Goal: Communication & Community: Share content

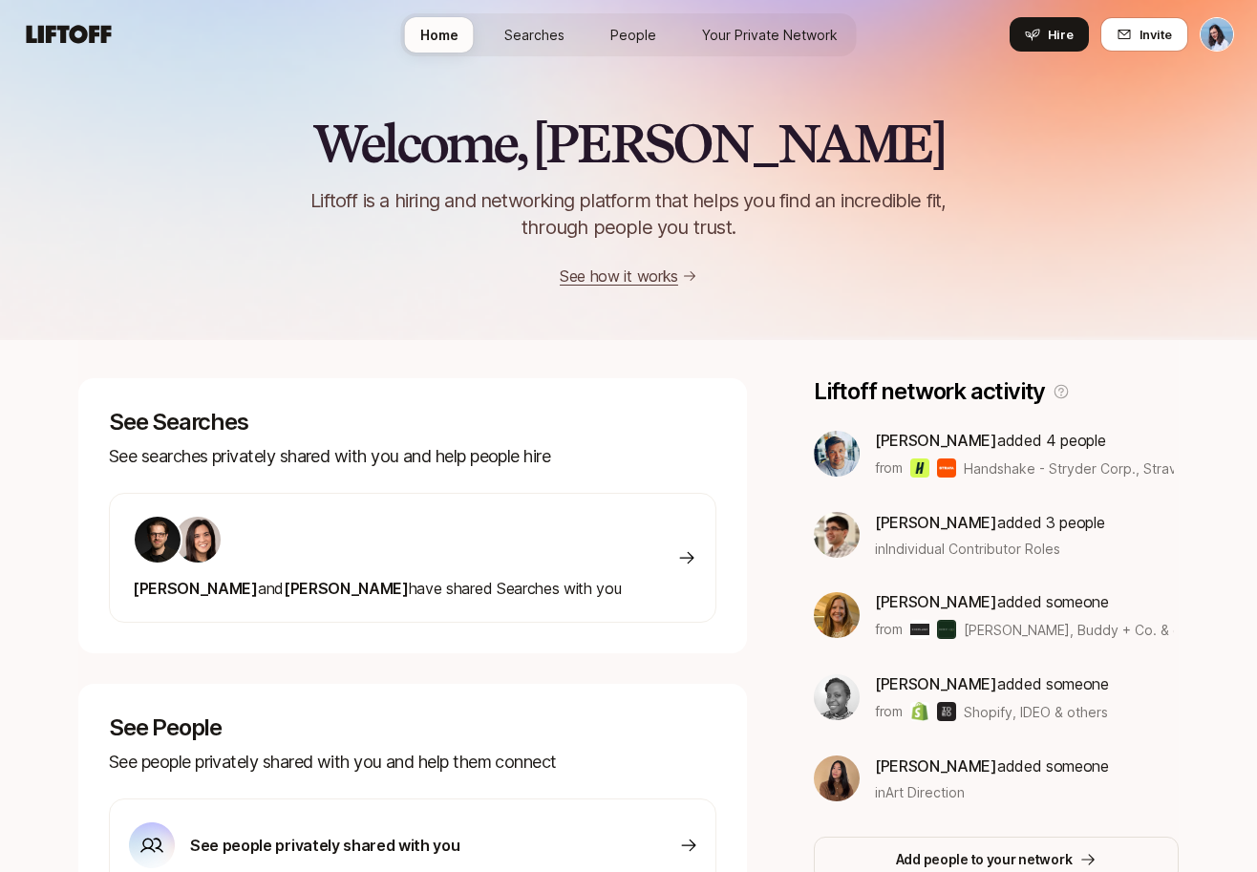
click at [541, 33] on span "Searches" at bounding box center [534, 35] width 60 height 20
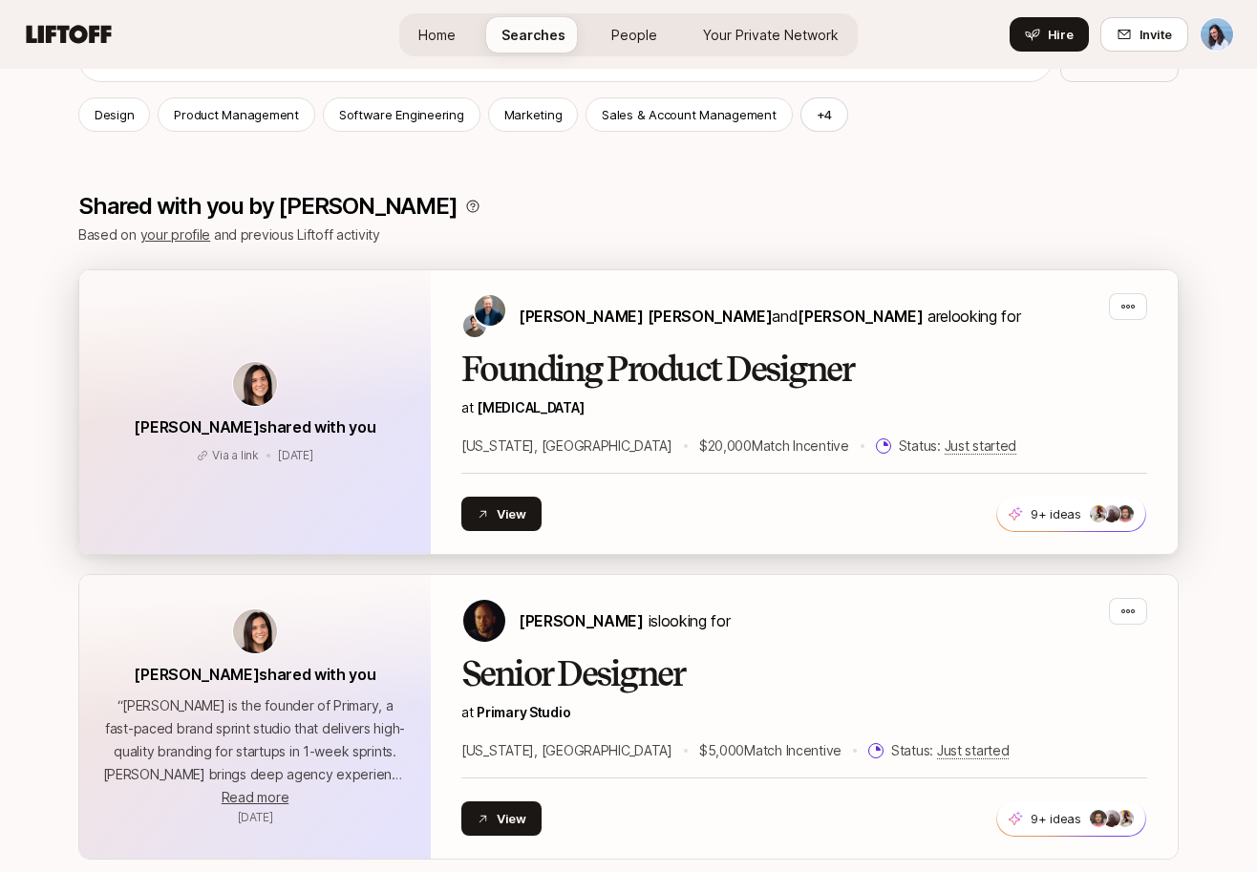
scroll to position [257, 0]
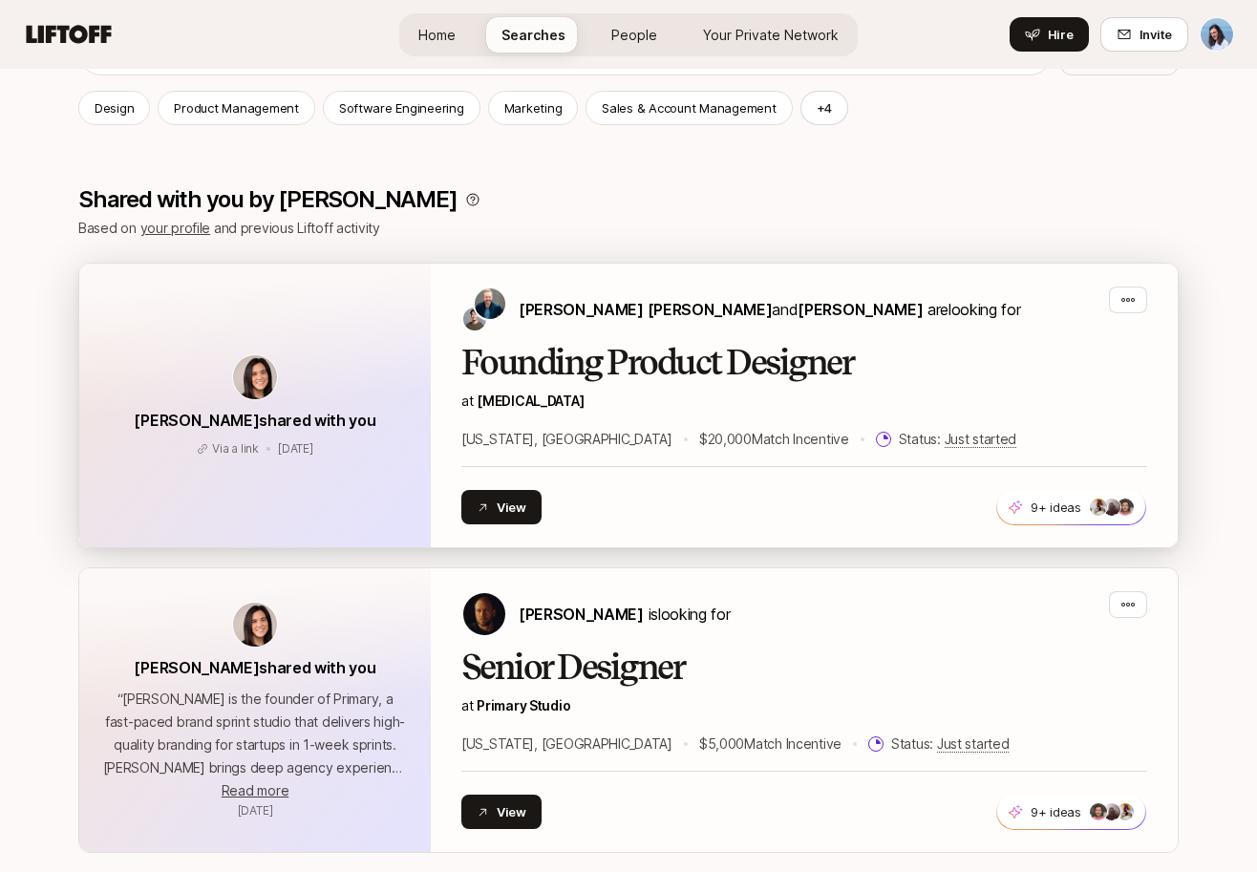
click at [865, 372] on h2 "Founding Product Designer" at bounding box center [804, 363] width 686 height 38
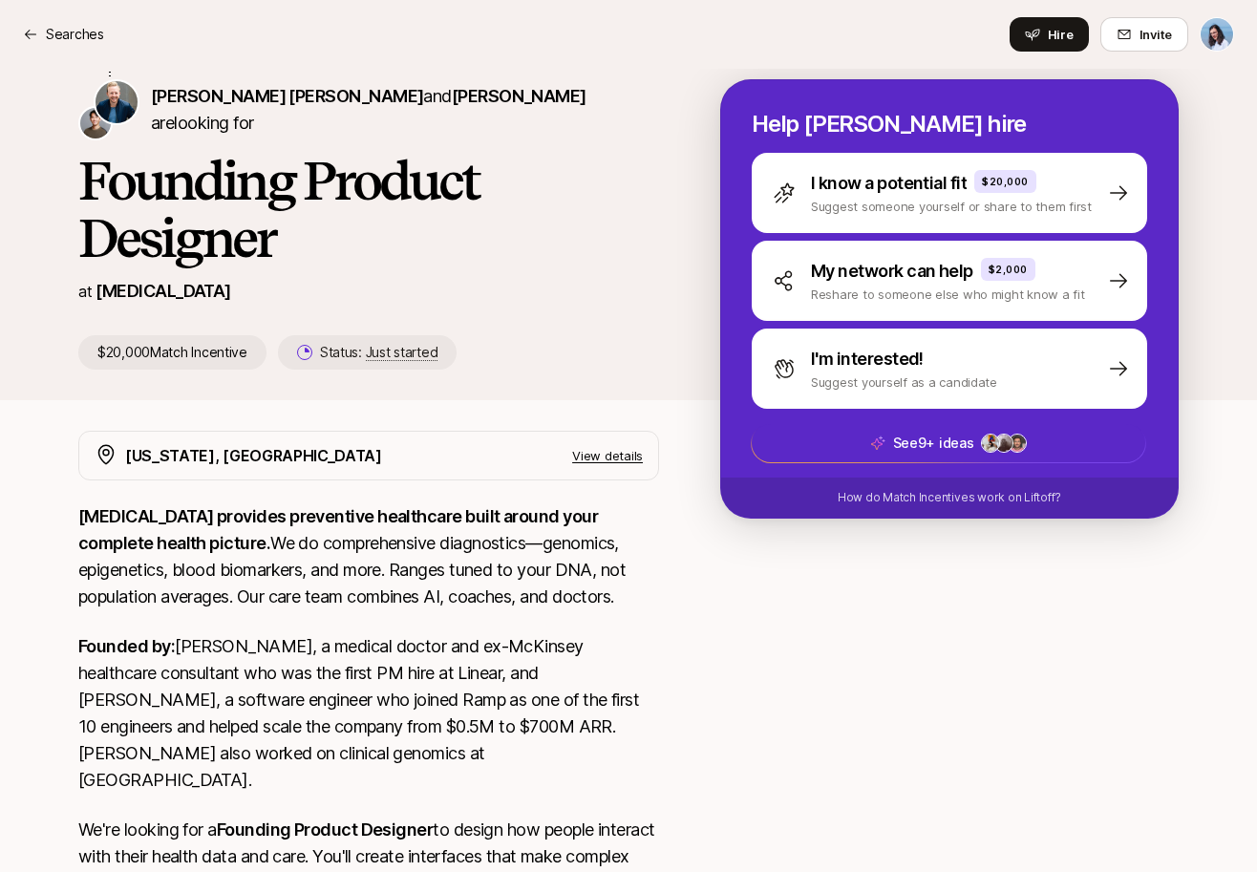
scroll to position [170, 0]
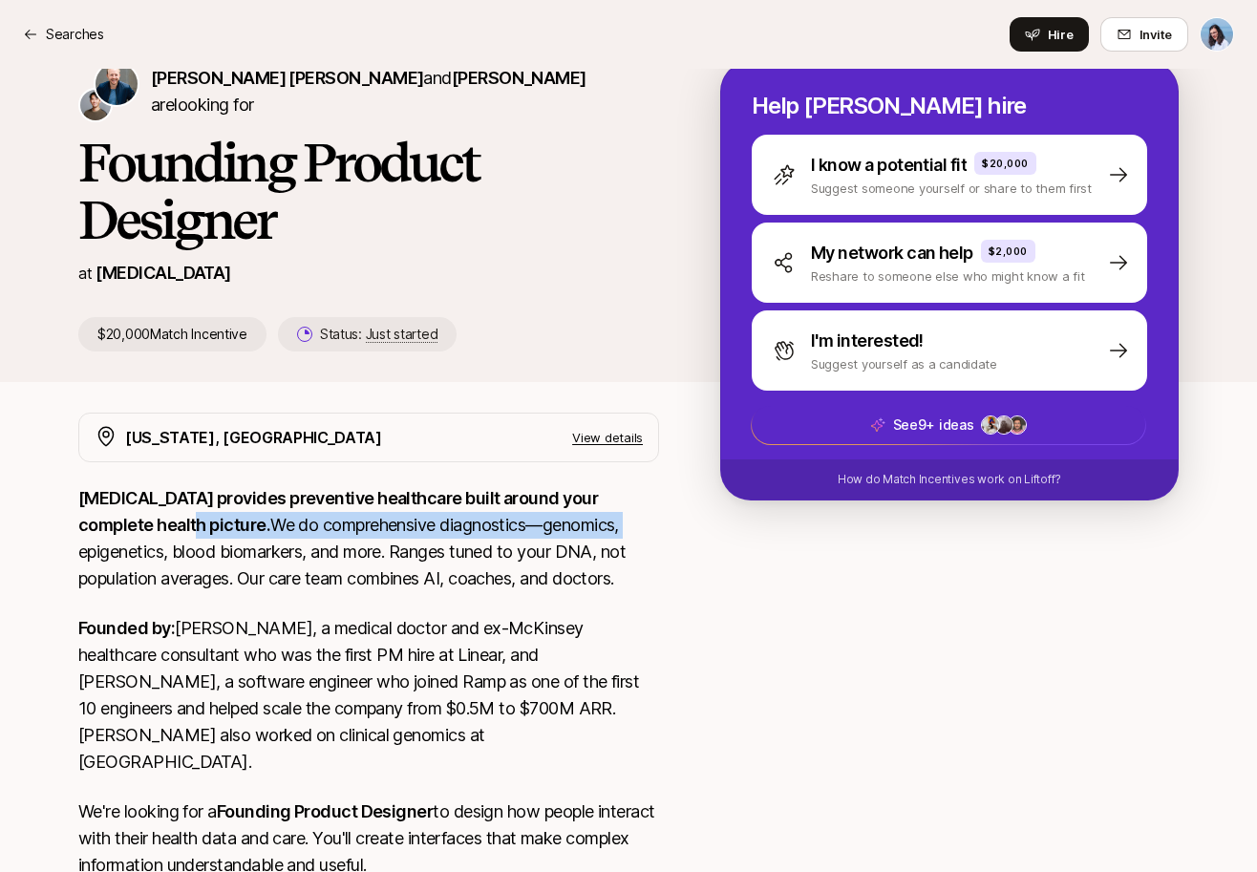
drag, startPoint x: 124, startPoint y: 526, endPoint x: 591, endPoint y: 526, distance: 467.1
click at [529, 525] on p "[MEDICAL_DATA] provides preventive healthcare built around your complete health…" at bounding box center [368, 538] width 581 height 107
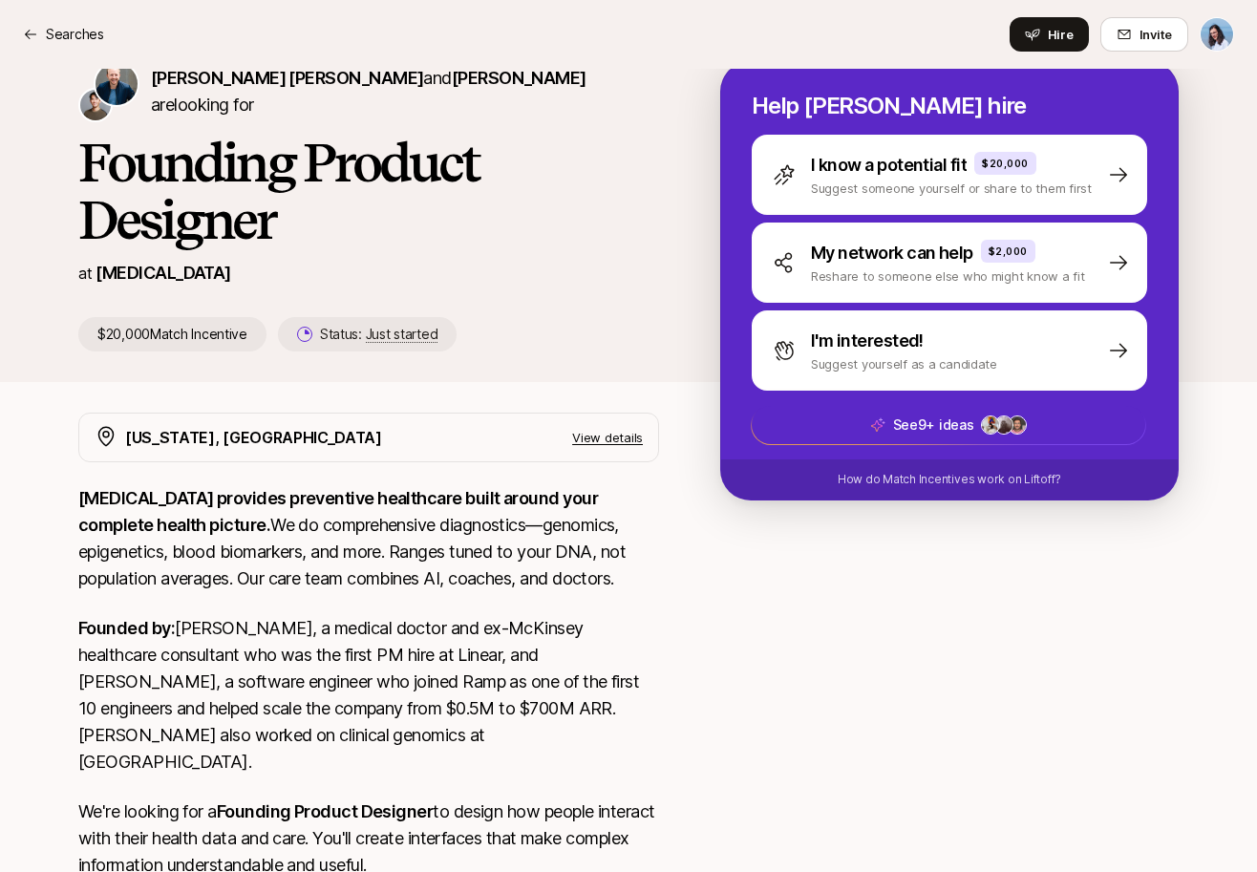
click at [595, 526] on p "[MEDICAL_DATA] provides preventive healthcare built around your complete health…" at bounding box center [368, 538] width 581 height 107
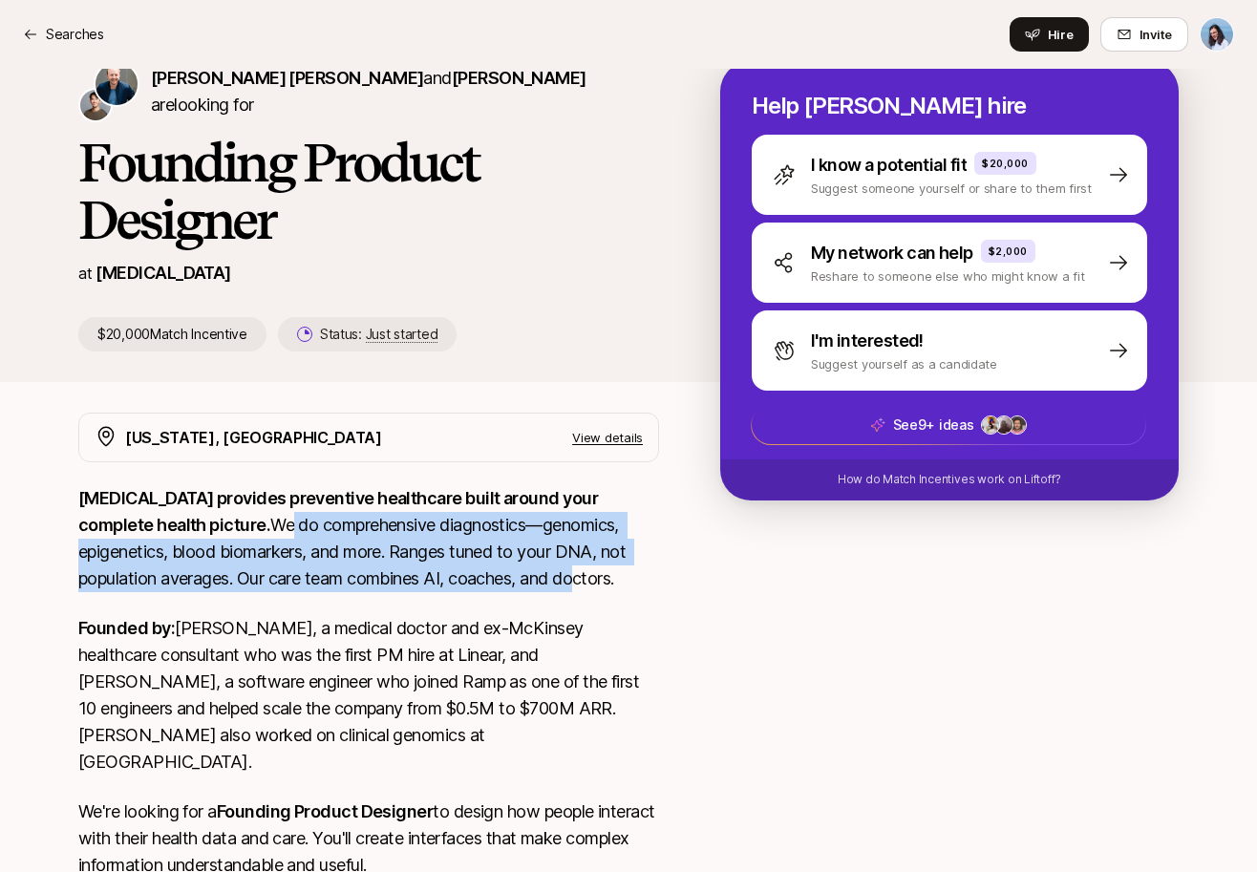
drag, startPoint x: 234, startPoint y: 523, endPoint x: 505, endPoint y: 587, distance: 278.5
click at [453, 584] on p "[MEDICAL_DATA] provides preventive healthcare built around your complete health…" at bounding box center [368, 538] width 581 height 107
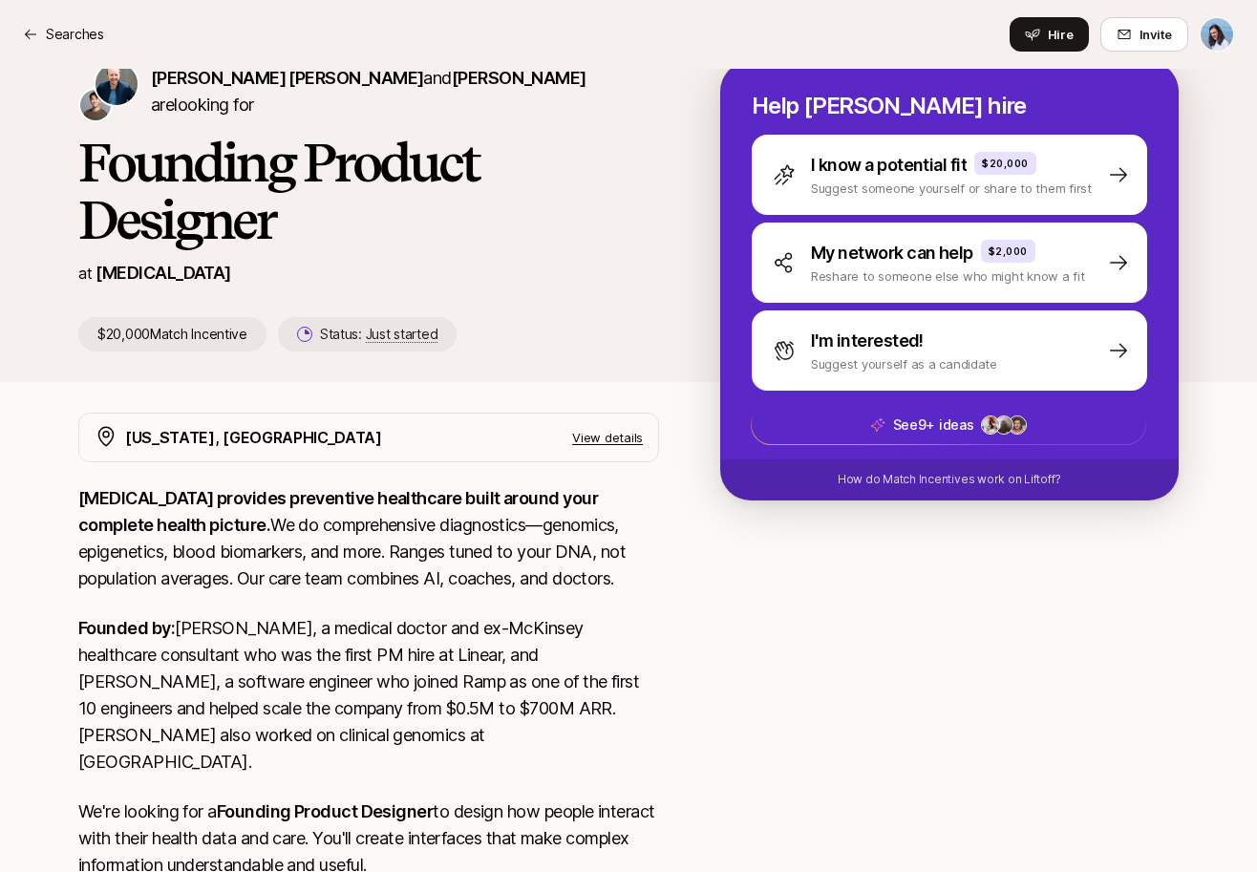
drag, startPoint x: 505, startPoint y: 587, endPoint x: 584, endPoint y: 584, distance: 78.4
click at [506, 587] on p "[MEDICAL_DATA] provides preventive healthcare built around your complete health…" at bounding box center [368, 538] width 581 height 107
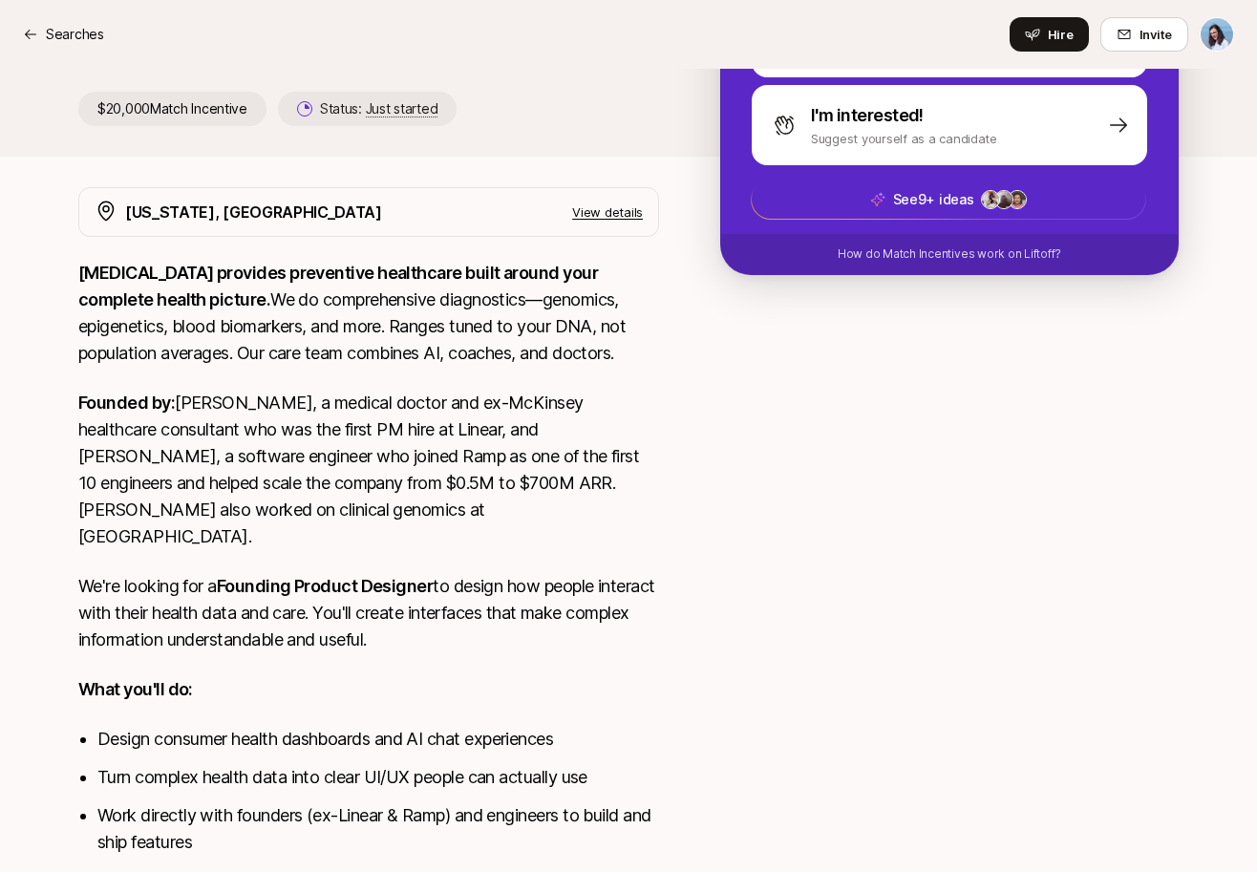
scroll to position [426, 0]
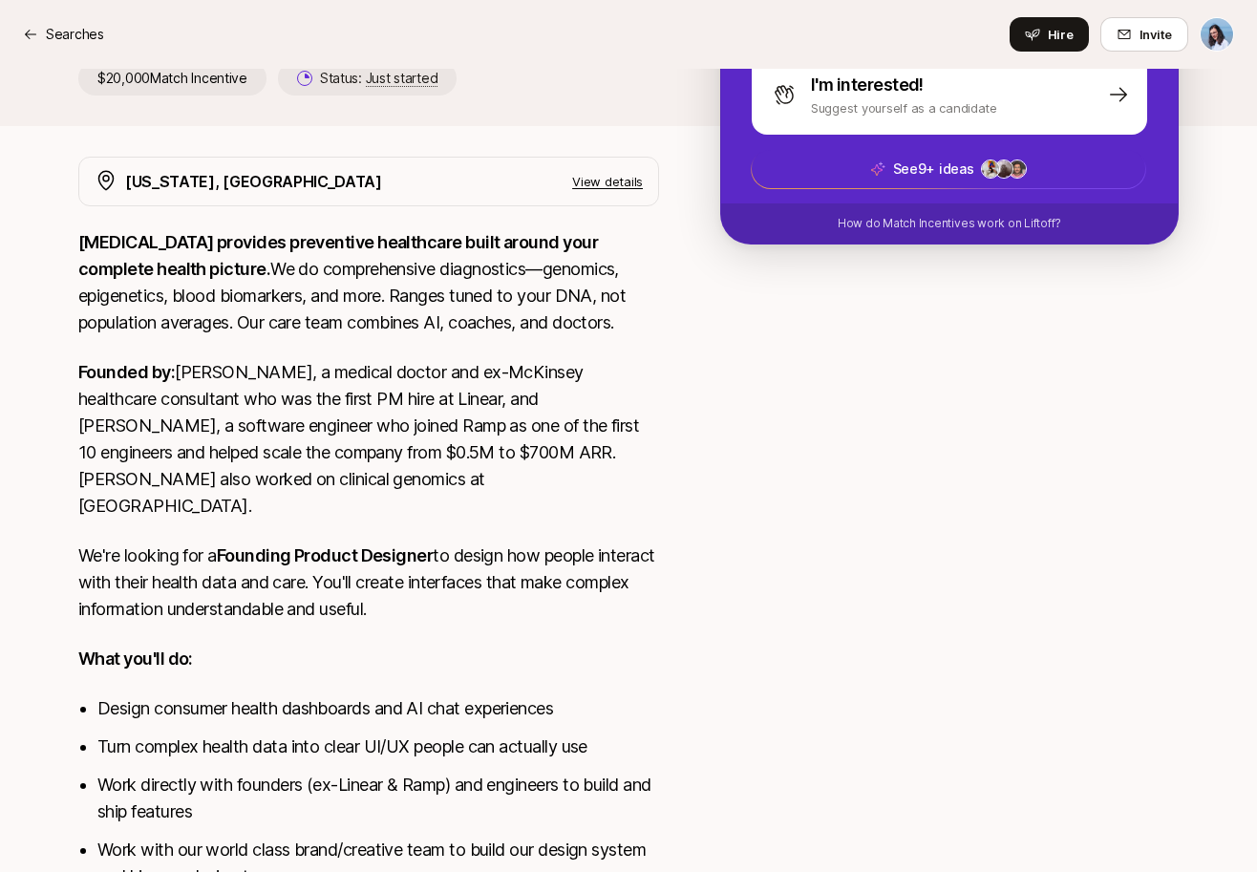
drag, startPoint x: 214, startPoint y: 375, endPoint x: 587, endPoint y: 570, distance: 420.4
click at [589, 569] on p "We're looking for a Founding Product Designer to design how people interact wit…" at bounding box center [368, 583] width 581 height 80
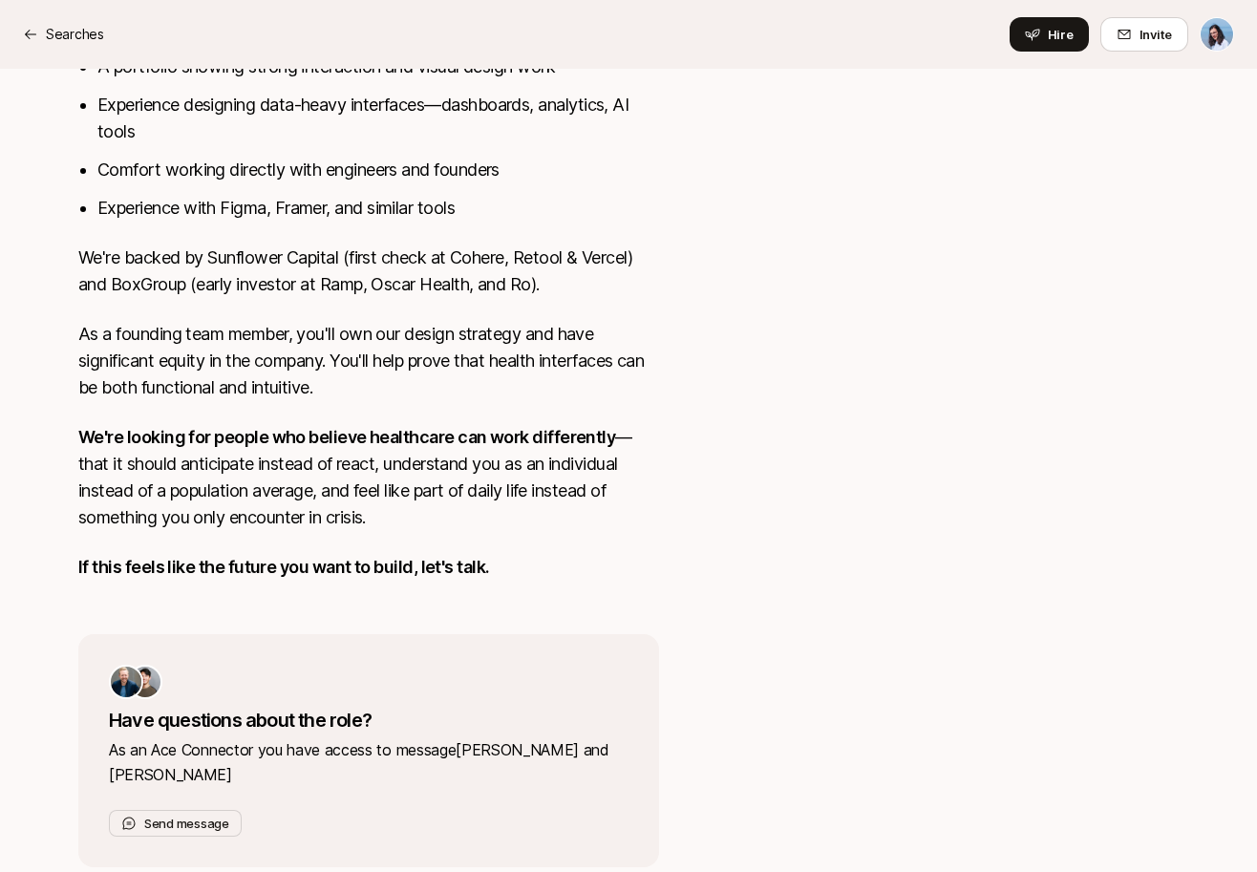
scroll to position [1378, 0]
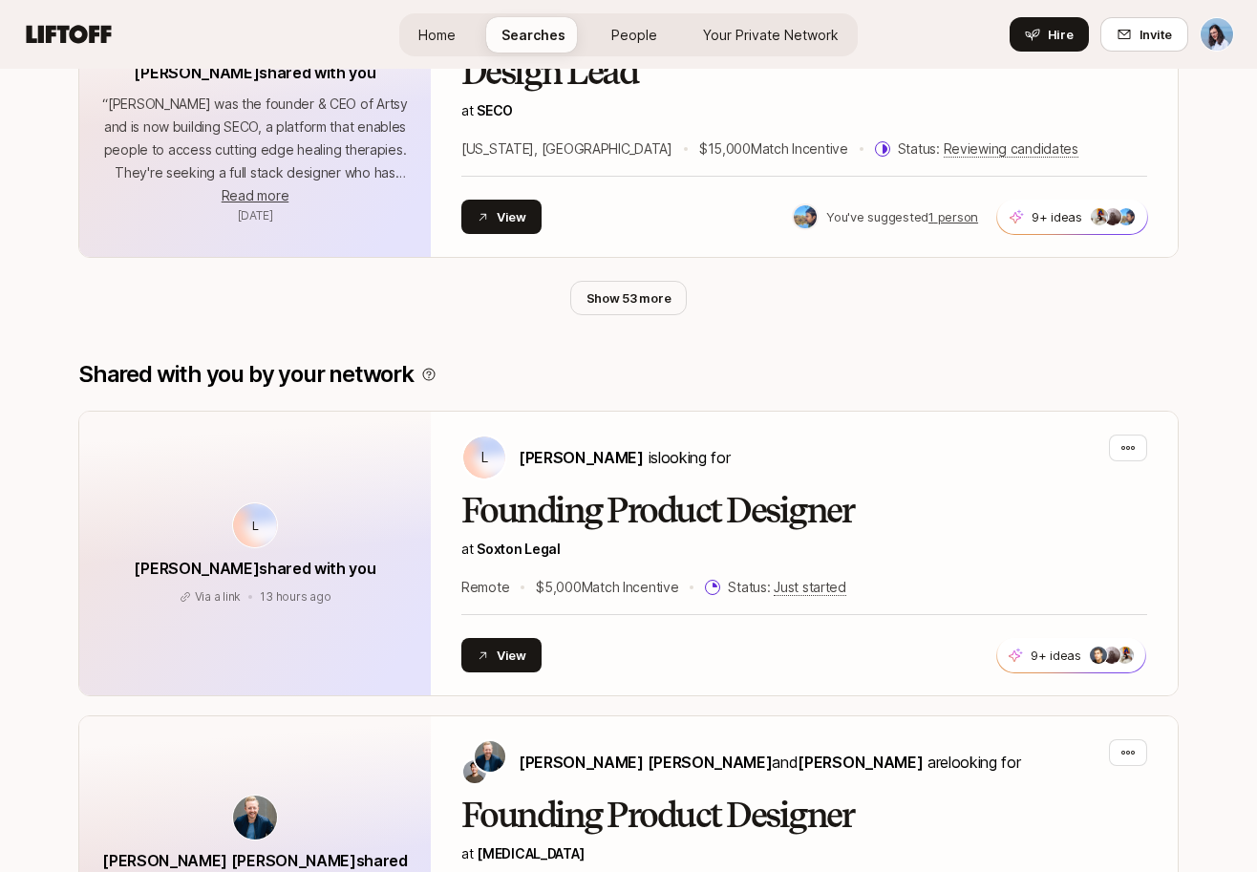
scroll to position [1157, 0]
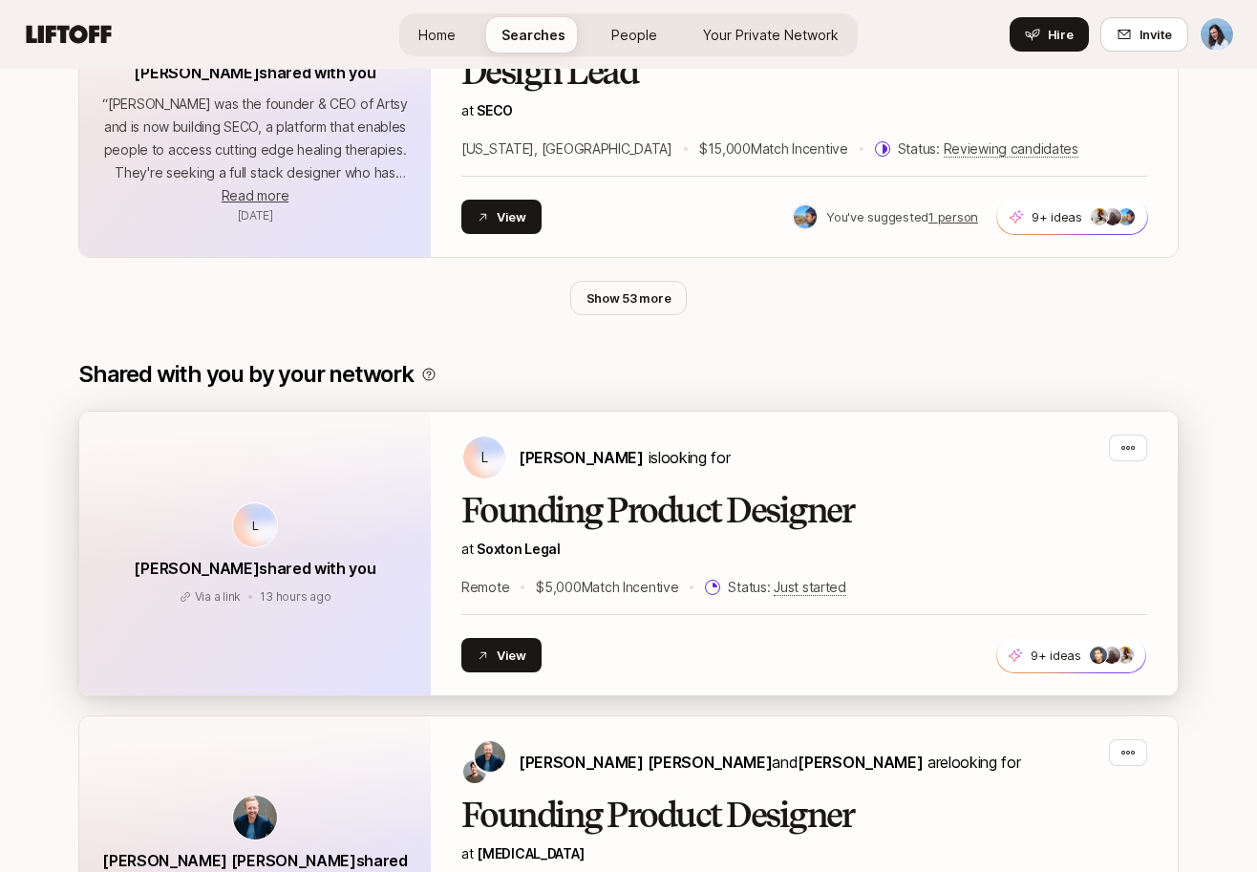
click at [879, 507] on h2 "Founding Product Designer" at bounding box center [804, 511] width 686 height 38
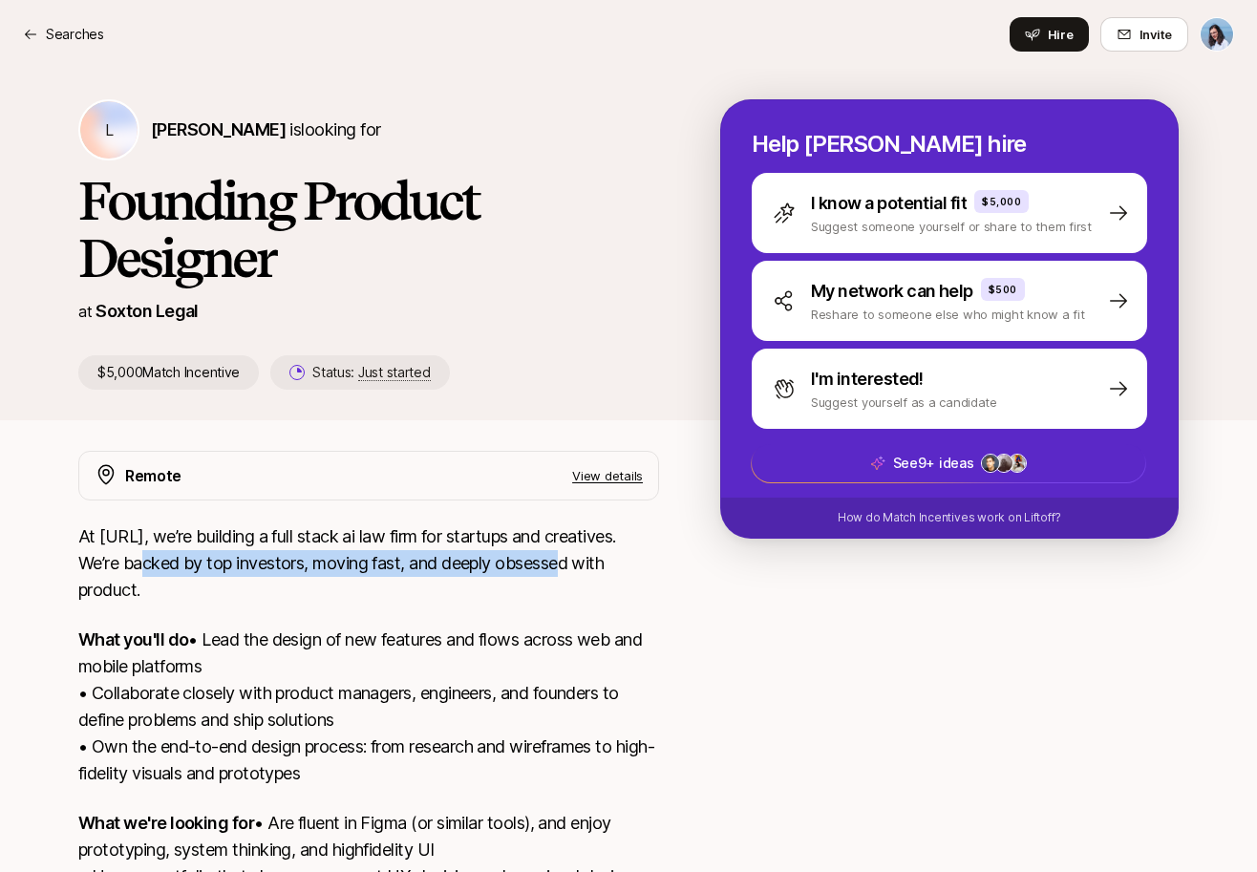
drag, startPoint x: 142, startPoint y: 563, endPoint x: 568, endPoint y: 562, distance: 426.0
click at [540, 565] on p "At [URL], we’re building a full stack ai law firm for startups and creatives. W…" at bounding box center [368, 563] width 581 height 80
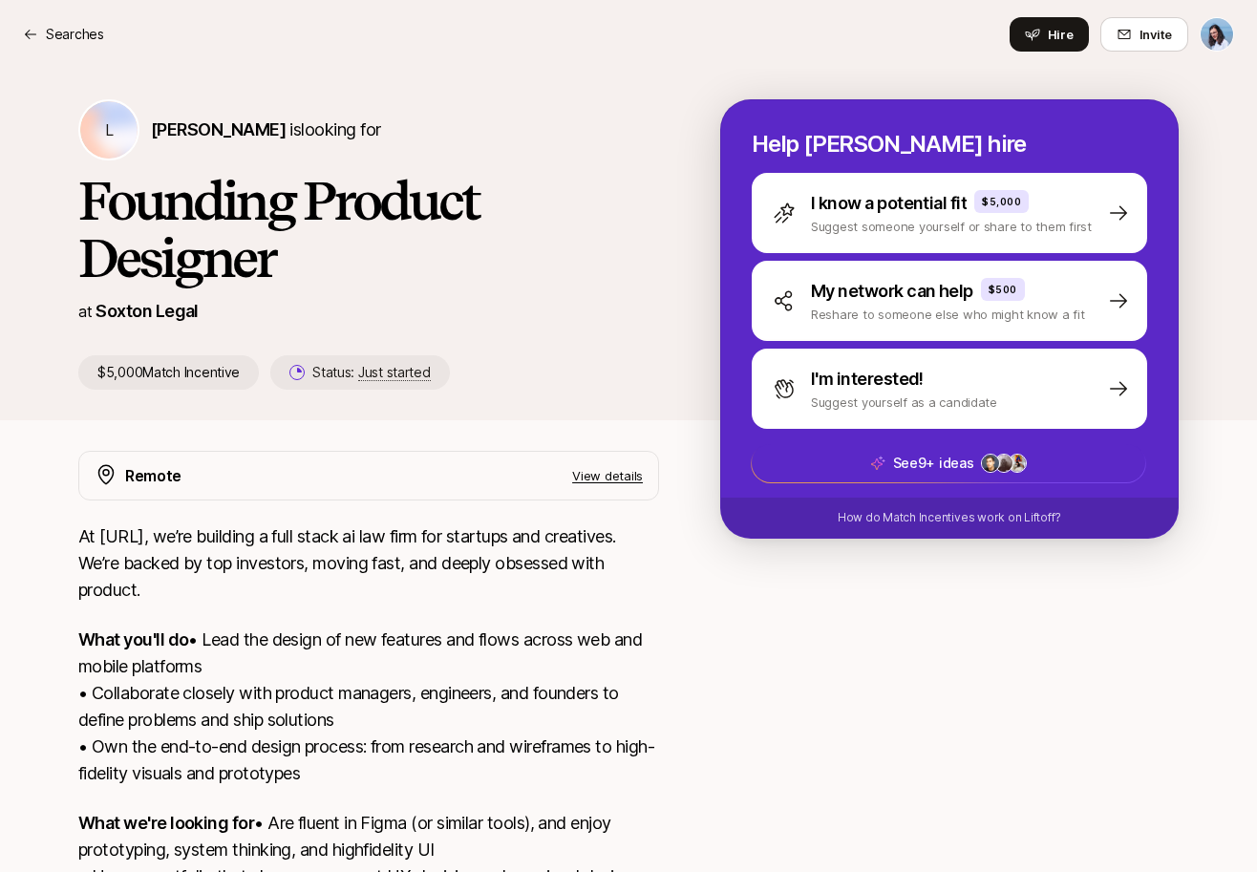
click at [587, 561] on p "At [URL], we’re building a full stack ai law firm for startups and creatives. W…" at bounding box center [368, 563] width 581 height 80
drag, startPoint x: 209, startPoint y: 568, endPoint x: 352, endPoint y: 571, distance: 143.3
click at [320, 570] on p "At [URL], we’re building a full stack ai law firm for startups and creatives. W…" at bounding box center [368, 563] width 581 height 80
click at [620, 469] on p "View details" at bounding box center [607, 475] width 71 height 19
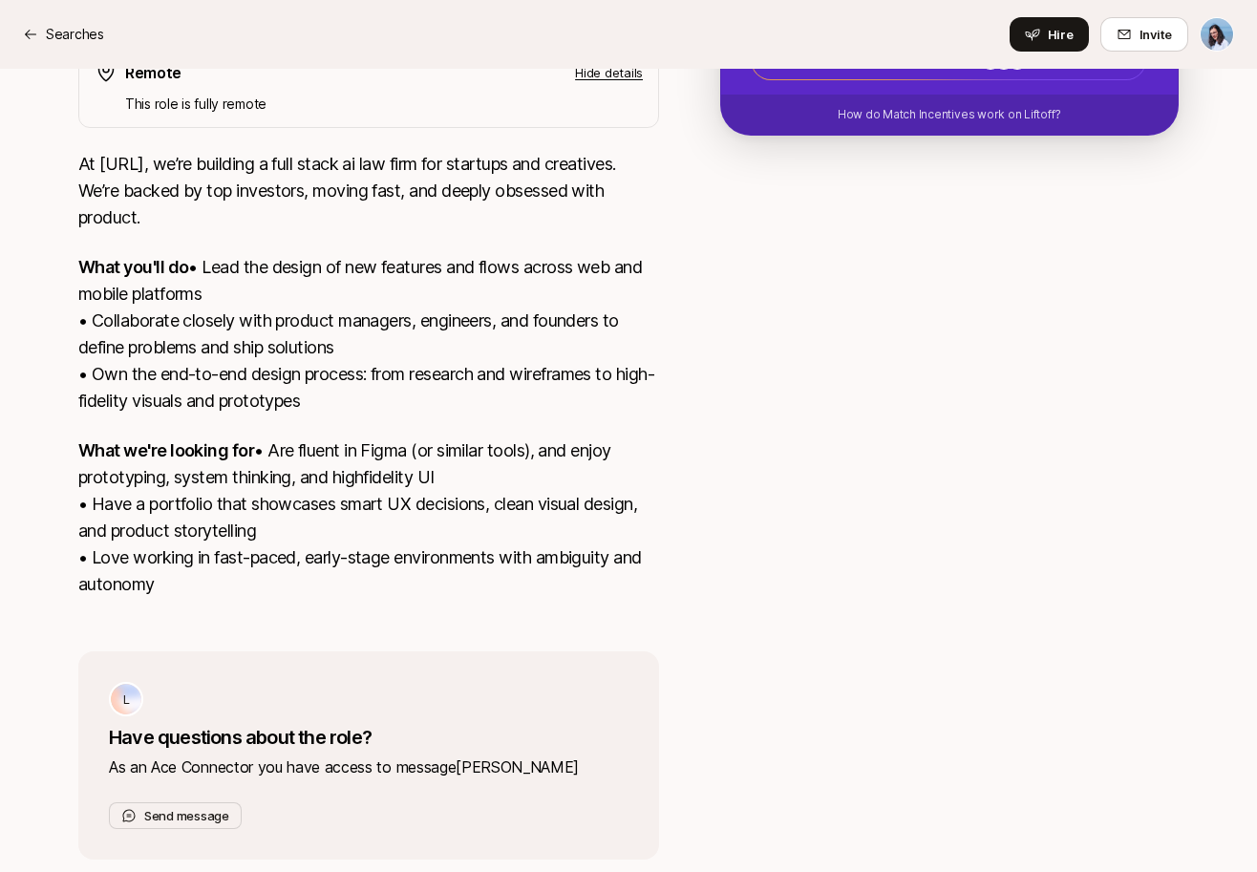
scroll to position [405, 0]
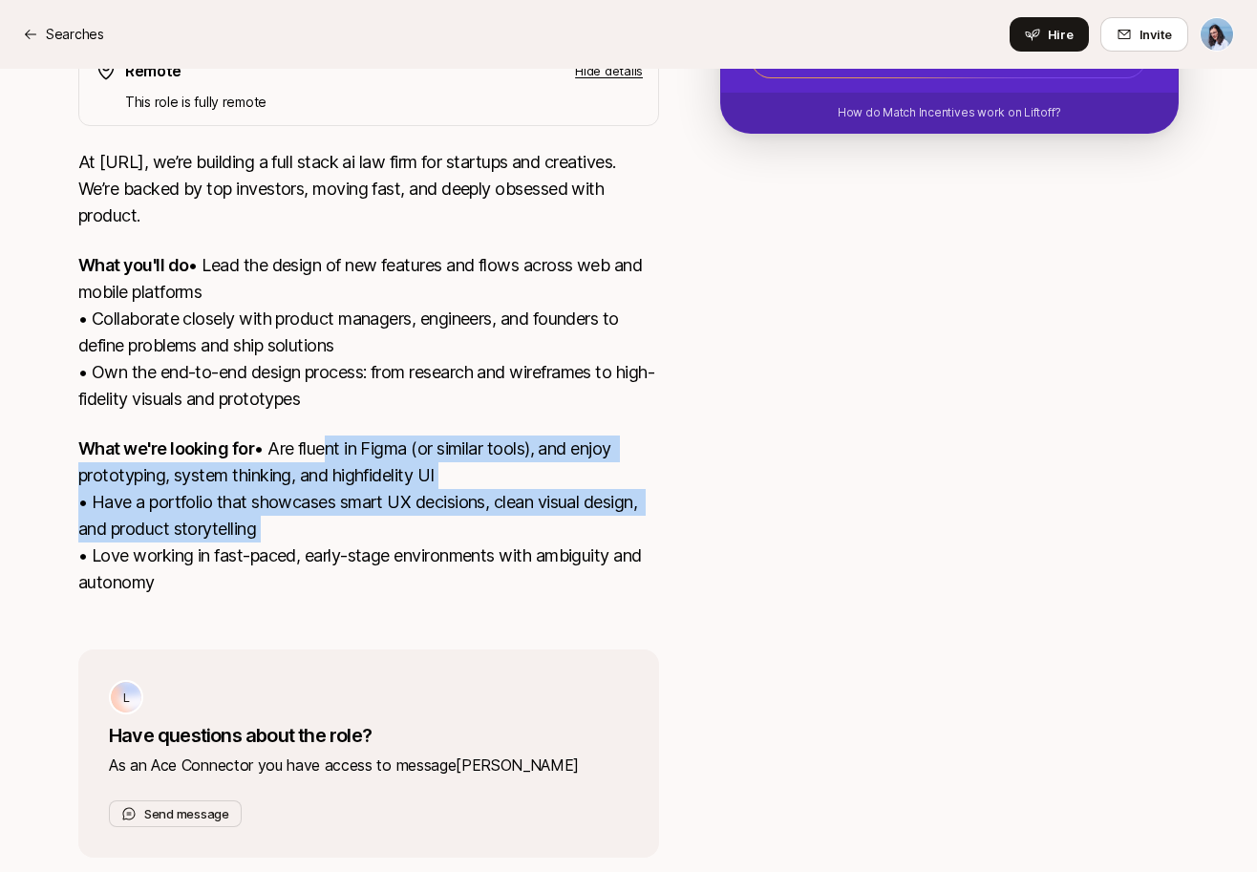
drag, startPoint x: 299, startPoint y: 503, endPoint x: 614, endPoint y: 583, distance: 325.1
click at [605, 579] on p "What we're looking for • Are fluent in Figma (or similar tools), and enjoy prot…" at bounding box center [368, 516] width 581 height 160
click at [630, 587] on p "What we're looking for • Are fluent in Figma (or similar tools), and enjoy prot…" at bounding box center [368, 516] width 581 height 160
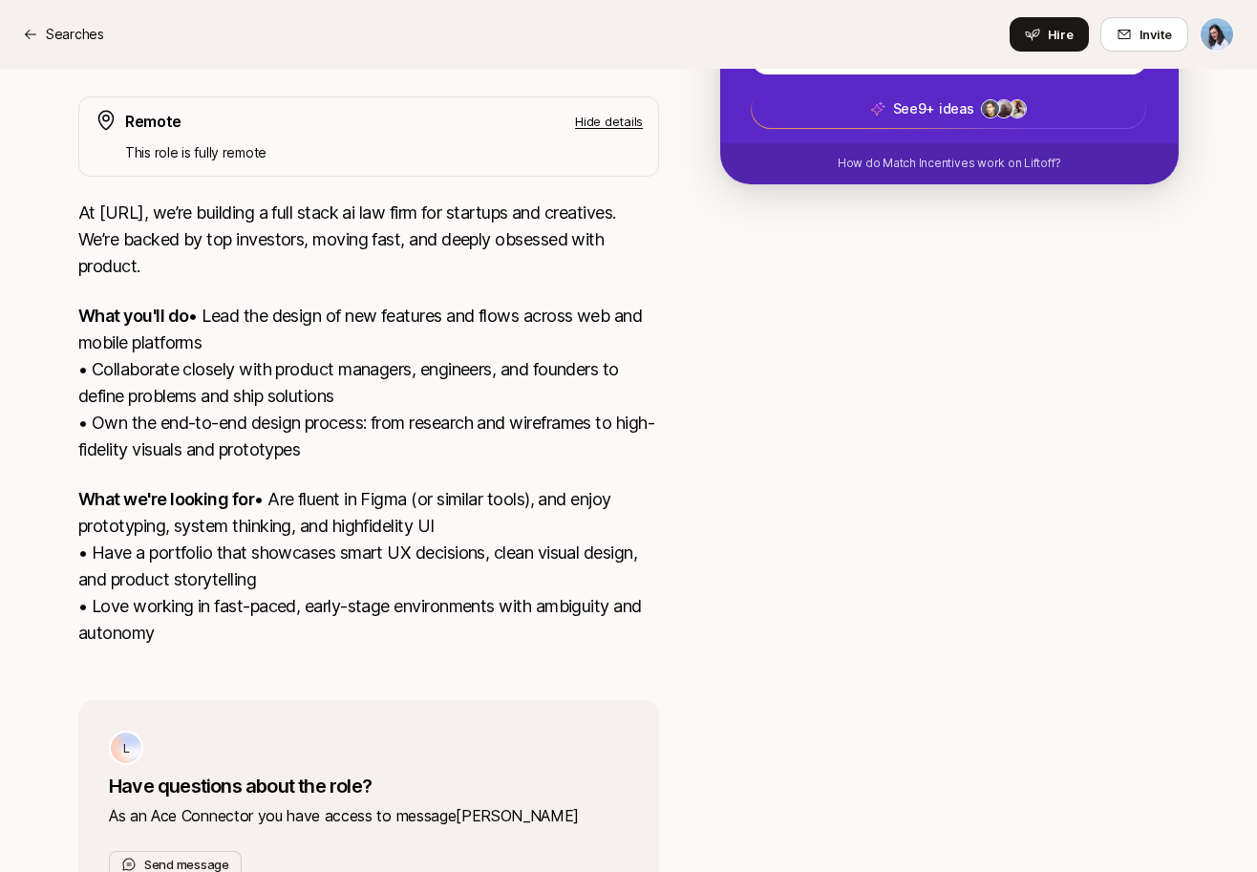
scroll to position [0, 0]
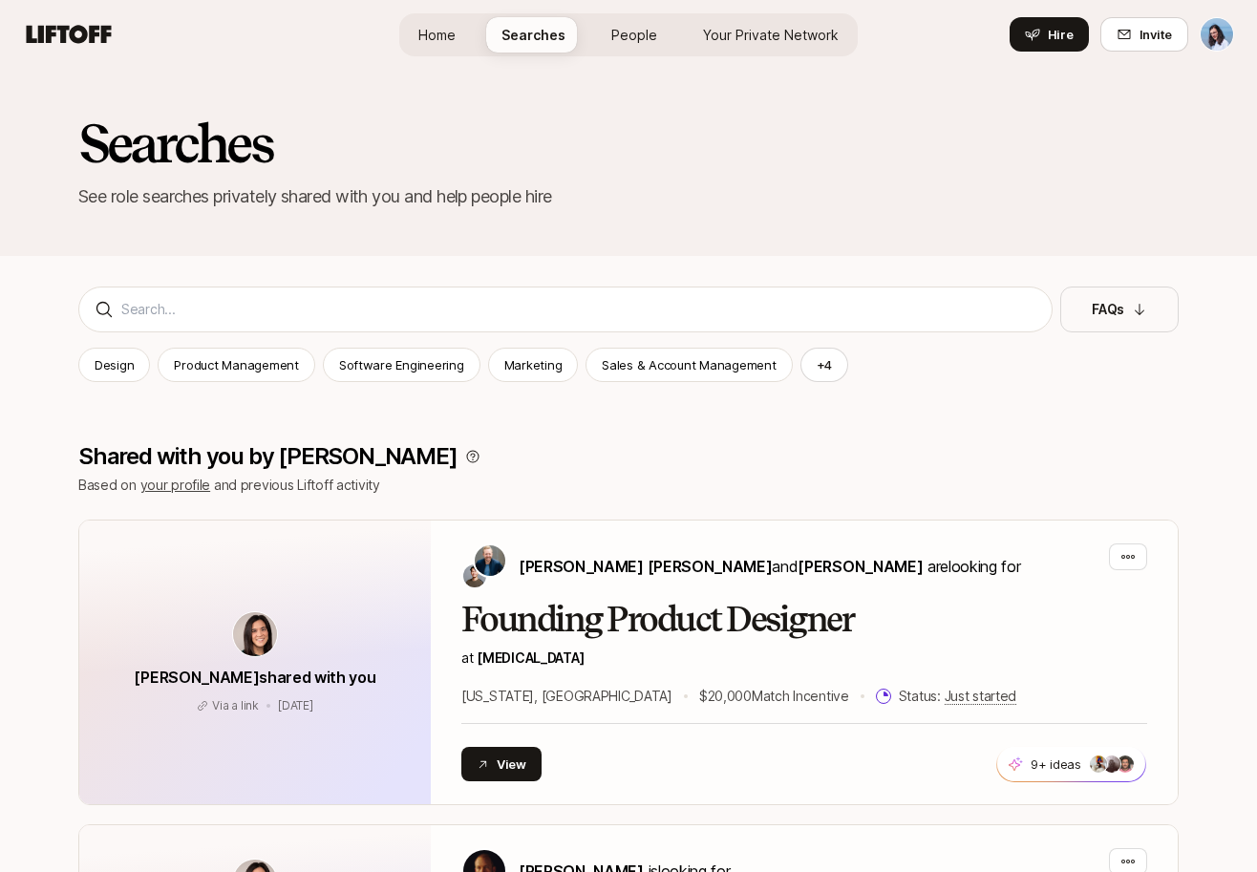
scroll to position [1145, 0]
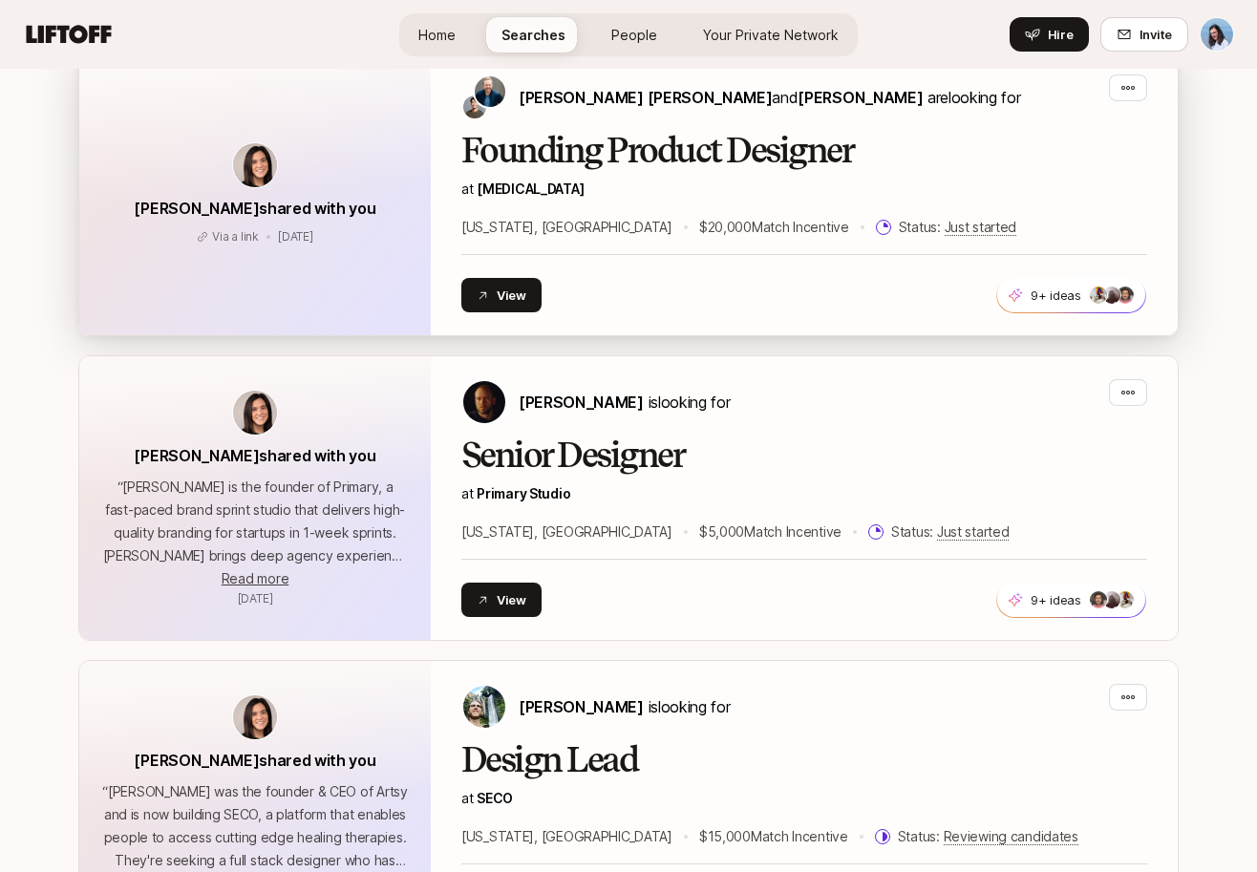
click at [630, 174] on div "Founding Product Designer at [MEDICAL_DATA] [US_STATE], [GEOGRAPHIC_DATA] $20,0…" at bounding box center [804, 185] width 686 height 107
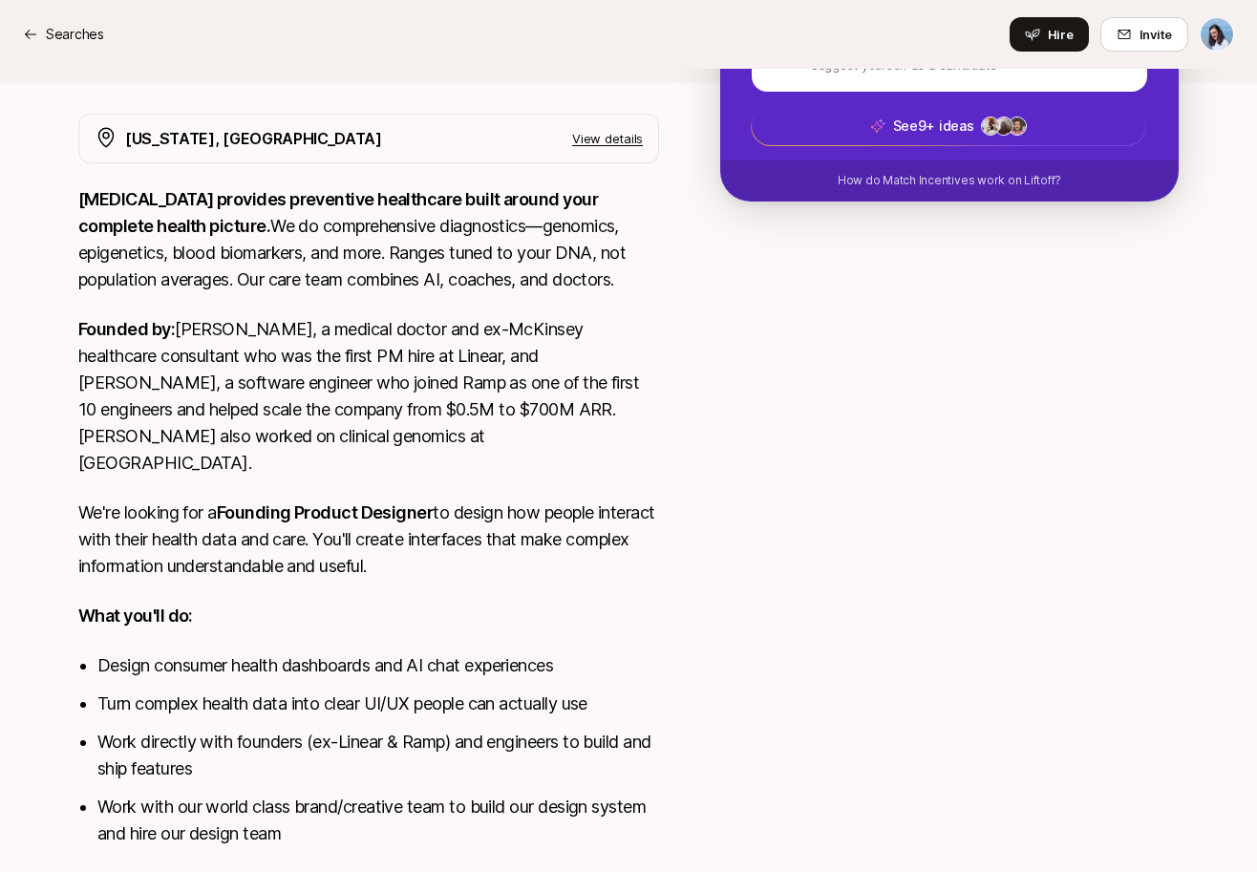
scroll to position [1378, 0]
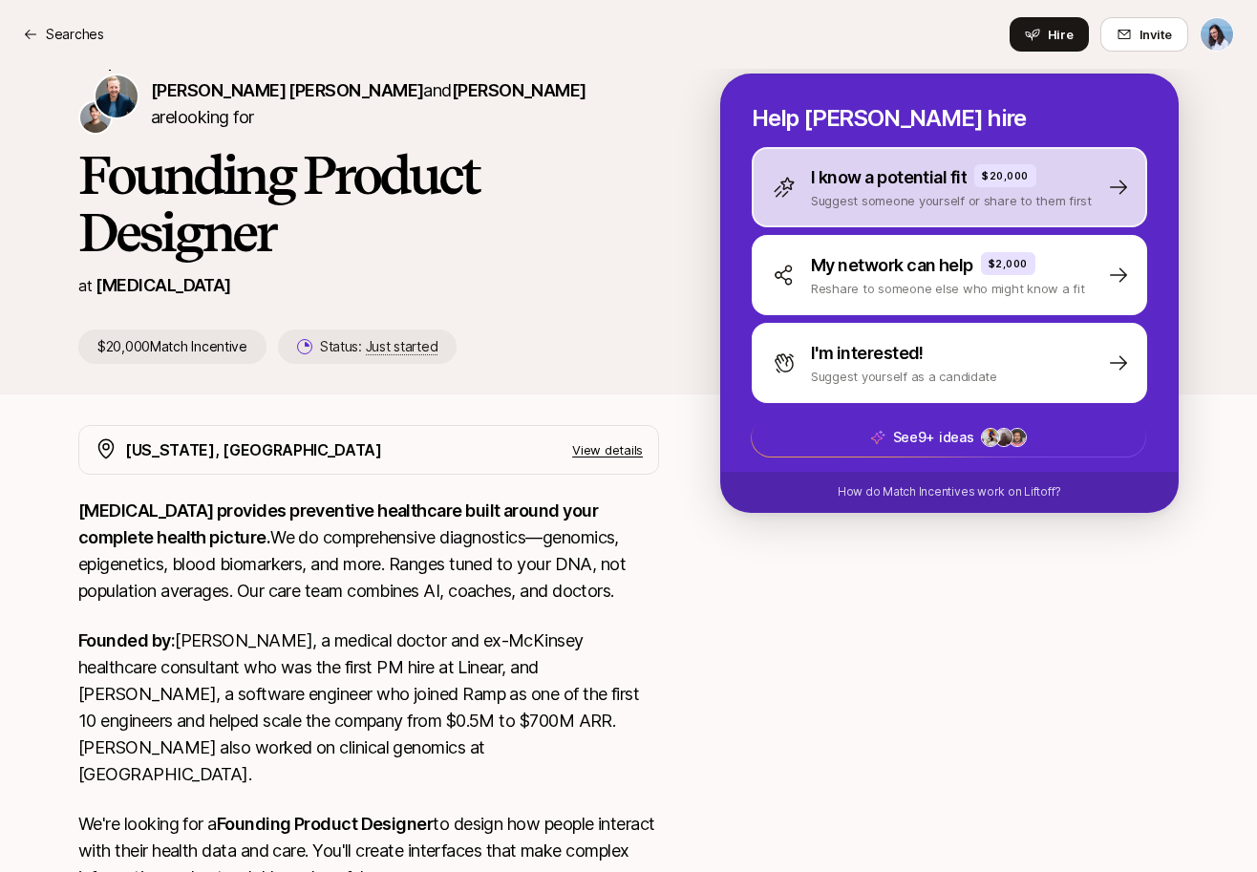
click at [892, 193] on p "Suggest someone yourself or share to them first" at bounding box center [951, 200] width 281 height 19
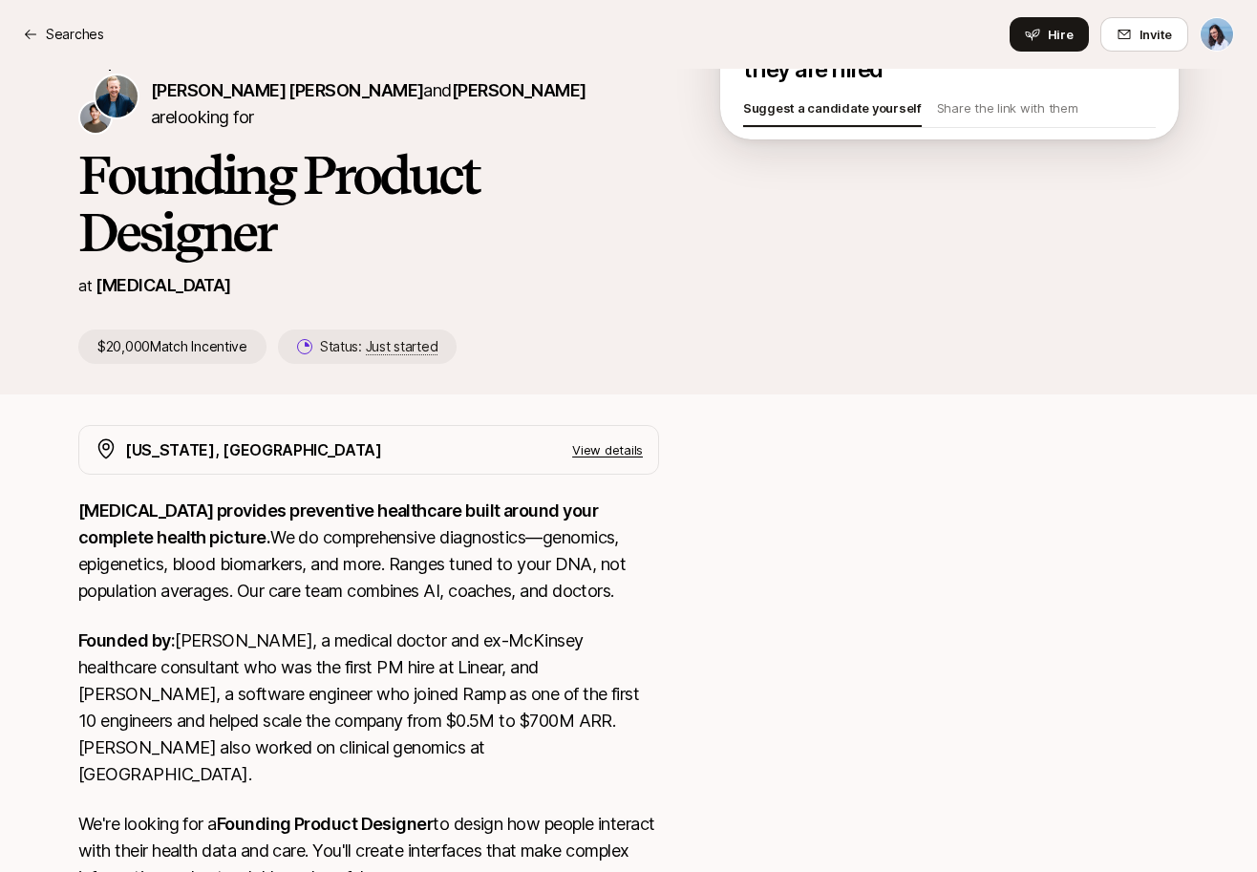
scroll to position [26, 0]
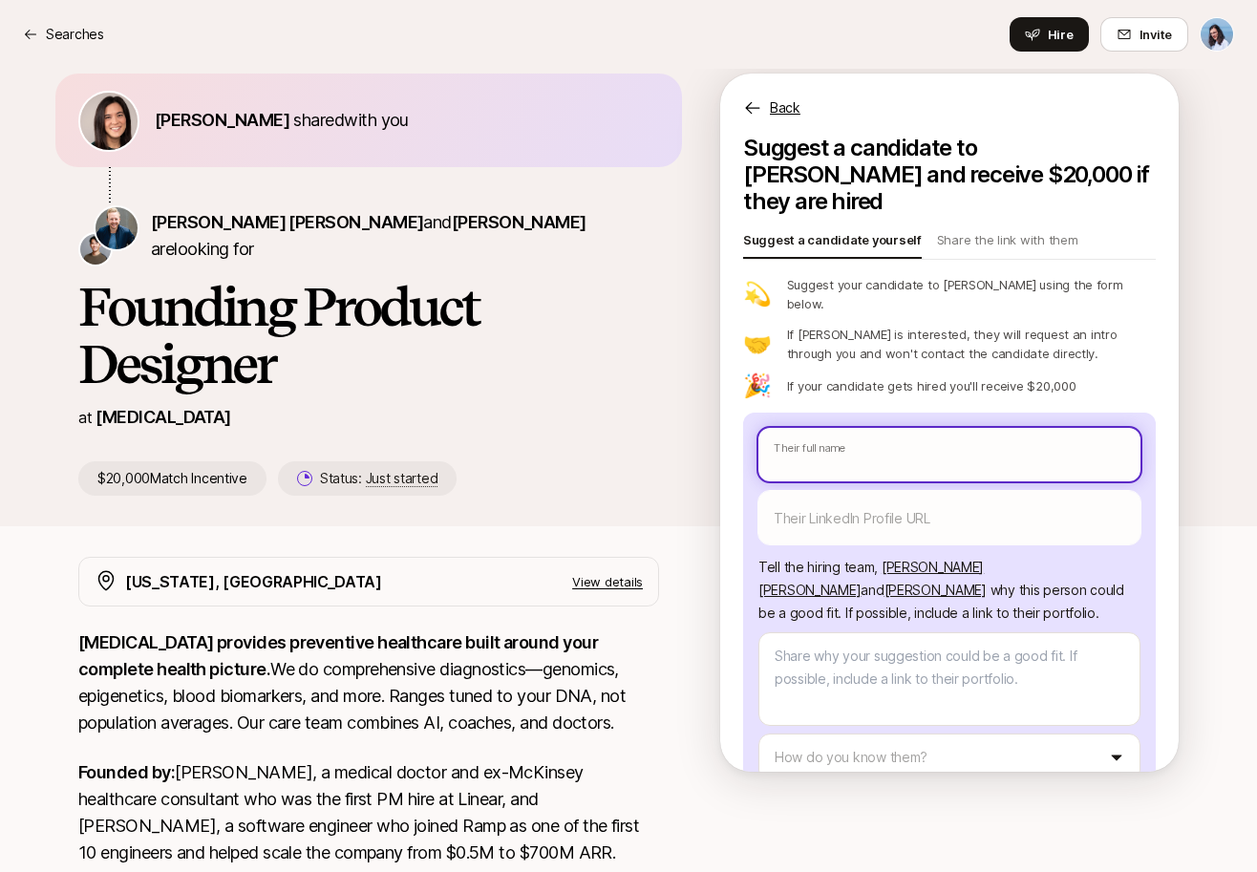
click at [836, 428] on input "text" at bounding box center [949, 454] width 382 height 53
type textarea "x"
type input "C"
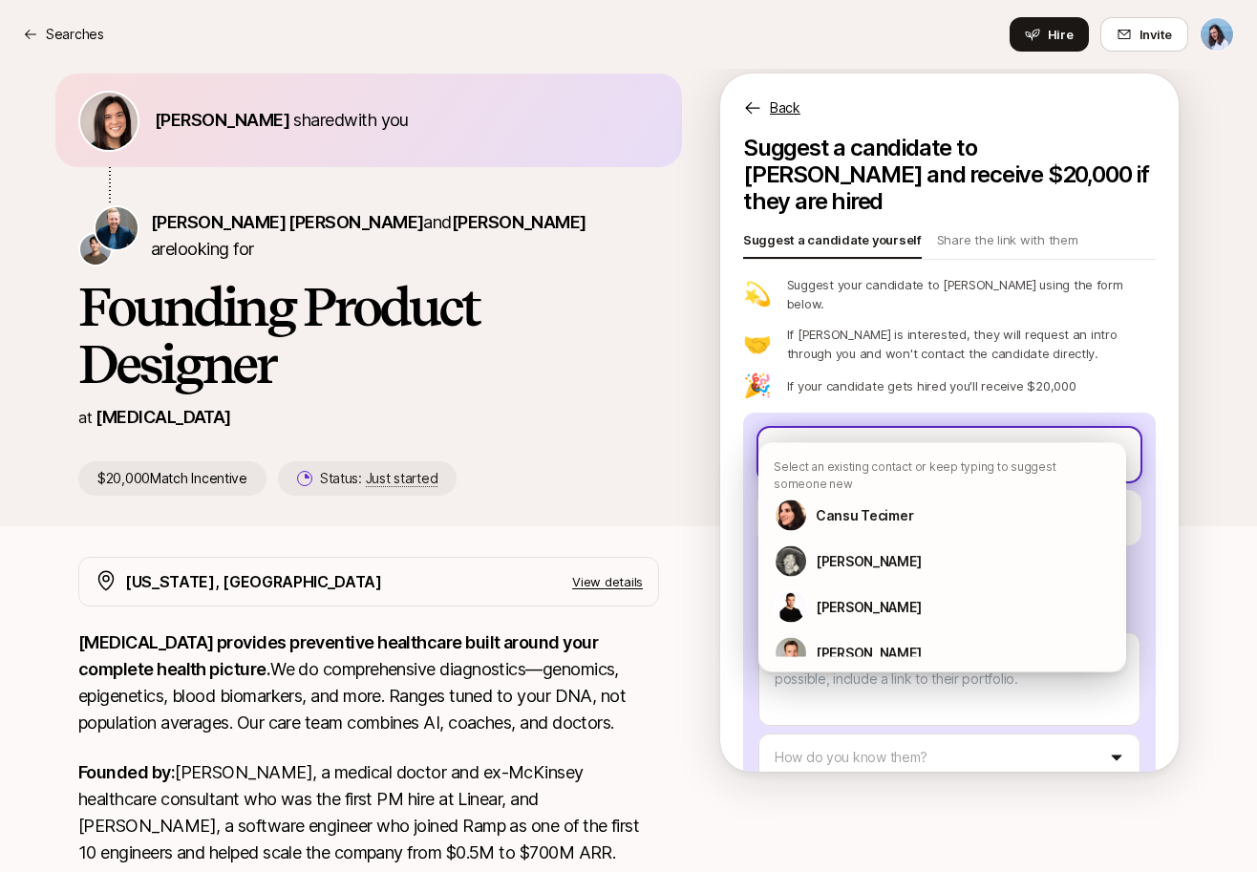
type textarea "x"
type input "Ch"
type textarea "x"
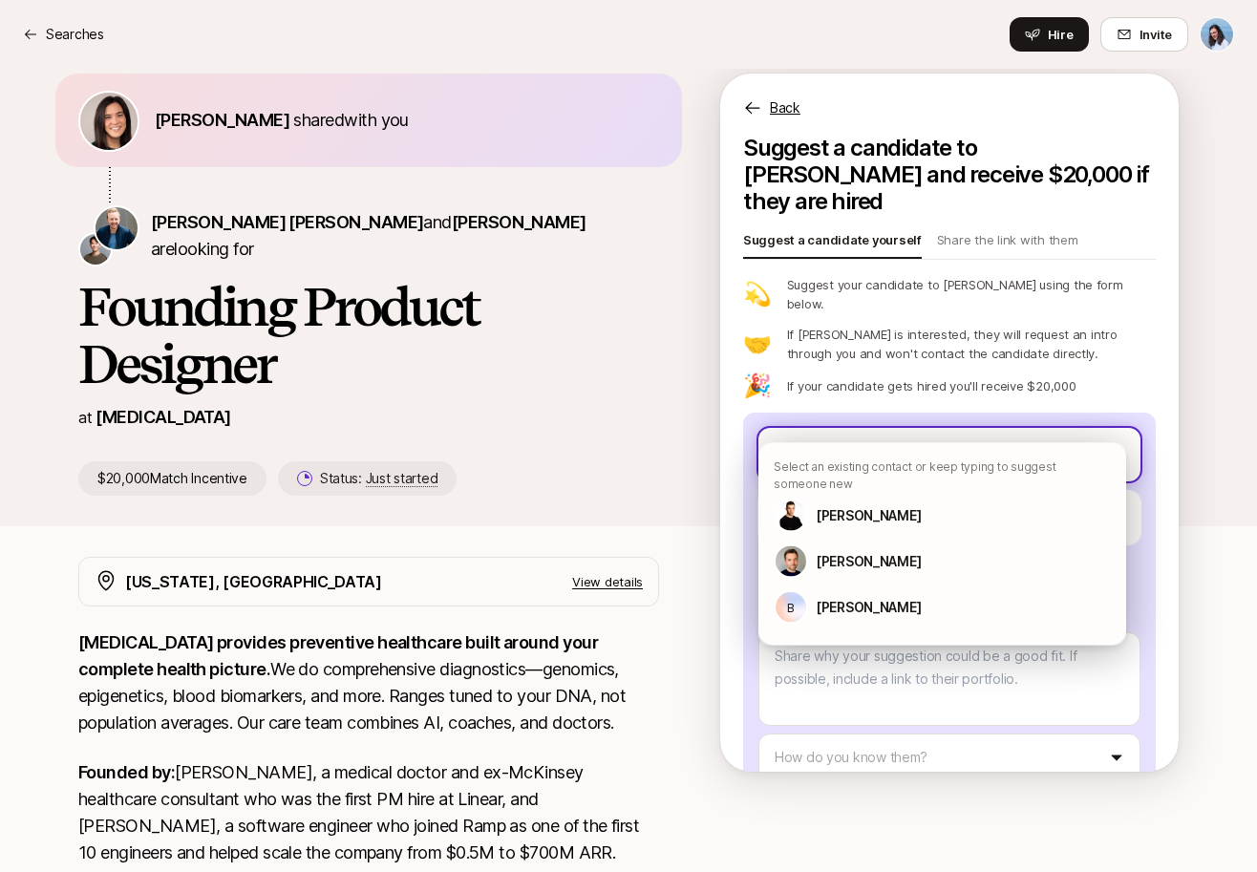
type input "Chri"
type textarea "x"
type input "[PERSON_NAME]"
type textarea "x"
type input "[PERSON_NAME]"
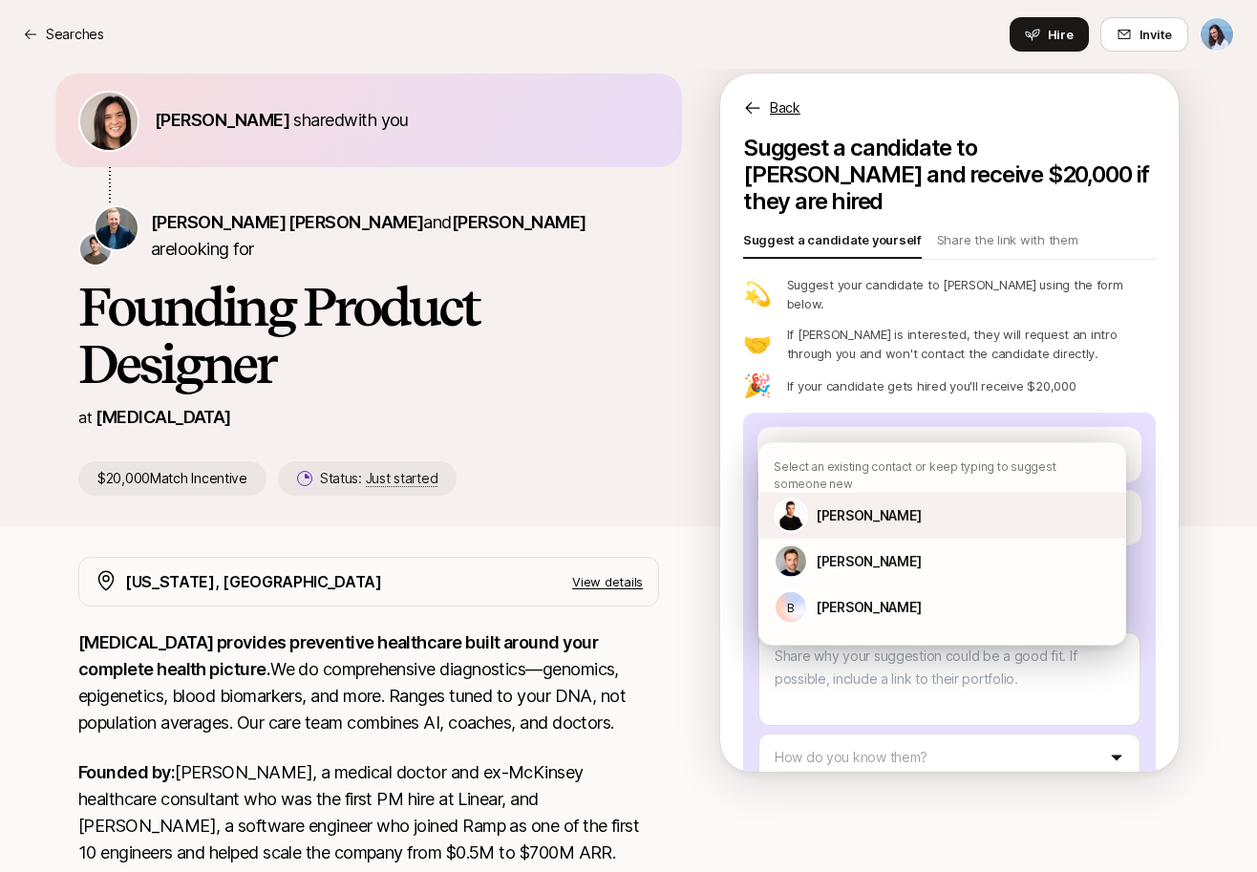
click at [903, 524] on div "[PERSON_NAME]" at bounding box center [942, 516] width 368 height 46
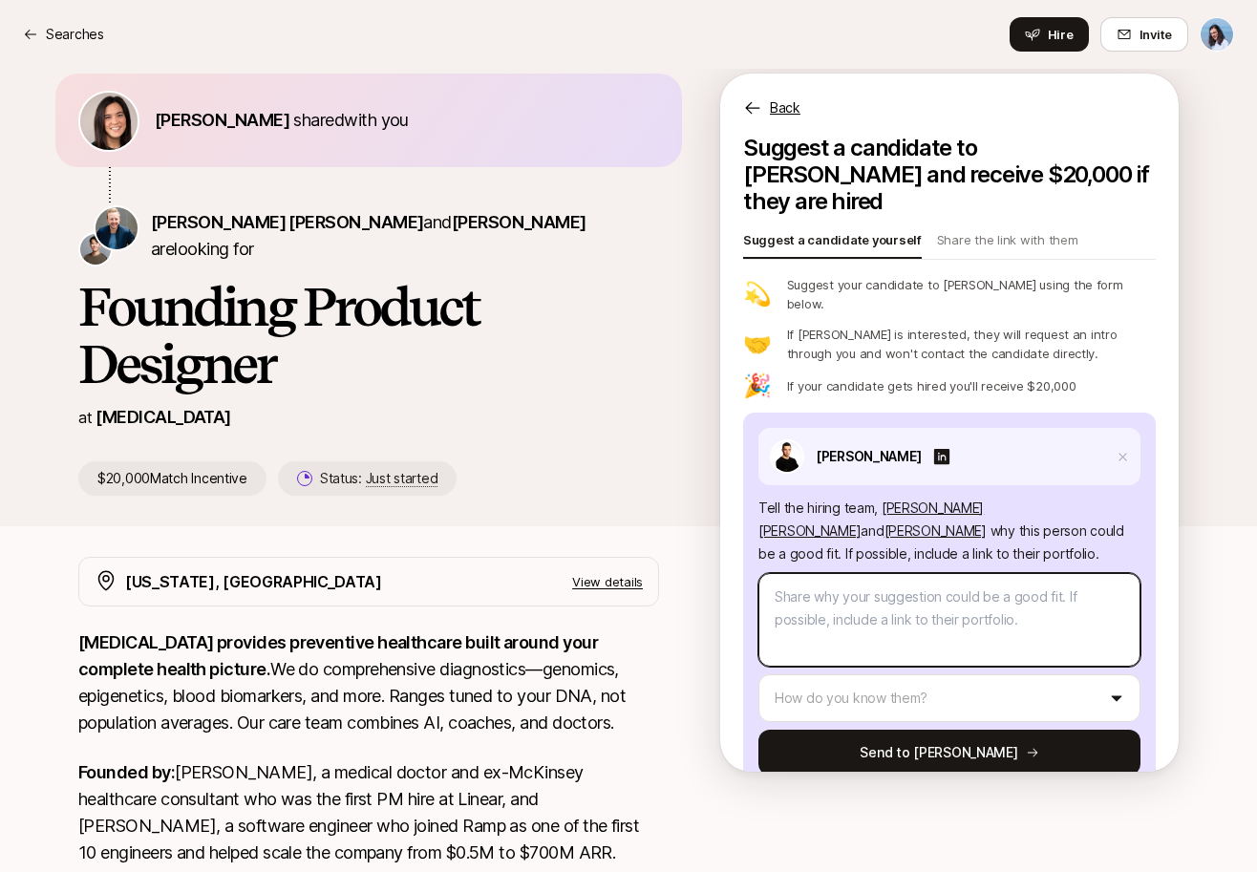
click at [864, 573] on textarea at bounding box center [949, 620] width 382 height 94
type textarea "x"
type textarea "A"
type textarea "x"
type textarea "Al"
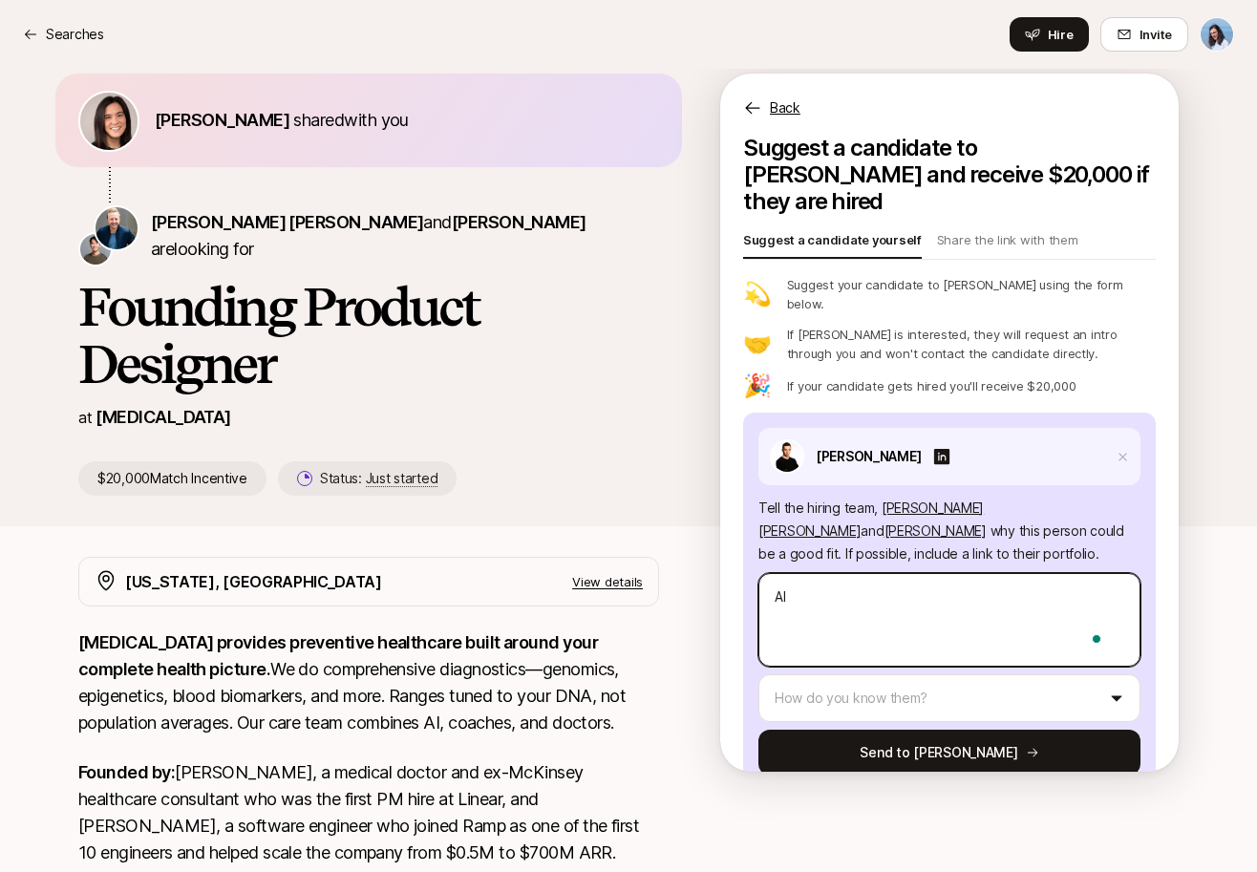
type textarea "x"
type textarea "Alt"
type textarea "x"
type textarea "Alth"
type textarea "x"
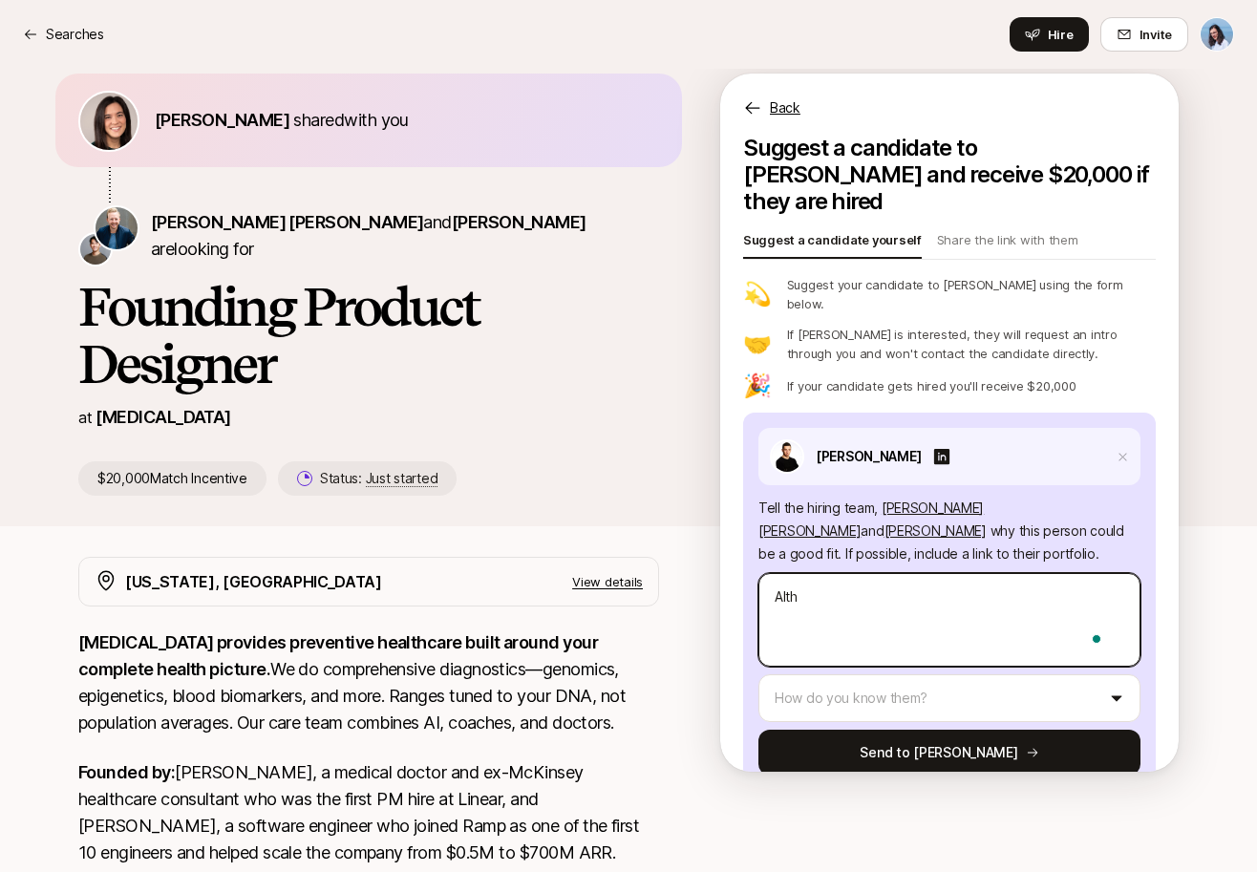
type textarea "Altho"
type textarea "x"
type textarea "Althou"
type textarea "x"
type textarea "Althoug"
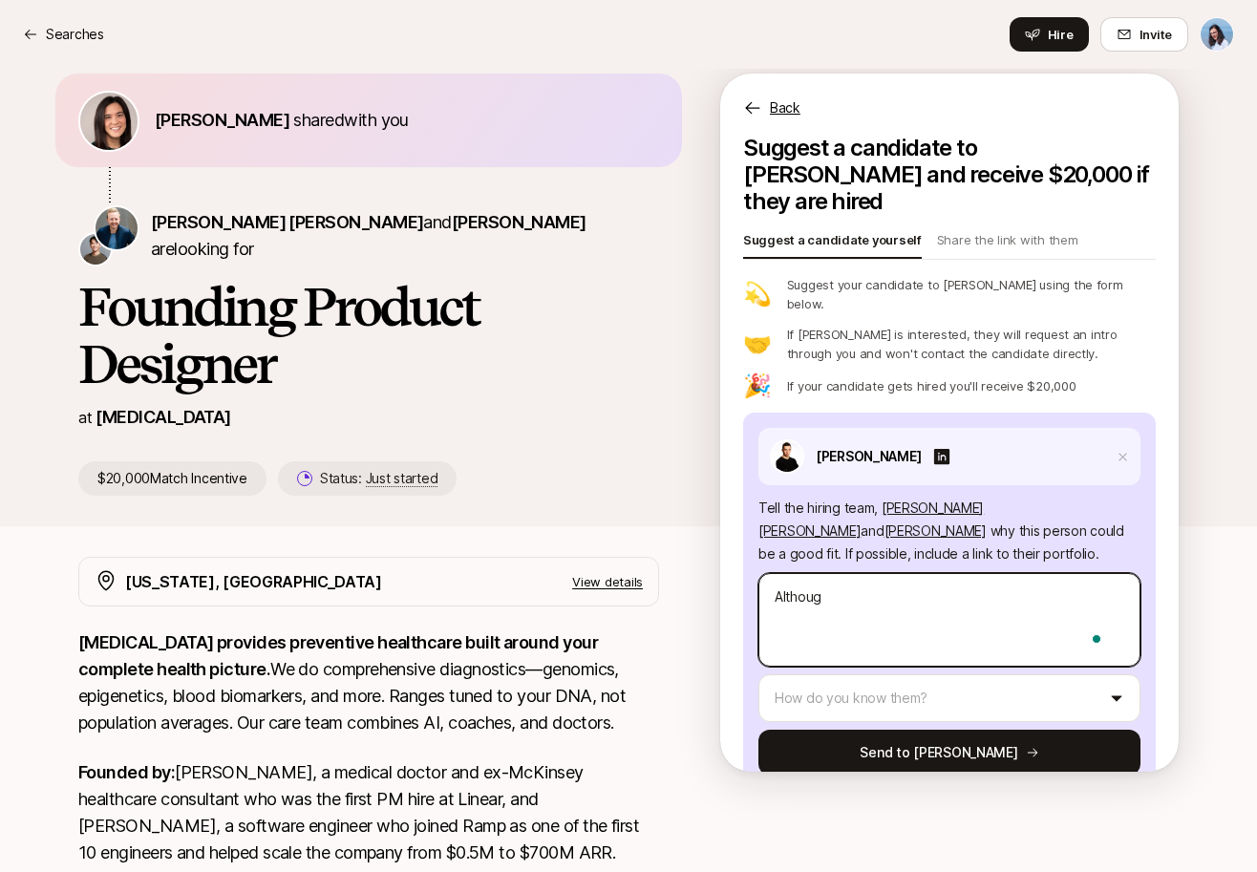
type textarea "x"
type textarea "Although"
type textarea "x"
type textarea "Although"
type textarea "x"
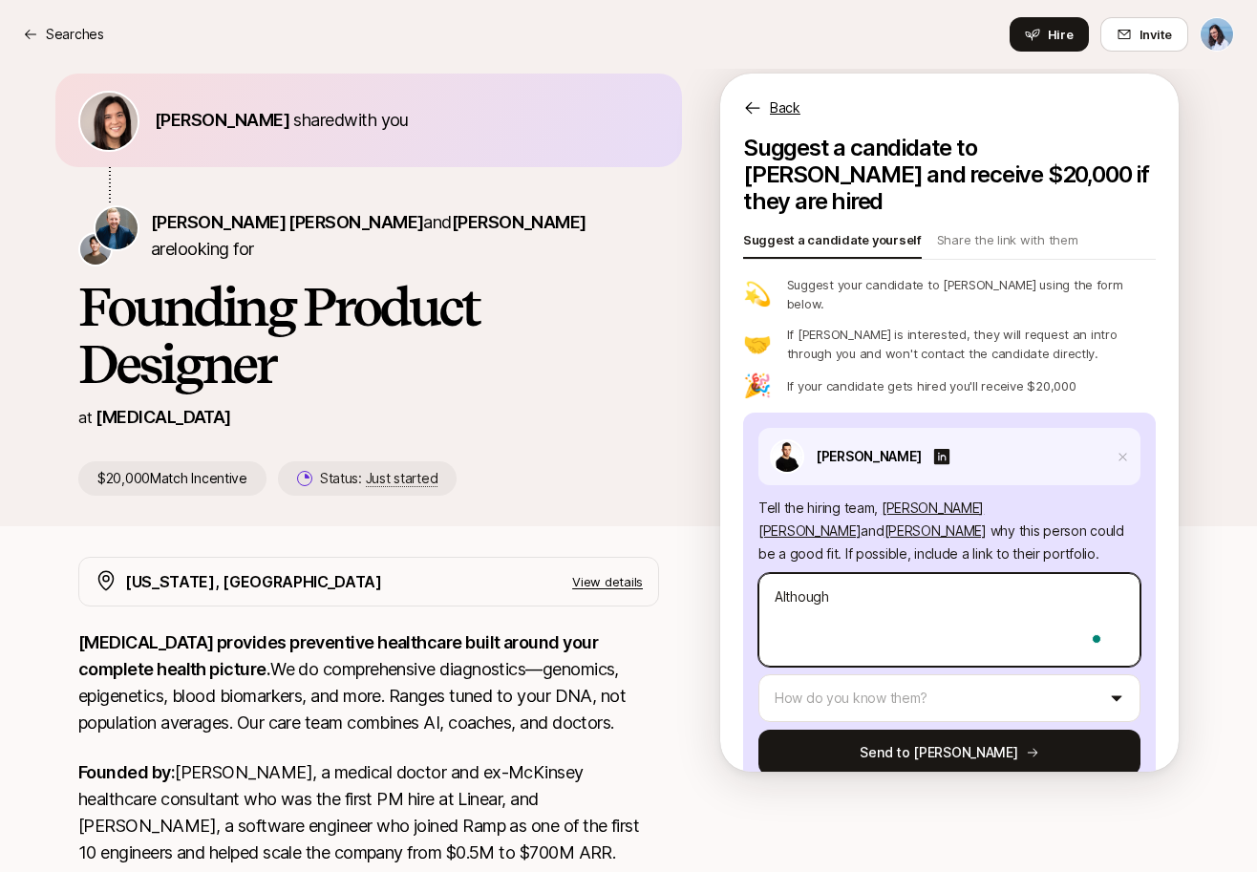
type textarea "Although I"
type textarea "x"
type textarea "Although I"
type textarea "x"
type textarea "Although I h"
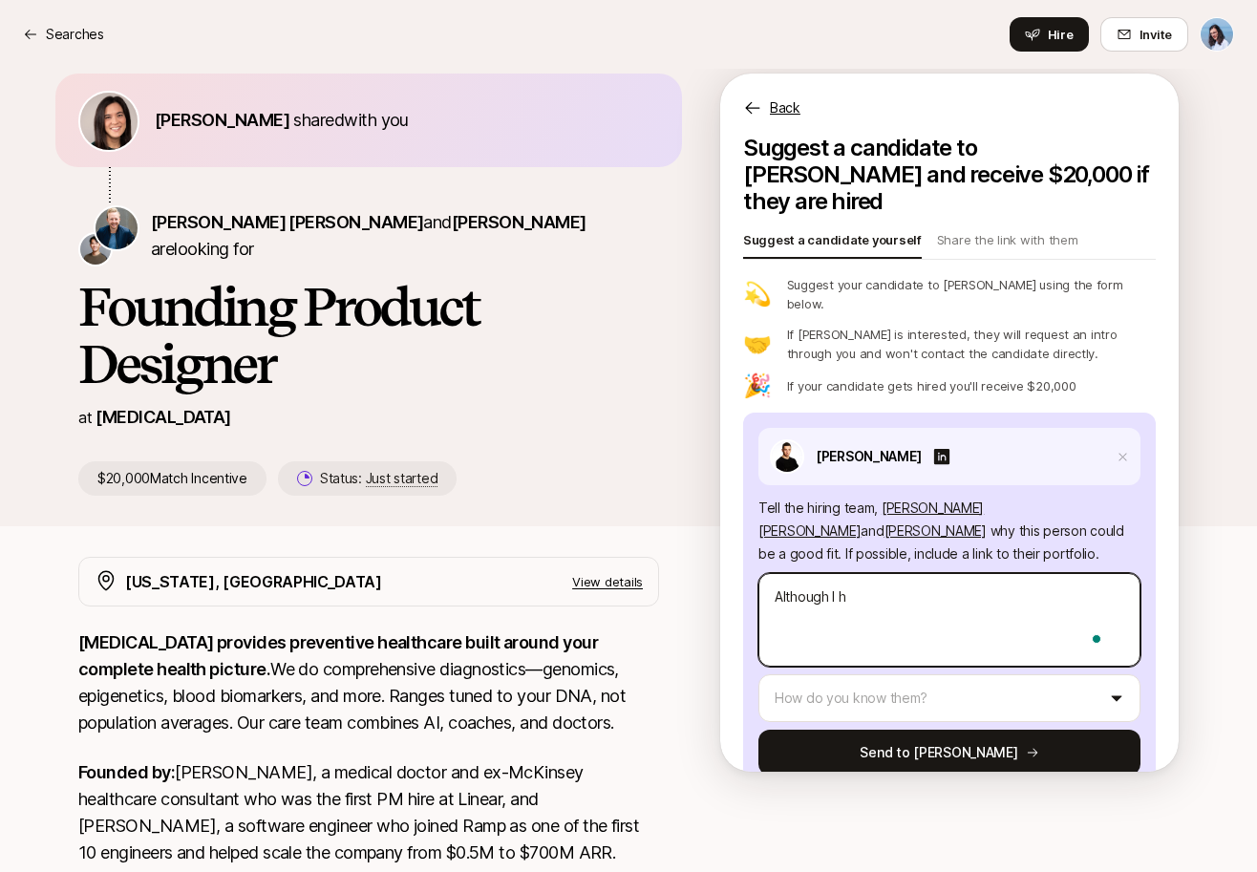
type textarea "x"
type textarea "Although I ha"
type textarea "x"
type textarea "Although I hav"
type textarea "x"
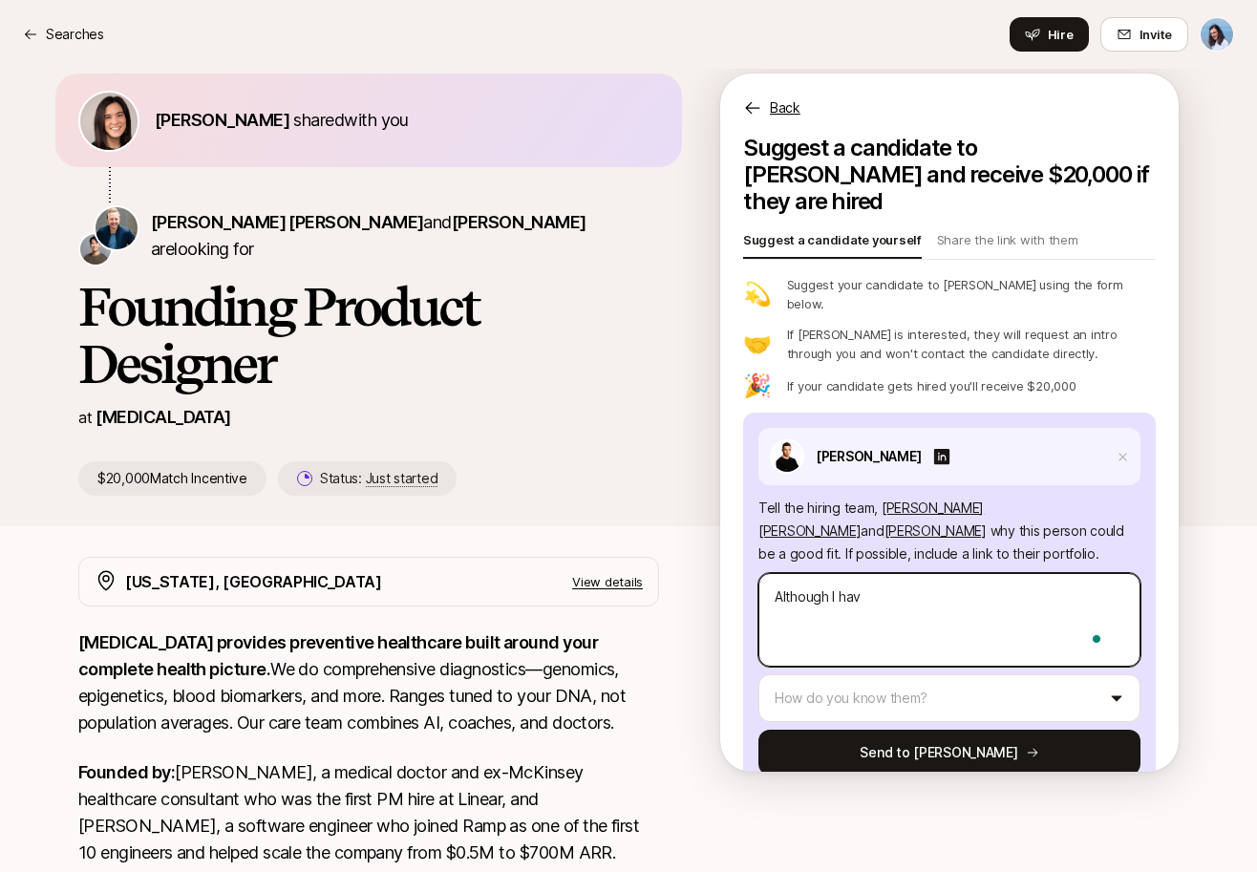
type textarea "Although I have"
type textarea "x"
type textarea "Although I haven"
type textarea "x"
type textarea "Although I haven'"
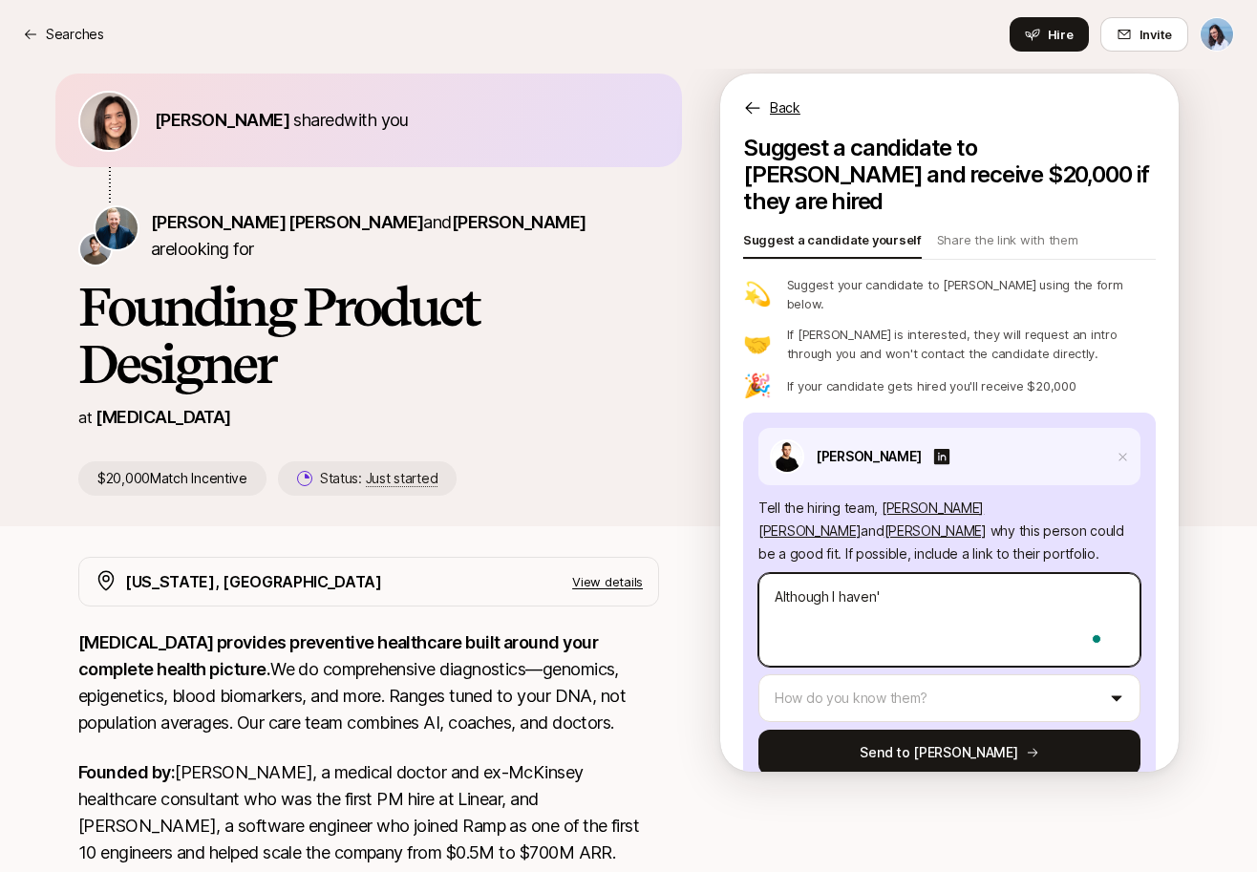
type textarea "x"
type textarea "Although I haven't"
type textarea "x"
type textarea "Although I haven't"
type textarea "x"
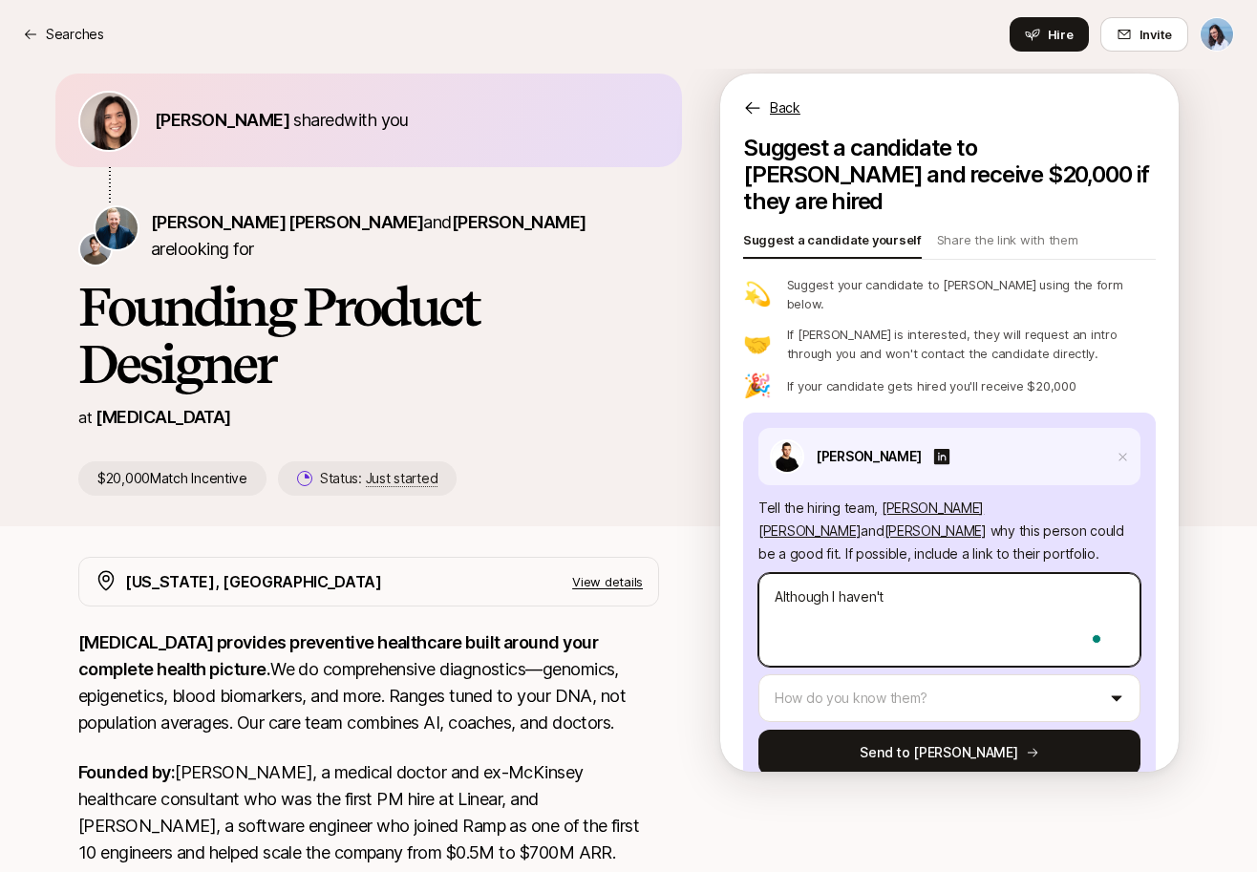
type textarea "Although I haven't w"
type textarea "x"
type textarea "Although I haven't wo"
type textarea "x"
type textarea "Although I haven't wor"
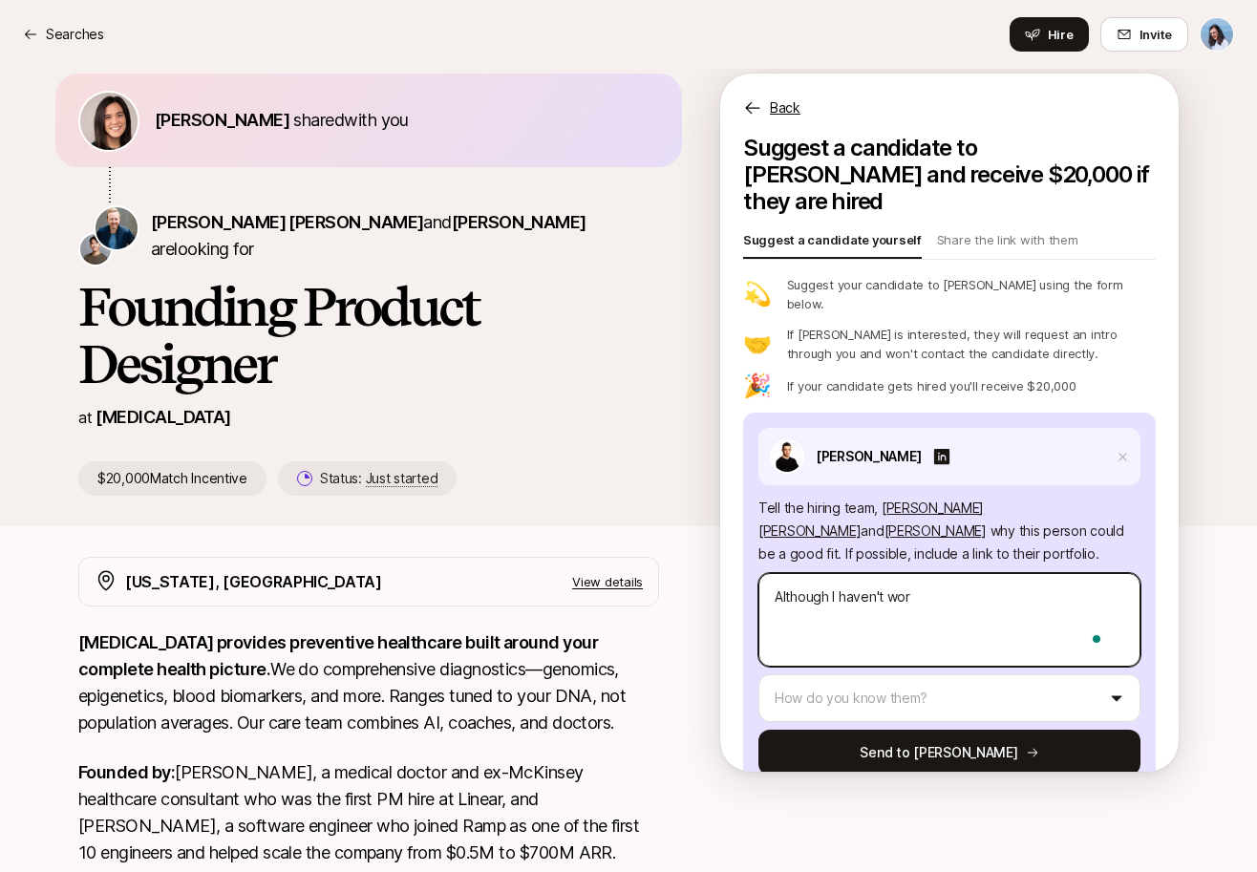
type textarea "x"
type textarea "Although I haven't work"
type textarea "x"
type textarea "Although I haven't worke"
type textarea "x"
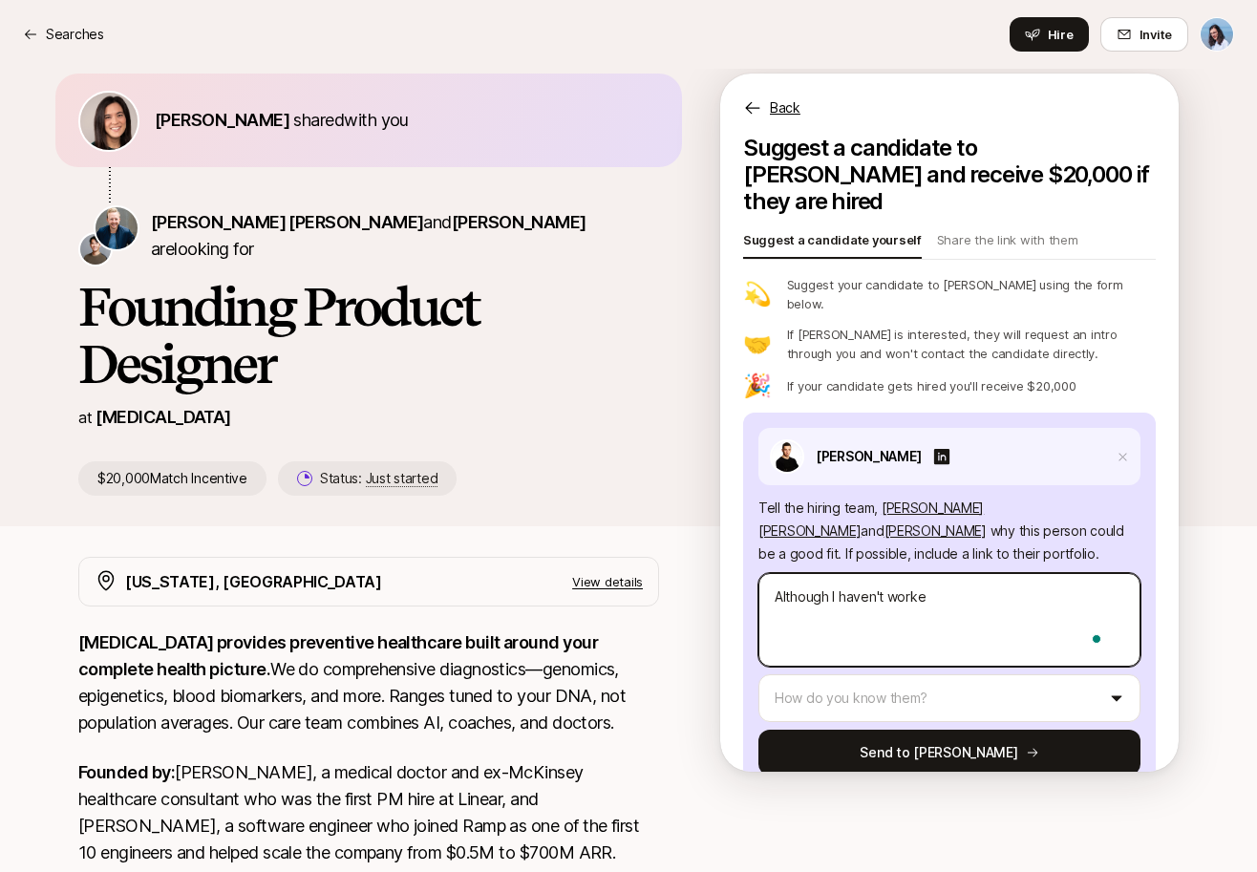
type textarea "Although I haven't worked"
type textarea "x"
type textarea "Although I haven't worked"
type textarea "x"
type textarea "Although I haven't worked w"
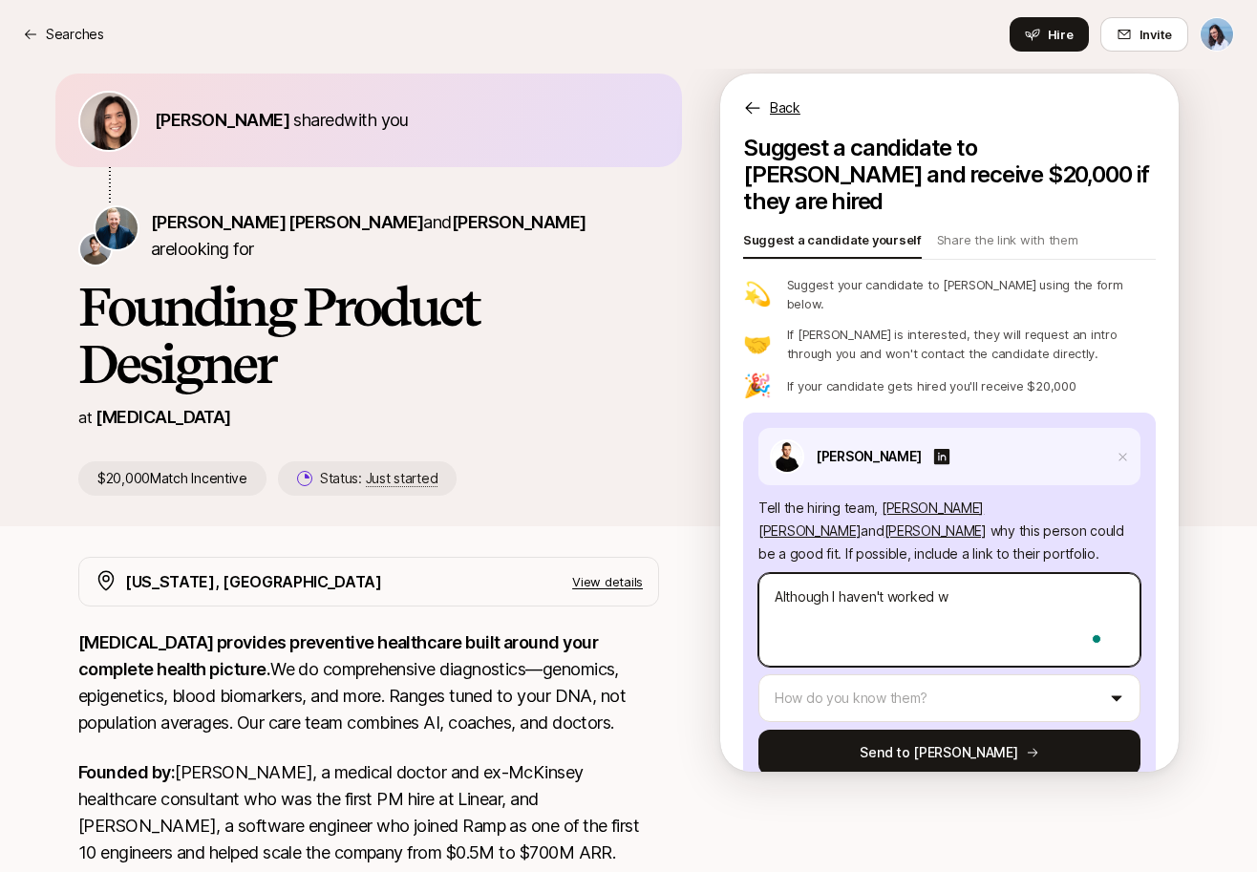
type textarea "x"
type textarea "Although I haven't worked wi"
type textarea "x"
type textarea "Although I haven't worked wit"
type textarea "x"
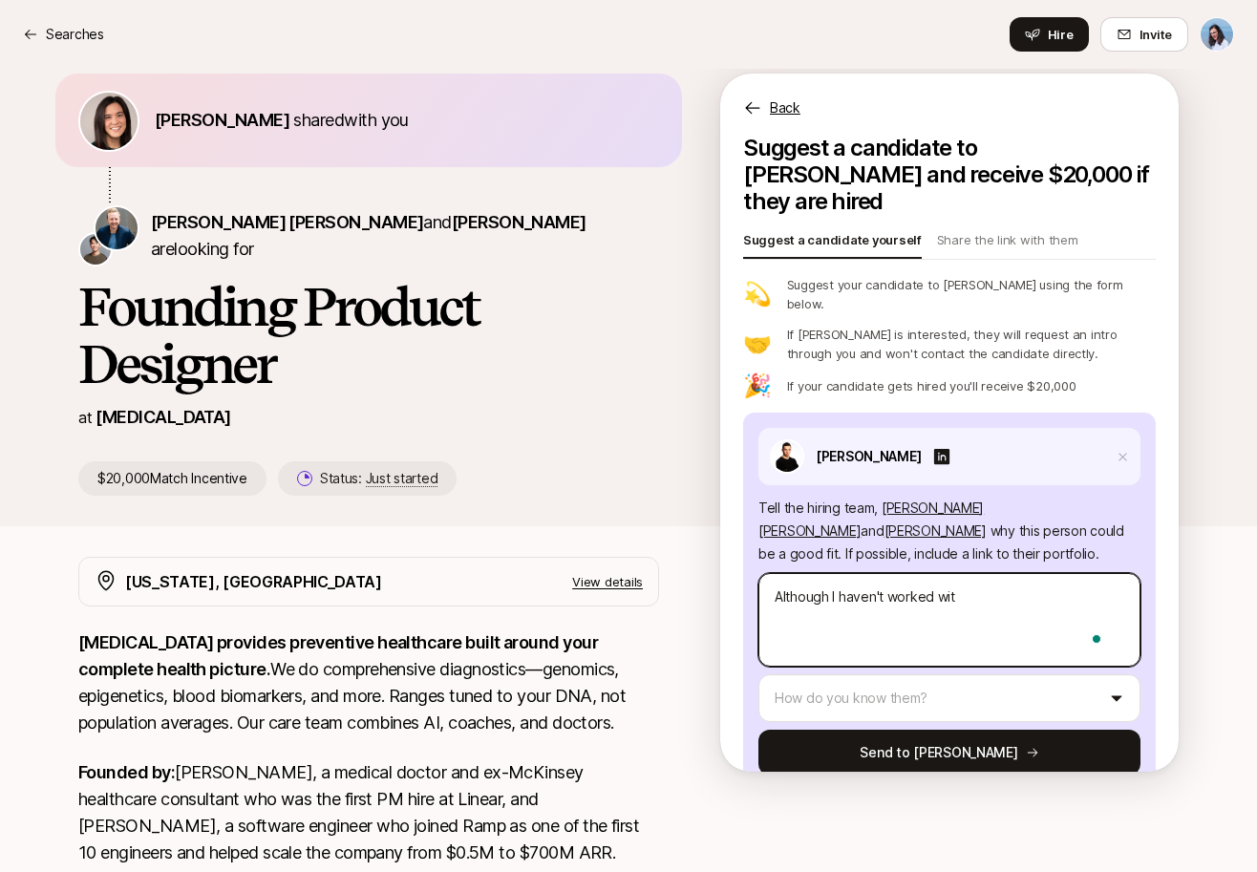
type textarea "Although I haven't worked with"
type textarea "x"
type textarea "Although I haven't worked with"
type textarea "x"
type textarea "Although I haven't worked with C"
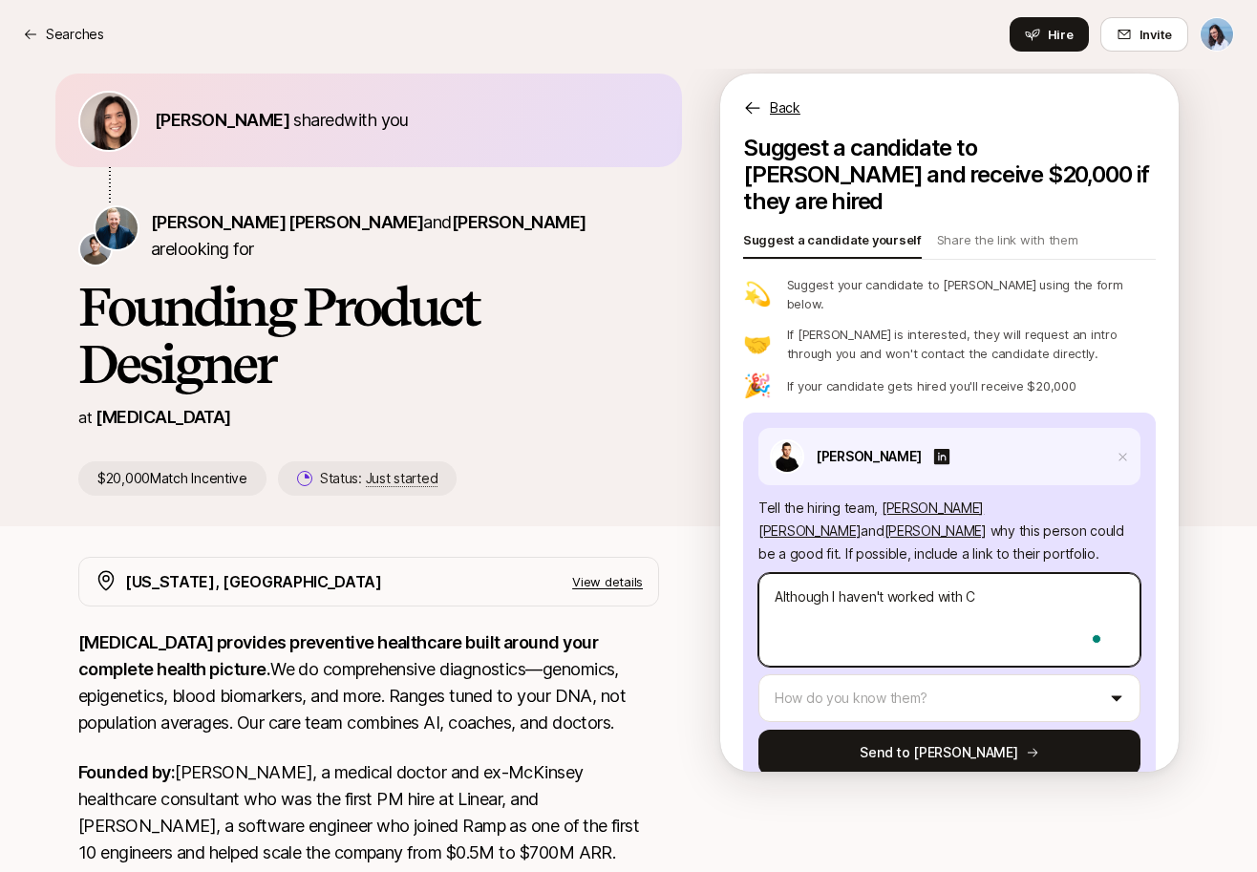
type textarea "x"
type textarea "Although I haven't worked with [PERSON_NAME]"
type textarea "x"
type textarea "Although I haven't worked with Chri"
type textarea "x"
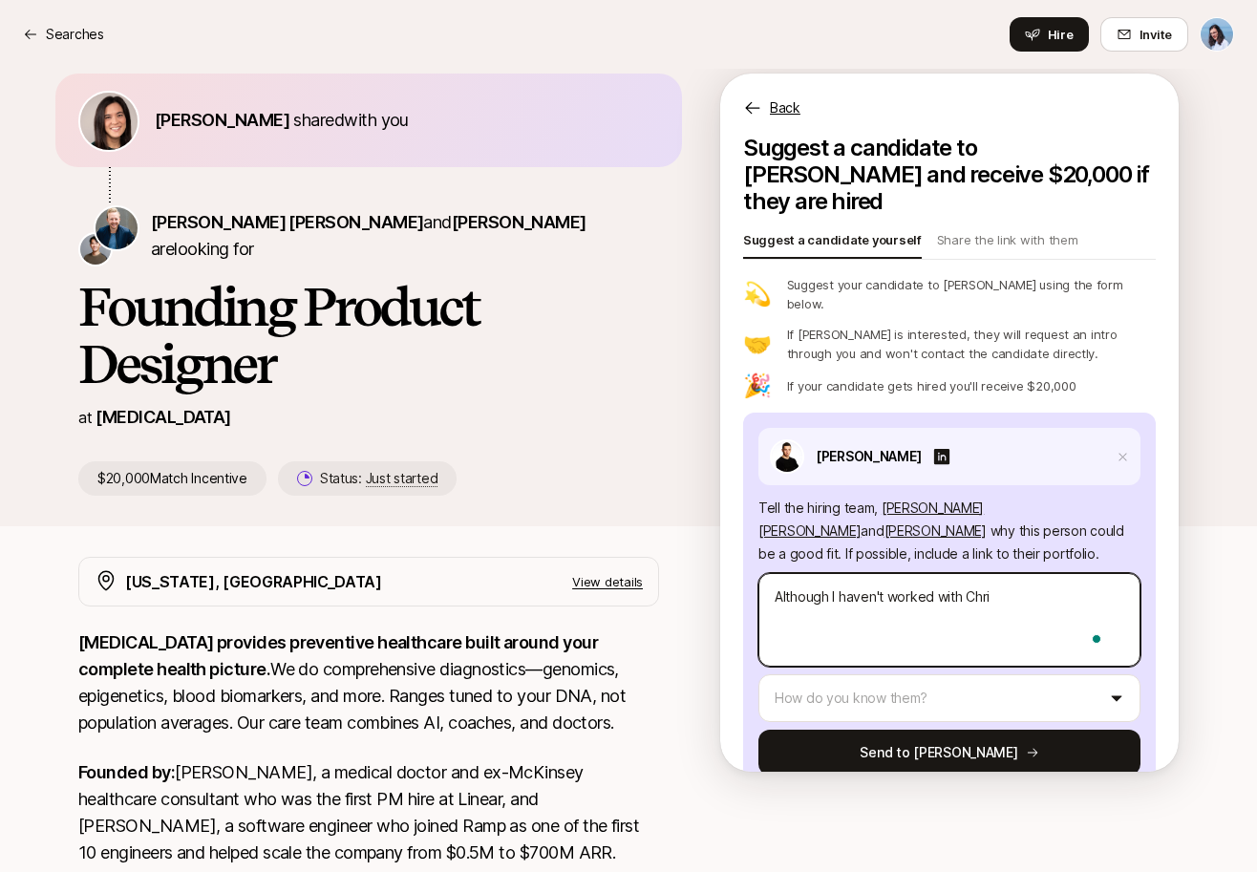
type textarea "Although I haven't worked with [PERSON_NAME]"
type textarea "x"
type textarea "Although I haven't worked with [PERSON_NAME],"
type textarea "x"
type textarea "Although I haven't worked with [PERSON_NAME],"
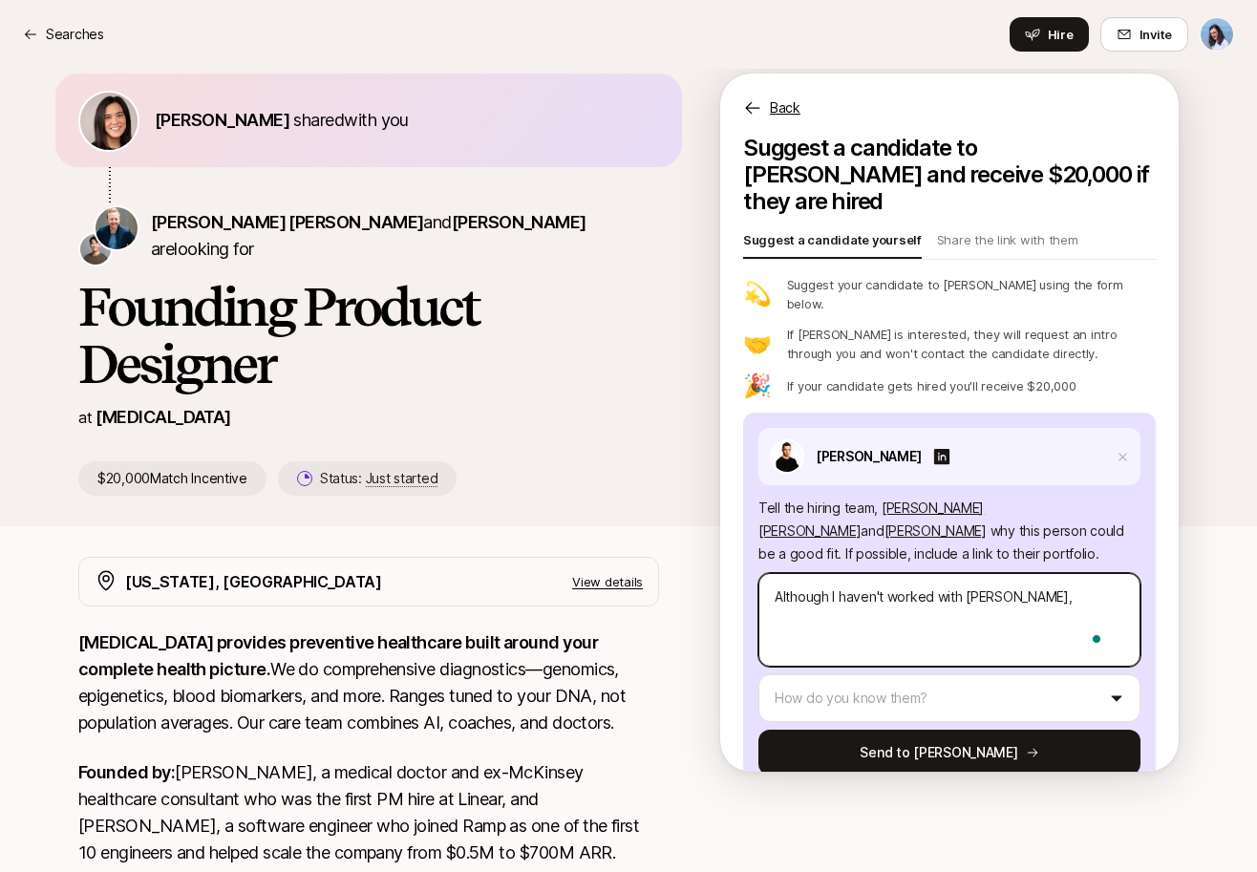
type textarea "x"
type textarea "Although I haven't worked with [PERSON_NAME], w"
type textarea "x"
type textarea "Although I haven't worked with [PERSON_NAME], we"
type textarea "x"
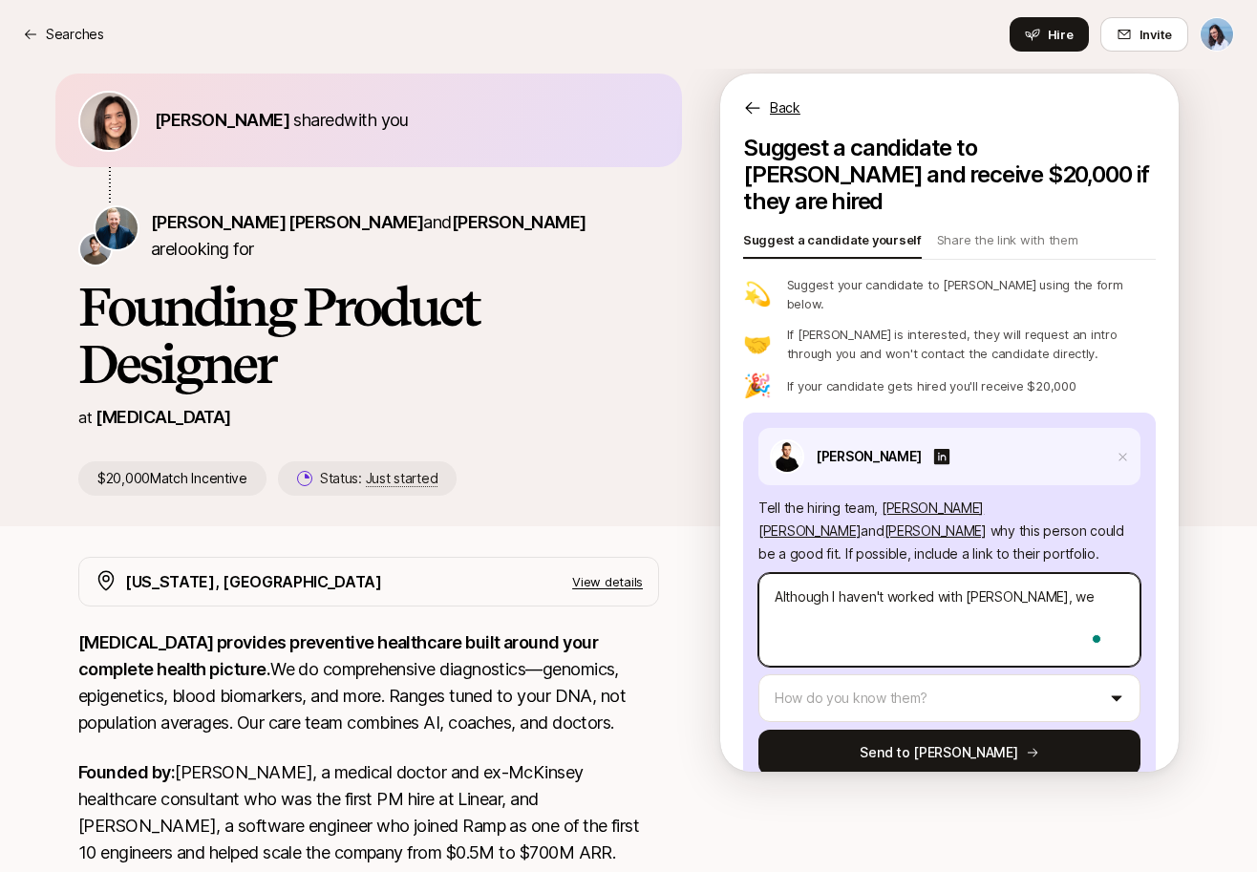
type textarea "Although I haven't worked with [PERSON_NAME], we'"
type textarea "x"
type textarea "Although I haven't worked with [PERSON_NAME], we'v"
type textarea "x"
type textarea "Although I haven't worked with [PERSON_NAME], we've"
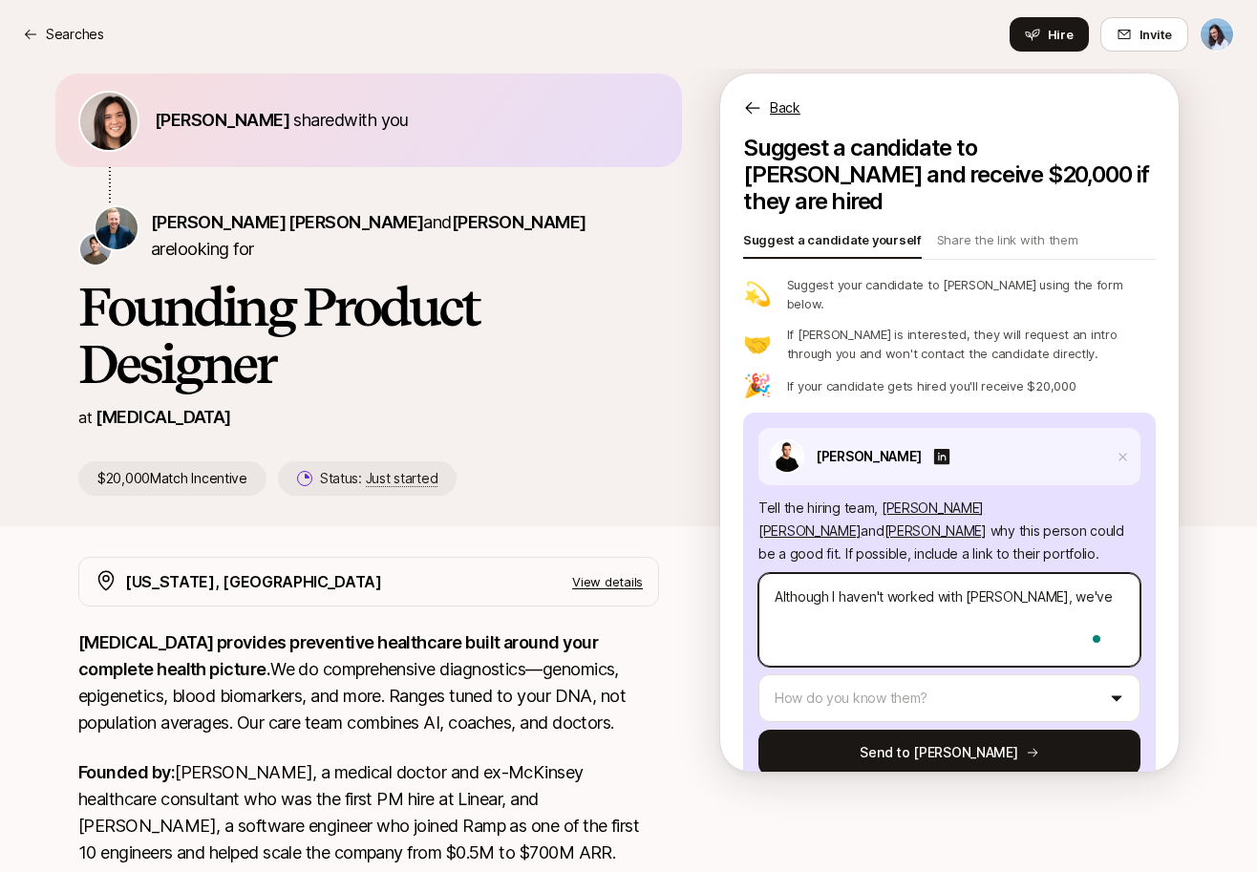
type textarea "x"
type textarea "Although I haven't worked with [PERSON_NAME], we've"
type textarea "x"
type textarea "Although I haven't worked with [PERSON_NAME], we've k"
type textarea "x"
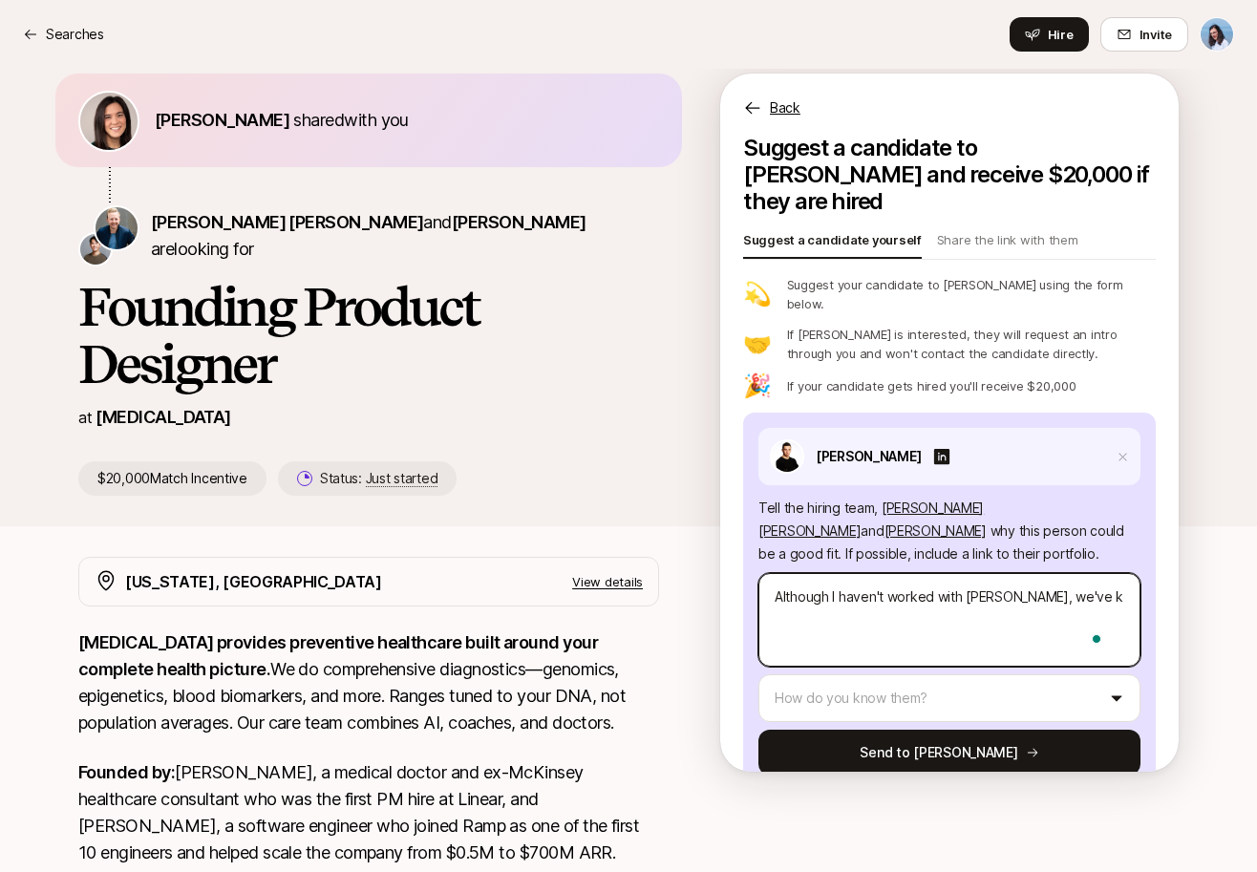
type textarea "Although I haven't worked with [PERSON_NAME], we've ke"
type textarea "x"
type textarea "Although I haven't worked with [PERSON_NAME], we've kep"
type textarea "x"
type textarea "Although I haven't worked with [PERSON_NAME], we've kept"
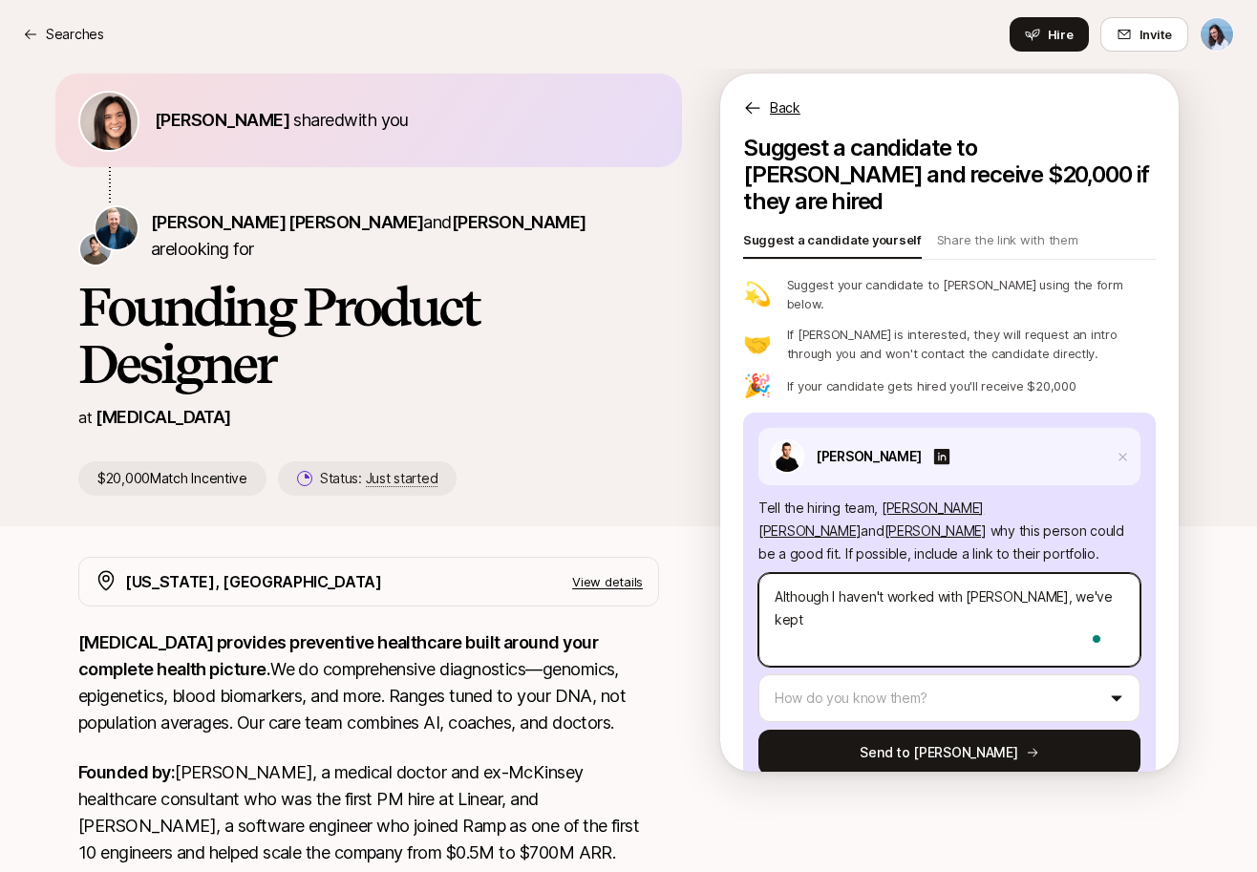
type textarea "x"
type textarea "Although I haven't worked with [PERSON_NAME], we've kept"
type textarea "x"
type textarea "Although I haven't worked with [PERSON_NAME], we've kept i"
type textarea "x"
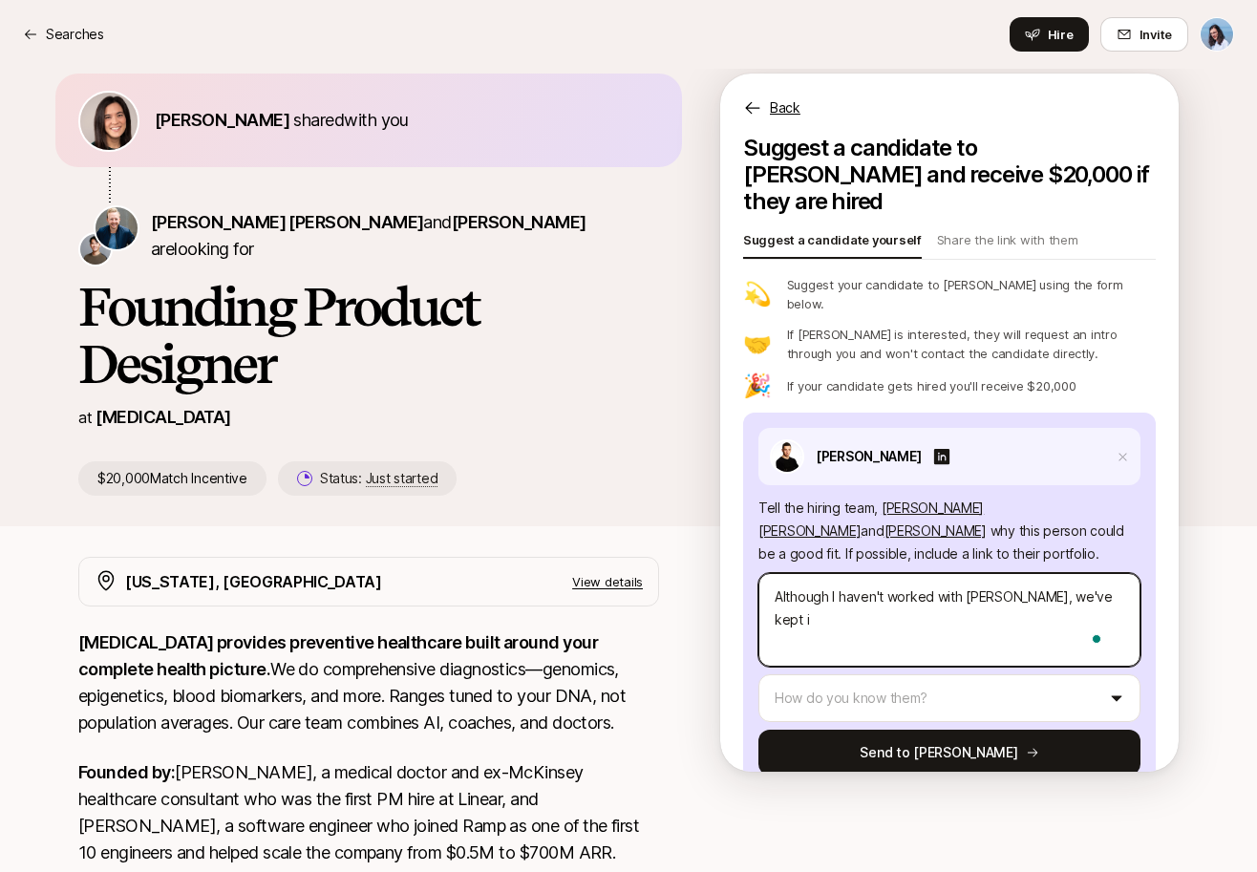
type textarea "Although I haven't worked with [PERSON_NAME], we've kept in"
type textarea "x"
type textarea "Although I haven't worked with [PERSON_NAME], we've kept in"
type textarea "x"
type textarea "Although I haven't worked with [PERSON_NAME], we've kept in t"
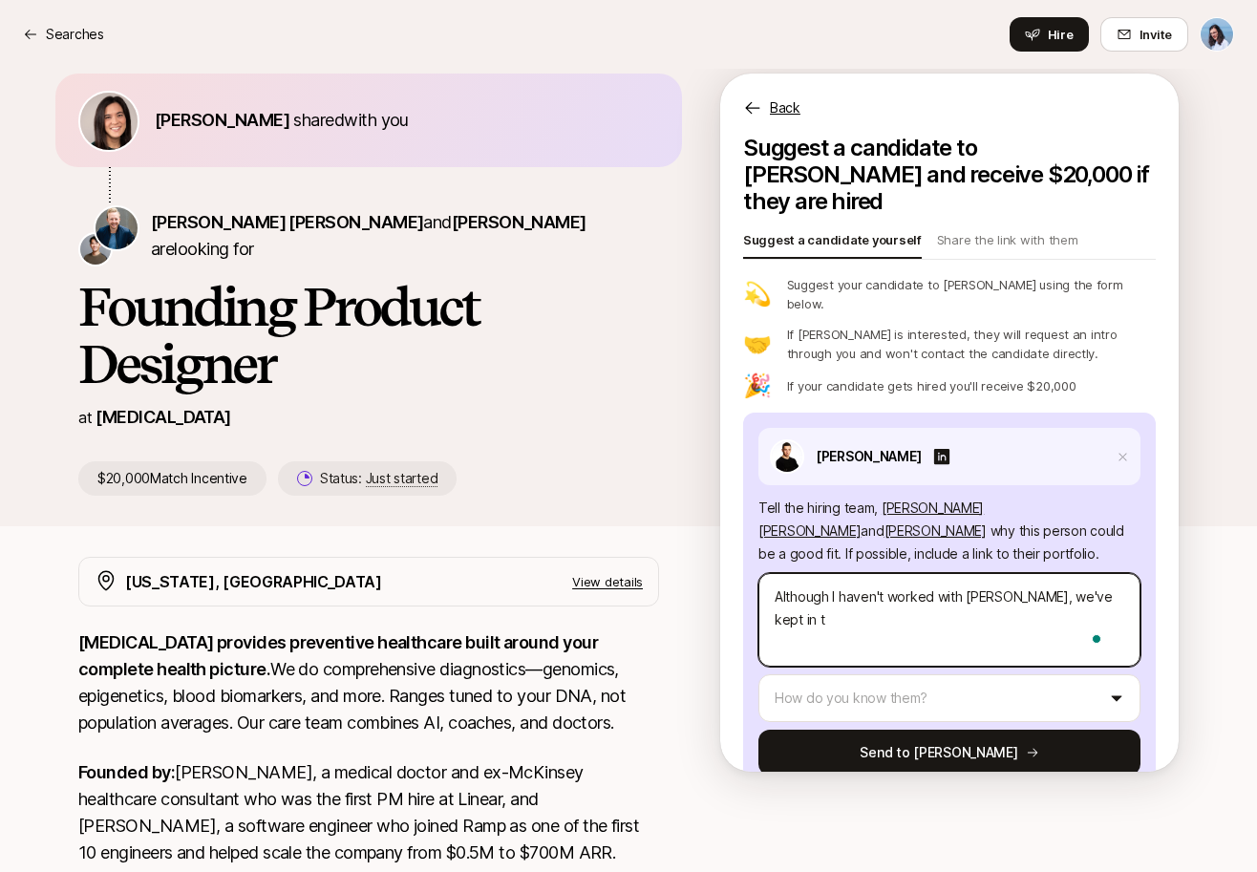
type textarea "x"
type textarea "Although I haven't worked with [PERSON_NAME], we've kept in to"
type textarea "x"
type textarea "Although I haven't worked with [PERSON_NAME], we've kept in [GEOGRAPHIC_DATA]"
type textarea "x"
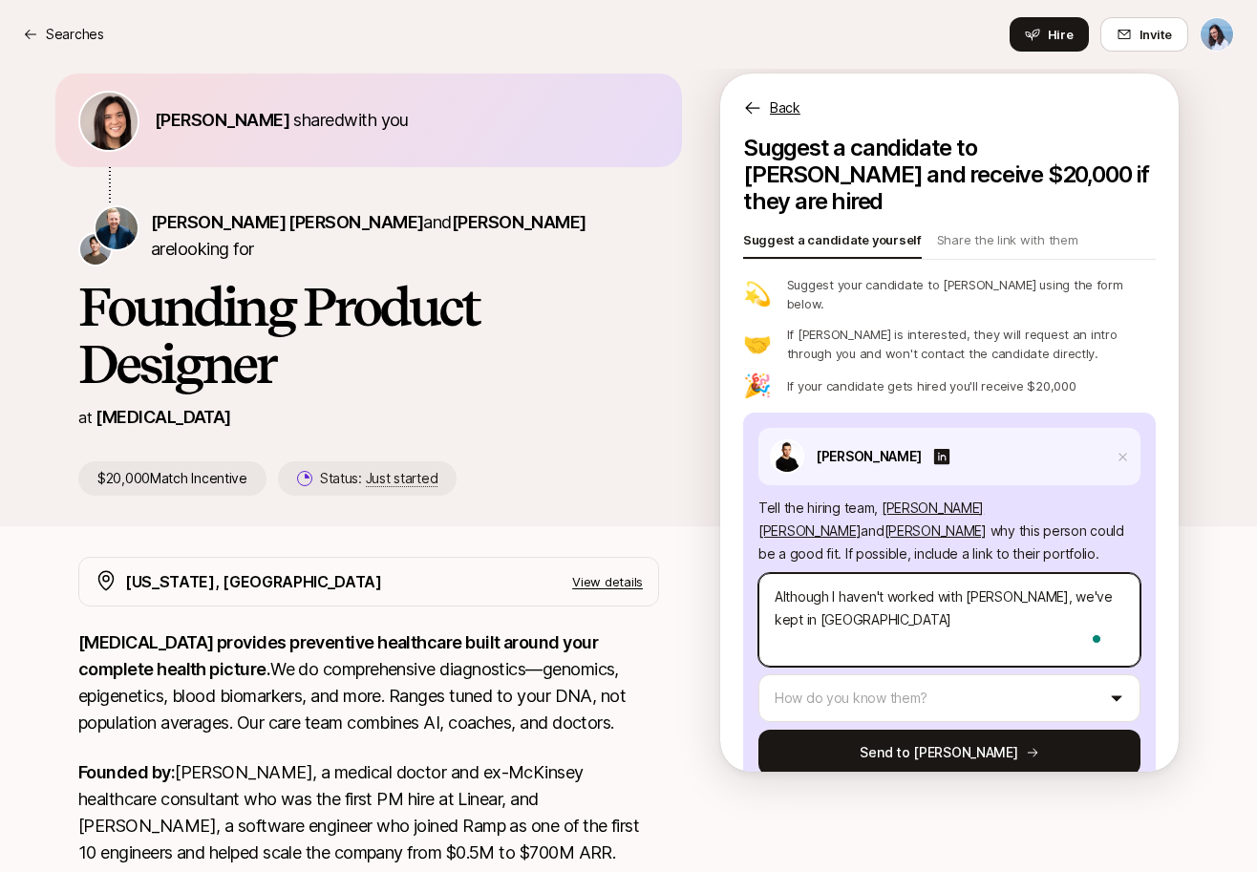
type textarea "Although I haven't worked with [PERSON_NAME], we've kept in [GEOGRAPHIC_DATA]"
type textarea "x"
type textarea "Although I haven't worked with [PERSON_NAME], we've kept in touch"
type textarea "x"
type textarea "Although I haven't worked with [PERSON_NAME], we've kept in touch"
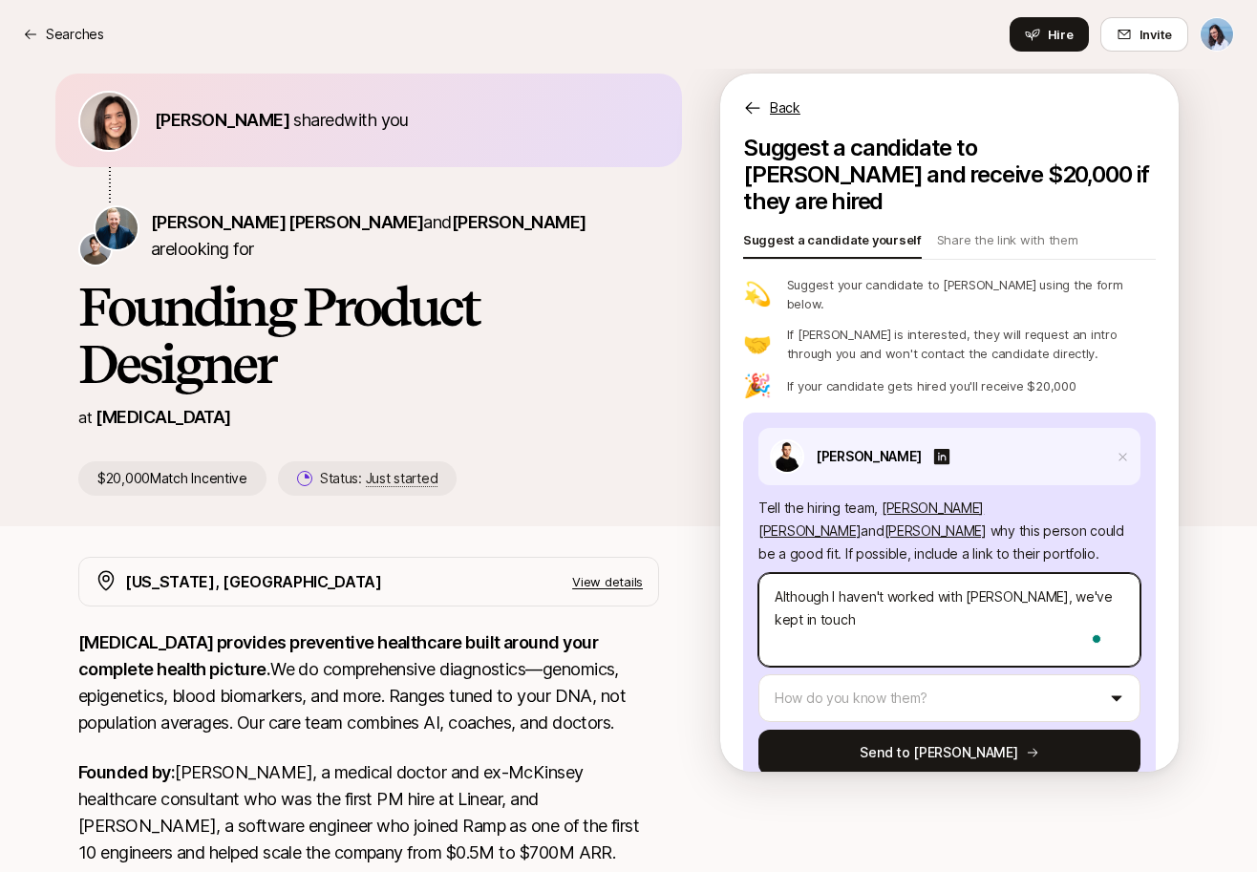
type textarea "x"
type textarea "Although I haven't worked with [PERSON_NAME], we've kept in touch o"
type textarea "x"
type textarea "Although I haven't worked with [PERSON_NAME], we've kept in touch ov"
type textarea "x"
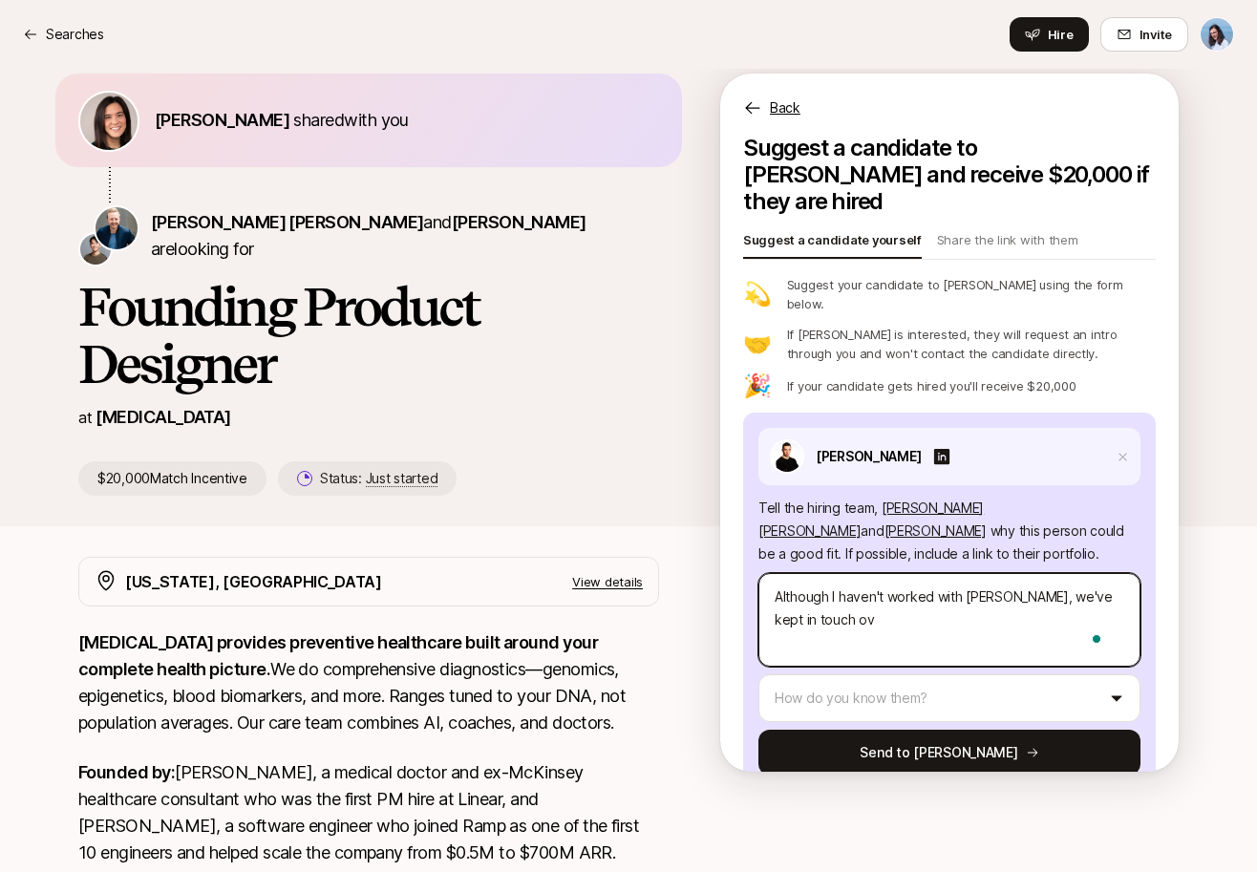
type textarea "Although I haven't worked with [PERSON_NAME], we've kept in touch ove"
type textarea "x"
type textarea "Although I haven't worked with [PERSON_NAME], we've kept in touch over"
type textarea "x"
type textarea "Although I haven't worked with [PERSON_NAME], we've kept in touch over"
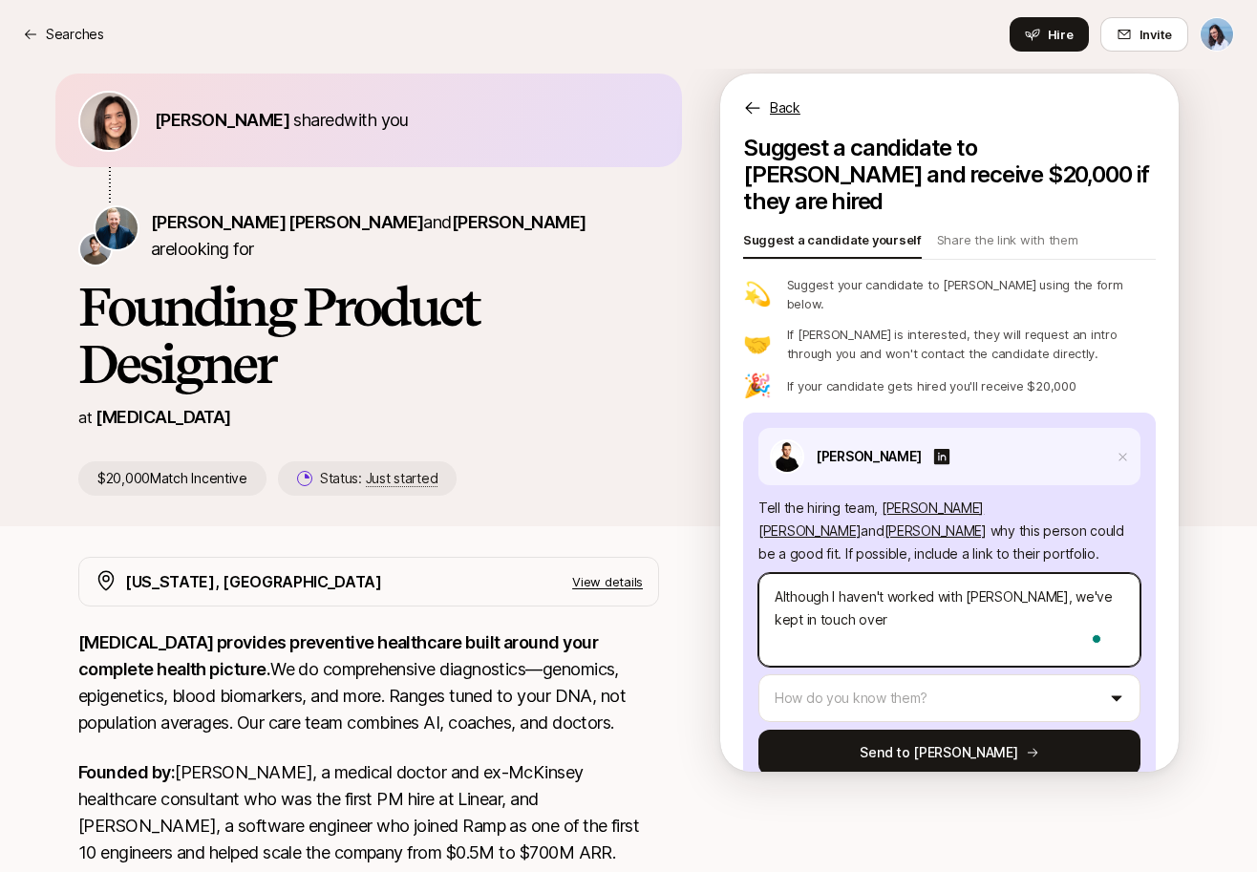
type textarea "x"
type textarea "Although I haven't worked with [PERSON_NAME], we've kept in touch over t"
type textarea "x"
type textarea "Although I haven't worked with [PERSON_NAME], we've kept in touch over th"
type textarea "x"
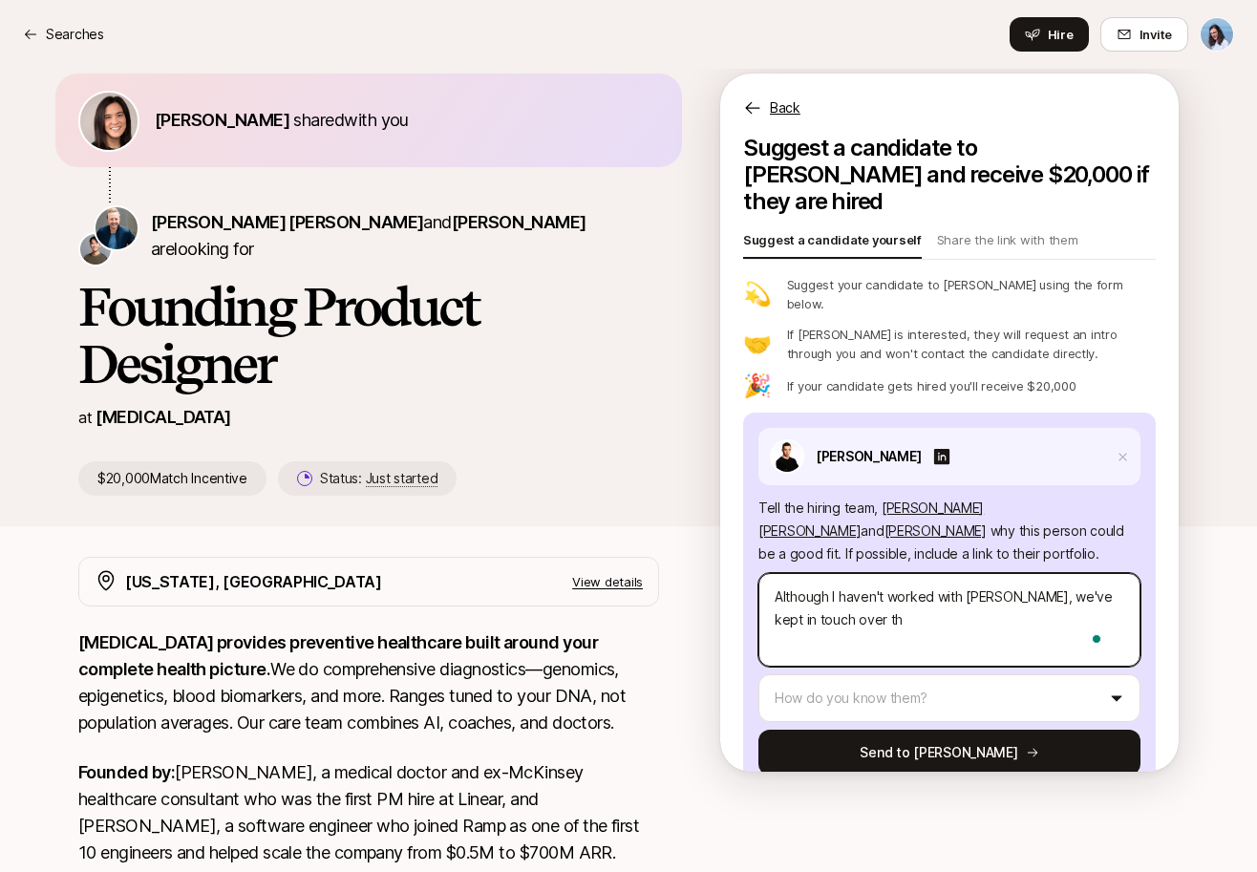
type textarea "Although I haven't worked with [PERSON_NAME], we've kept in touch over the"
type textarea "x"
type textarea "Although I haven't worked with [PERSON_NAME], we've kept in touch over the"
type textarea "x"
type textarea "Although I haven't worked with [PERSON_NAME], we've kept in touch over the y"
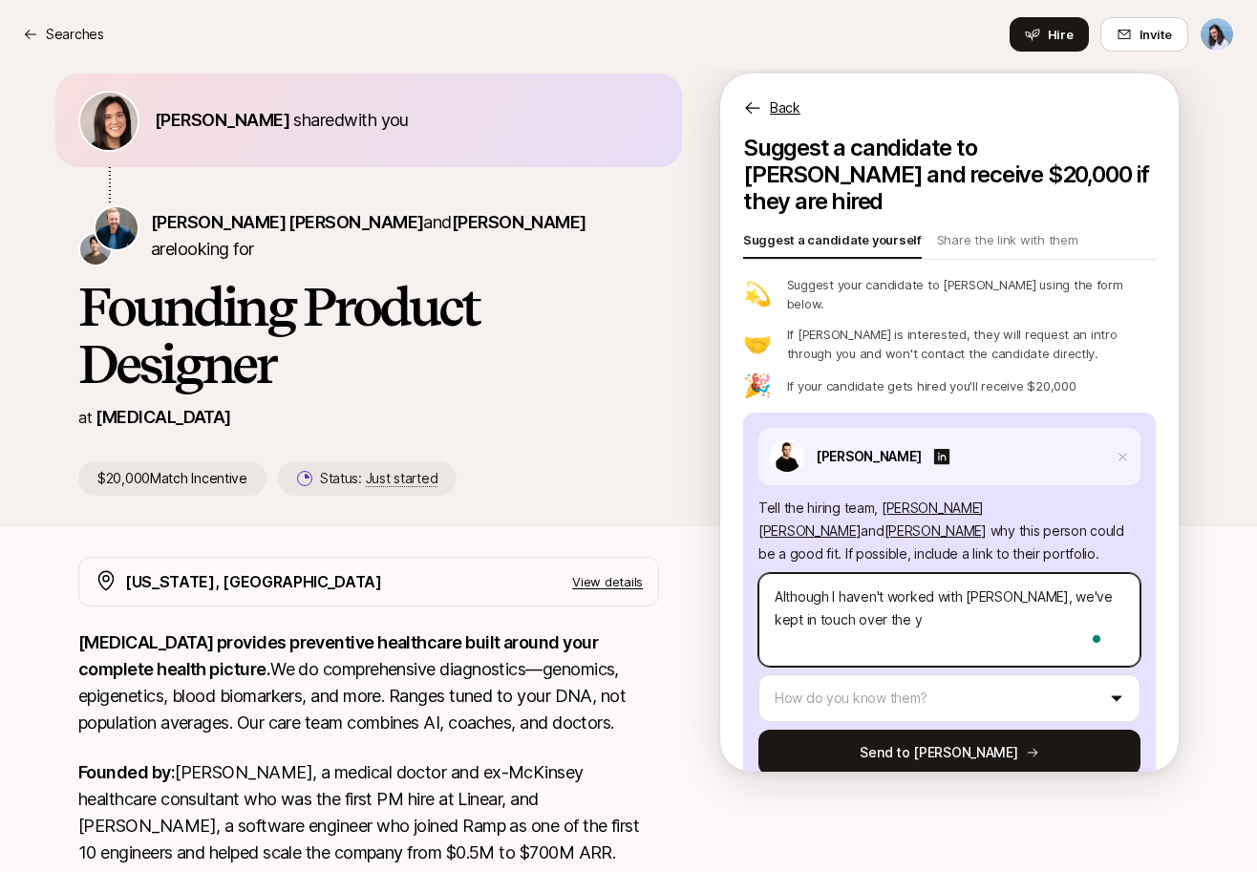
type textarea "x"
type textarea "Although I haven't worked with [PERSON_NAME], we've kept in touch over the ye"
type textarea "x"
type textarea "Although I haven't worked with [PERSON_NAME], we've kept in touch over the yea"
type textarea "x"
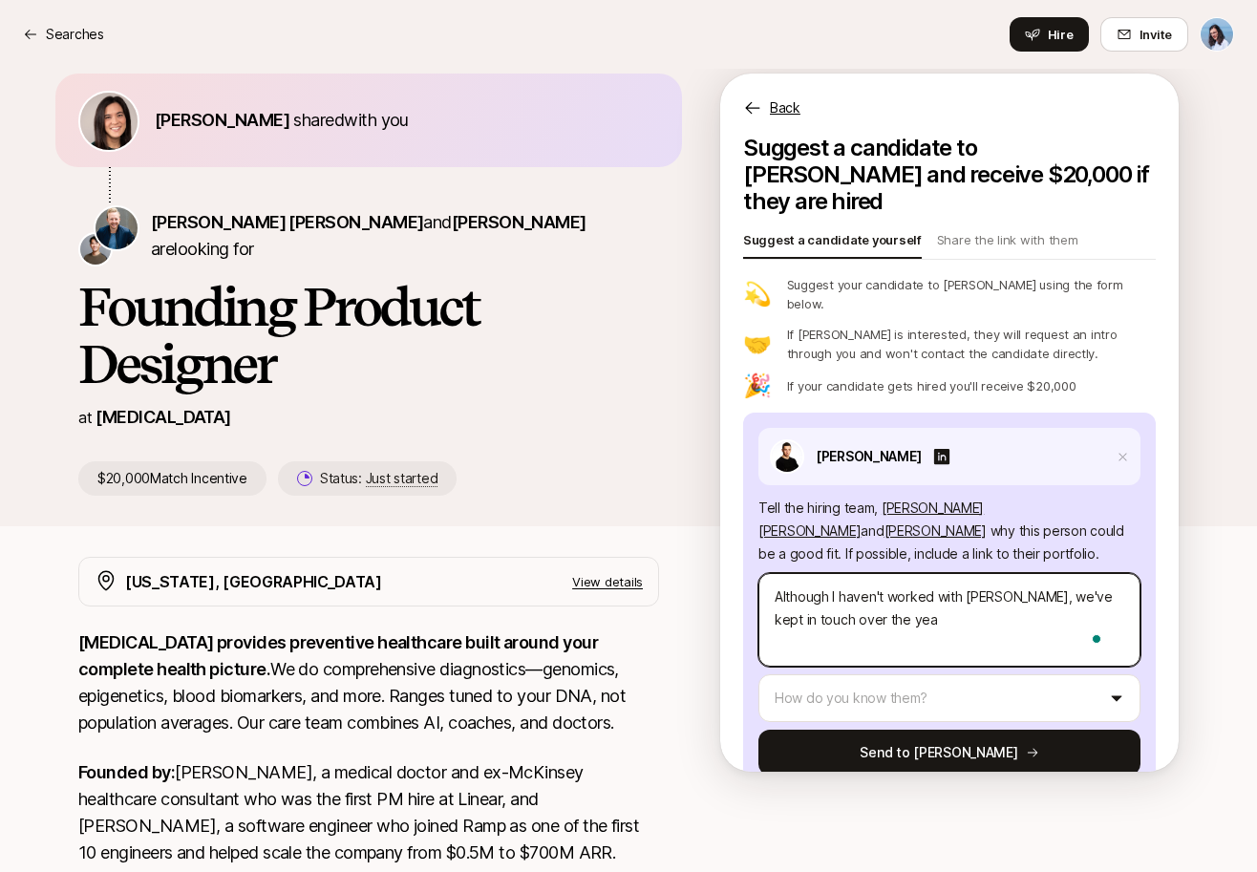
type textarea "Although I haven't worked with [PERSON_NAME], we've kept in touch over the year"
type textarea "x"
type textarea "Although I haven't worked with [PERSON_NAME], we've kept in touch over the year."
type textarea "x"
type textarea "Although I haven't worked with [PERSON_NAME], we've kept in touch over the year"
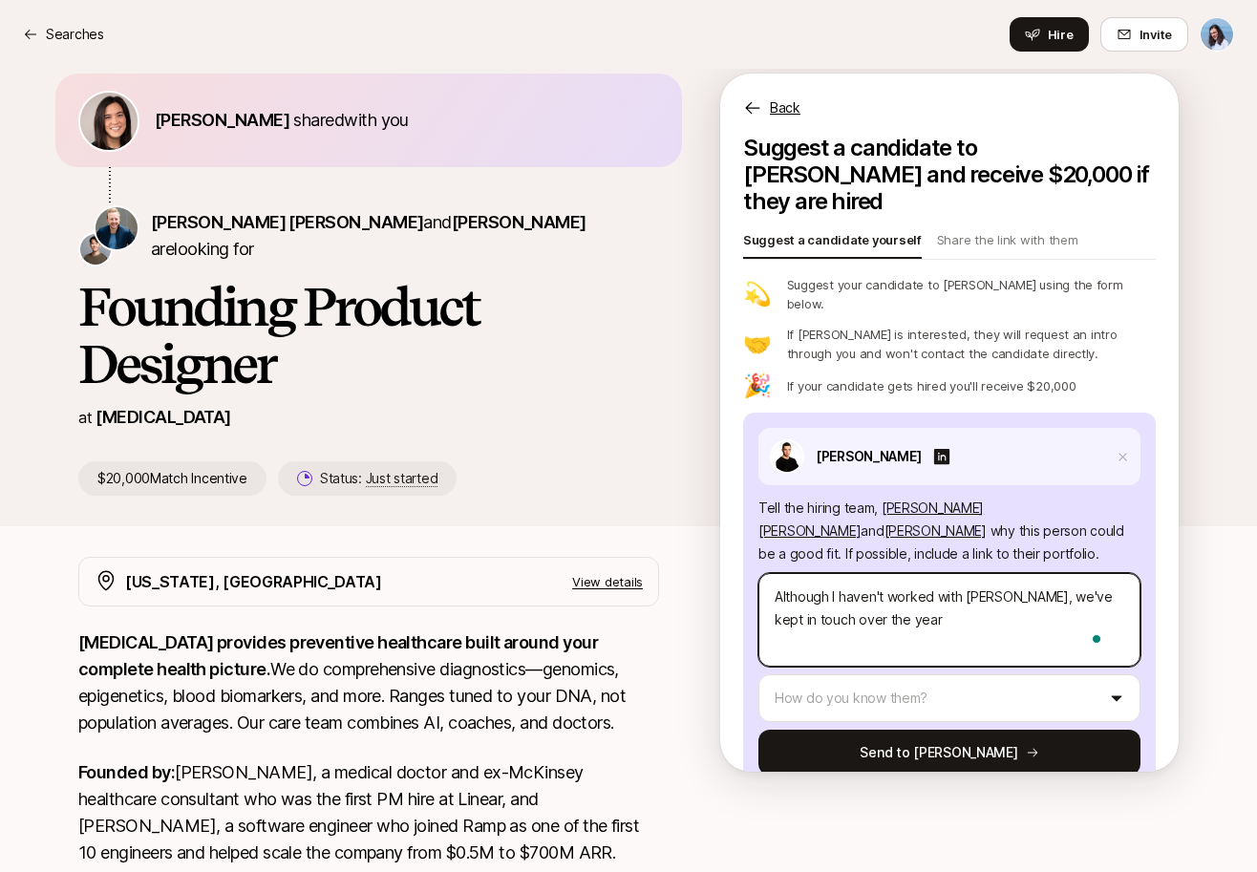
type textarea "x"
type textarea "Although I haven't worked with [PERSON_NAME], we've kept in touch over the years"
type textarea "x"
type textarea "Although I haven't worked with [PERSON_NAME], we've kept in touch over the year…"
type textarea "x"
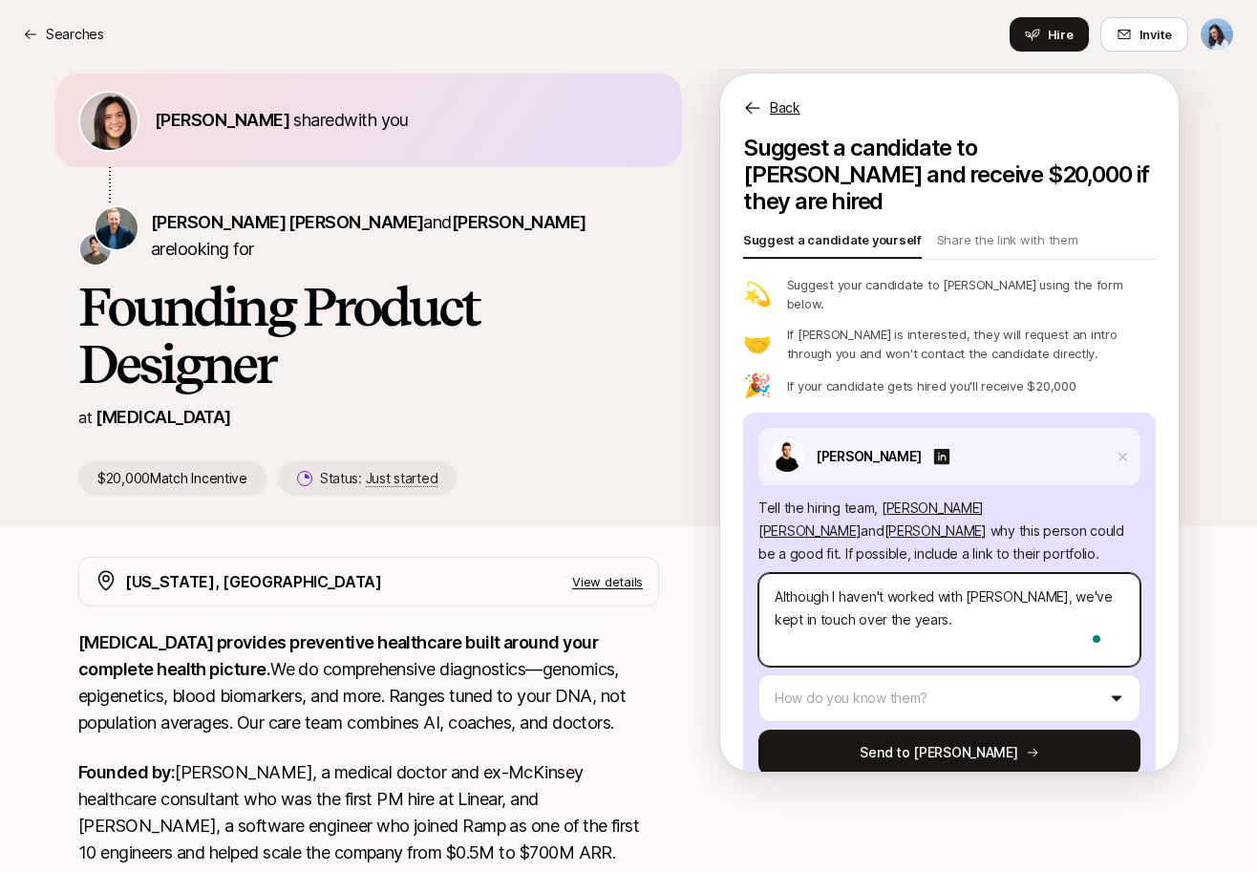
type textarea "Although I haven't worked with [PERSON_NAME], we've kept in touch over the year…"
type textarea "x"
type textarea "Although I haven't worked with [PERSON_NAME], we've kept in touch over the year…"
type textarea "x"
type textarea "Although I haven't worked with [PERSON_NAME], we've kept in touch over the year…"
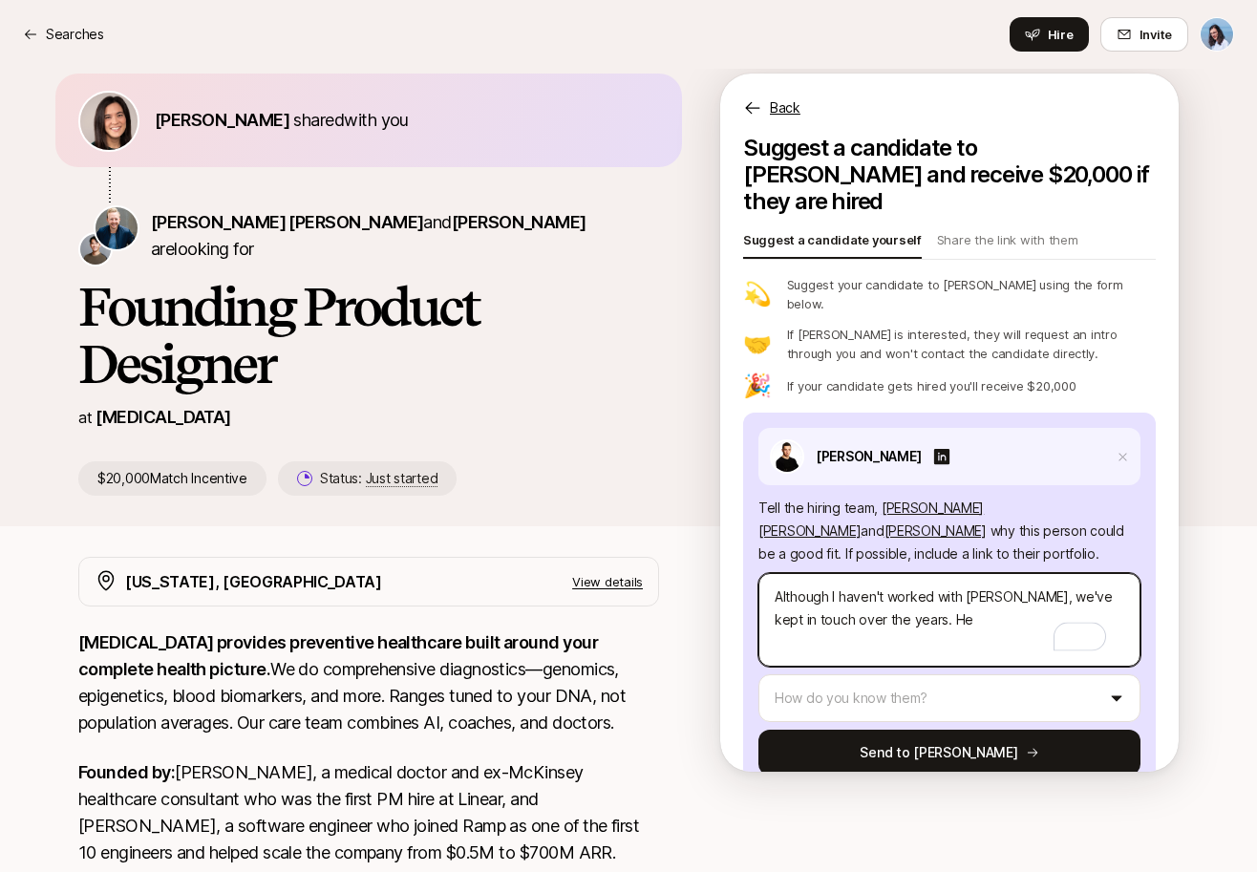
type textarea "x"
type textarea "Although I haven't worked with [PERSON_NAME], we've kept in touch over the year…"
type textarea "x"
type textarea "Although I haven't worked with [PERSON_NAME], we've kept in touch over the year…"
type textarea "x"
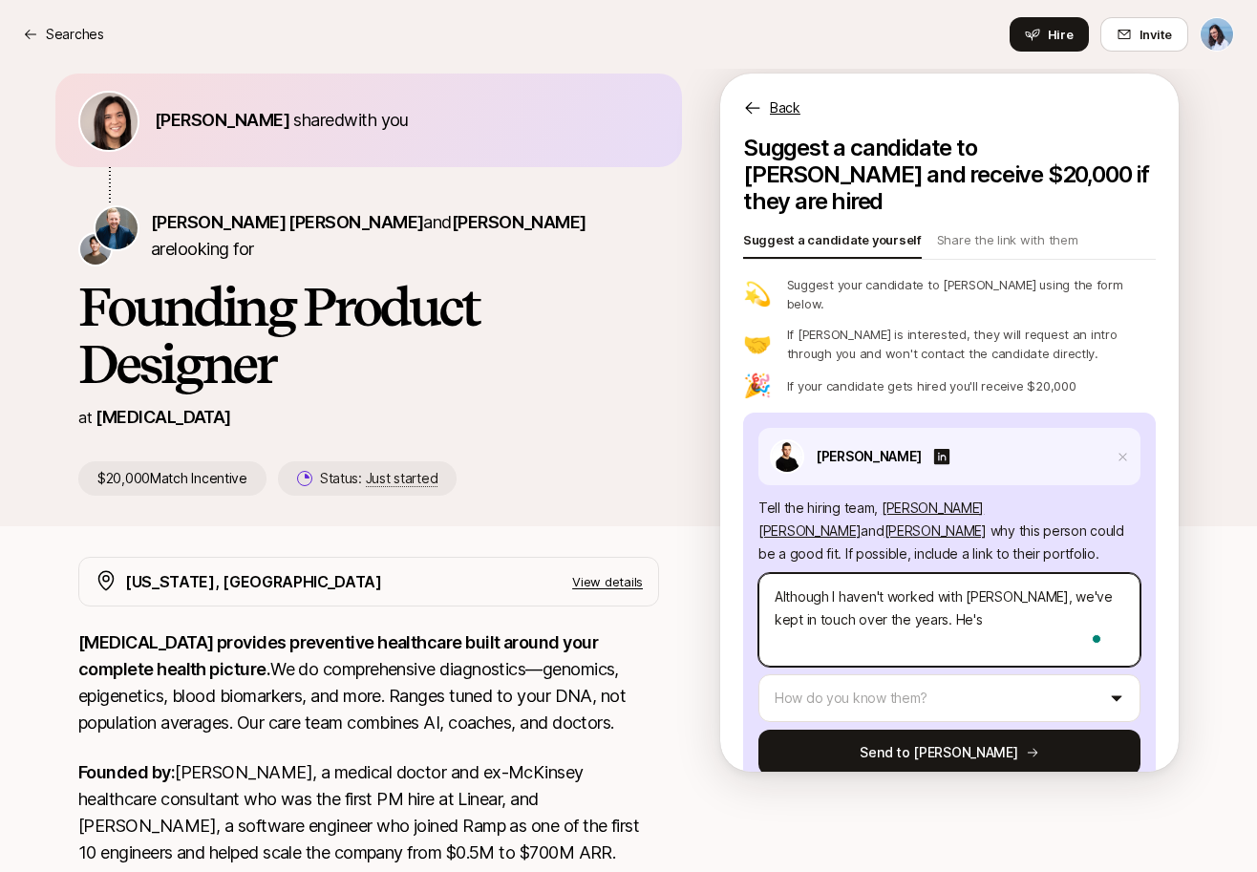
type textarea "Although I haven't worked with [PERSON_NAME], we've kept in touch over the year…"
type textarea "x"
type textarea "Although I haven't worked with [PERSON_NAME], we've kept in touch over the year…"
type textarea "x"
type textarea "Although I haven't worked with [PERSON_NAME], we've kept in touch over the year…"
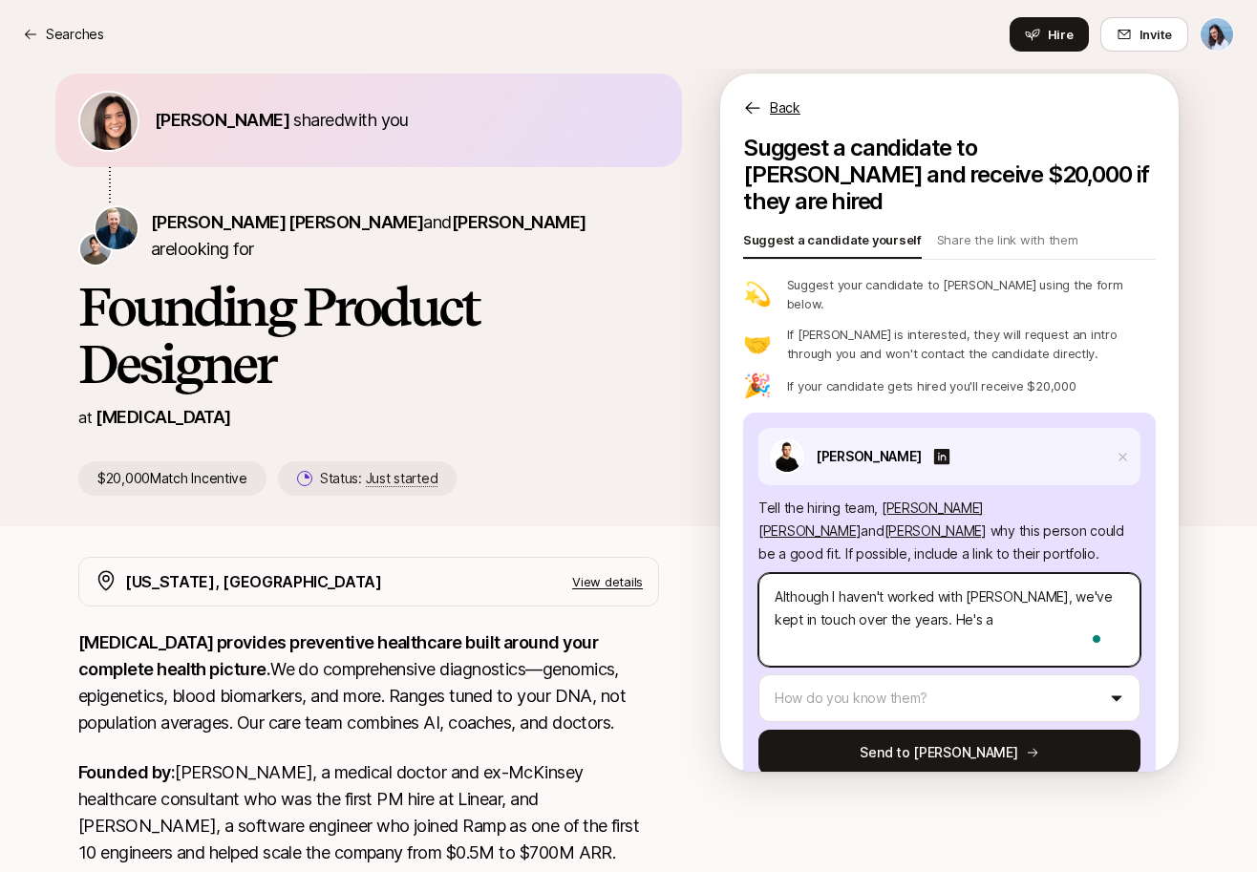
type textarea "x"
type textarea "Although I haven't worked with [PERSON_NAME], we've kept in touch over the year…"
type textarea "x"
type textarea "Although I haven't worked with [PERSON_NAME], we've kept in touch over the year…"
type textarea "x"
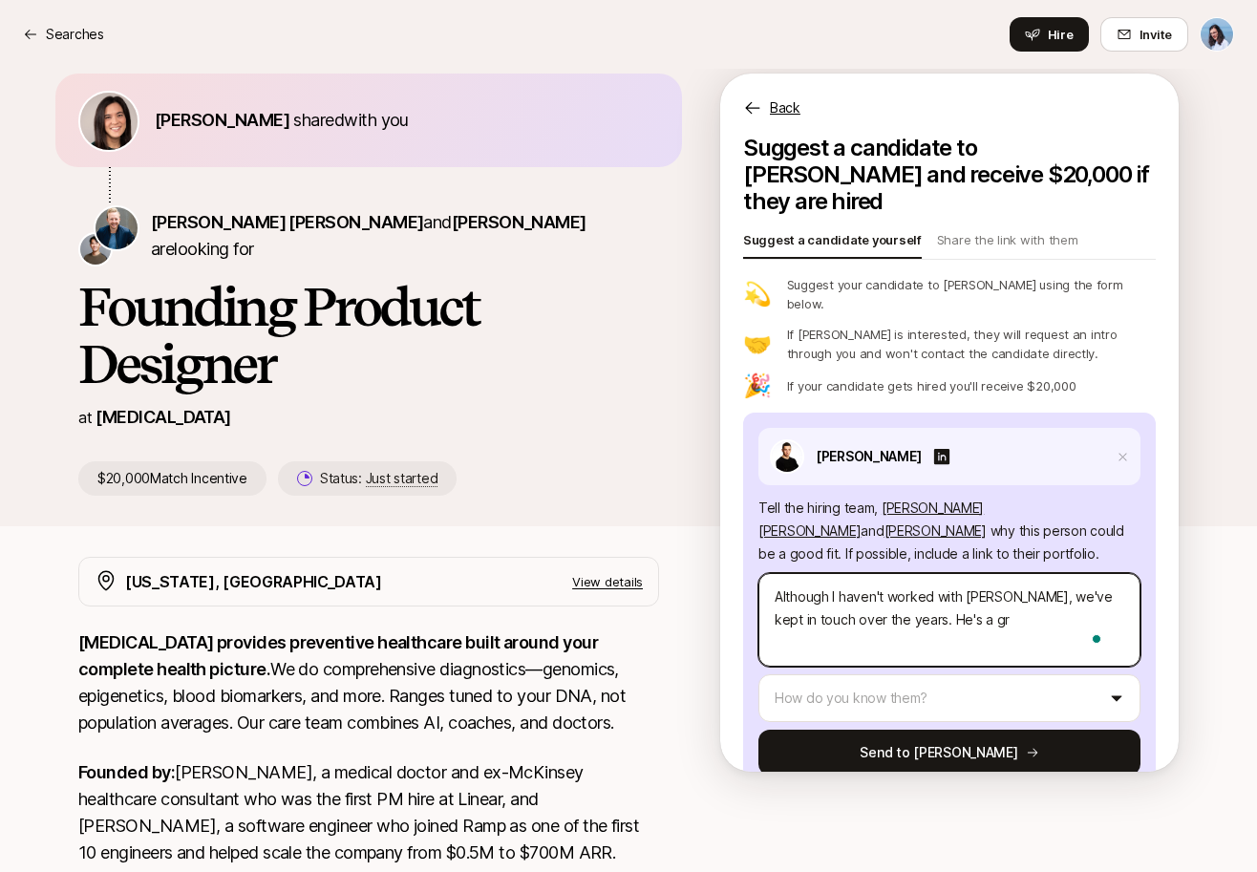
type textarea "Although I haven't worked with [PERSON_NAME], we've kept in touch over the year…"
type textarea "x"
type textarea "Although I haven't worked with [PERSON_NAME], we've kept in touch over the year…"
type textarea "x"
type textarea "Although I haven't worked with [PERSON_NAME], we've kept in touch over the year…"
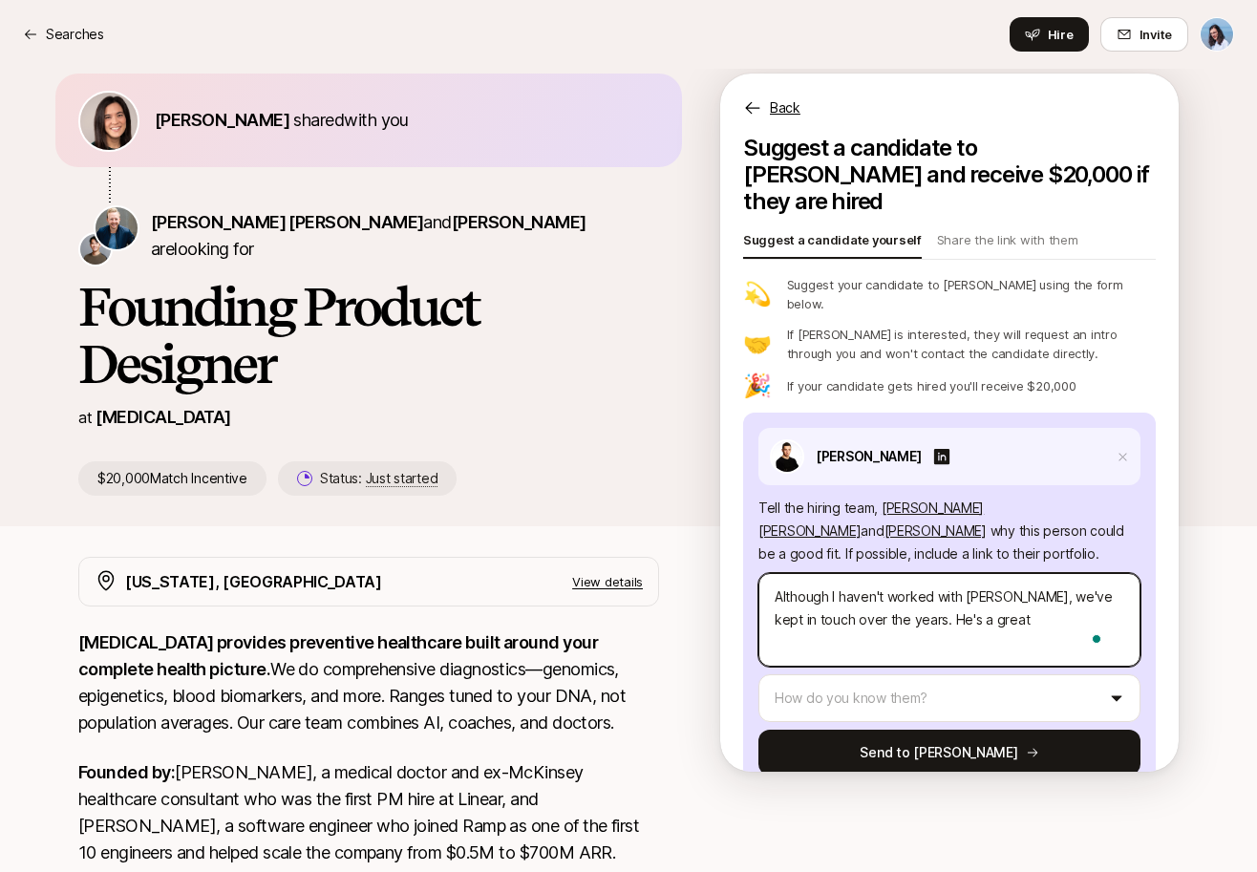
type textarea "x"
type textarea "Although I haven't worked with [PERSON_NAME], we've kept in touch over the year…"
type textarea "x"
type textarea "Although I haven't worked with [PERSON_NAME], we've kept in touch over the year…"
type textarea "x"
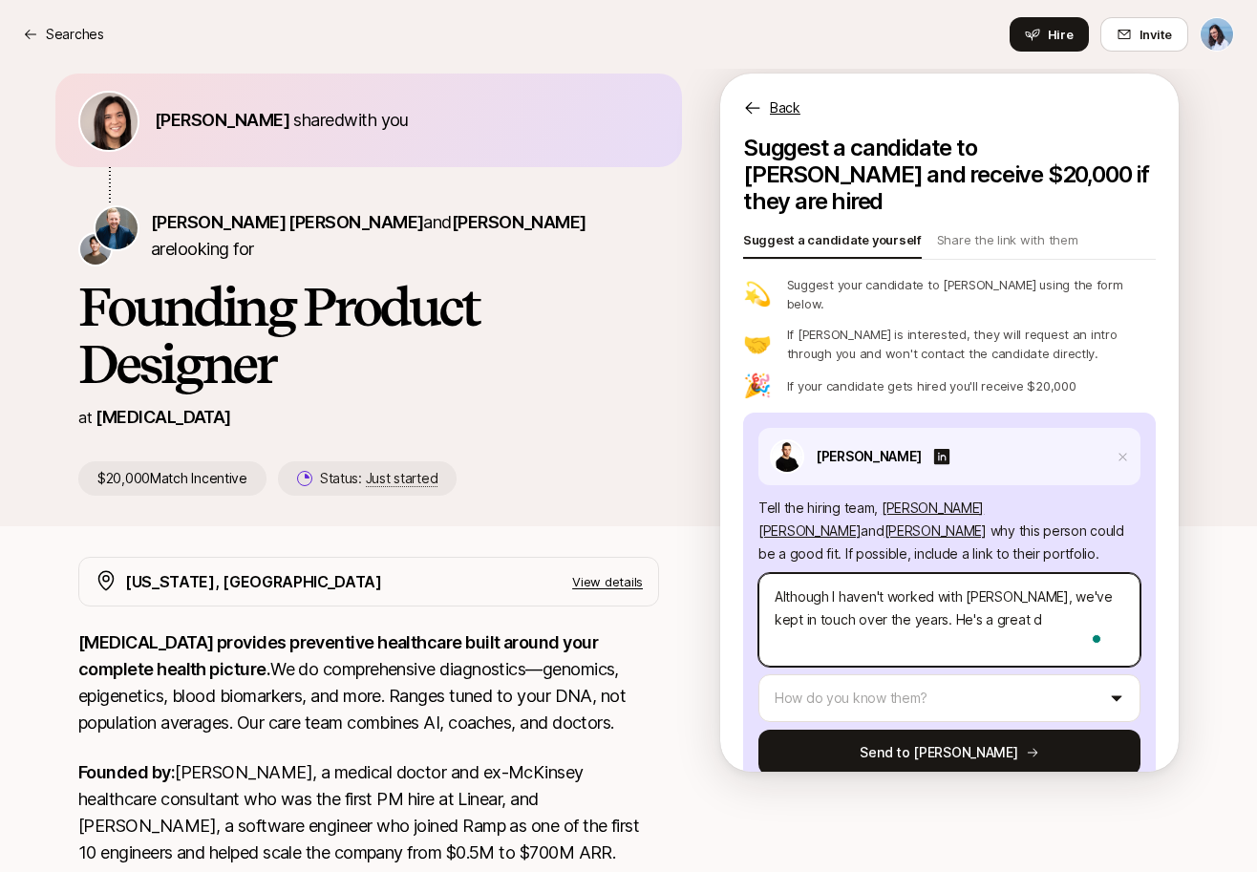
type textarea "Although I haven't worked with [PERSON_NAME], we've kept in touch over the year…"
type textarea "x"
type textarea "Although I haven't worked with [PERSON_NAME], we've kept in touch over the year…"
type textarea "x"
type textarea "Although I haven't worked with [PERSON_NAME], we've kept in touch over the year…"
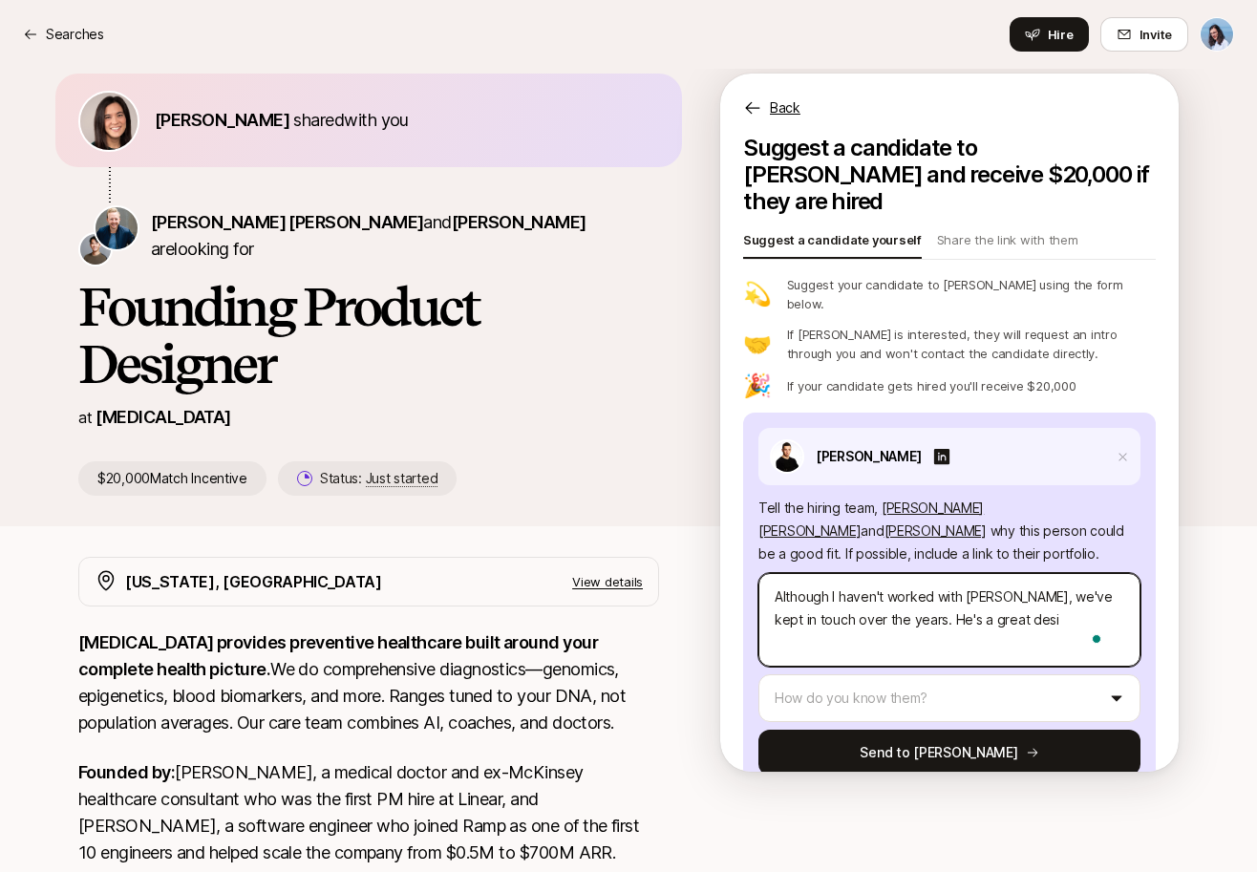
type textarea "x"
type textarea "Although I haven't worked with [PERSON_NAME], we've kept in touch over the year…"
type textarea "x"
type textarea "Although I haven't worked with [PERSON_NAME], we've kept in touch over the year…"
type textarea "x"
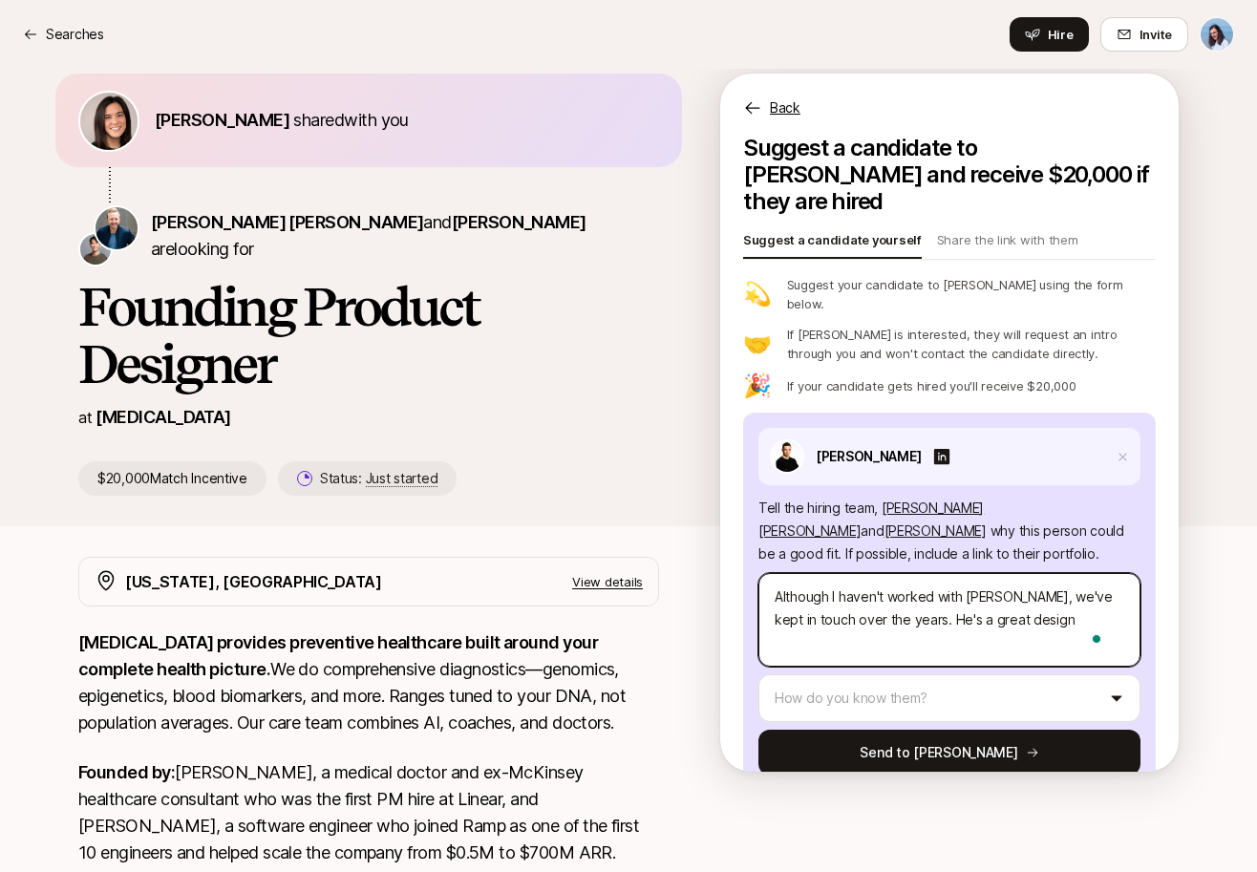
type textarea "Although I haven't worked with [PERSON_NAME], we've kept in touch over the year…"
click at [899, 580] on textarea "Although I haven't worked with [PERSON_NAME], we've kept in touch over the year…" at bounding box center [949, 620] width 382 height 94
click at [866, 604] on textarea "Although I haven't worked with [PERSON_NAME], we've kept in touch over the year…" at bounding box center [949, 620] width 382 height 94
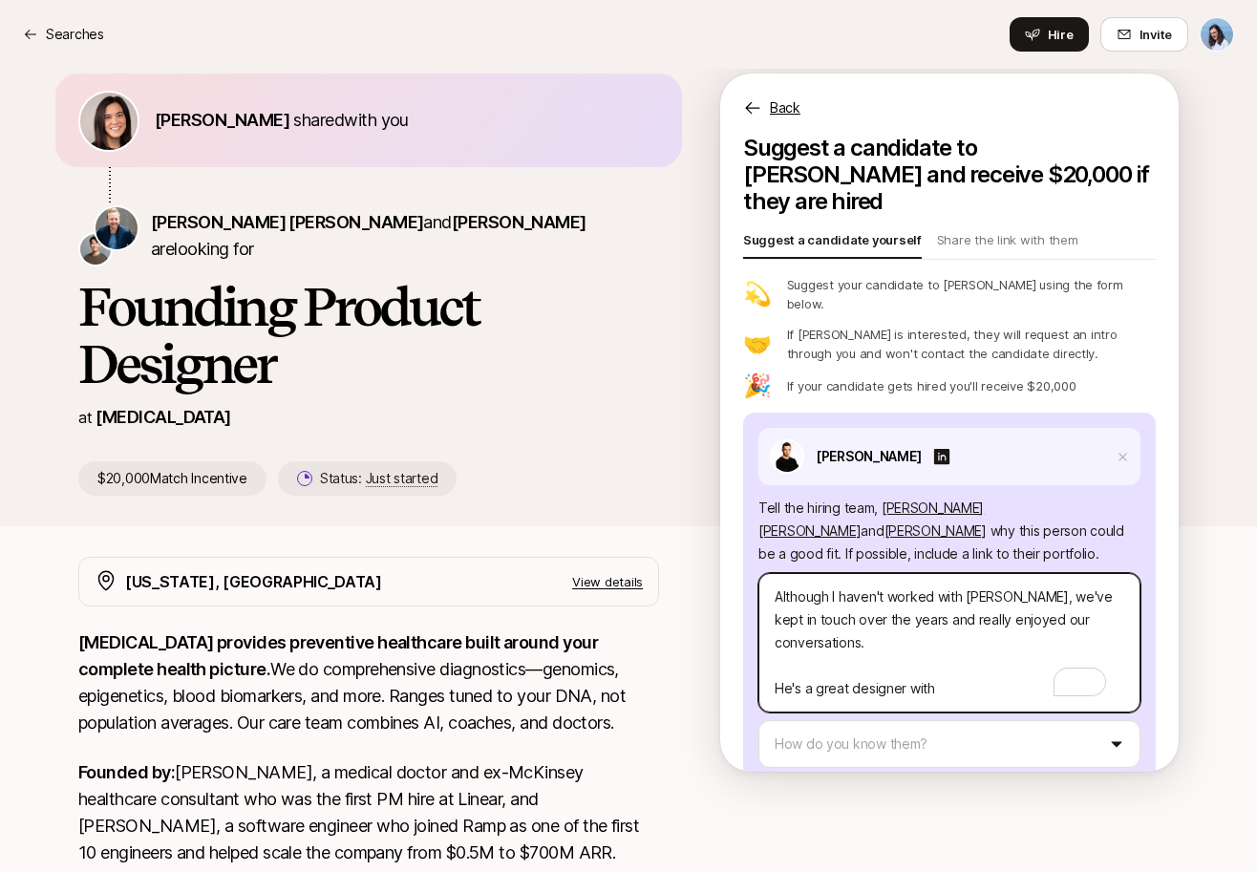
click at [827, 650] on textarea "Although I haven't worked with [PERSON_NAME], we've kept in touch over the year…" at bounding box center [949, 642] width 382 height 139
click at [968, 645] on textarea "Although I haven't worked with [PERSON_NAME], we've kept in touch over the year…" at bounding box center [949, 642] width 382 height 139
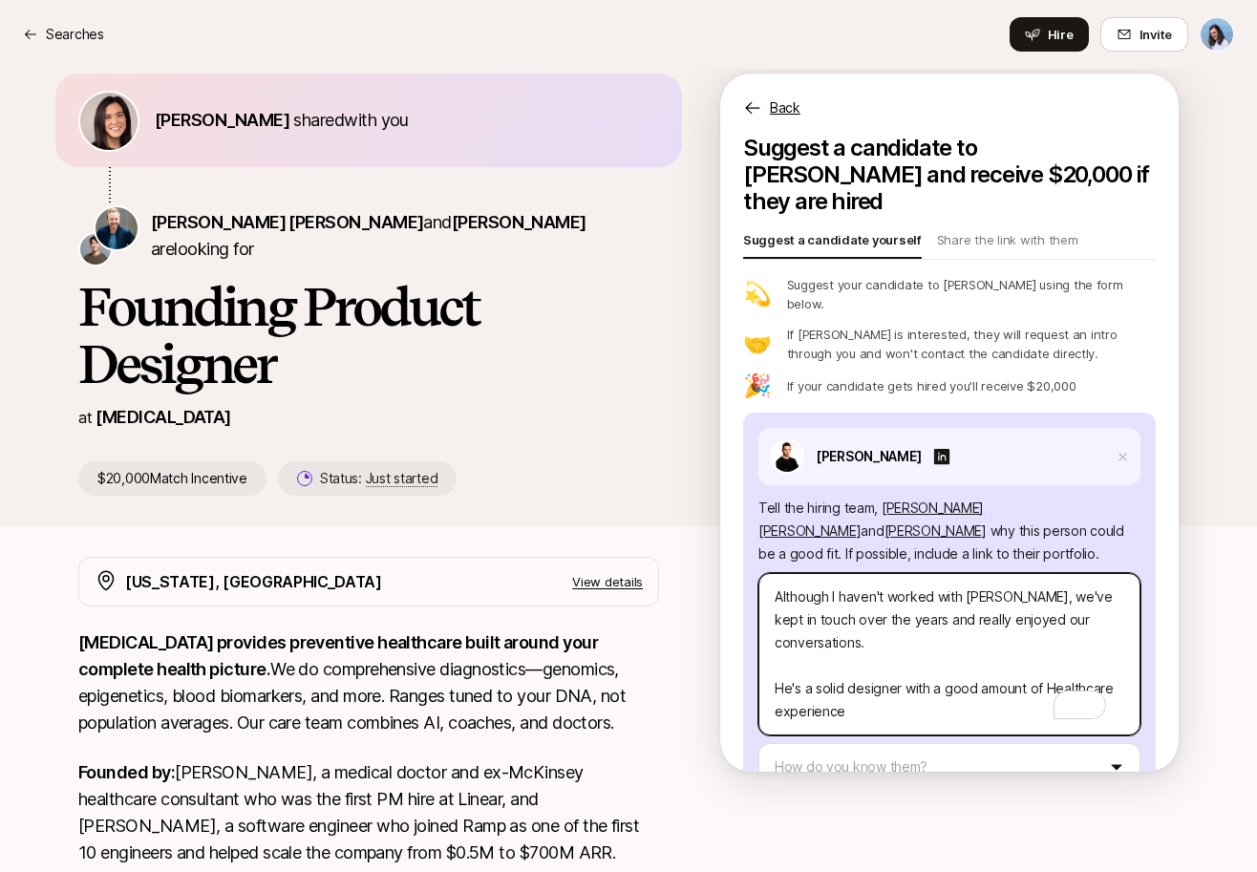
click at [939, 673] on textarea "Although I haven't worked with [PERSON_NAME], we've kept in touch over the year…" at bounding box center [949, 654] width 382 height 162
click at [926, 672] on textarea "Although I haven't worked with [PERSON_NAME], we've kept in touch over the year…" at bounding box center [949, 654] width 382 height 162
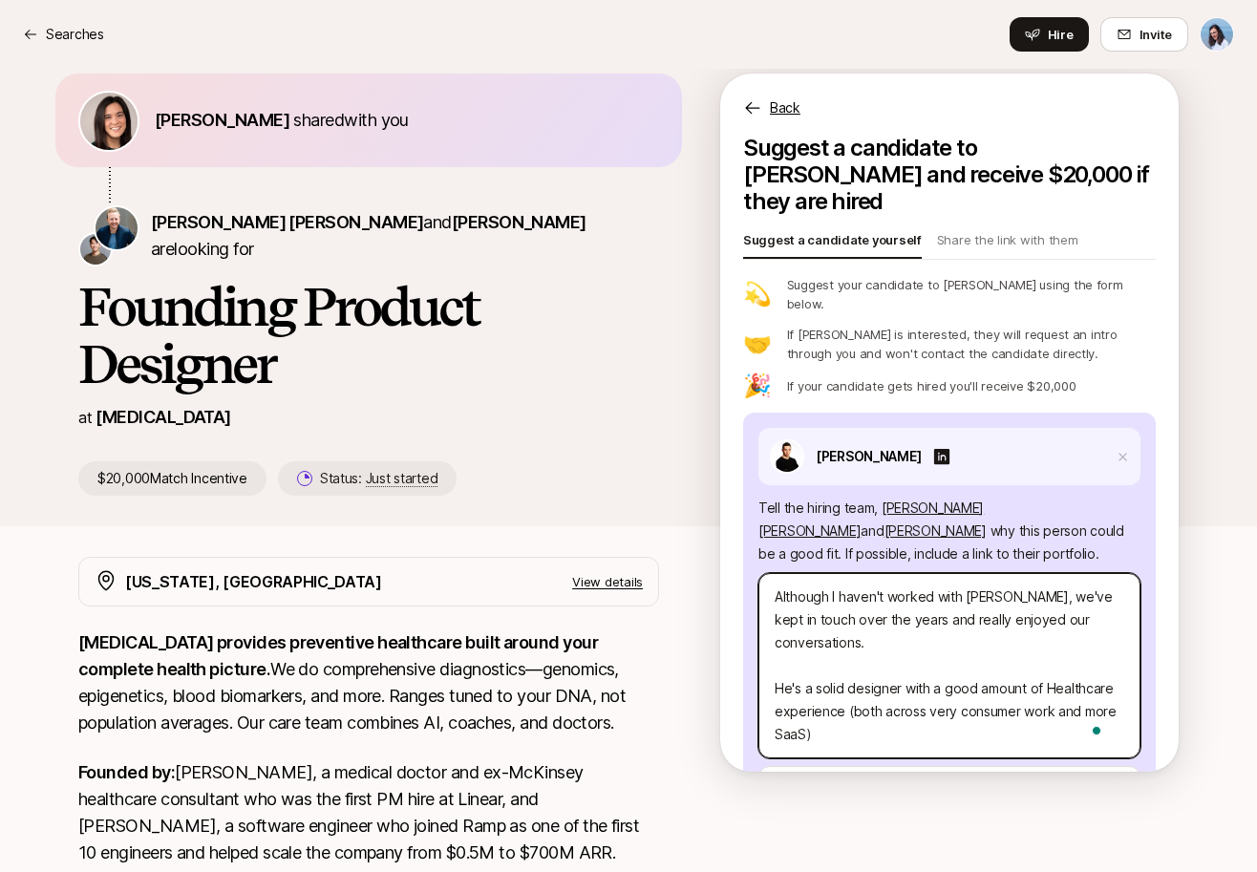
click at [1004, 667] on textarea "Although I haven't worked with [PERSON_NAME], we've kept in touch over the year…" at bounding box center [949, 665] width 382 height 185
click at [819, 694] on textarea "Although I haven't worked with [PERSON_NAME], we've kept in touch over the year…" at bounding box center [949, 665] width 382 height 185
drag, startPoint x: 836, startPoint y: 547, endPoint x: 1019, endPoint y: 577, distance: 185.8
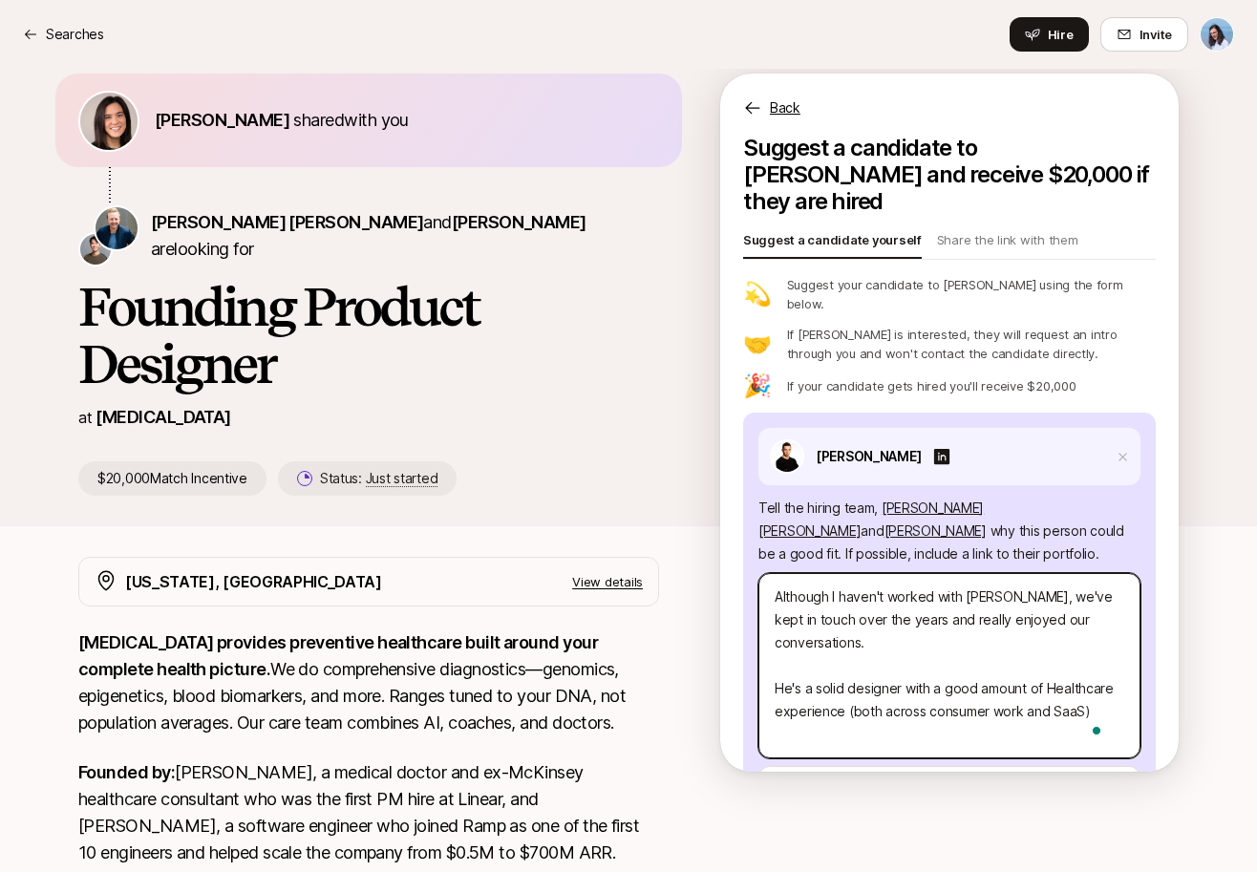
click at [1004, 573] on textarea "Although I haven't worked with [PERSON_NAME], we've kept in touch over the year…" at bounding box center [949, 665] width 382 height 185
click at [1022, 579] on textarea "Although I haven't worked with [PERSON_NAME], we've kept in touch over the year…" at bounding box center [949, 665] width 382 height 185
click at [927, 595] on textarea "Although I haven't worked with [PERSON_NAME], we've kept in touch over the year…" at bounding box center [949, 665] width 382 height 185
click at [866, 694] on textarea "Although I haven't worked with [PERSON_NAME], we've kept in touch over the year…" at bounding box center [949, 665] width 382 height 185
paste textarea "[URL][DOMAIN_NAME]"
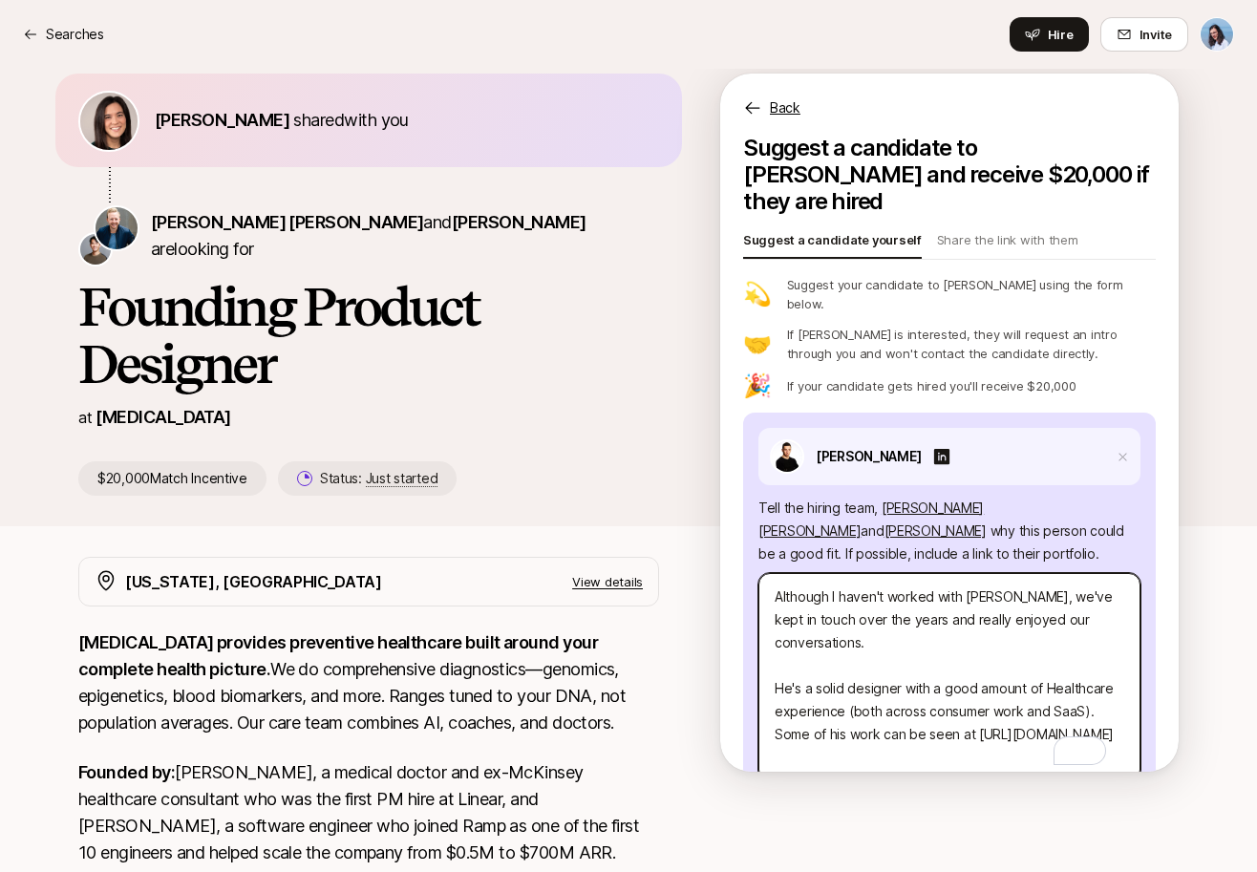
drag, startPoint x: 917, startPoint y: 576, endPoint x: 1007, endPoint y: 581, distance: 89.9
click at [993, 580] on textarea "Although I haven't worked with [PERSON_NAME], we've kept in touch over the year…" at bounding box center [949, 677] width 382 height 208
click at [1007, 581] on textarea "Although I haven't worked with [PERSON_NAME], we've kept in touch over the year…" at bounding box center [949, 677] width 382 height 208
drag, startPoint x: 899, startPoint y: 598, endPoint x: 930, endPoint y: 577, distance: 37.9
click at [928, 577] on textarea "Although I haven't worked with [PERSON_NAME], we've kept in touch over the year…" at bounding box center [949, 677] width 382 height 208
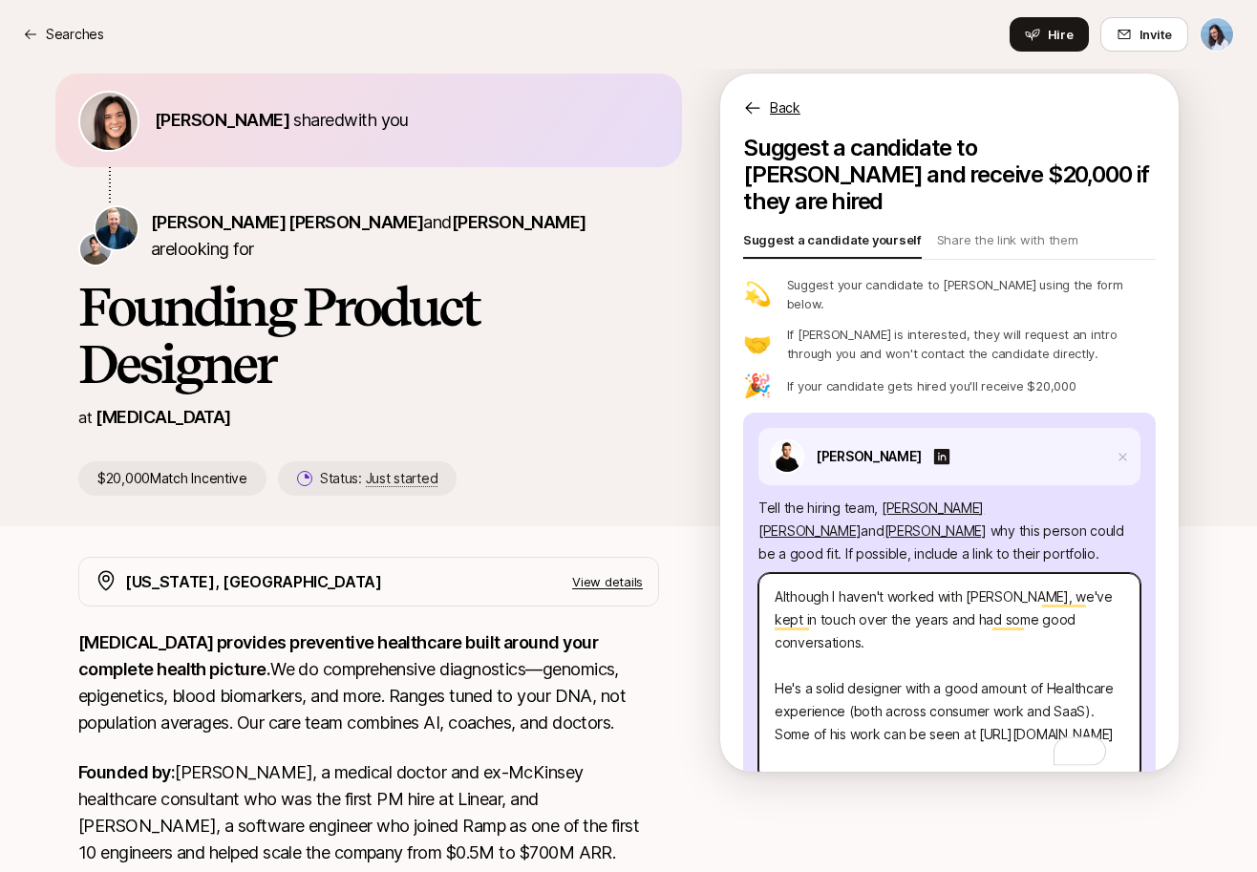
drag, startPoint x: 846, startPoint y: 578, endPoint x: 1001, endPoint y: 629, distance: 162.8
click at [1001, 629] on textarea "Although I haven't worked with [PERSON_NAME], we've kept in touch over the year…" at bounding box center [949, 677] width 382 height 208
click at [1038, 634] on textarea "Although I haven't worked with [PERSON_NAME], we've kept in touch over the year…" at bounding box center [949, 677] width 382 height 208
click at [811, 645] on textarea "Although I haven't worked with [PERSON_NAME], we've kept in touch over the year…" at bounding box center [949, 677] width 382 height 208
drag, startPoint x: 912, startPoint y: 664, endPoint x: 990, endPoint y: 688, distance: 81.0
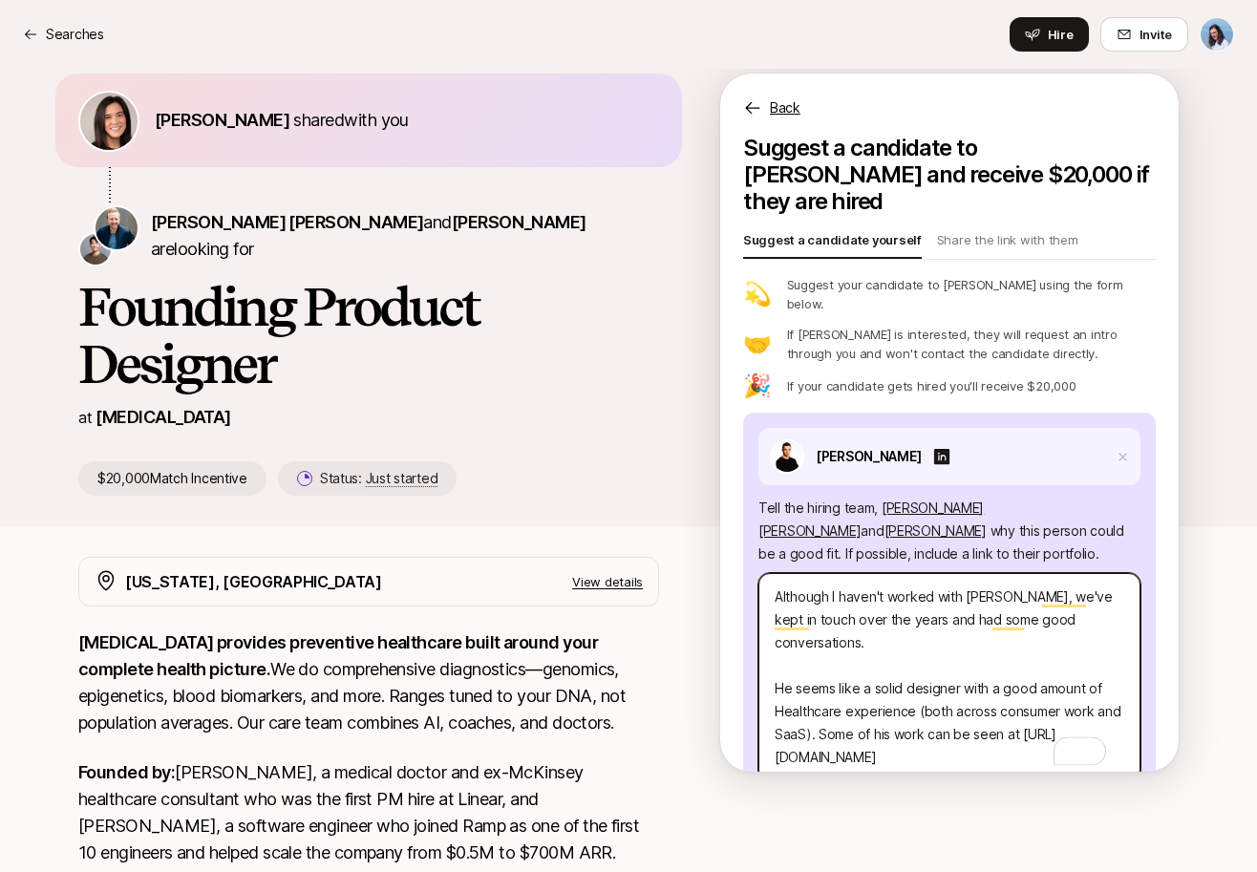
click at [990, 688] on textarea "Although I haven't worked with [PERSON_NAME], we've kept in touch over the year…" at bounding box center [949, 677] width 382 height 208
click at [990, 689] on textarea "Although I haven't worked with [PERSON_NAME], we've kept in touch over the year…" at bounding box center [949, 677] width 382 height 208
click at [812, 692] on textarea "Although I haven't worked with [PERSON_NAME], we've kept in touch over the year…" at bounding box center [949, 677] width 382 height 208
click at [965, 675] on textarea "Although I haven't worked with [PERSON_NAME], we've kept in touch over the year…" at bounding box center [949, 677] width 382 height 208
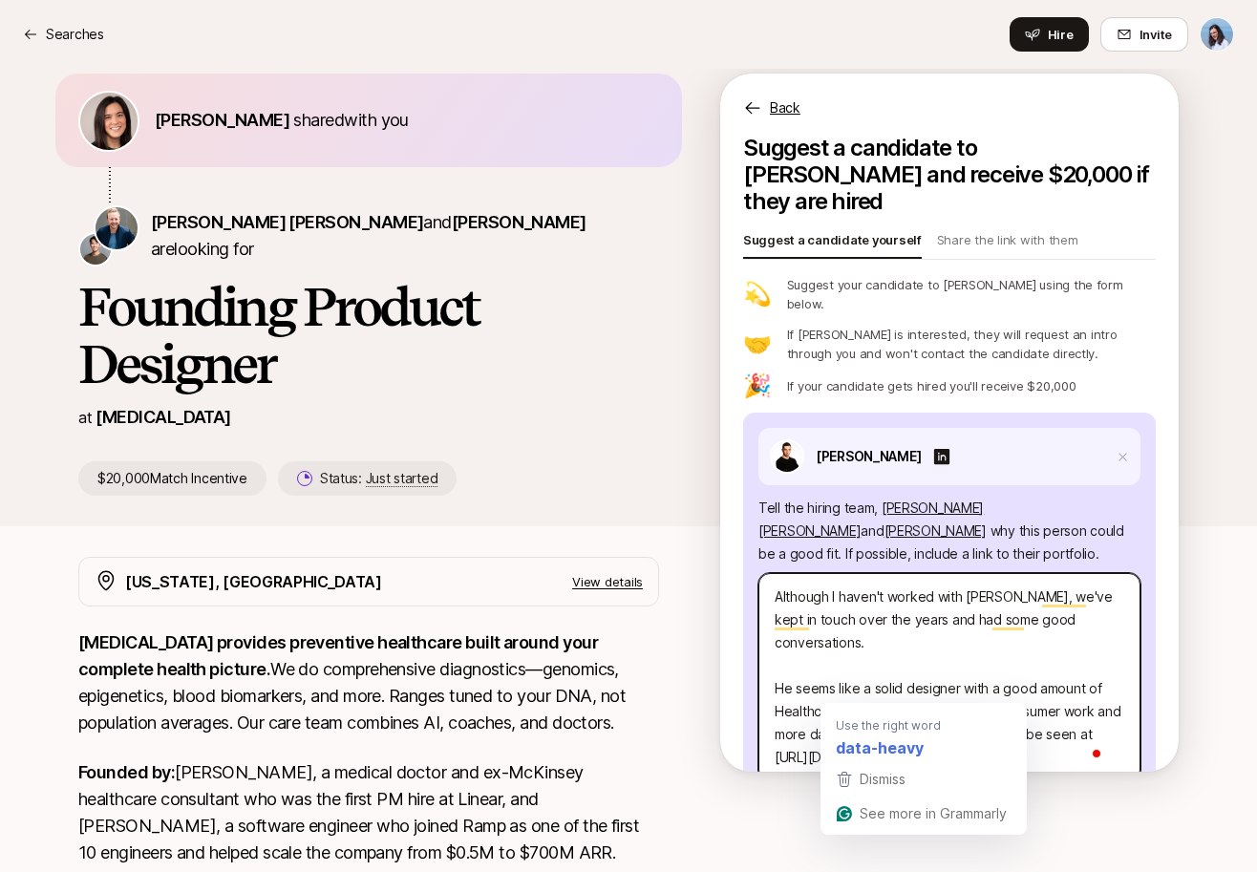
click at [878, 692] on textarea "Although I haven't worked with [PERSON_NAME], we've kept in touch over the year…" at bounding box center [949, 677] width 382 height 208
click at [878, 691] on textarea "Although I haven't worked with [PERSON_NAME], we've kept in touch over the year…" at bounding box center [949, 677] width 382 height 208
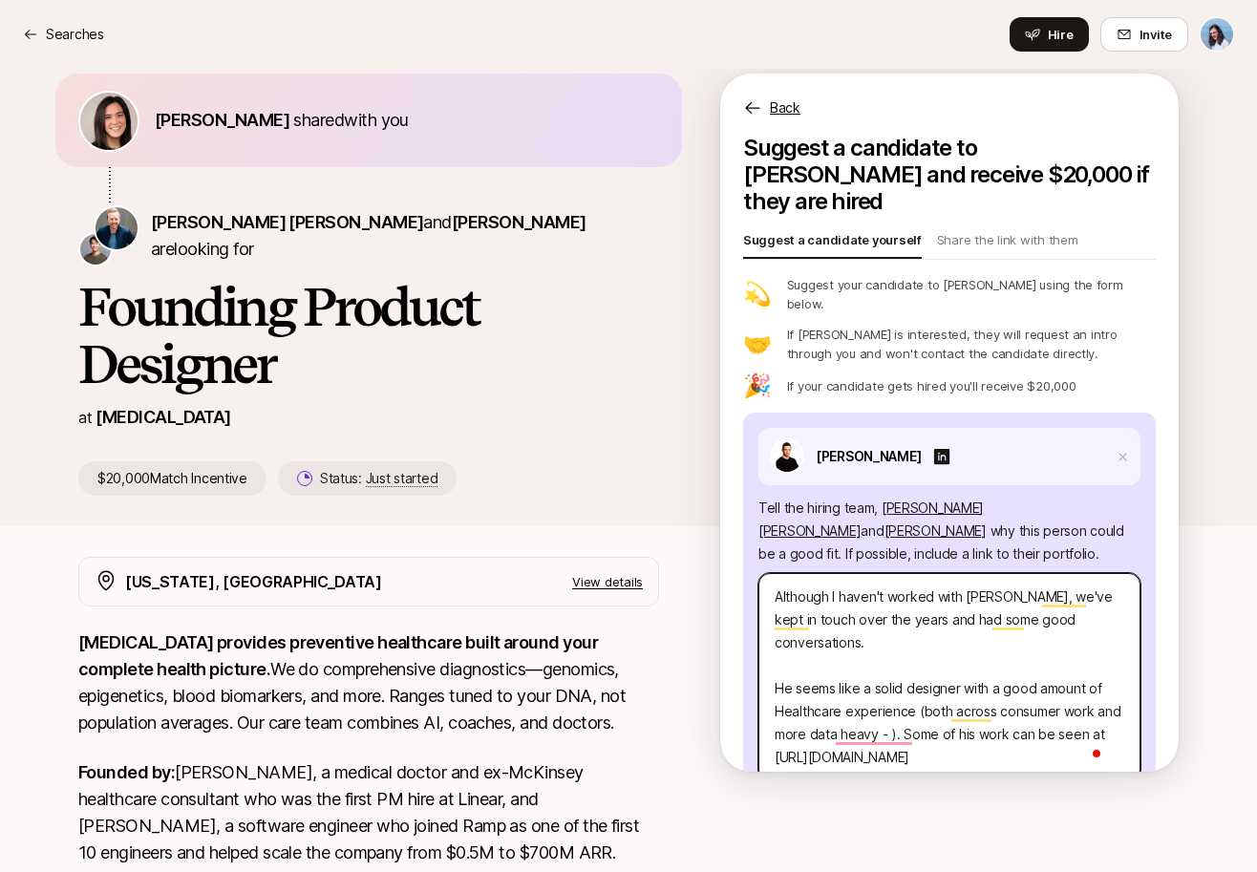
click at [930, 624] on textarea "Although I haven't worked with [PERSON_NAME], we've kept in touch over the year…" at bounding box center [949, 677] width 382 height 208
drag, startPoint x: 826, startPoint y: 550, endPoint x: 1004, endPoint y: 605, distance: 185.8
click at [993, 601] on textarea "Although I haven't worked with [PERSON_NAME], we've kept in touch over the year…" at bounding box center [949, 677] width 382 height 208
click at [1004, 605] on textarea "Although I haven't worked with [PERSON_NAME], we've kept in touch over the year…" at bounding box center [949, 677] width 382 height 208
drag, startPoint x: 850, startPoint y: 649, endPoint x: 1070, endPoint y: 658, distance: 219.9
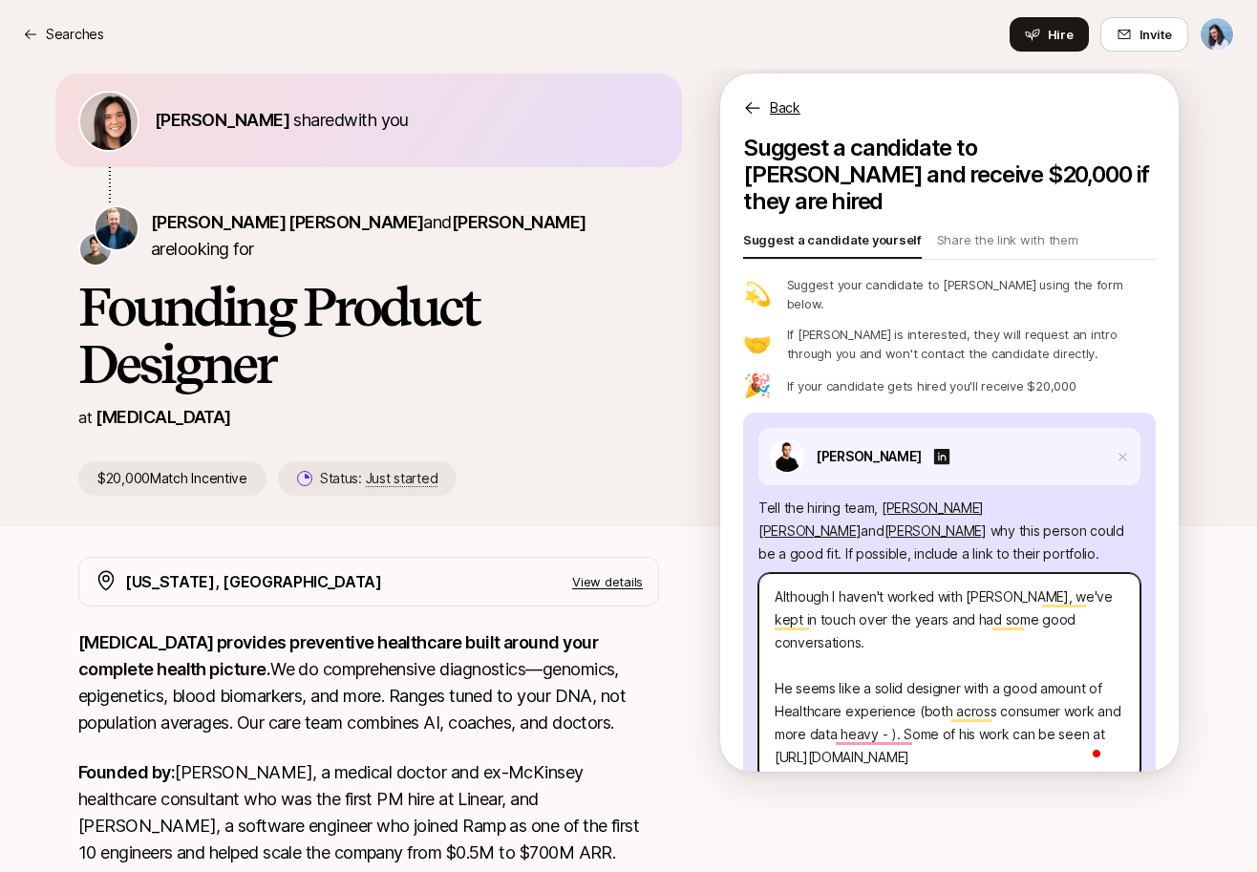
click at [1089, 657] on textarea "Although I haven't worked with [PERSON_NAME], we've kept in touch over the year…" at bounding box center [949, 677] width 382 height 208
click at [881, 668] on textarea "Although I haven't worked with [PERSON_NAME], we've kept in touch over the year…" at bounding box center [949, 677] width 382 height 208
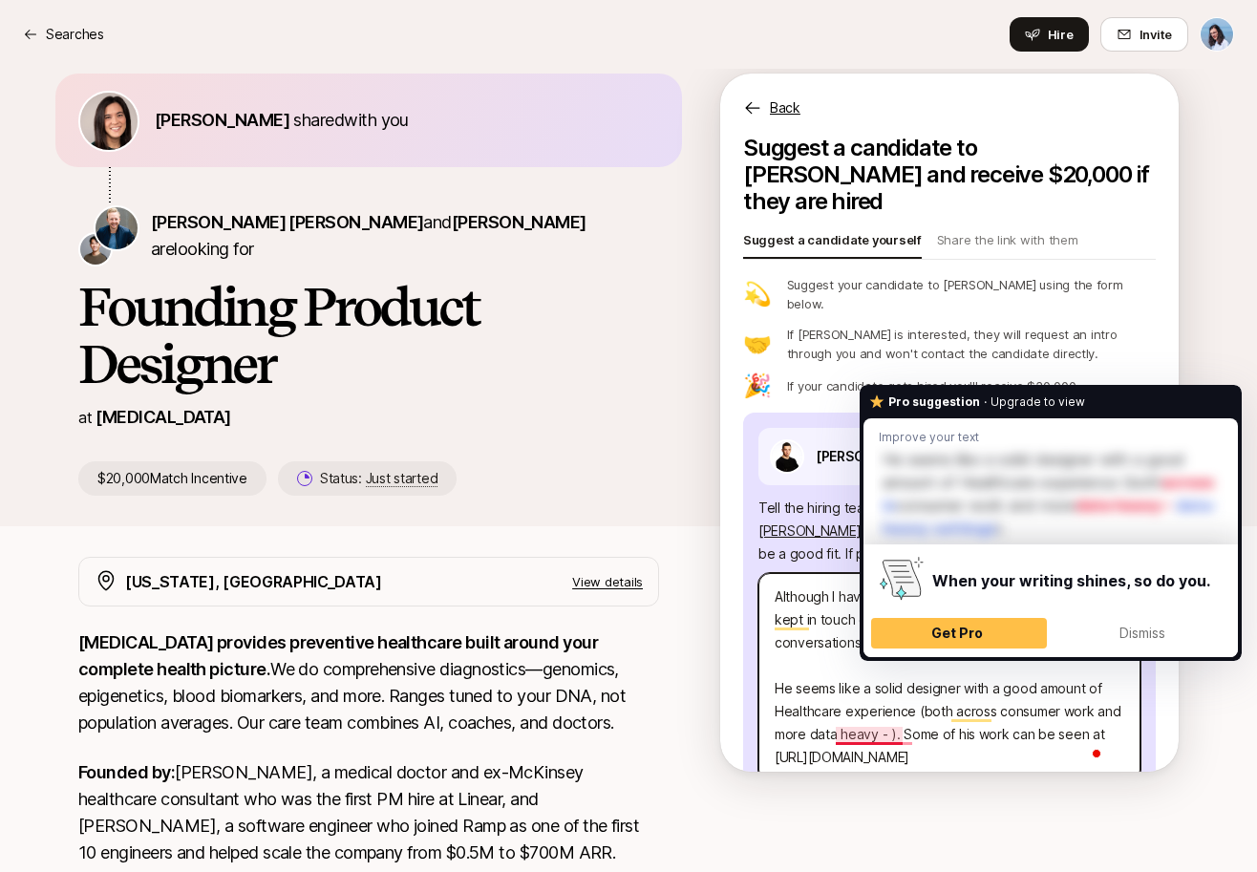
click at [890, 694] on textarea "Although I haven't worked with [PERSON_NAME], we've kept in touch over the year…" at bounding box center [949, 677] width 382 height 208
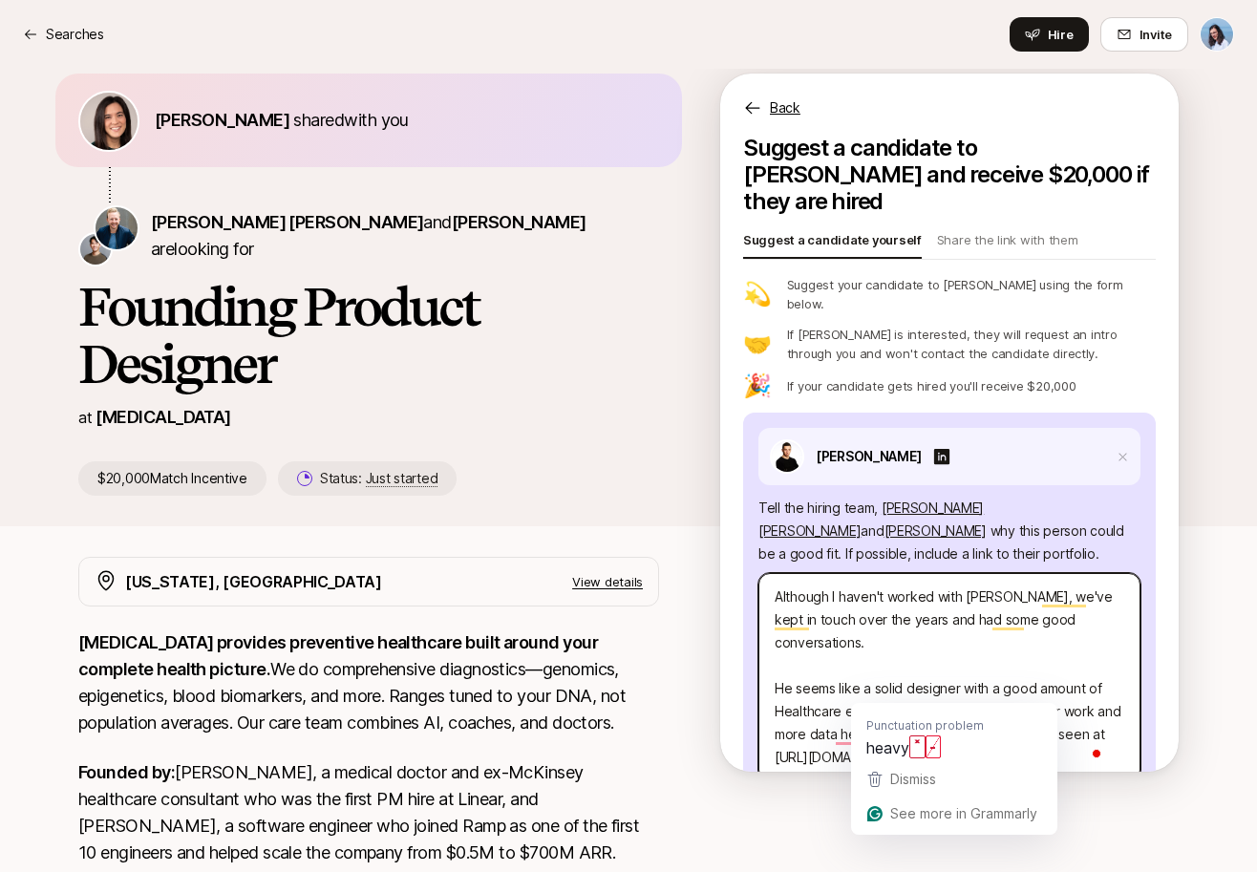
click at [909, 693] on textarea "Although I haven't worked with [PERSON_NAME], we've kept in touch over the year…" at bounding box center [949, 677] width 382 height 208
click at [912, 692] on textarea "Although I haven't worked with [PERSON_NAME], we've kept in touch over the year…" at bounding box center [949, 677] width 382 height 208
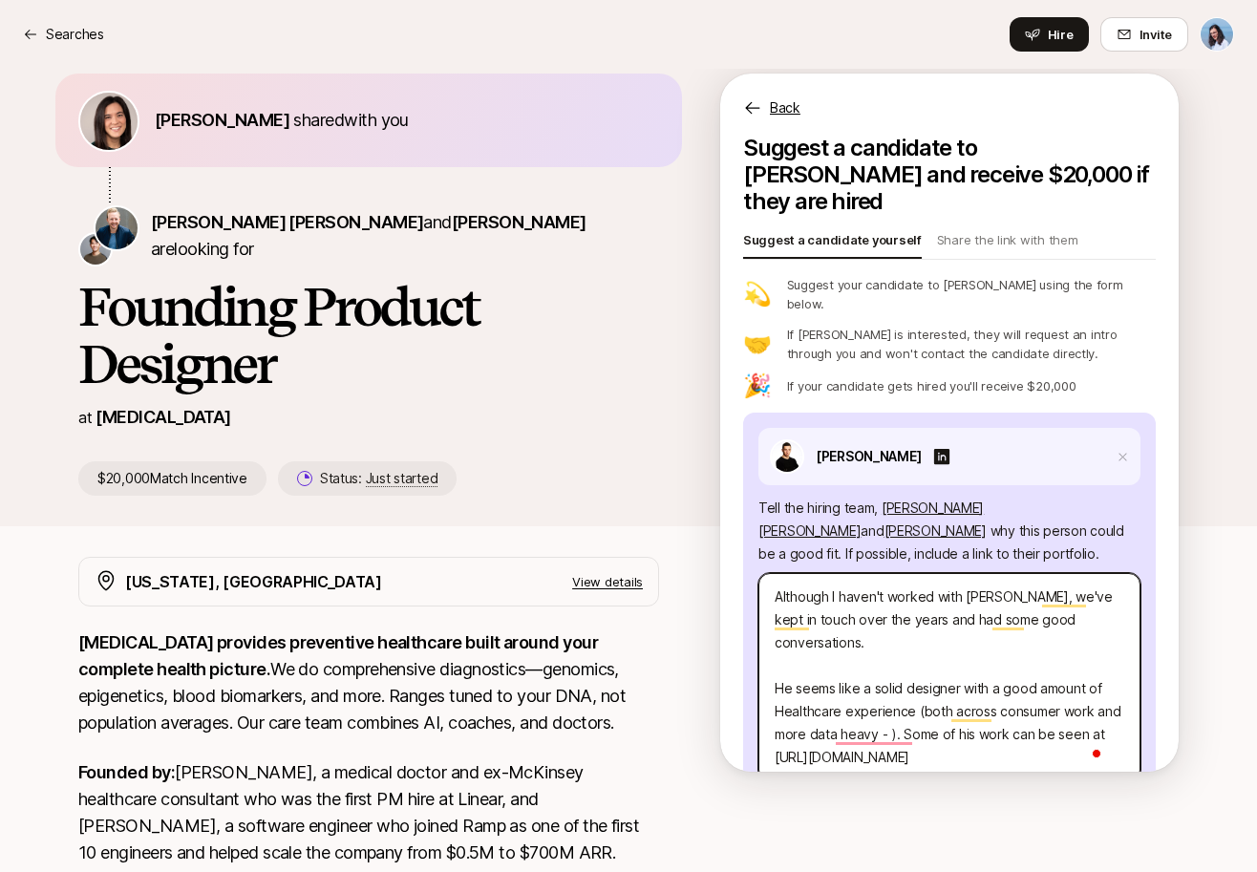
click at [909, 691] on textarea "Although I haven't worked with [PERSON_NAME], we've kept in touch over the year…" at bounding box center [949, 677] width 382 height 208
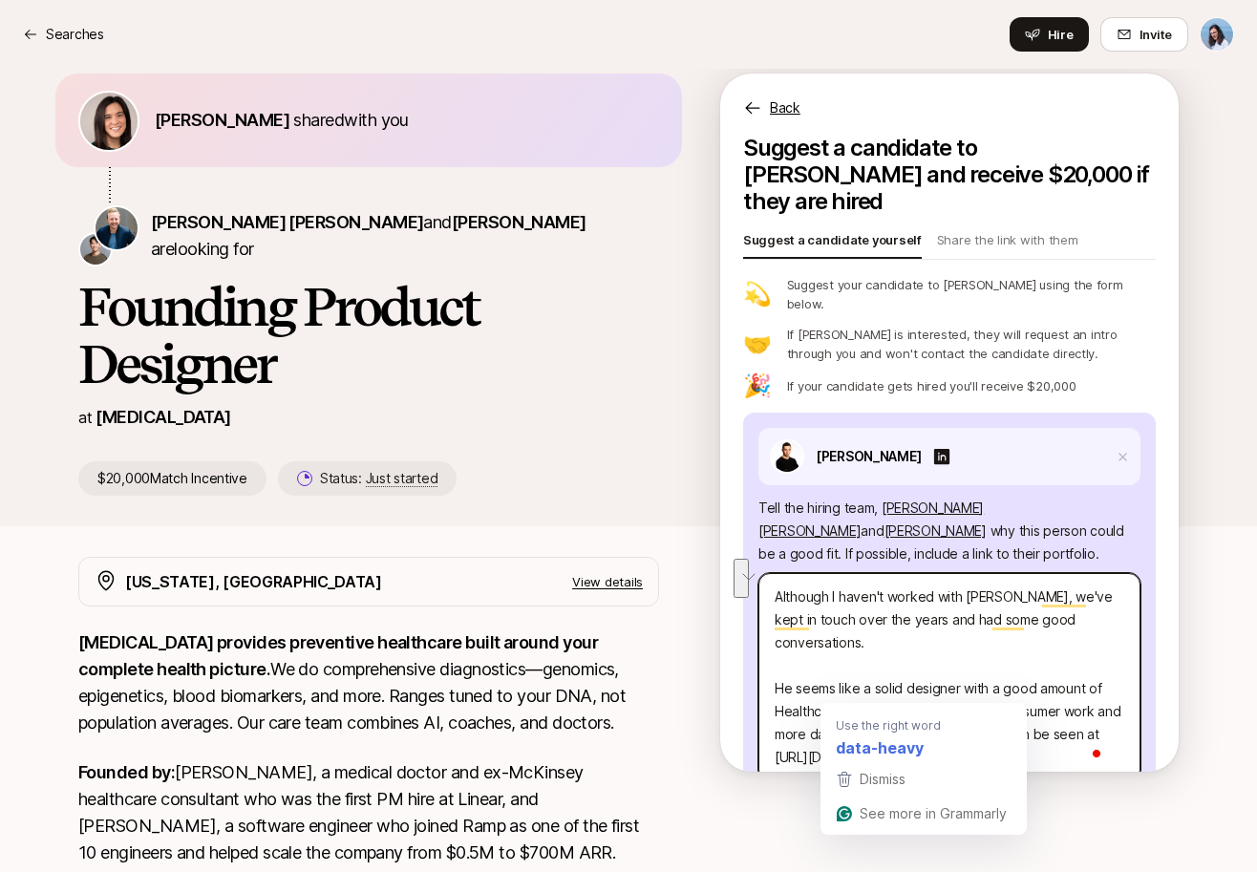
drag, startPoint x: 994, startPoint y: 671, endPoint x: 910, endPoint y: 691, distance: 86.4
click at [910, 691] on textarea "Although I haven't worked with [PERSON_NAME], we've kept in touch over the year…" at bounding box center [949, 677] width 382 height 208
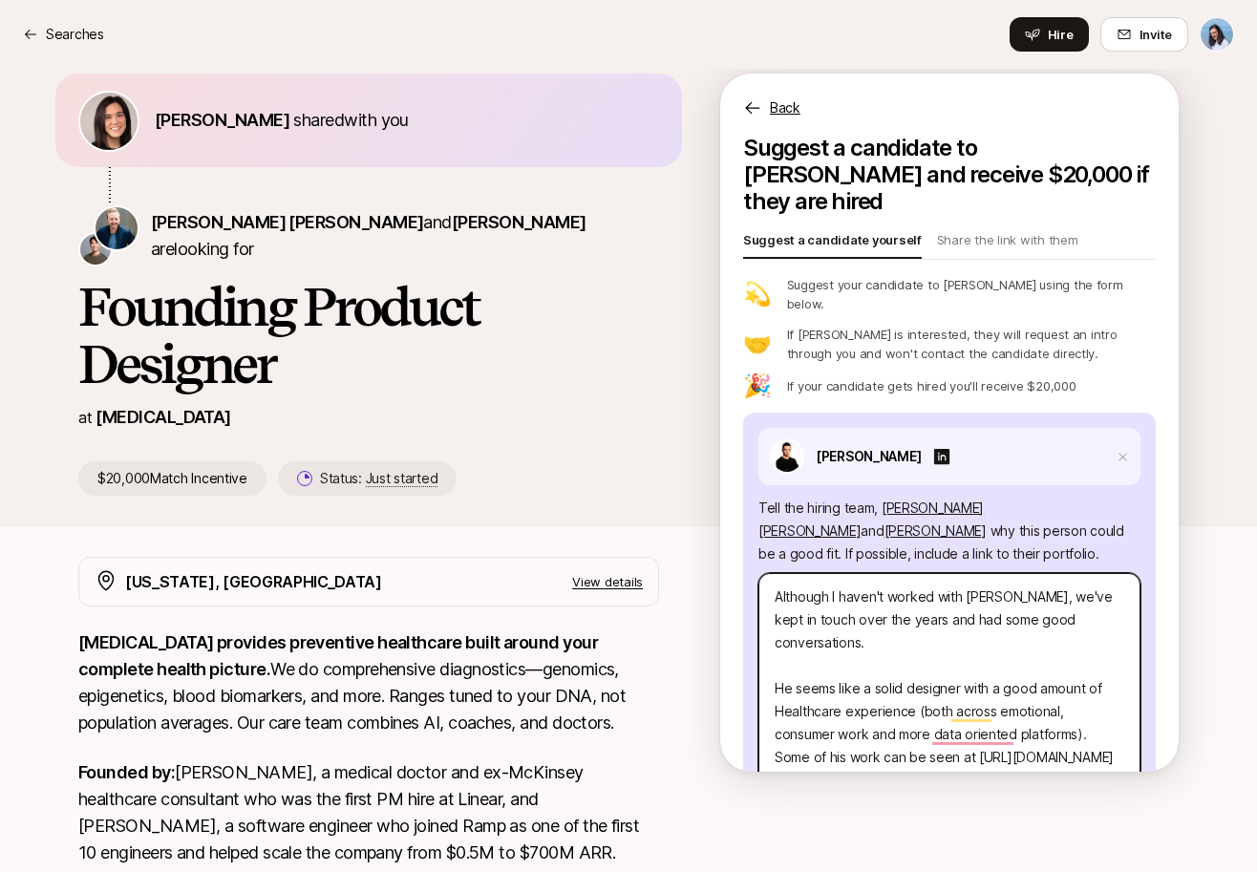
click at [1022, 746] on textarea "Although I haven't worked with [PERSON_NAME], we've kept in touch over the year…" at bounding box center [949, 688] width 382 height 231
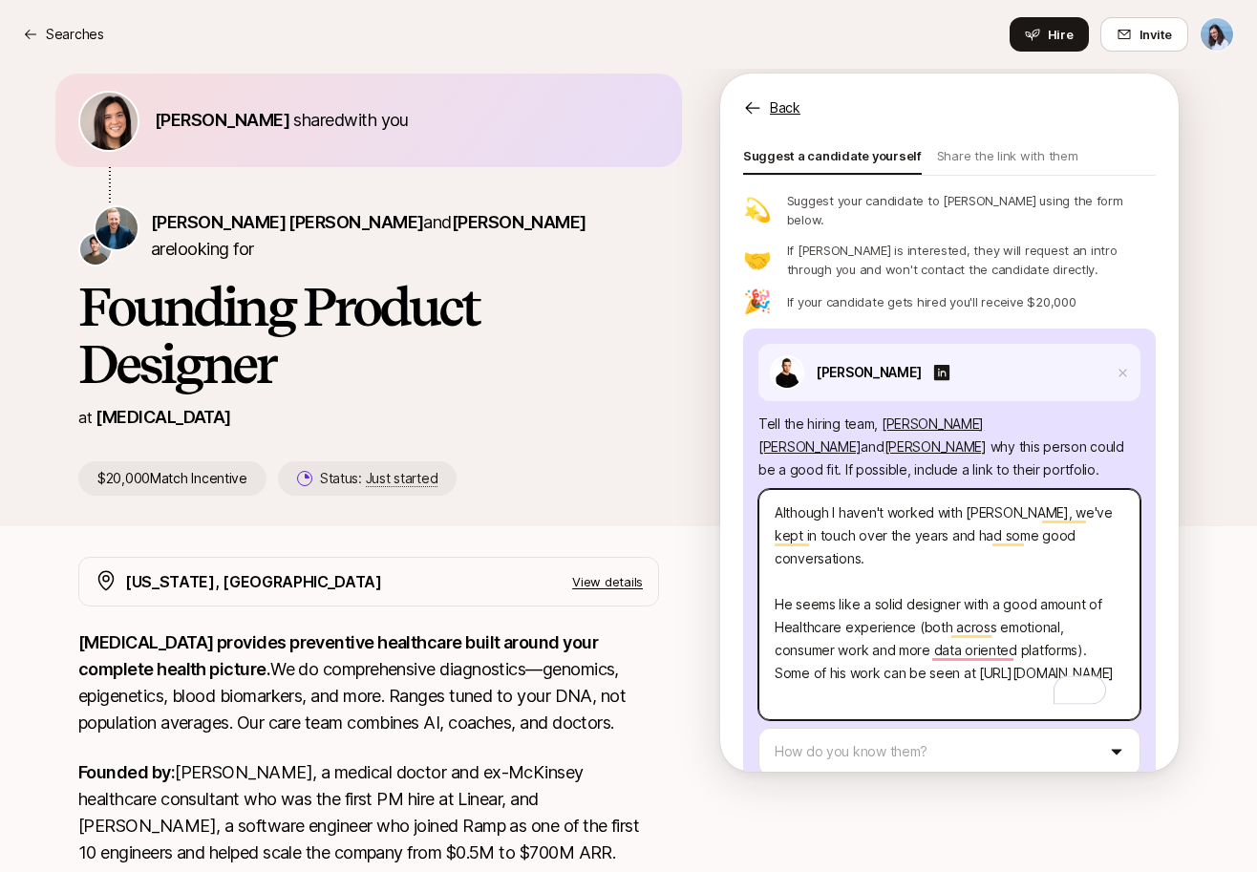
scroll to position [137, 0]
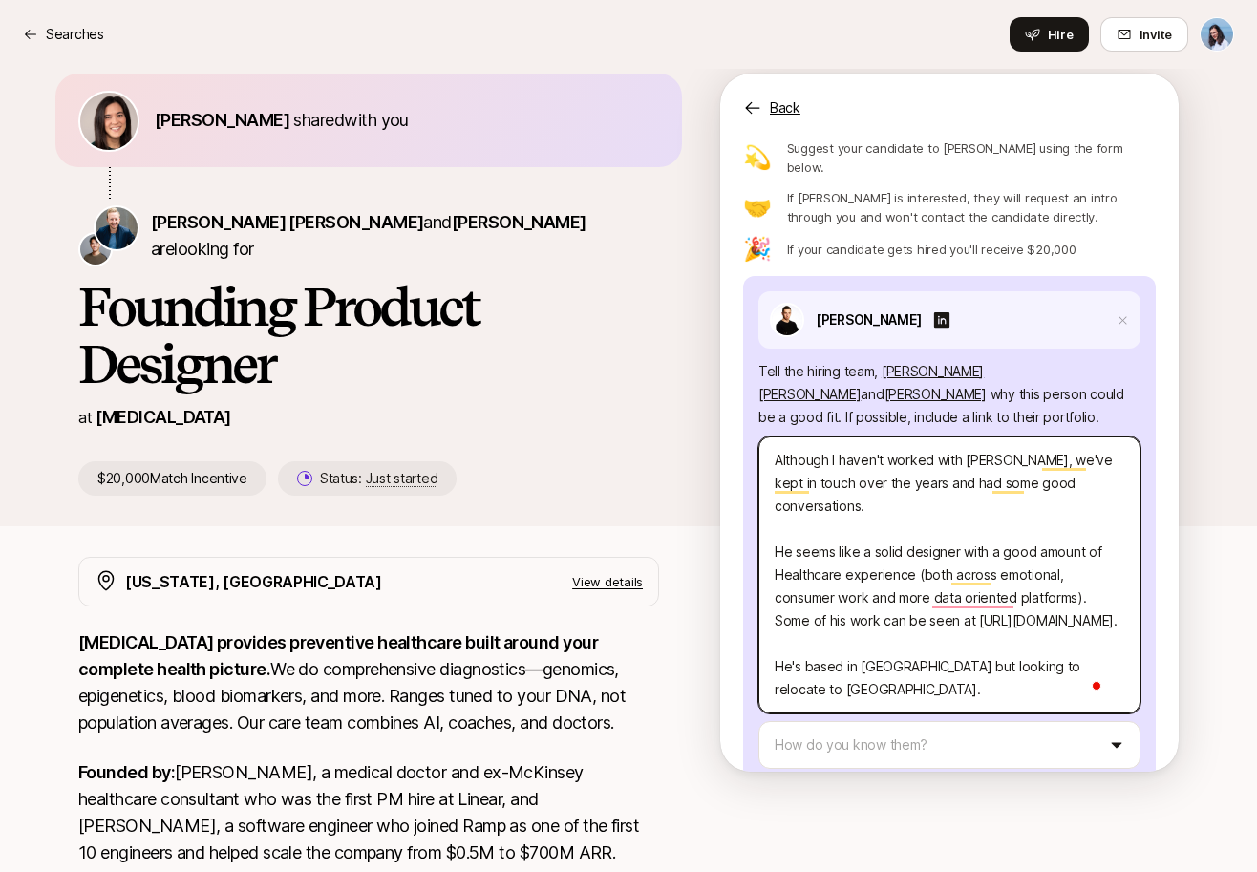
click at [932, 645] on textarea "Although I haven't worked with [PERSON_NAME], we've kept in touch over the year…" at bounding box center [949, 575] width 382 height 277
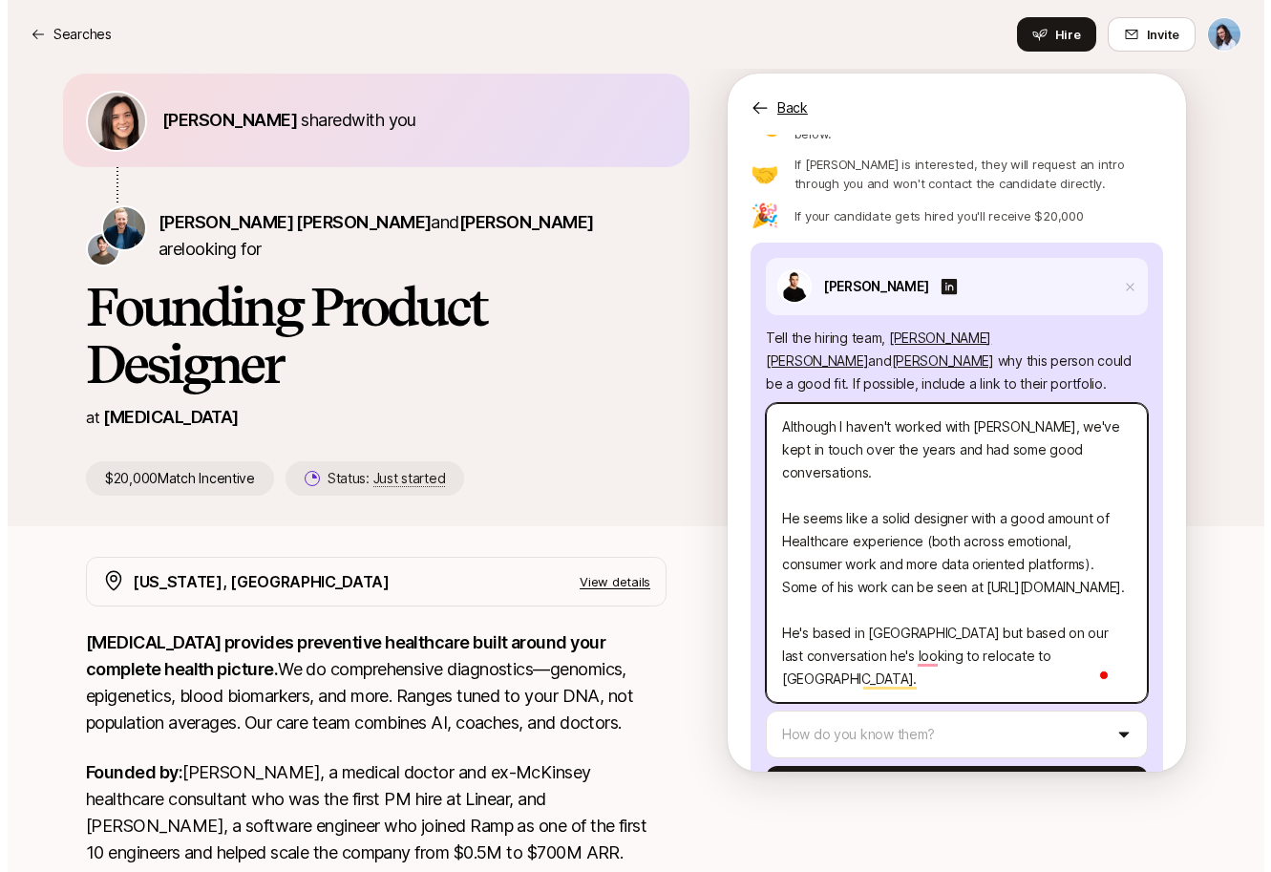
scroll to position [205, 0]
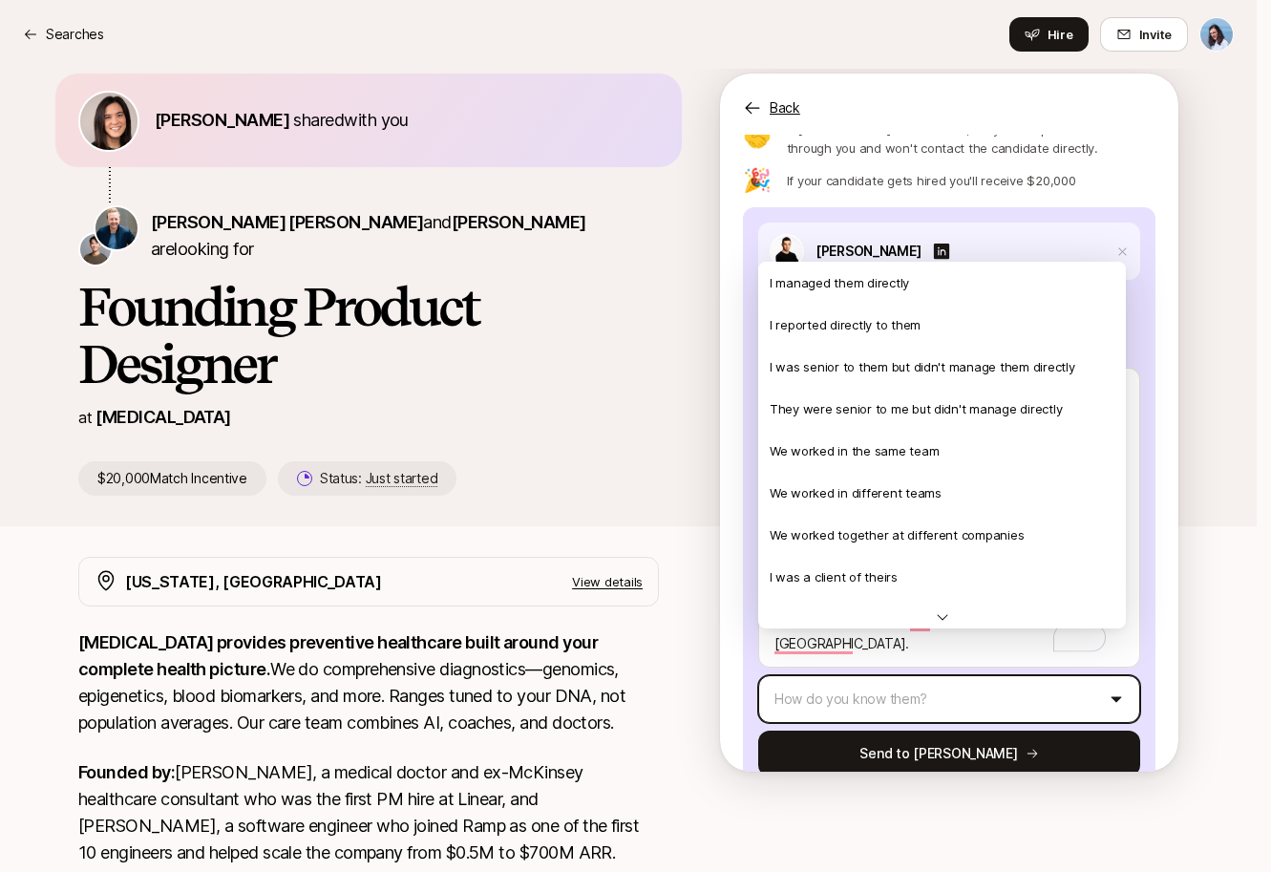
click at [915, 651] on html "Searches Searches Hire Invite [PERSON_NAME] shared with you [PERSON_NAME] [PERS…" at bounding box center [635, 410] width 1271 height 872
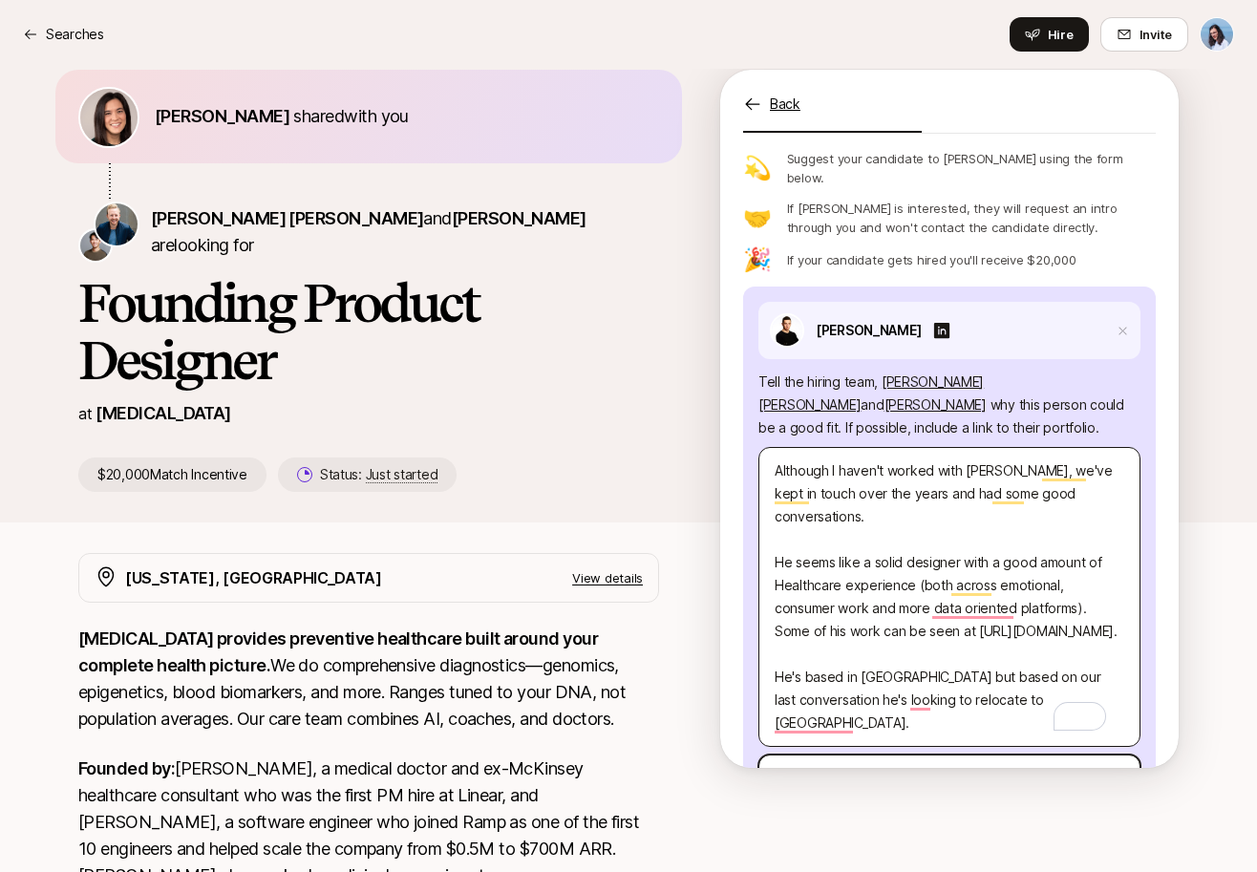
scroll to position [144, 0]
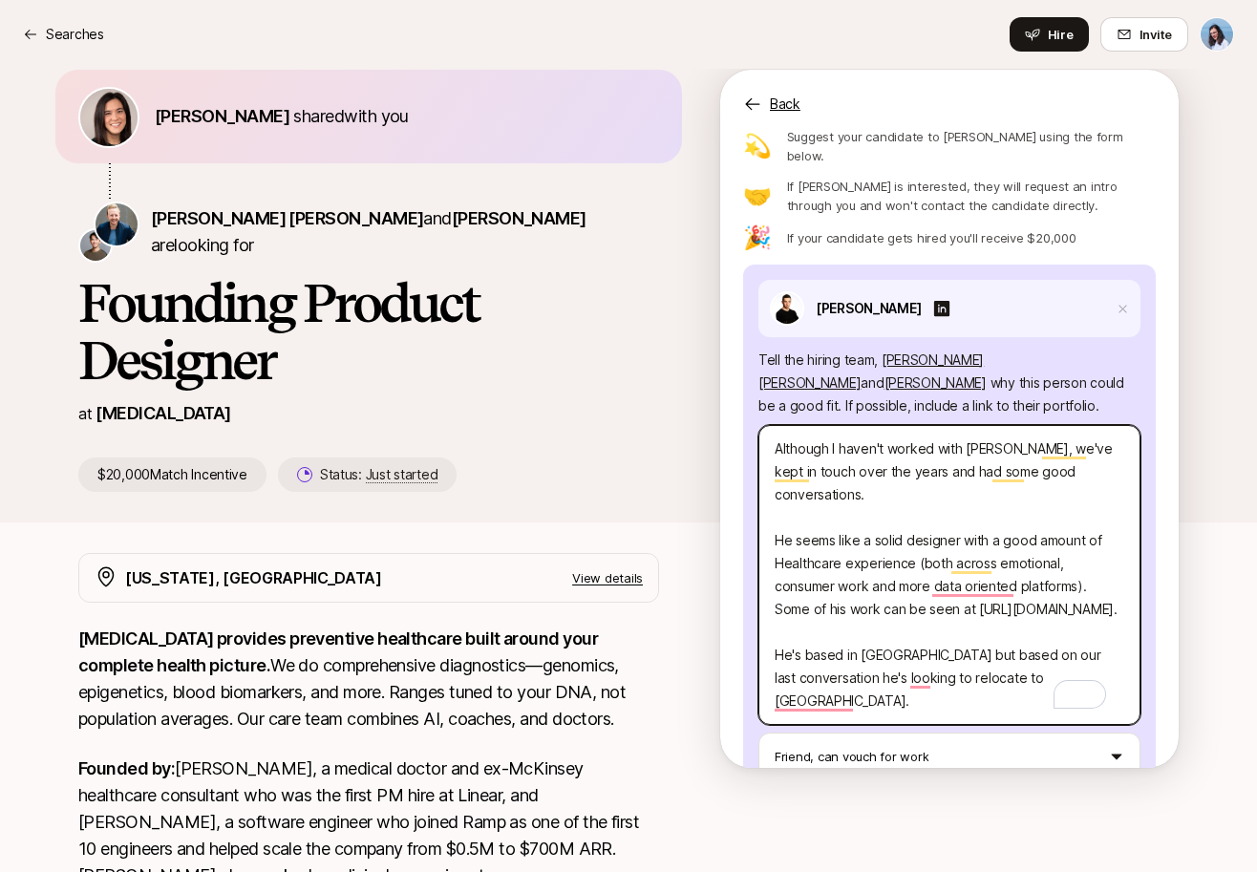
click at [882, 453] on textarea "Although I haven't worked with [PERSON_NAME], we've kept in touch over the year…" at bounding box center [949, 575] width 382 height 300
drag, startPoint x: 835, startPoint y: 413, endPoint x: 1009, endPoint y: 457, distance: 179.3
click at [1006, 456] on textarea "Although I haven't worked with [PERSON_NAME], we've kept in touch over the year…" at bounding box center [949, 575] width 382 height 300
click at [1009, 457] on textarea "Although I haven't worked with [PERSON_NAME], we've kept in touch over the year…" at bounding box center [949, 575] width 382 height 300
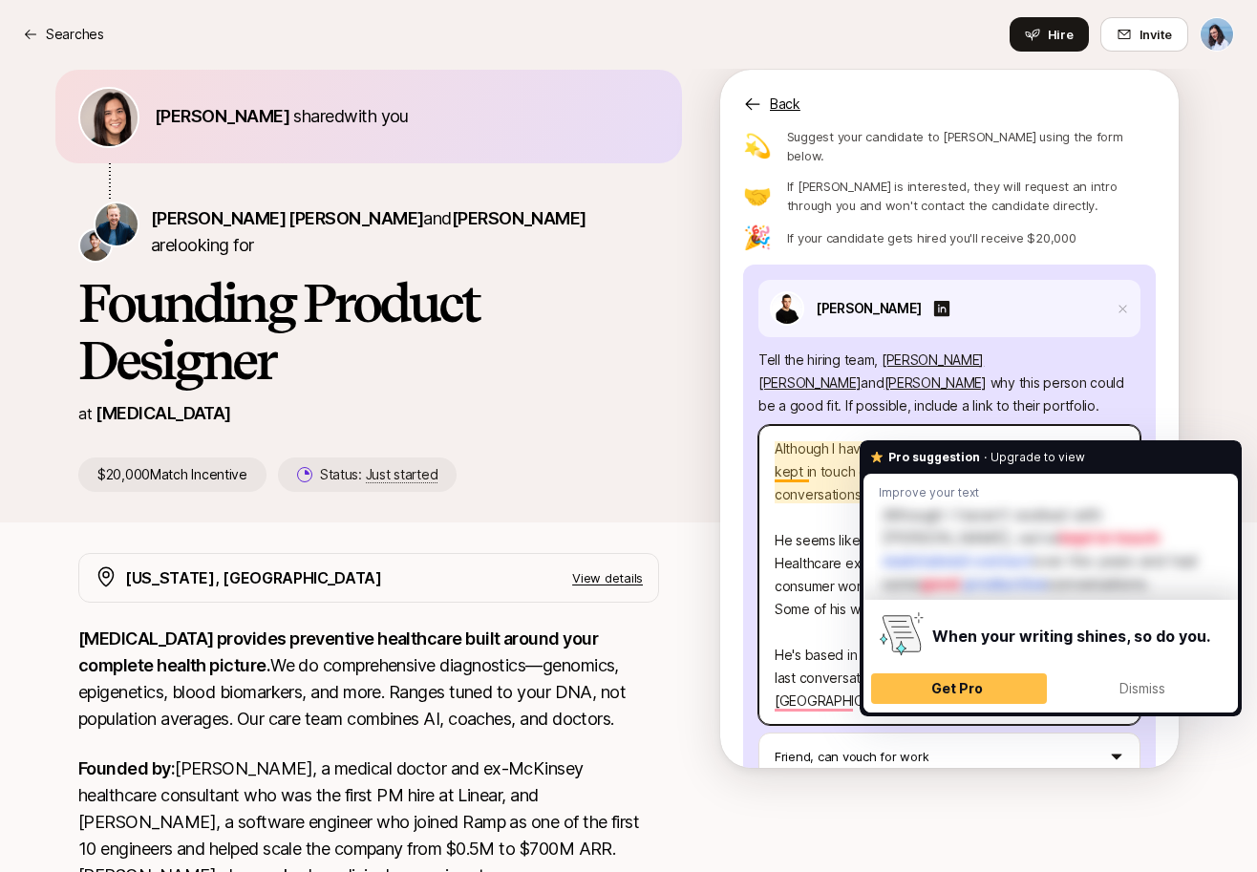
click at [844, 452] on textarea "Although I haven't worked with [PERSON_NAME], we've kept in touch over the year…" at bounding box center [949, 575] width 382 height 300
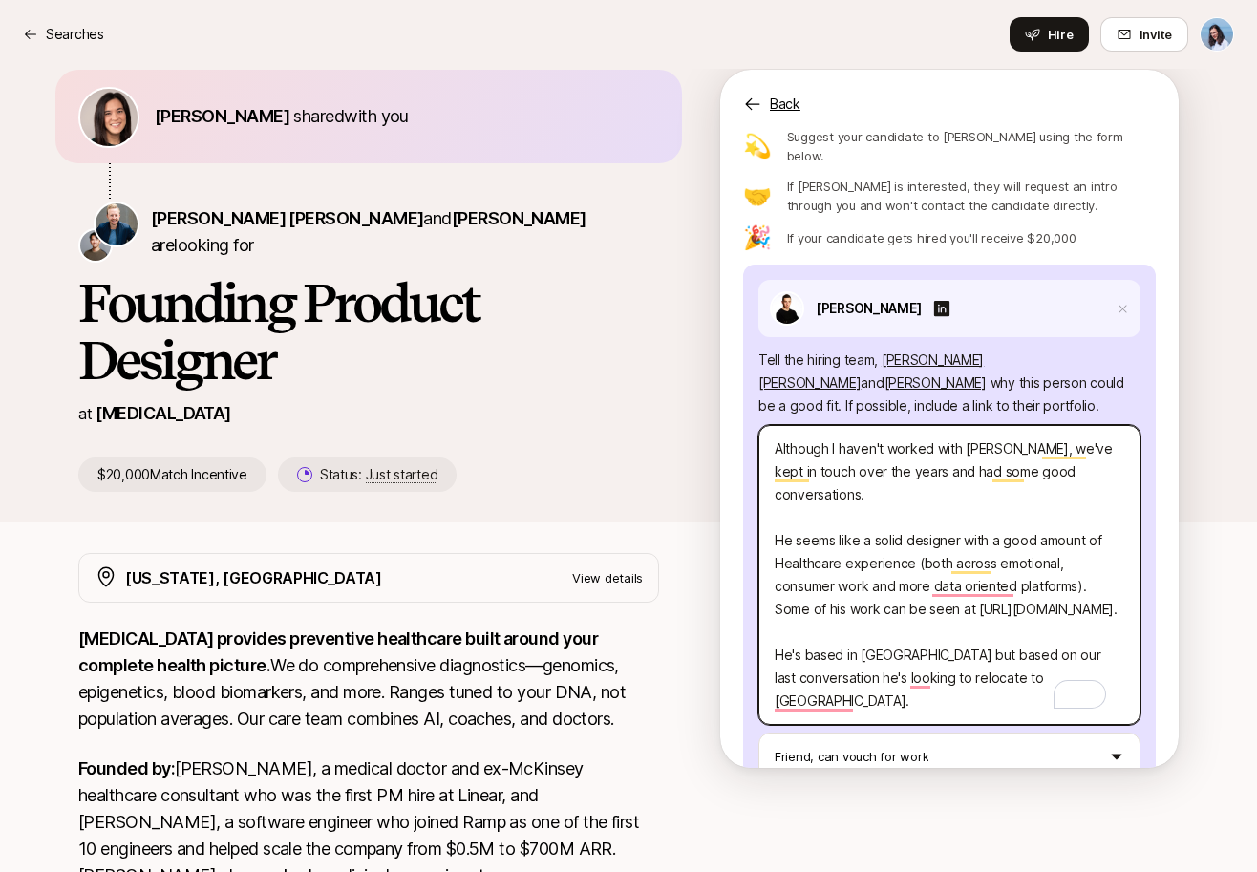
click at [908, 447] on textarea "Although I haven't worked with [PERSON_NAME], we've kept in touch over the year…" at bounding box center [949, 575] width 382 height 300
drag, startPoint x: 908, startPoint y: 522, endPoint x: 1026, endPoint y: 562, distance: 124.2
click at [1009, 556] on textarea "Although I haven't worked with [PERSON_NAME], we've kept in touch over the year…" at bounding box center [949, 575] width 382 height 300
click at [1028, 563] on textarea "Although I haven't worked with [PERSON_NAME], we've kept in touch over the year…" at bounding box center [949, 575] width 382 height 300
drag, startPoint x: 827, startPoint y: 568, endPoint x: 1046, endPoint y: 593, distance: 220.2
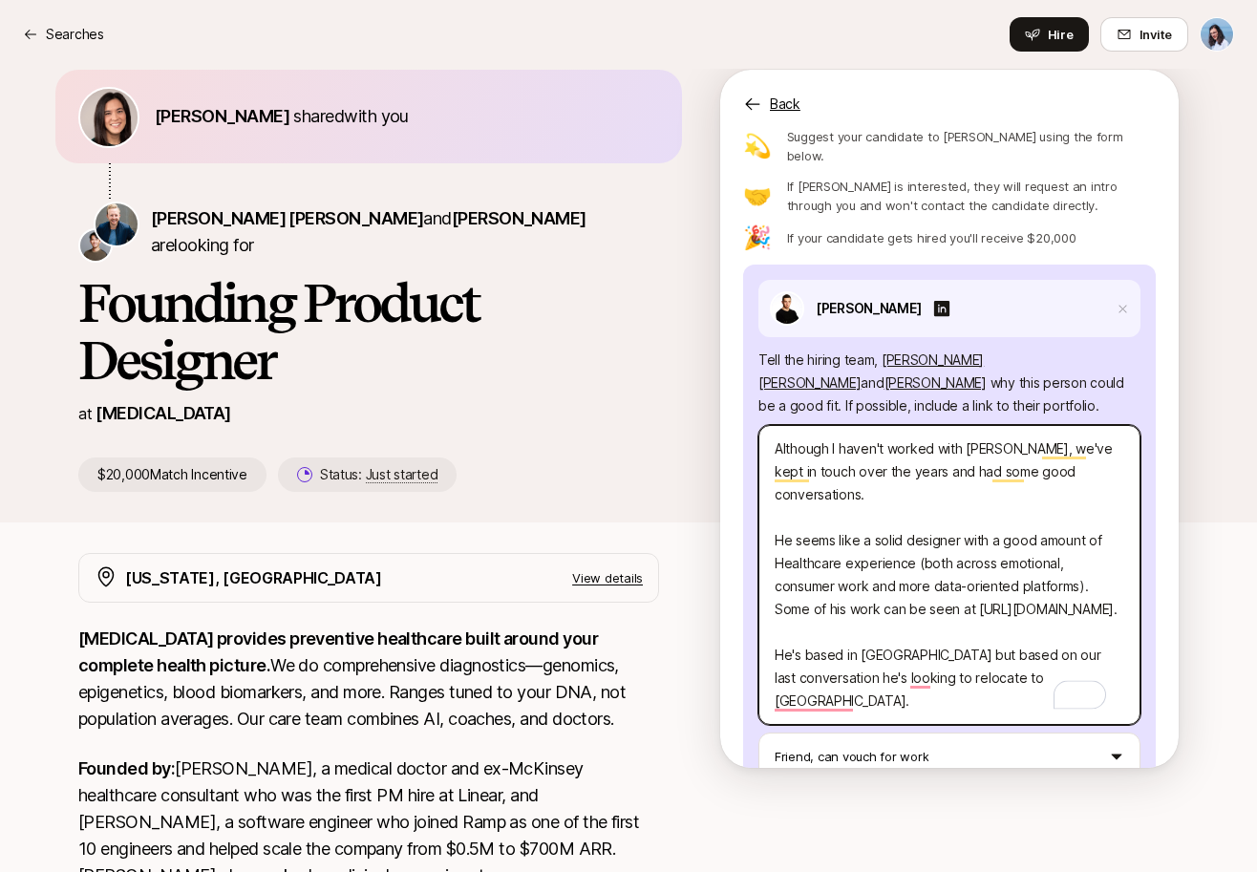
click at [1006, 582] on textarea "Although I haven't worked with [PERSON_NAME], we've kept in touch over the year…" at bounding box center [949, 575] width 382 height 300
click at [1049, 594] on textarea "Although I haven't worked with [PERSON_NAME], we've kept in touch over the year…" at bounding box center [949, 575] width 382 height 300
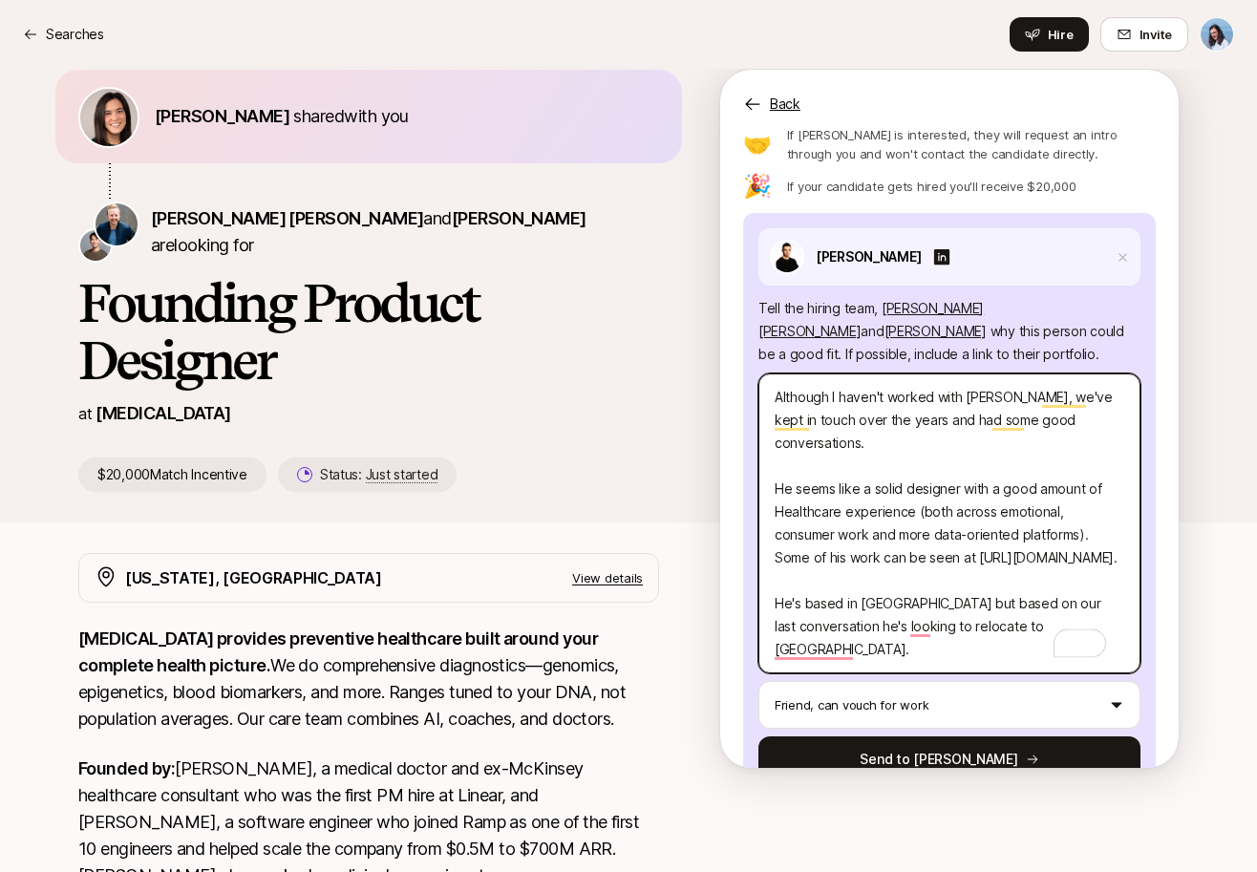
scroll to position [205, 0]
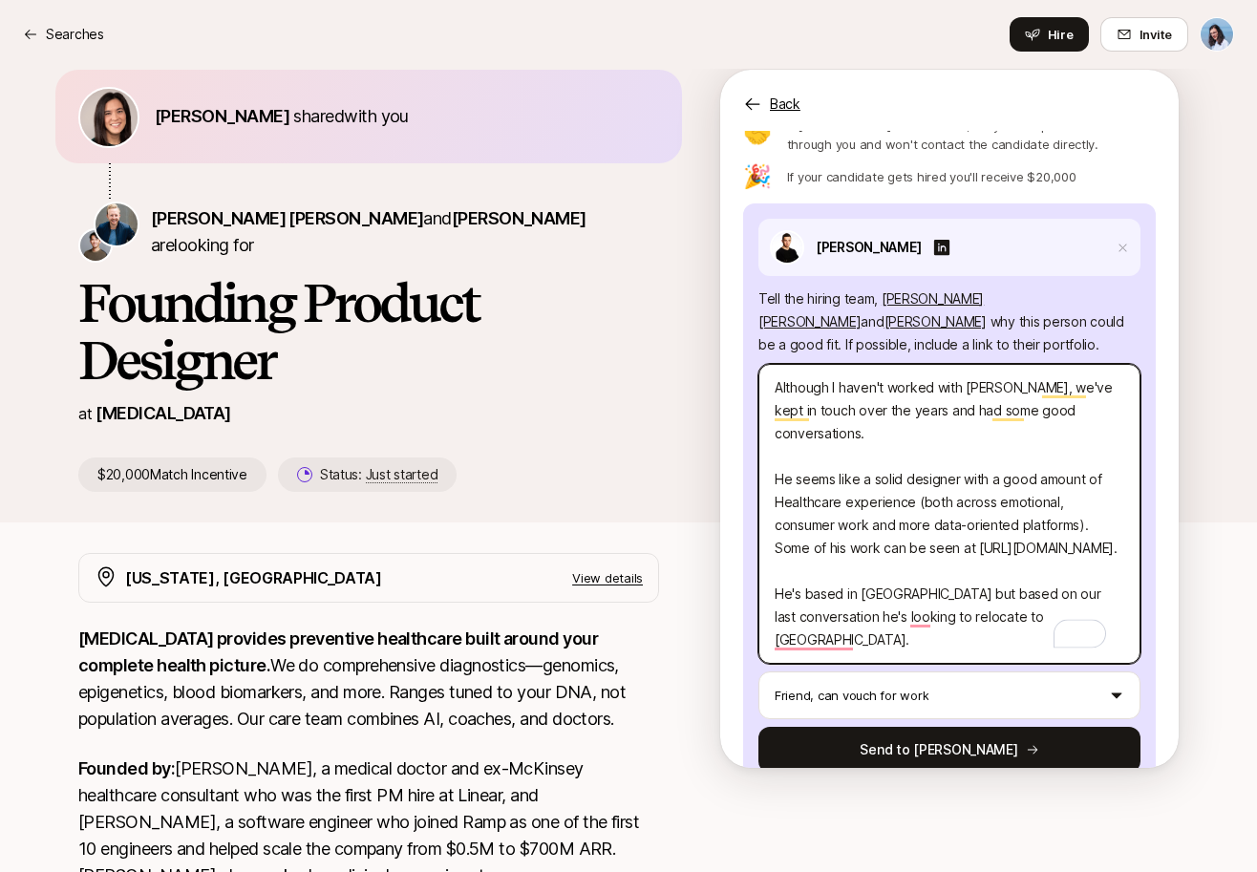
click at [851, 505] on textarea "Although I haven't worked with [PERSON_NAME], we've kept in touch over the year…" at bounding box center [949, 514] width 382 height 300
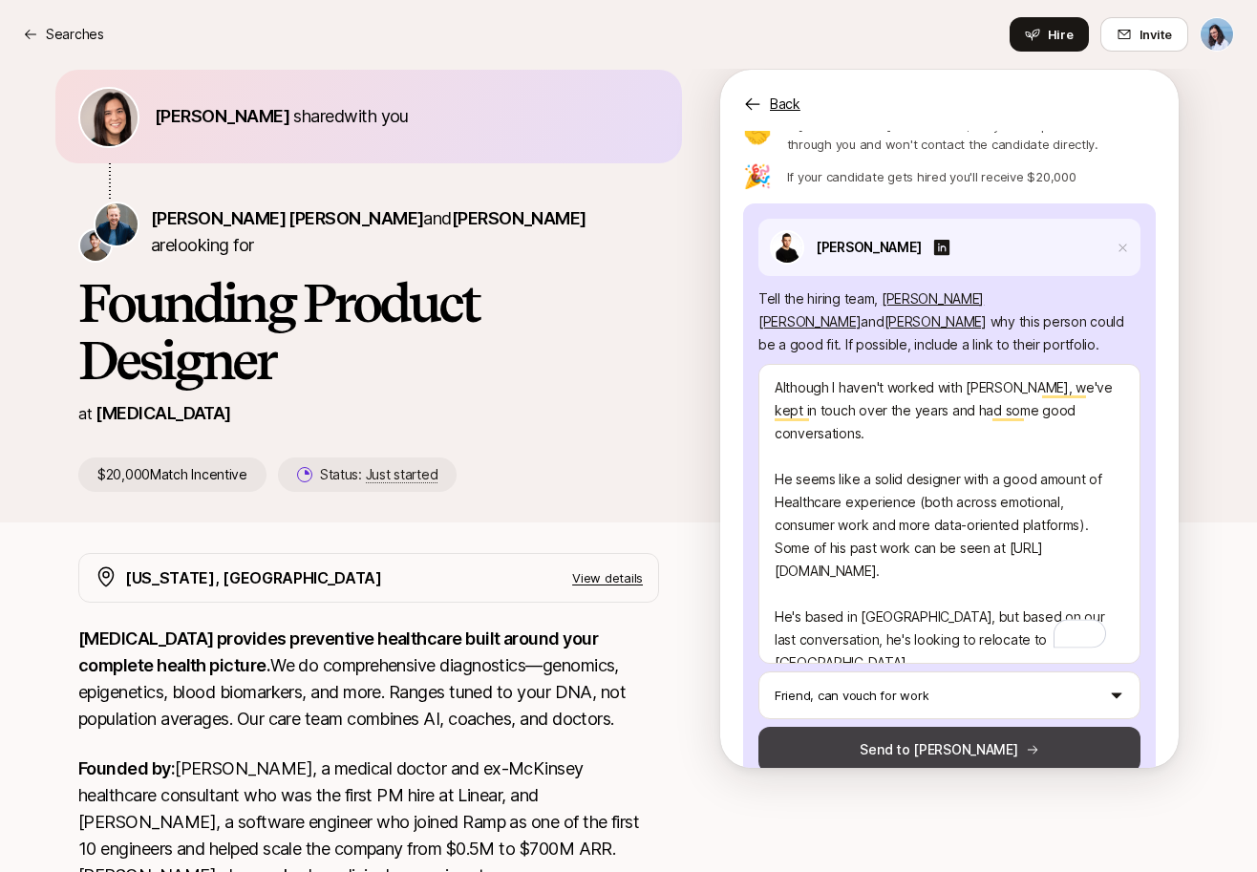
click at [979, 727] on button "Send to [PERSON_NAME]" at bounding box center [949, 750] width 382 height 46
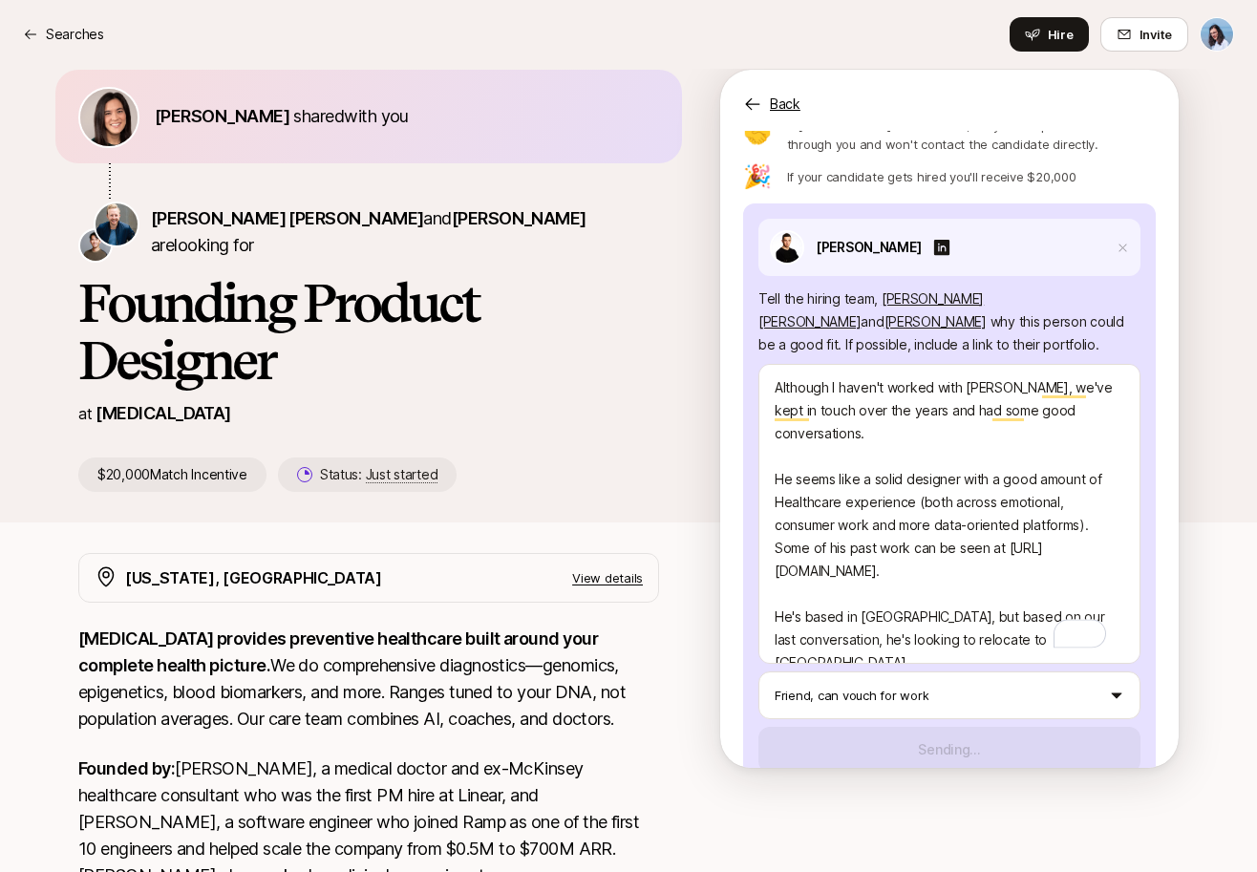
scroll to position [8, 0]
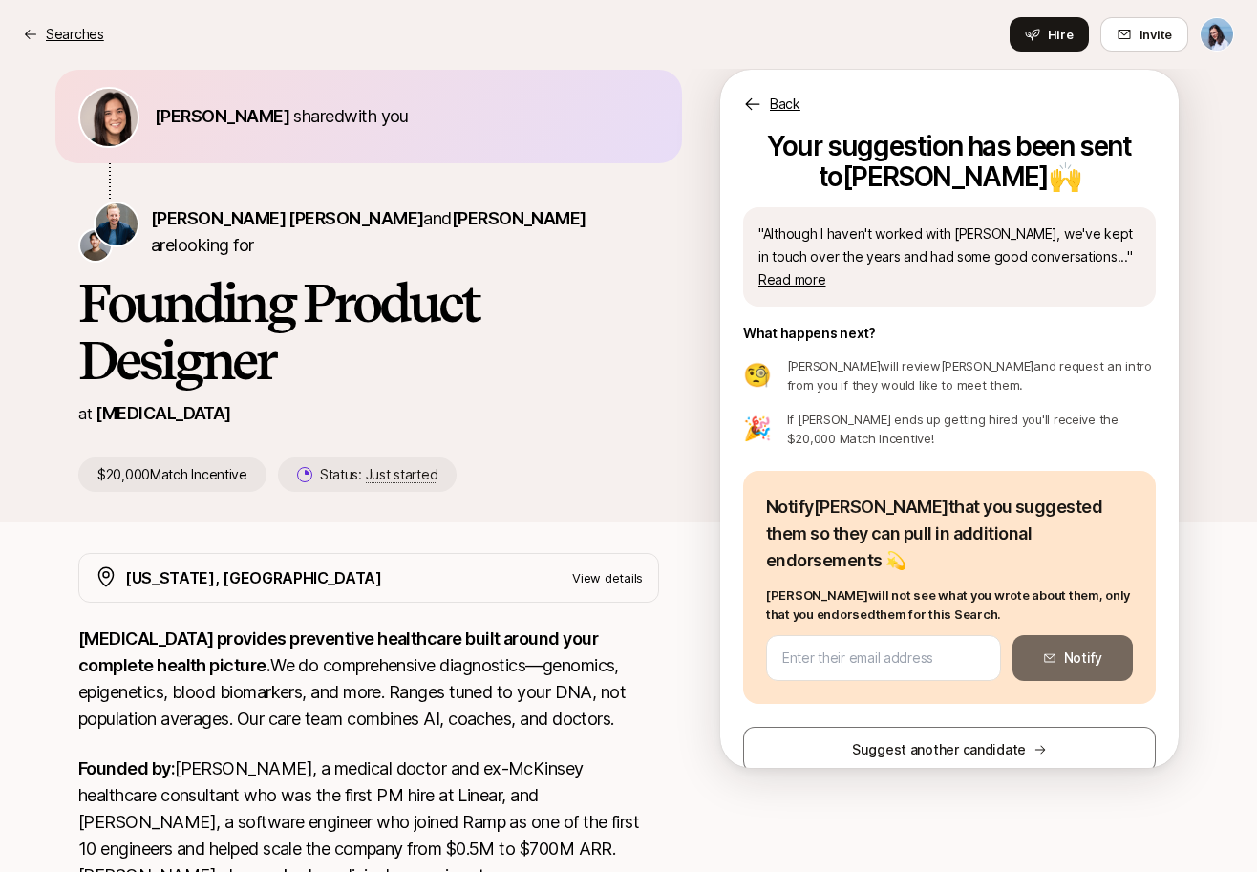
click at [73, 28] on p "Searches" at bounding box center [75, 34] width 58 height 23
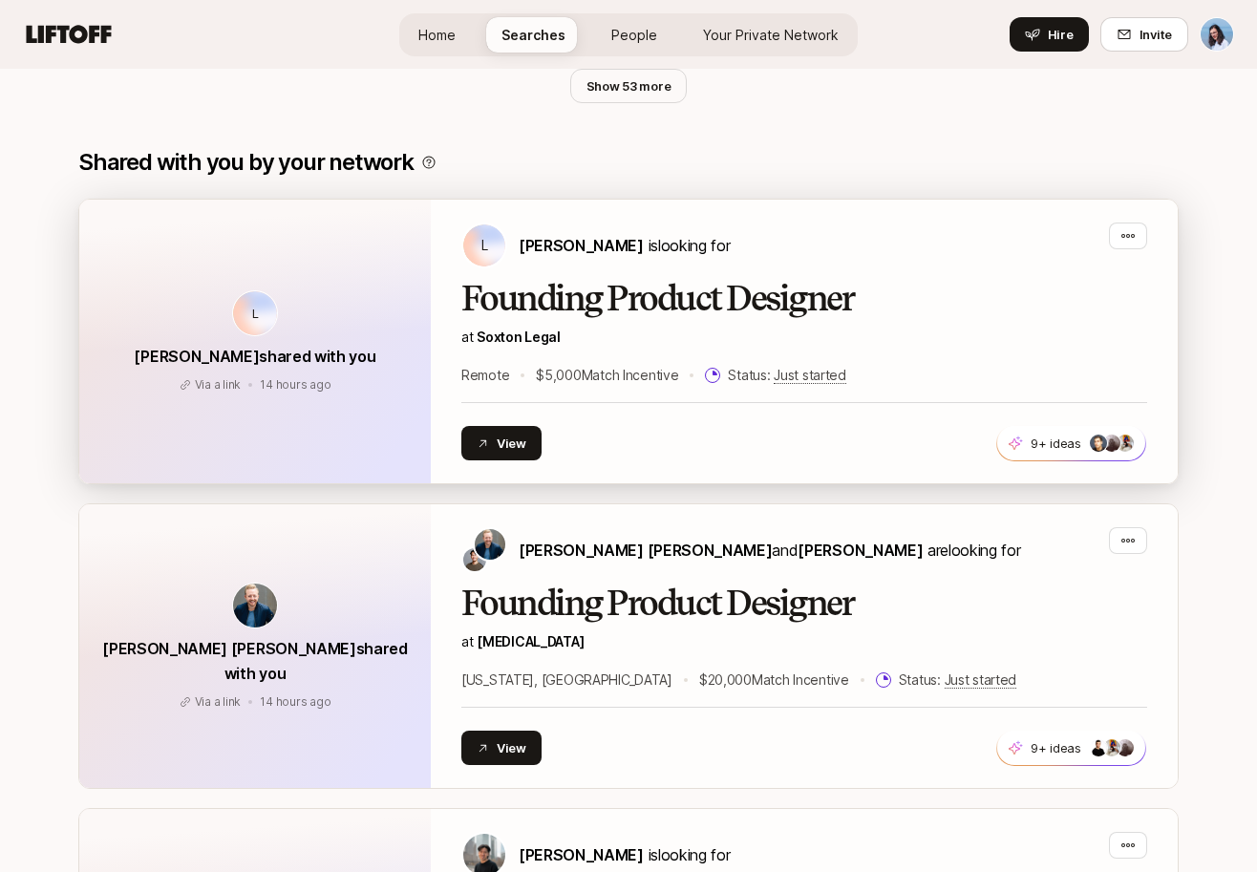
scroll to position [1385, 0]
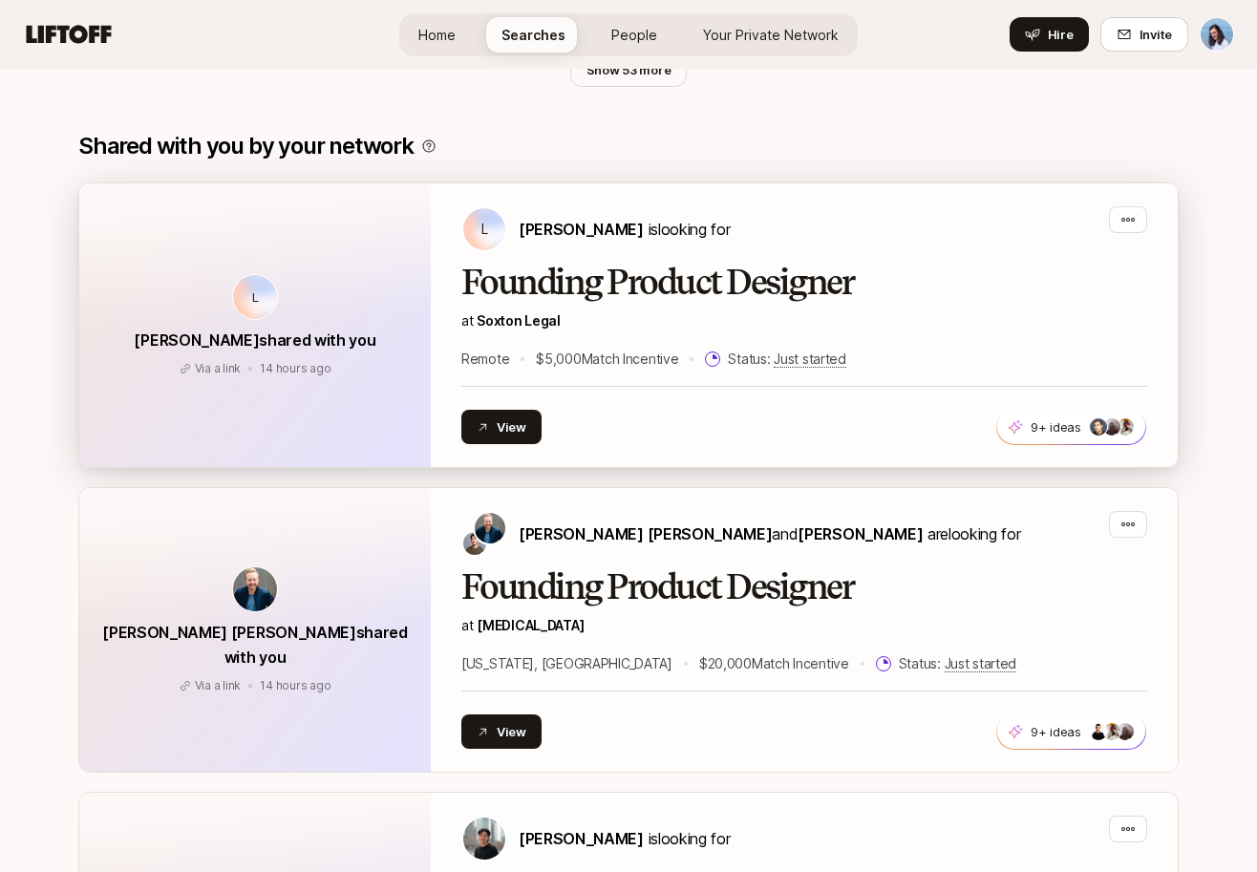
click at [926, 280] on h2 "Founding Product Designer" at bounding box center [804, 283] width 686 height 38
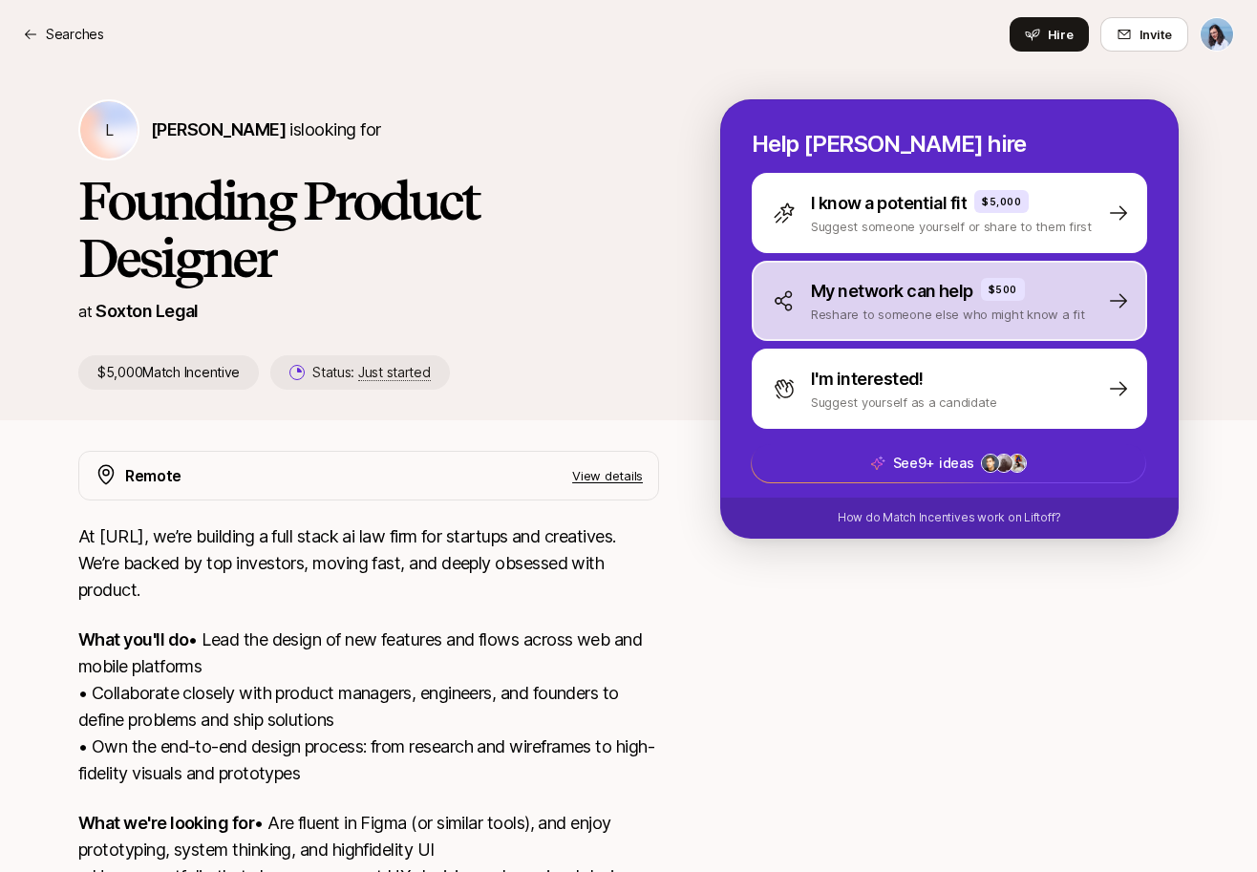
click at [933, 298] on p "My network can help" at bounding box center [892, 291] width 162 height 27
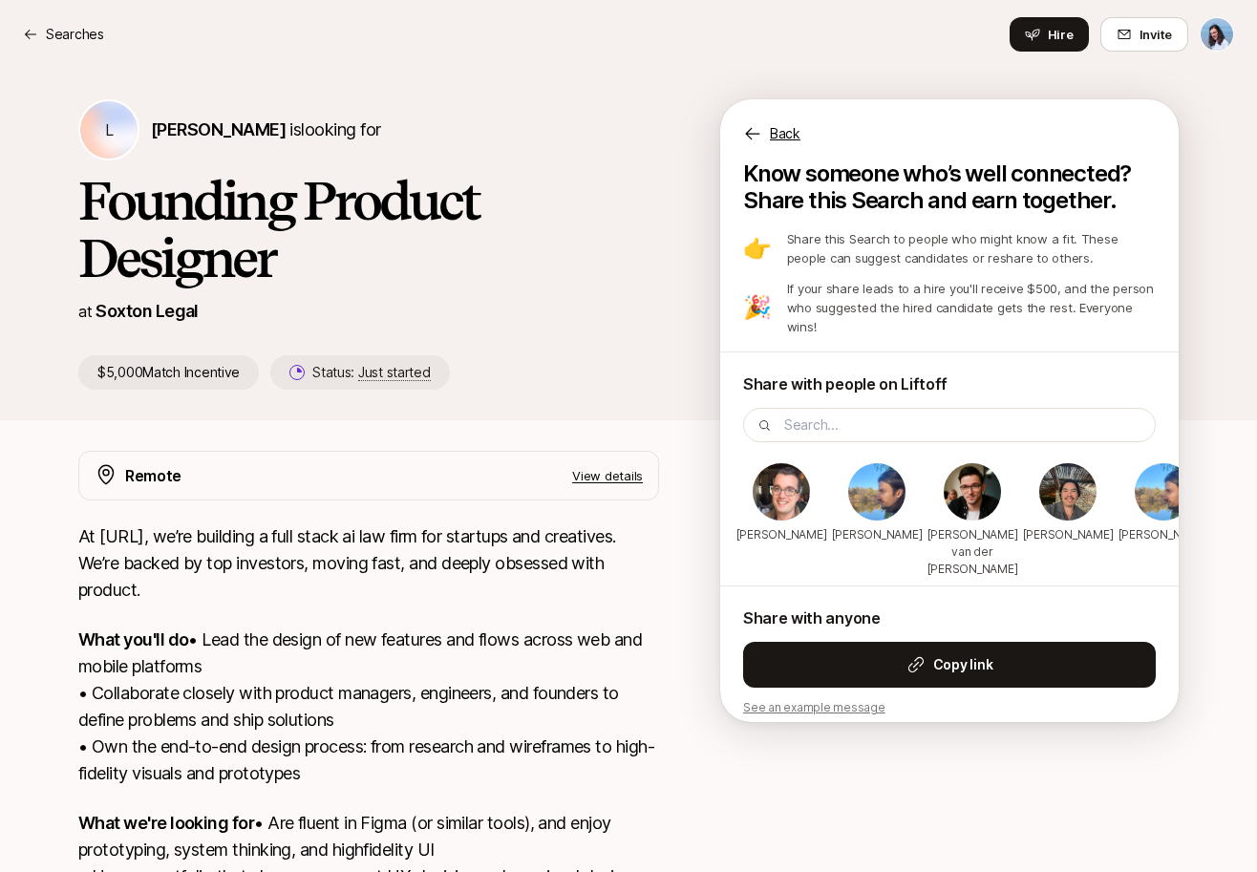
drag, startPoint x: 300, startPoint y: 537, endPoint x: 567, endPoint y: 541, distance: 267.5
click at [544, 540] on p "At [URL], we’re building a full stack ai law firm for startups and creatives. W…" at bounding box center [368, 563] width 581 height 80
click at [585, 541] on p "At [URL], we’re building a full stack ai law firm for startups and creatives. W…" at bounding box center [368, 563] width 581 height 80
drag, startPoint x: 154, startPoint y: 570, endPoint x: 553, endPoint y: 566, distance: 399.3
click at [523, 566] on p "At [URL], we’re building a full stack ai law firm for startups and creatives. W…" at bounding box center [368, 563] width 581 height 80
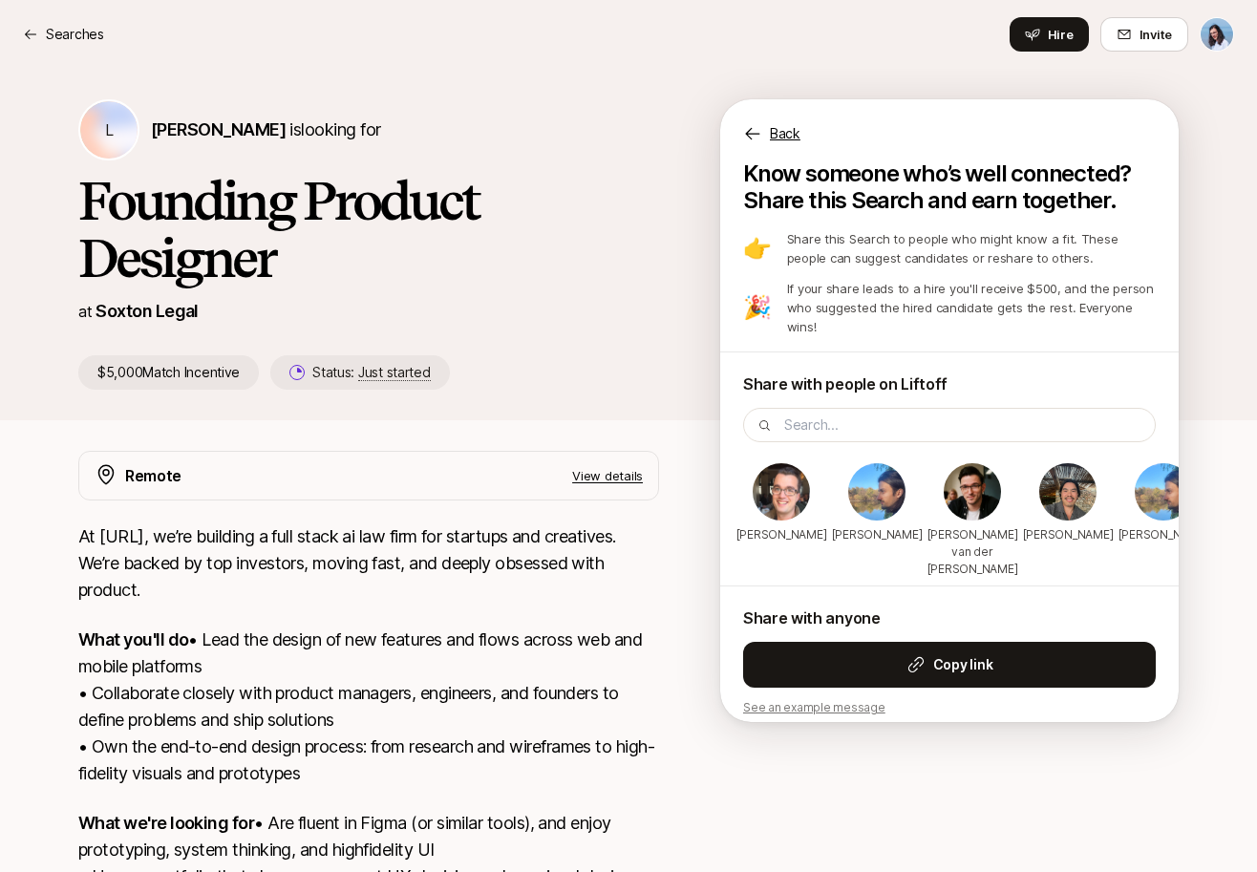
click at [580, 565] on p "At [URL], we’re building a full stack ai law firm for startups and creatives. W…" at bounding box center [368, 563] width 581 height 80
click at [201, 126] on span "[PERSON_NAME]" at bounding box center [218, 129] width 135 height 20
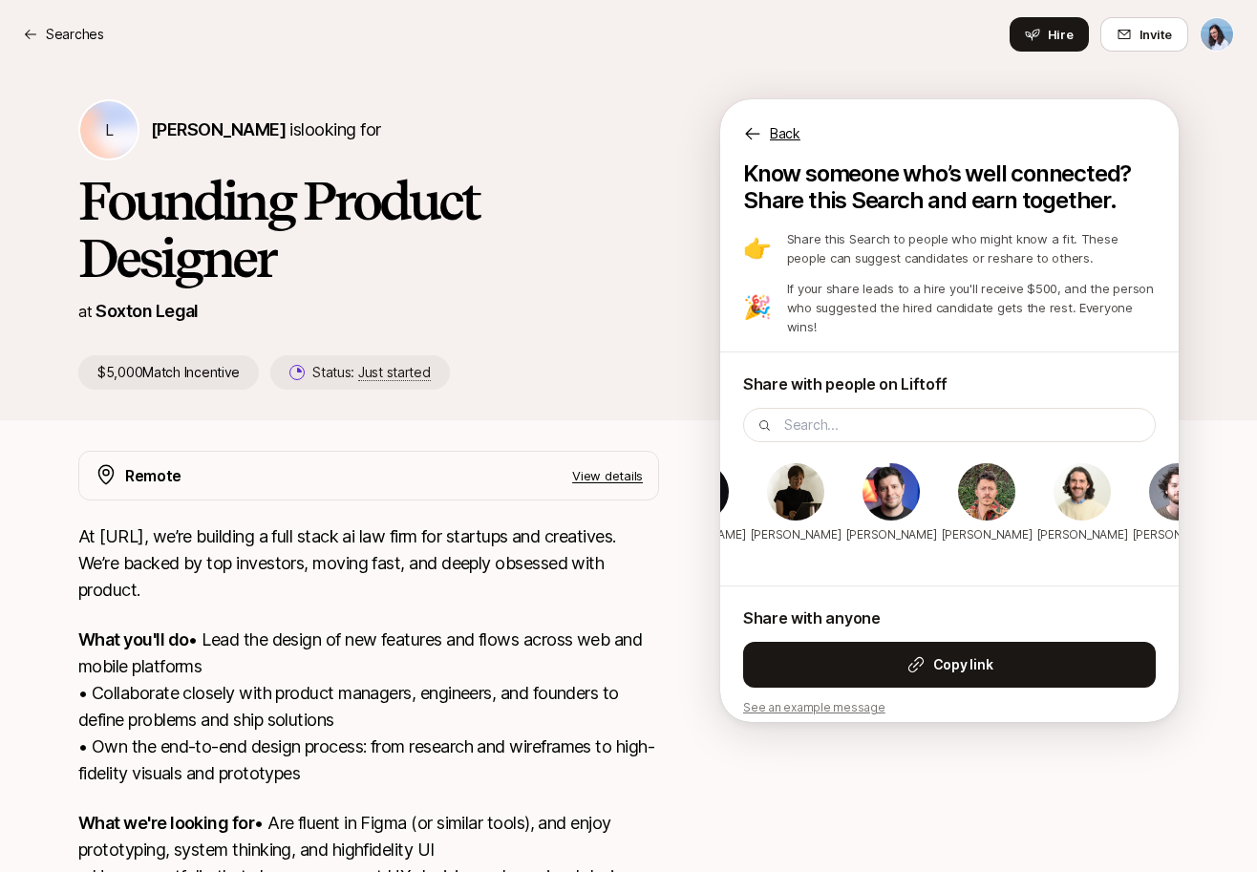
scroll to position [0, 3712]
click at [758, 140] on icon at bounding box center [752, 133] width 19 height 19
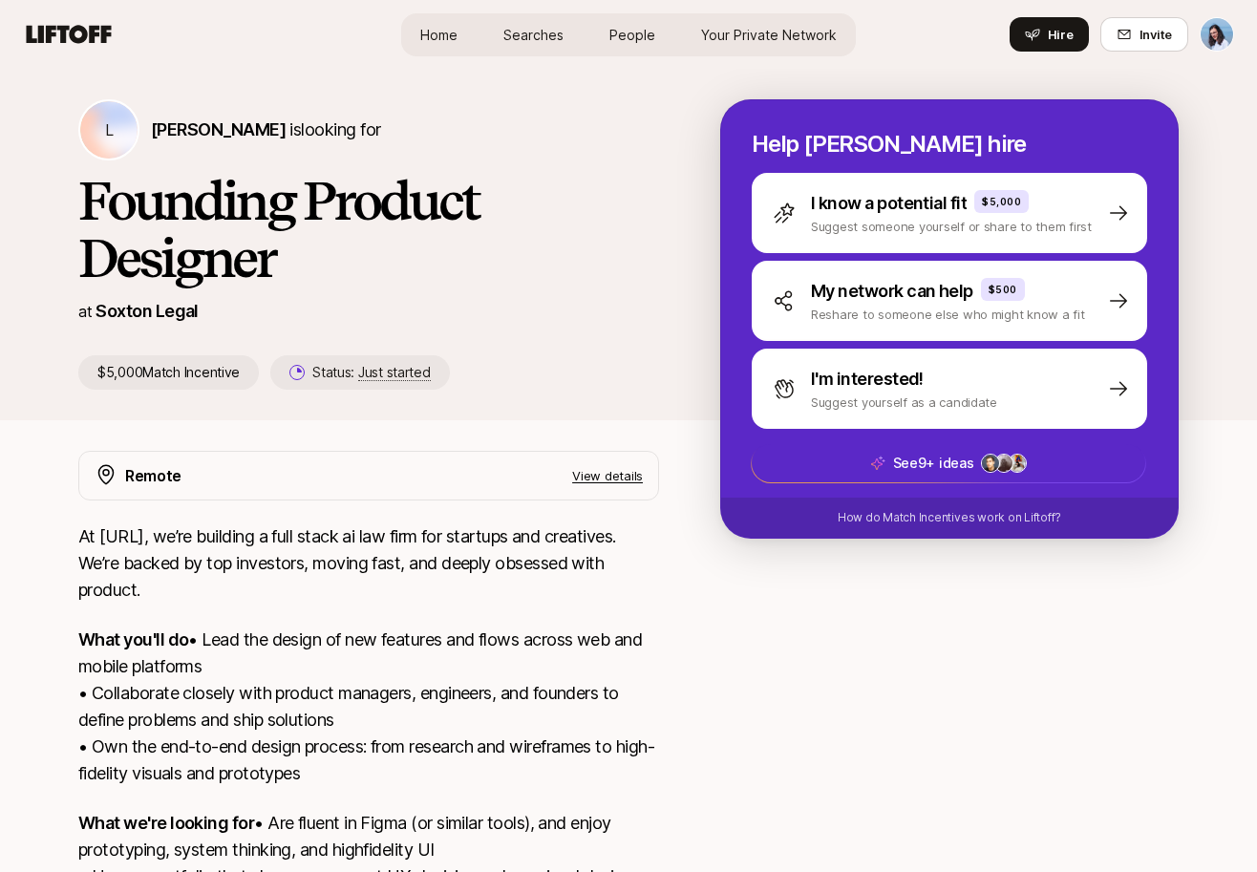
click at [535, 43] on span "Searches" at bounding box center [533, 35] width 60 height 20
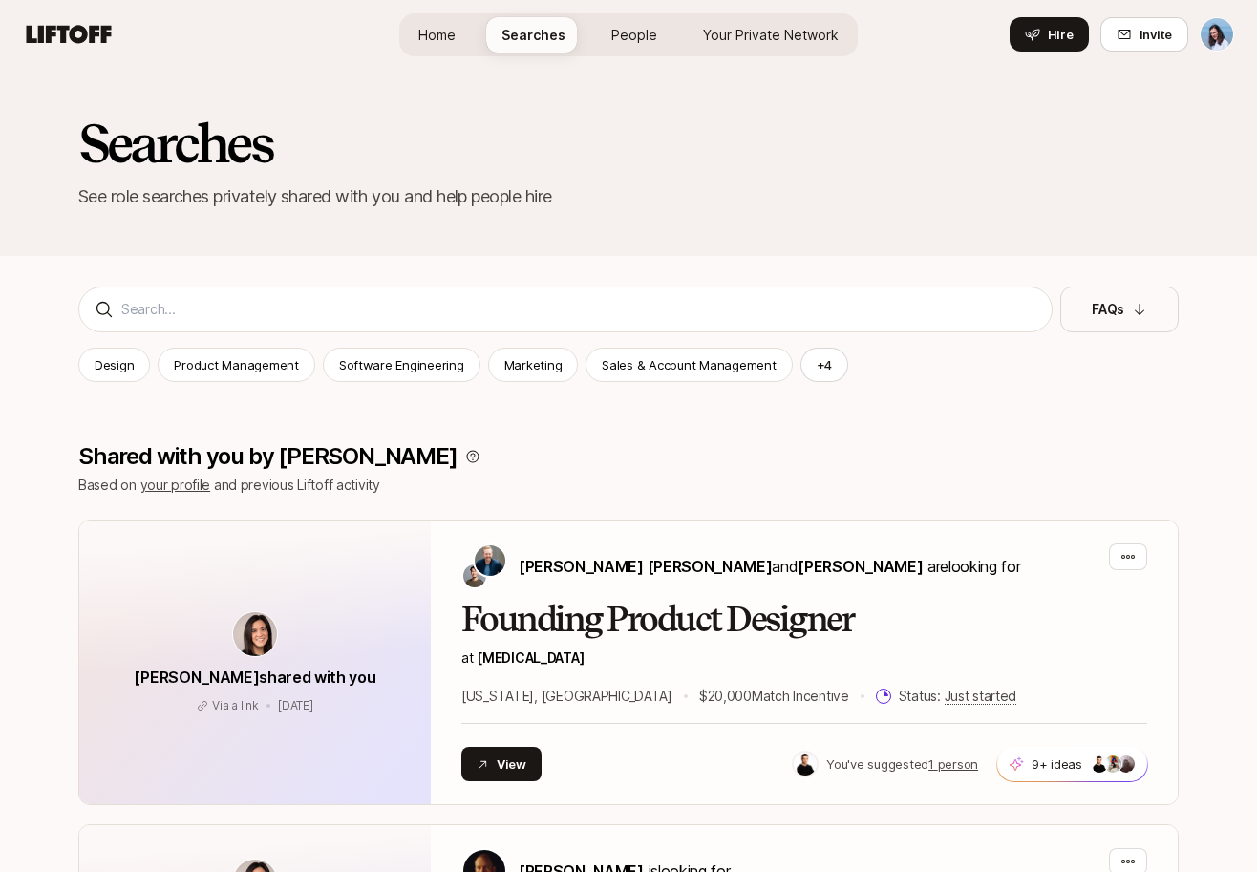
scroll to position [1385, 0]
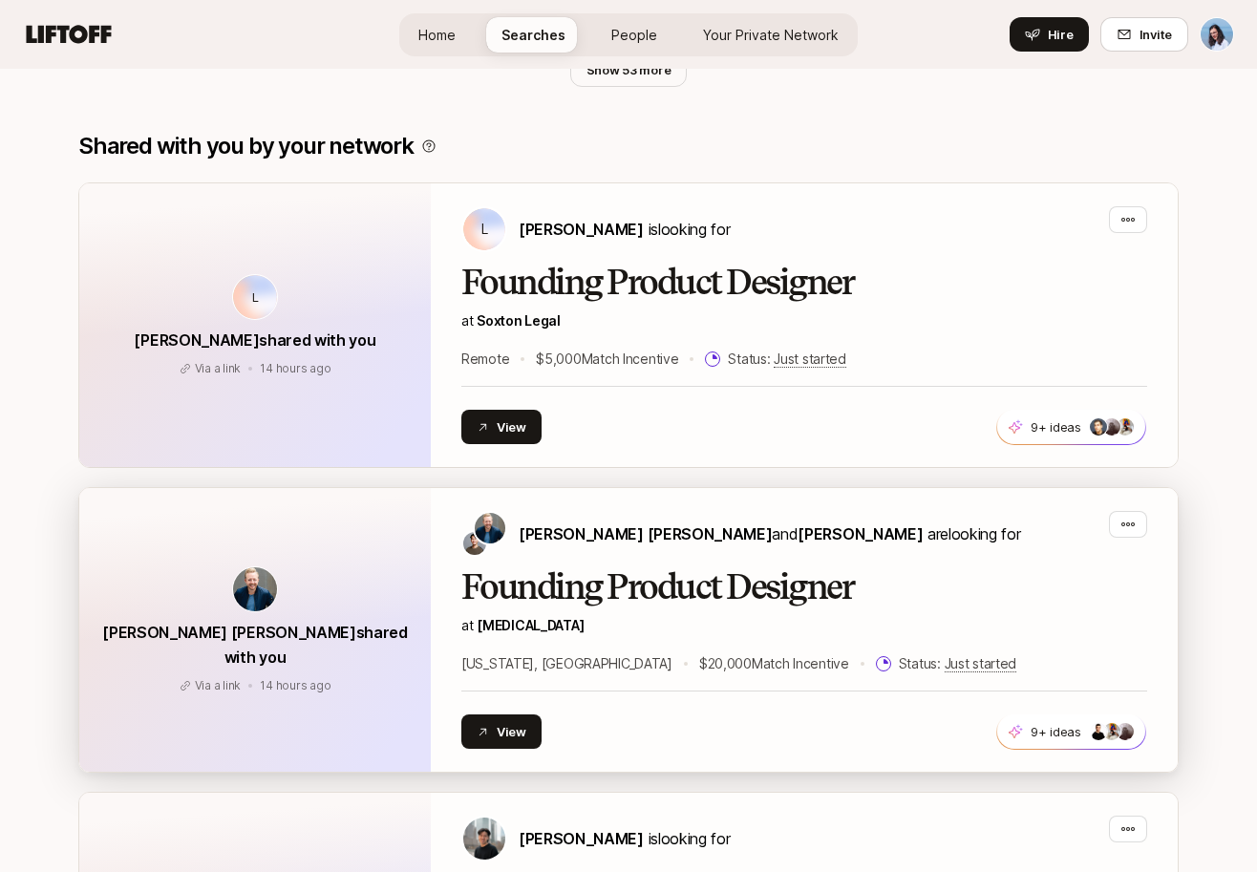
click at [668, 628] on p "at [MEDICAL_DATA]" at bounding box center [804, 625] width 686 height 23
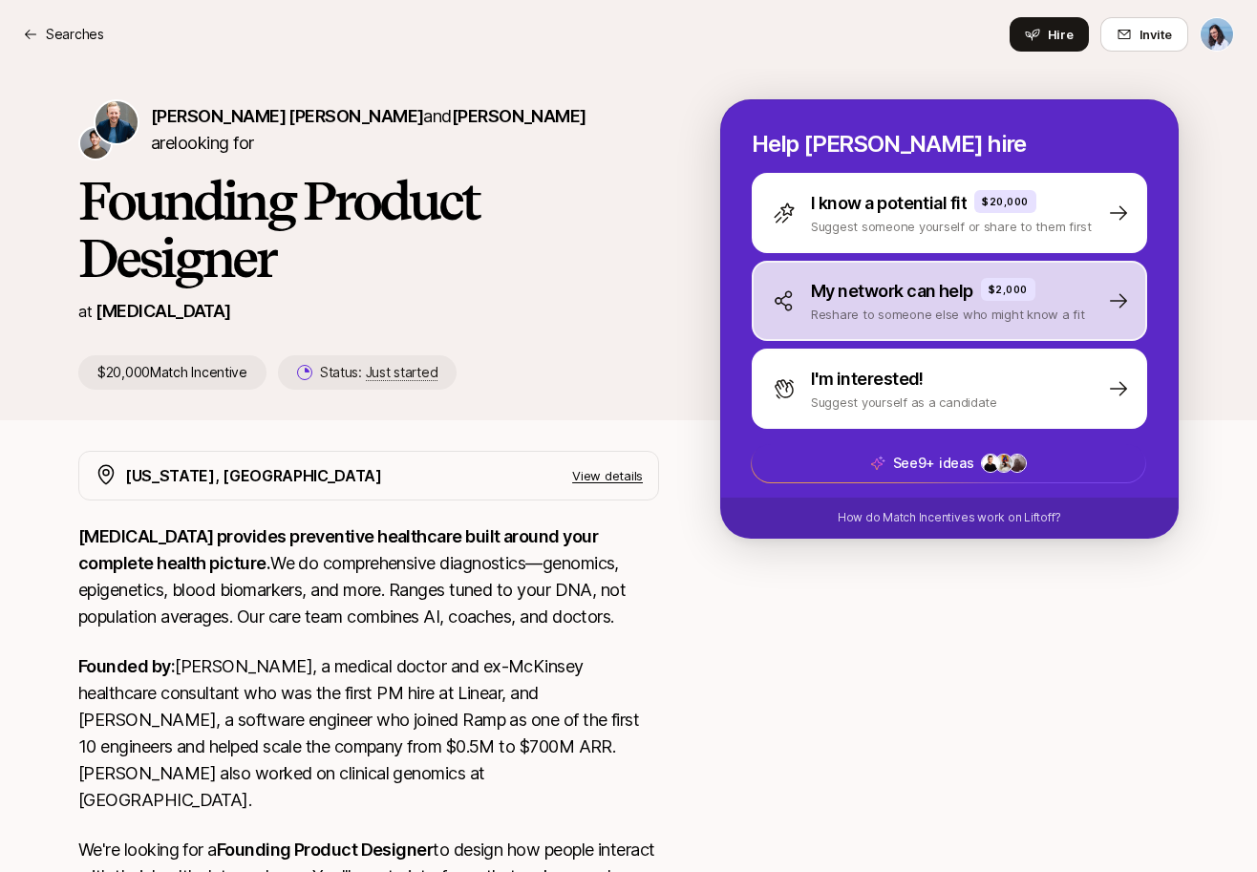
click at [929, 285] on p "My network can help" at bounding box center [892, 291] width 162 height 27
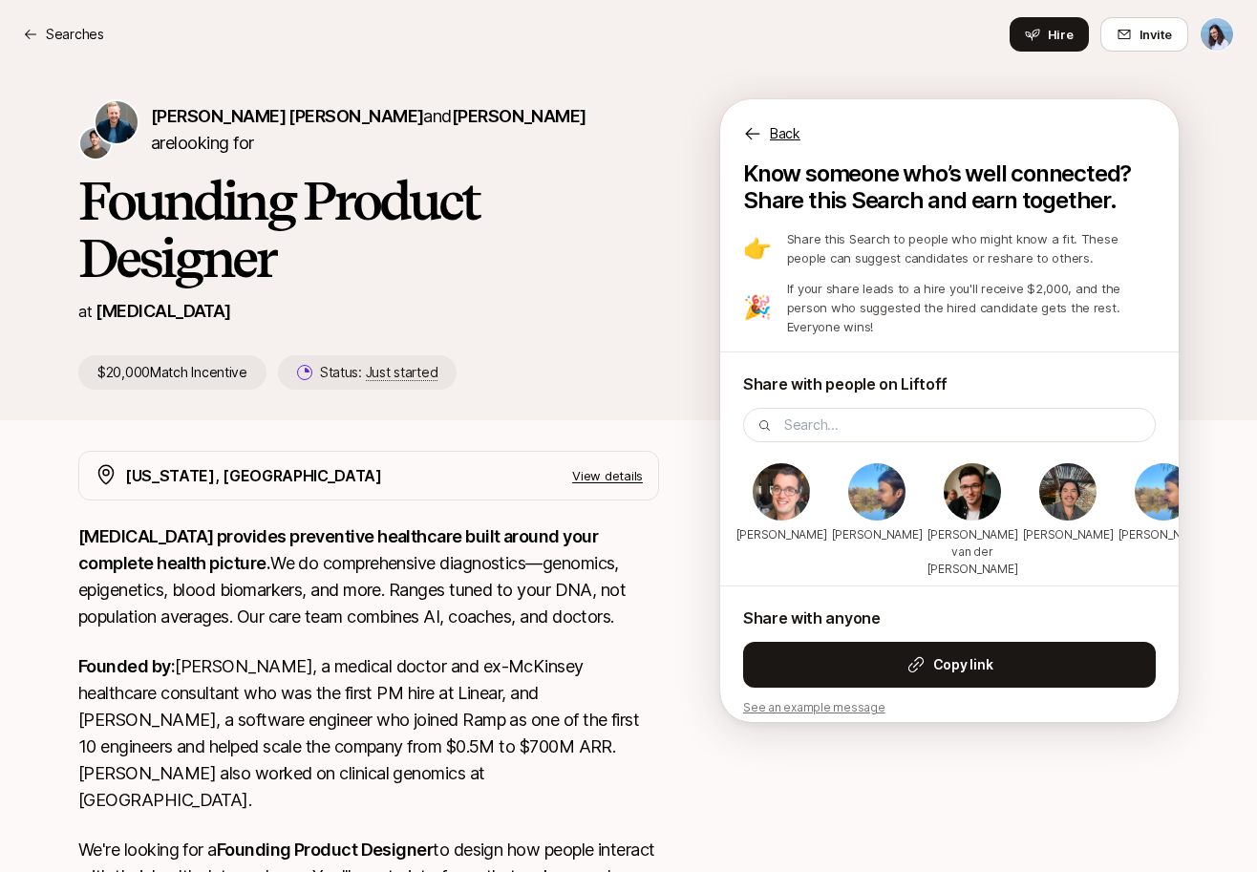
click at [975, 507] on img at bounding box center [972, 491] width 57 height 57
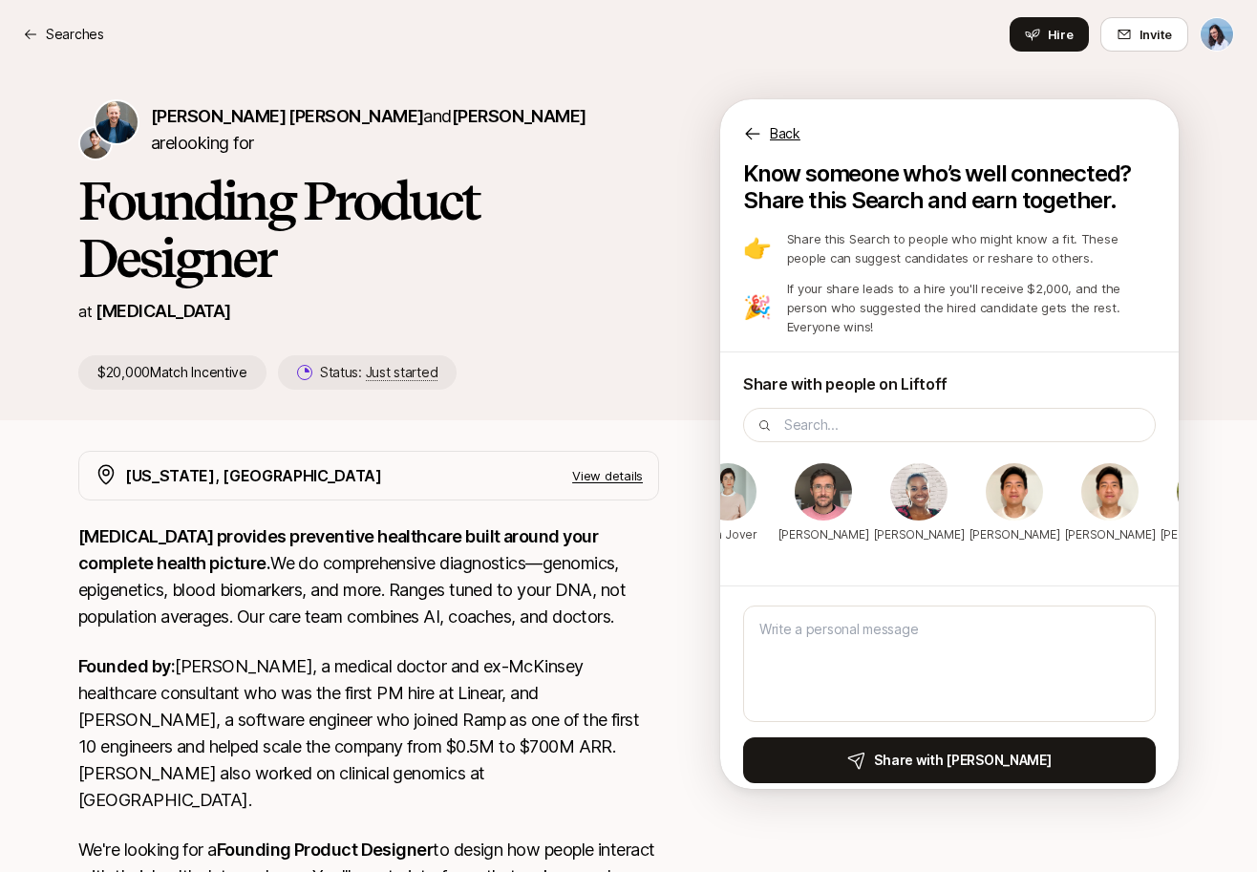
scroll to position [0, 2564]
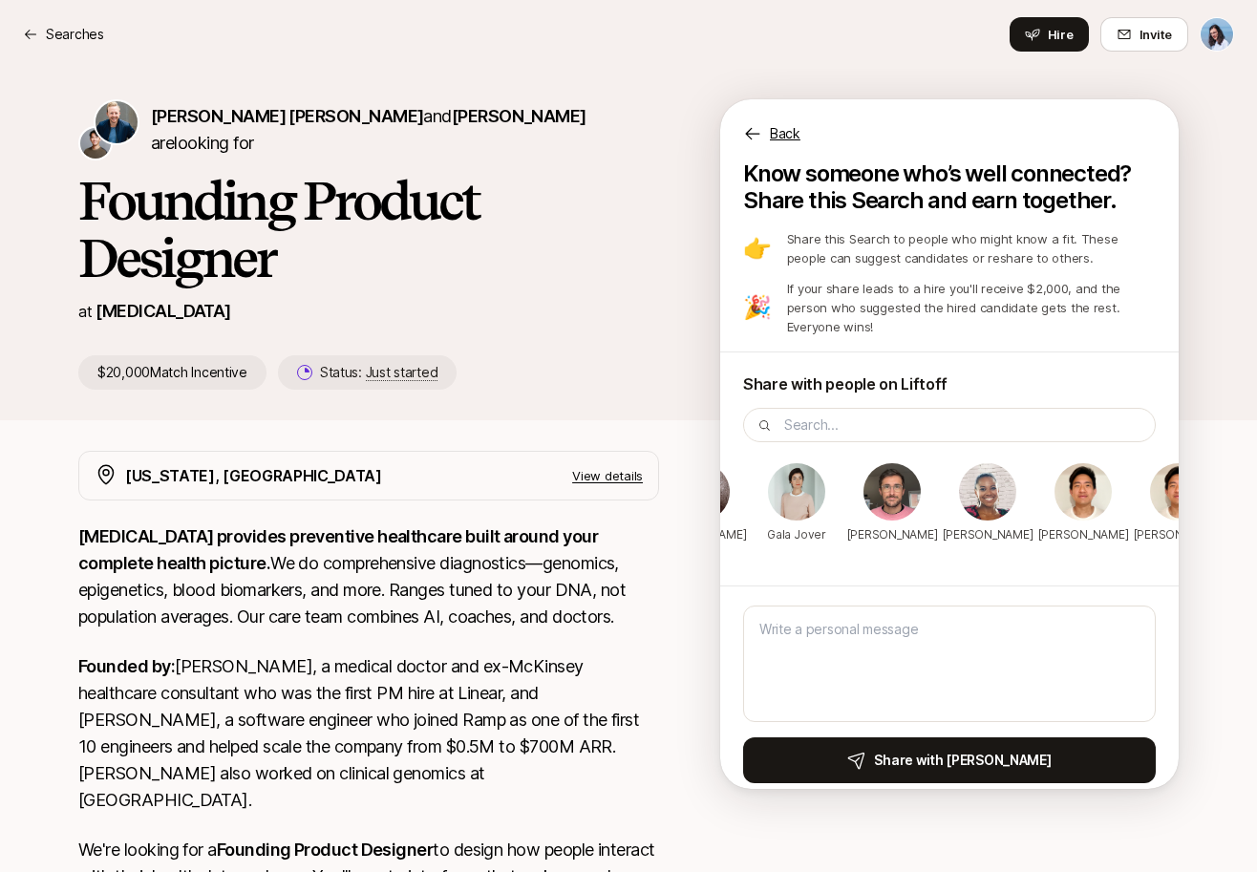
click at [889, 502] on img at bounding box center [892, 491] width 57 height 57
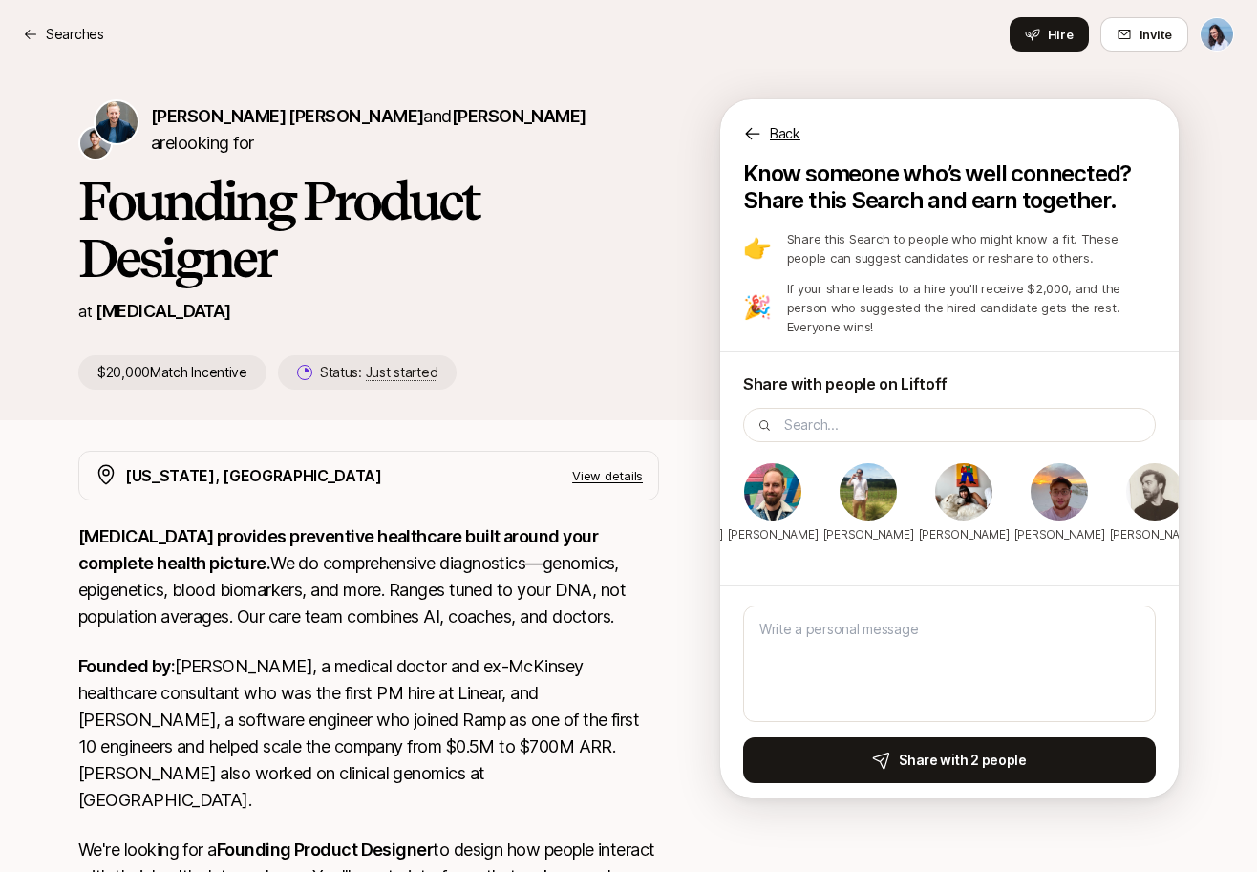
scroll to position [0, 4451]
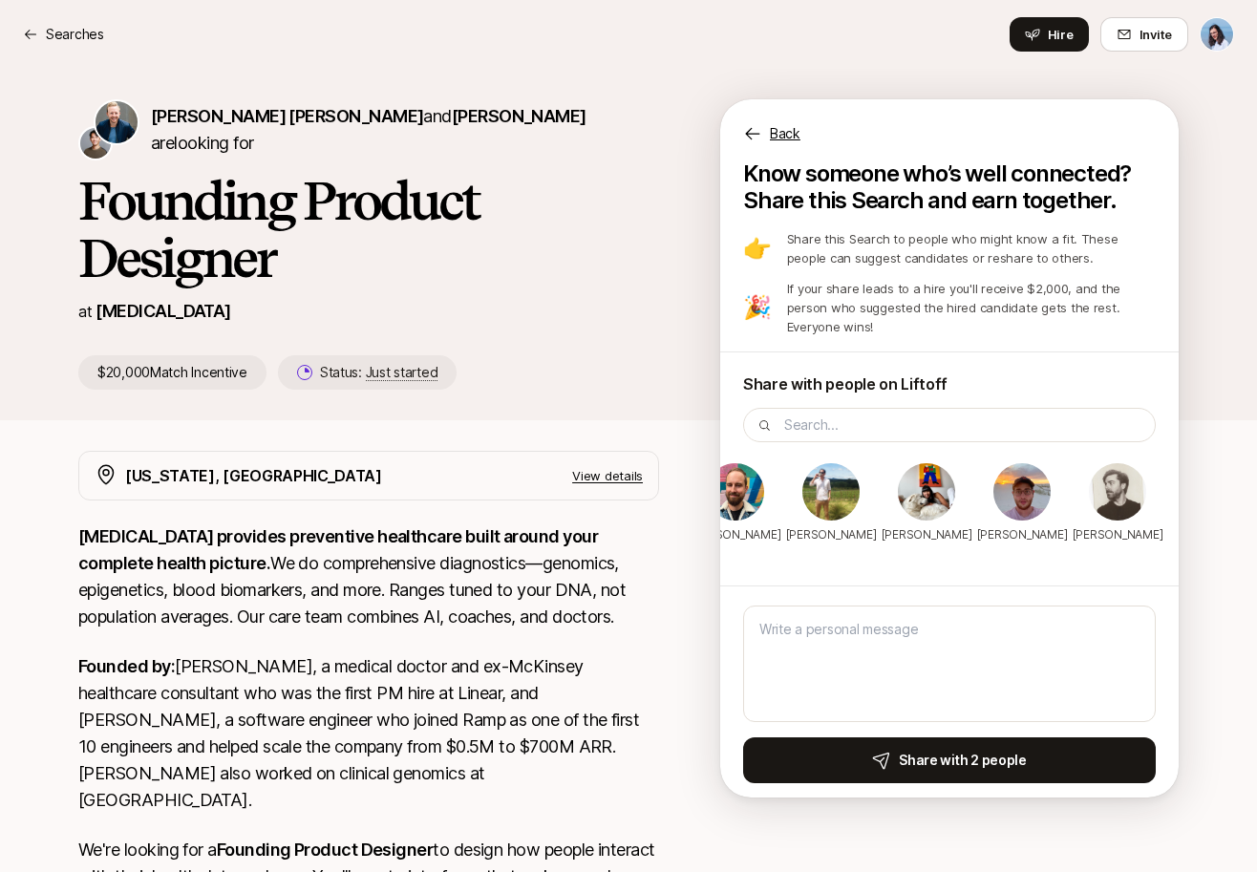
click at [732, 499] on img at bounding box center [735, 491] width 57 height 57
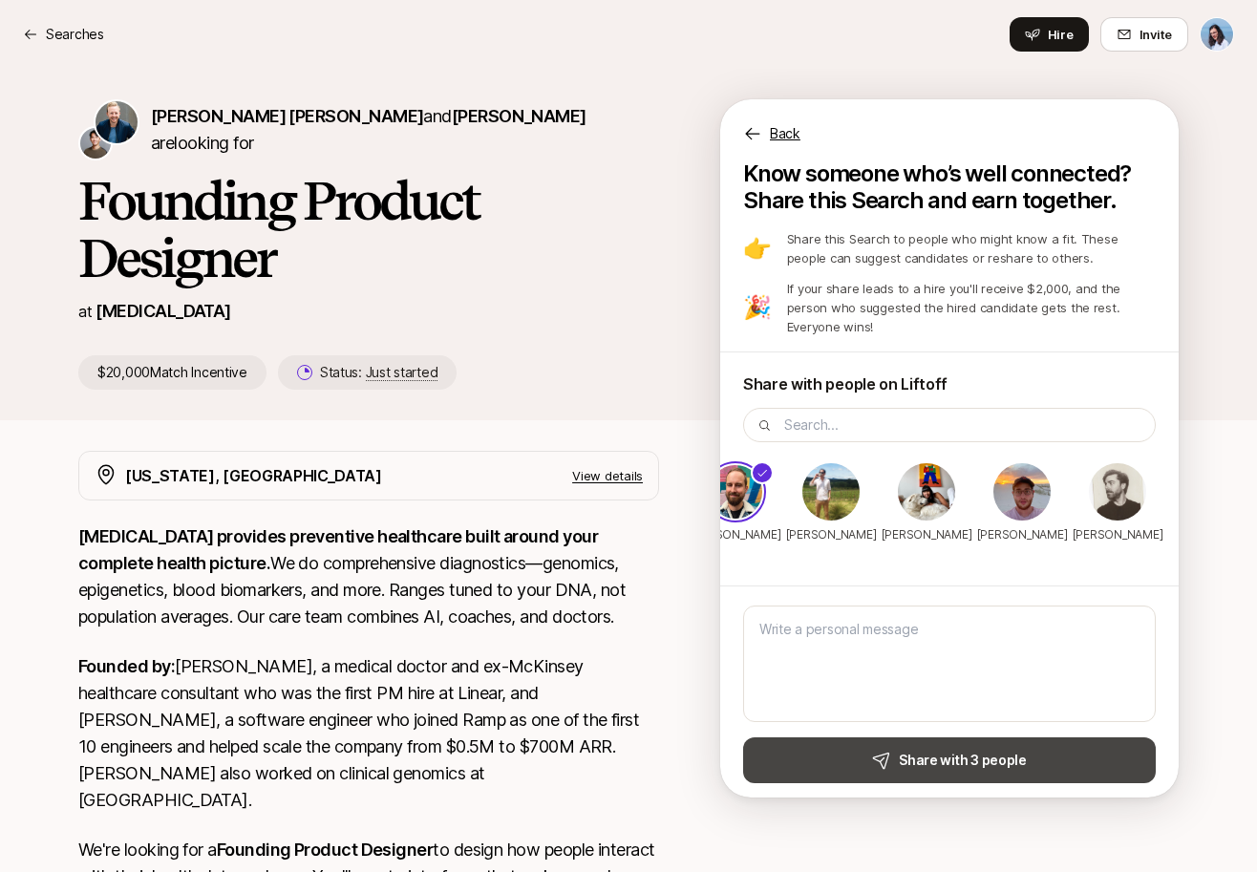
click at [968, 749] on strong "Share with 3 people" at bounding box center [963, 760] width 128 height 23
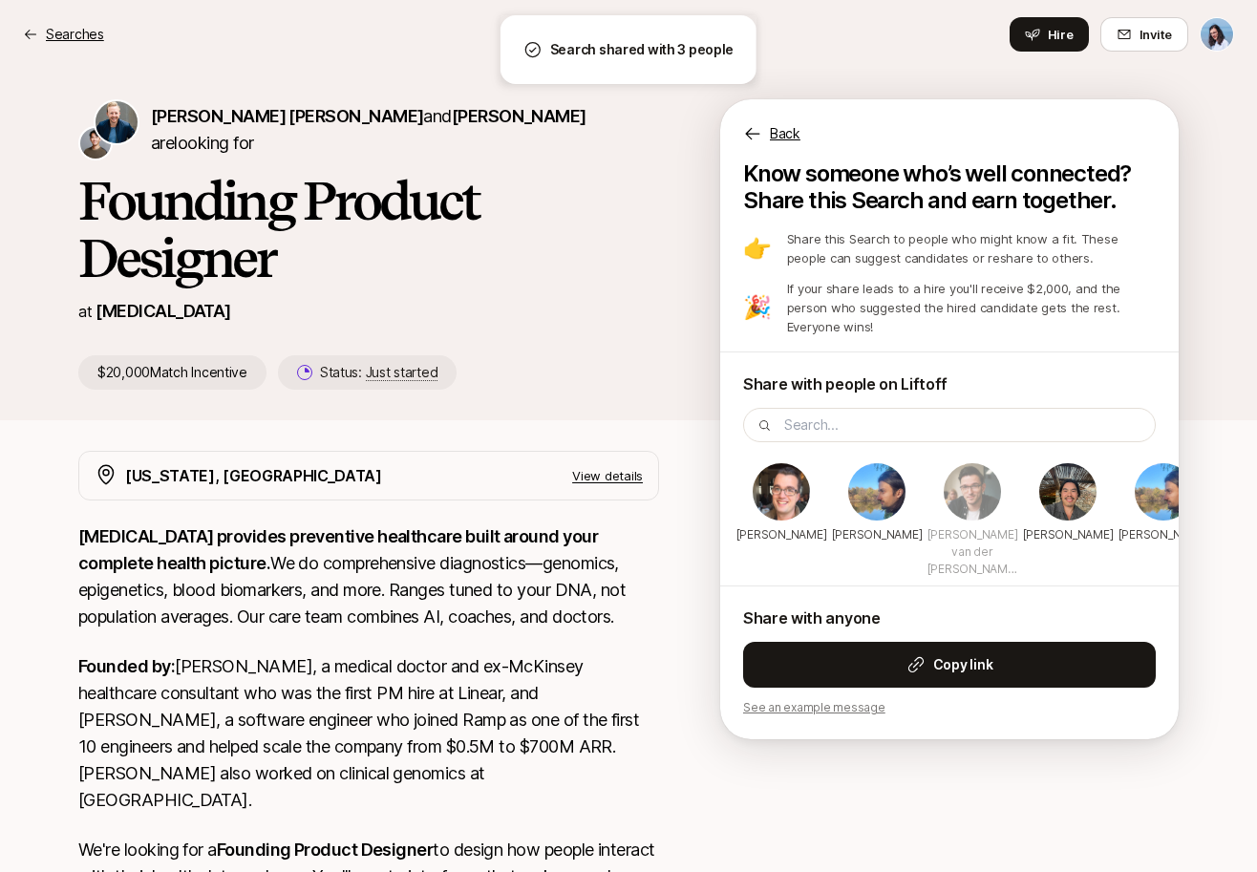
click at [27, 34] on icon at bounding box center [30, 35] width 11 height 10
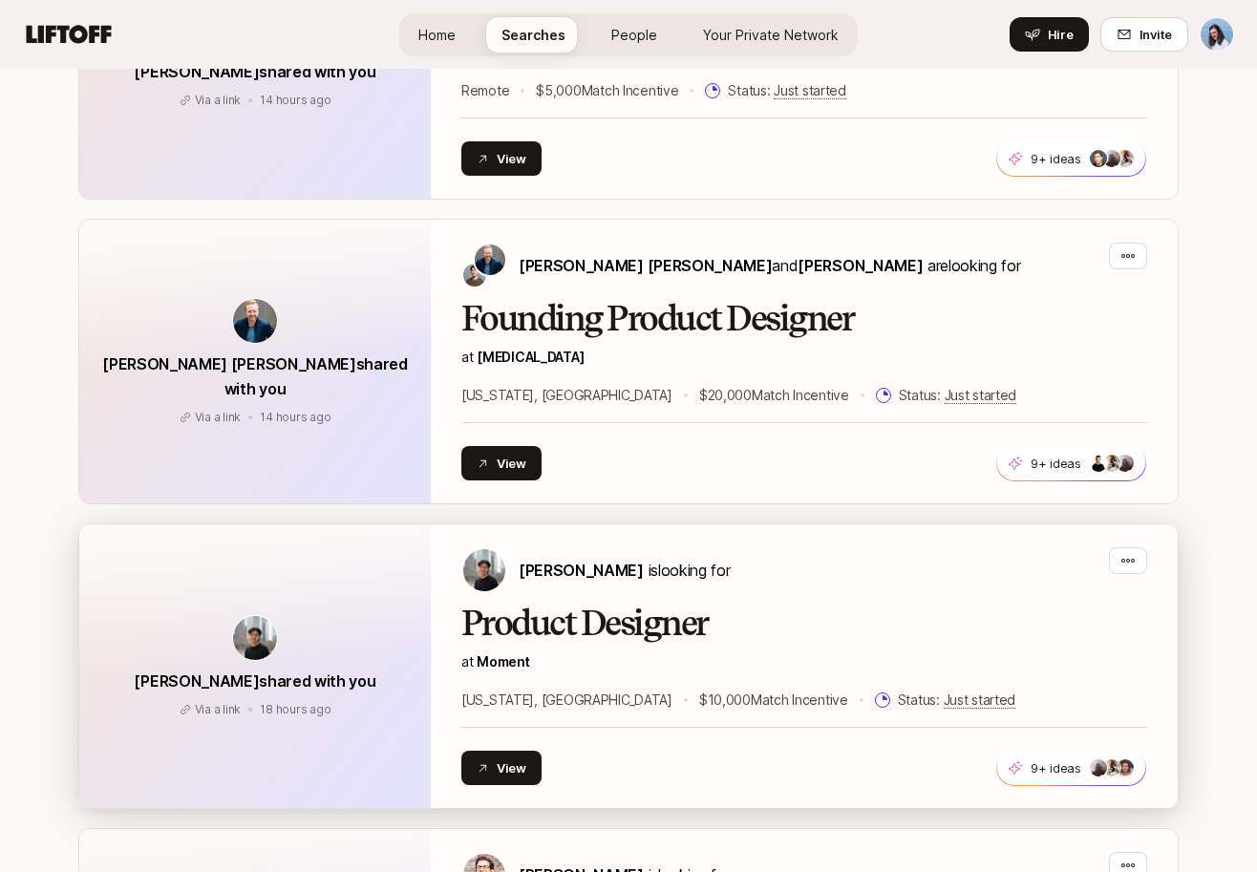
scroll to position [1677, 0]
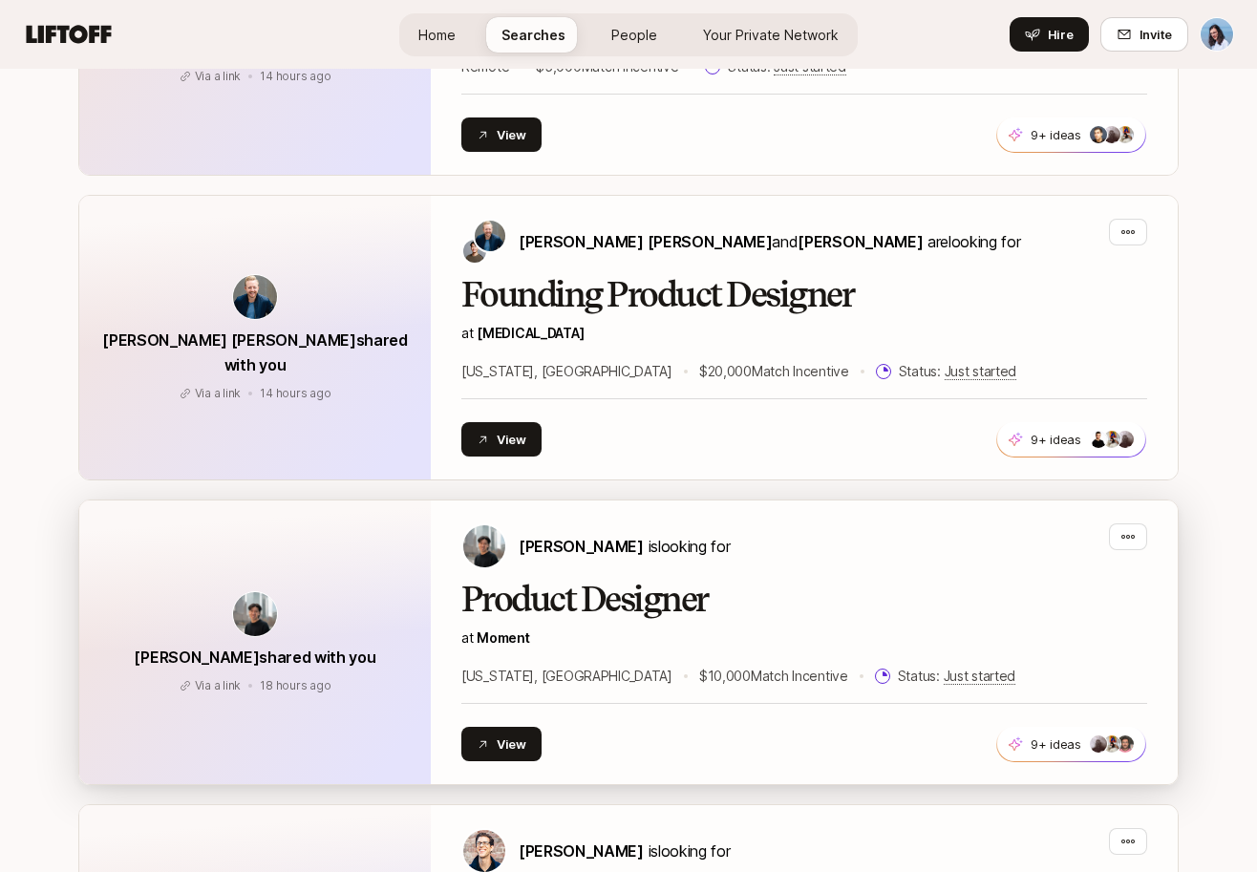
click at [799, 603] on h2 "Product Designer" at bounding box center [804, 600] width 686 height 38
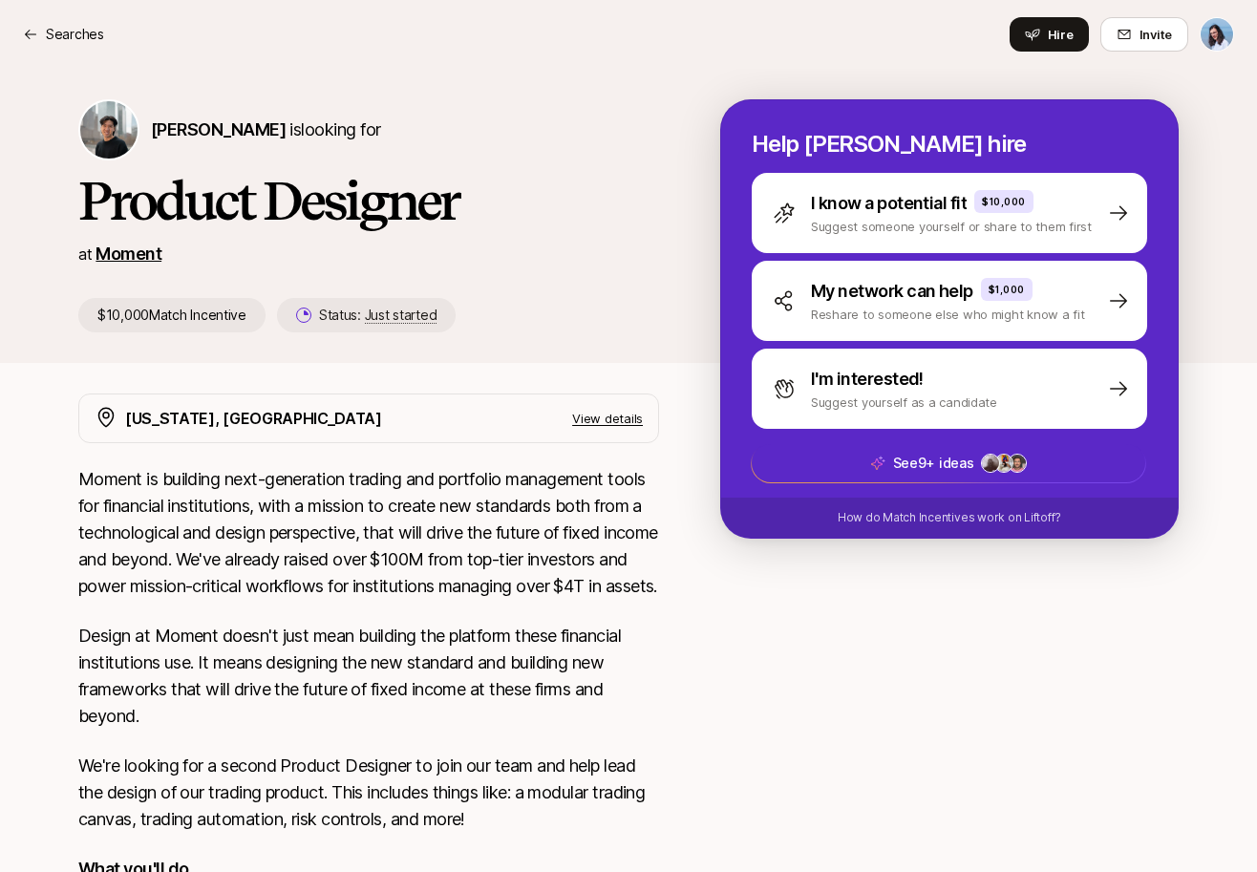
click at [139, 258] on link "Moment" at bounding box center [129, 254] width 66 height 20
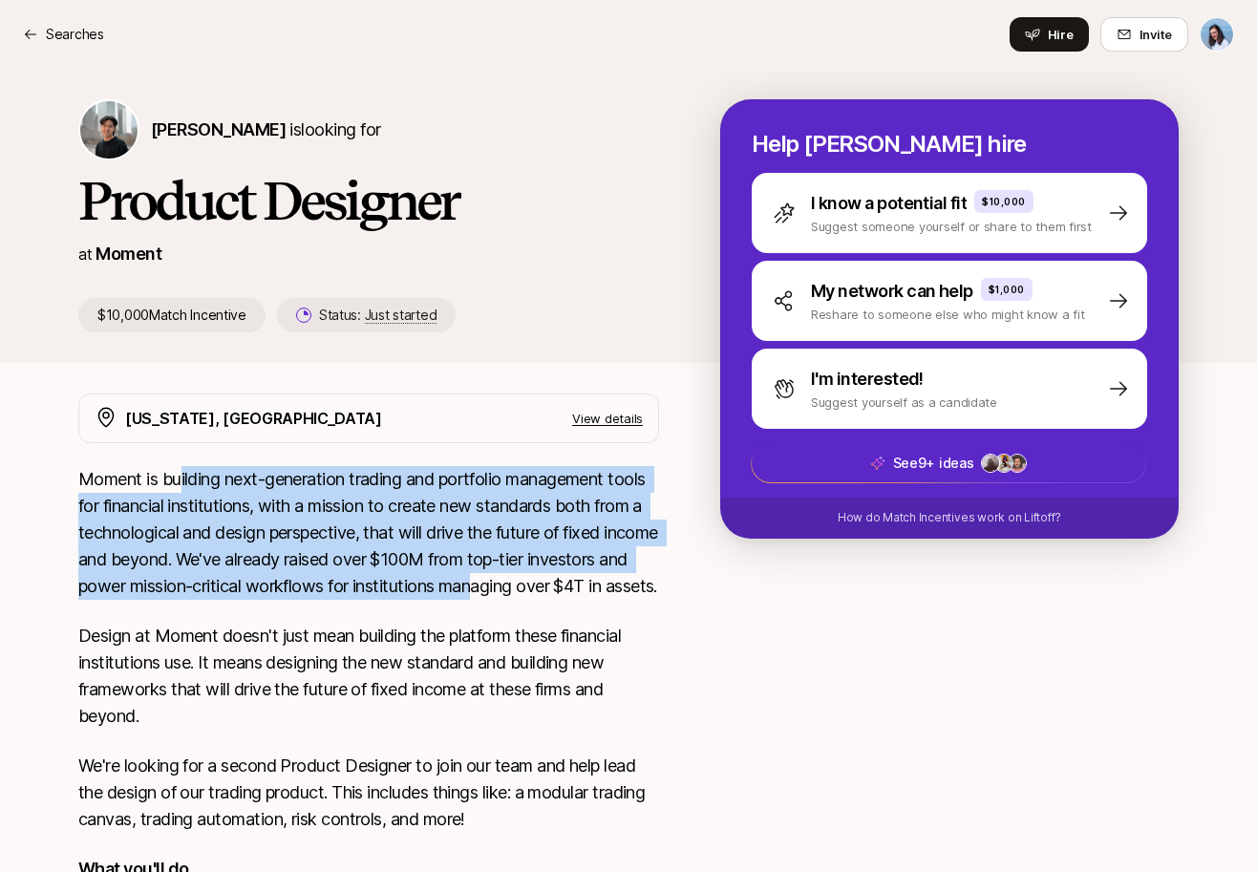
drag, startPoint x: 303, startPoint y: 475, endPoint x: 584, endPoint y: 580, distance: 299.9
click at [583, 579] on p "Moment is building next-generation trading and portfolio management tools for f…" at bounding box center [368, 533] width 581 height 134
click at [584, 581] on p "Moment is building next-generation trading and portfolio management tools for f…" at bounding box center [368, 533] width 581 height 134
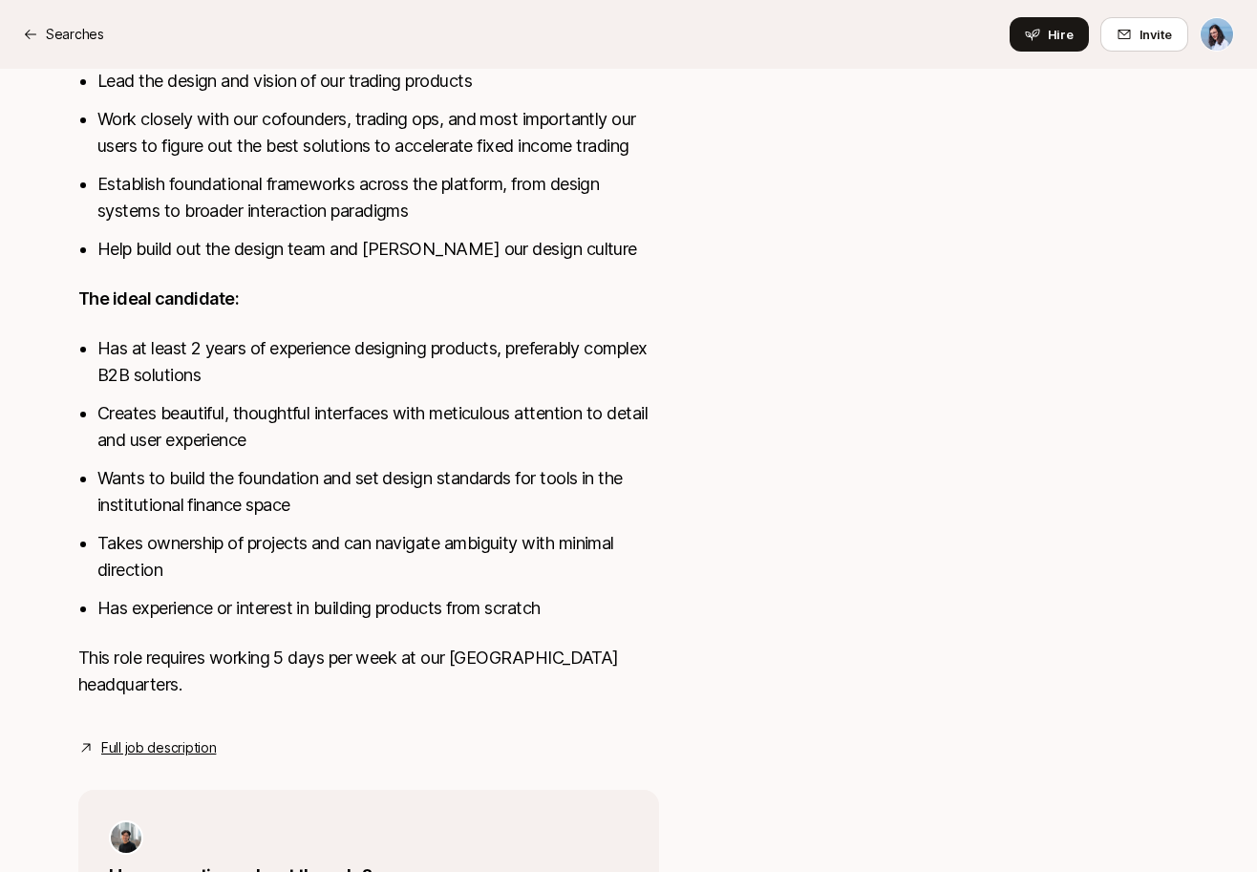
scroll to position [874, 0]
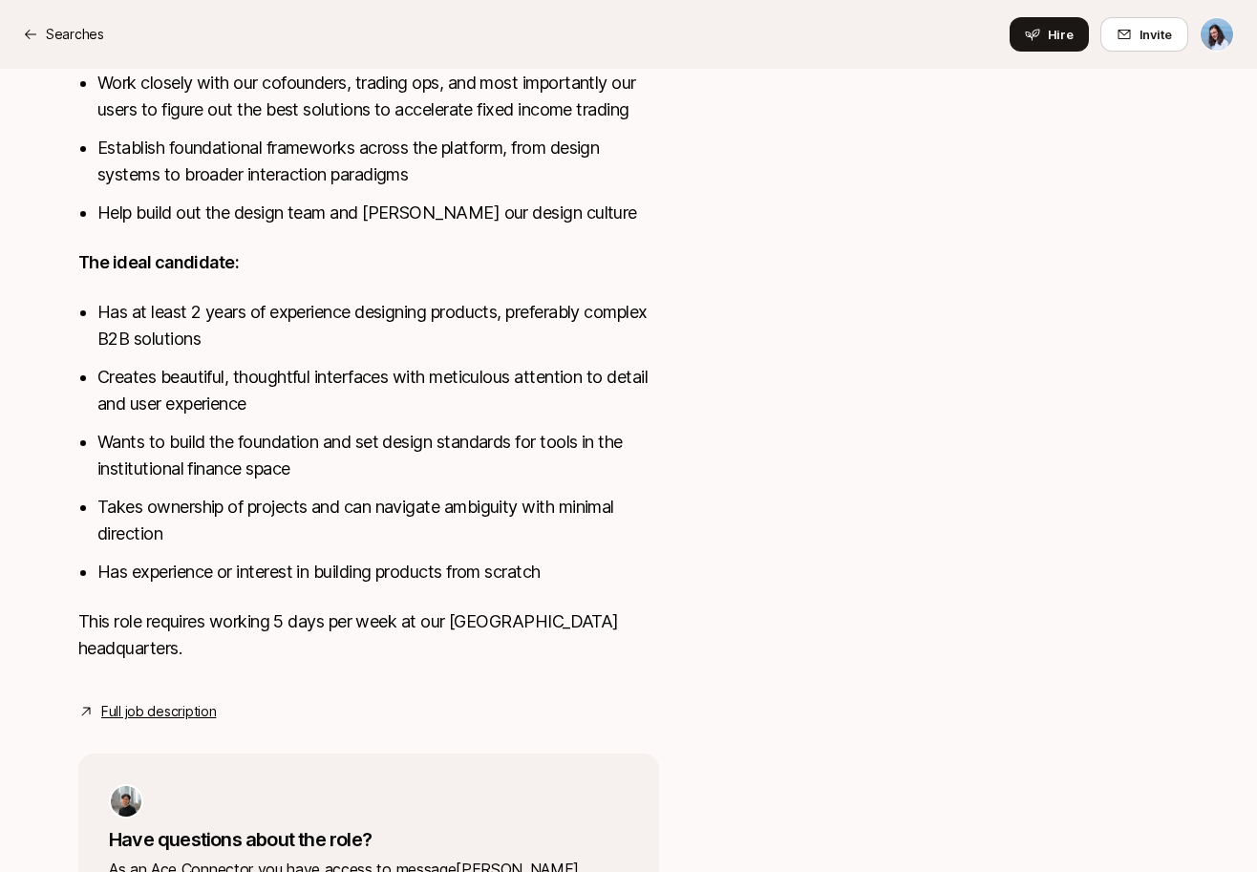
drag, startPoint x: 240, startPoint y: 630, endPoint x: 591, endPoint y: 643, distance: 351.8
click at [544, 640] on div "Moment is building next-generation trading and portfolio management tools for f…" at bounding box center [368, 138] width 581 height 1093
click at [591, 643] on p "This role requires working 5 days per week at our [GEOGRAPHIC_DATA] headquarter…" at bounding box center [368, 634] width 581 height 53
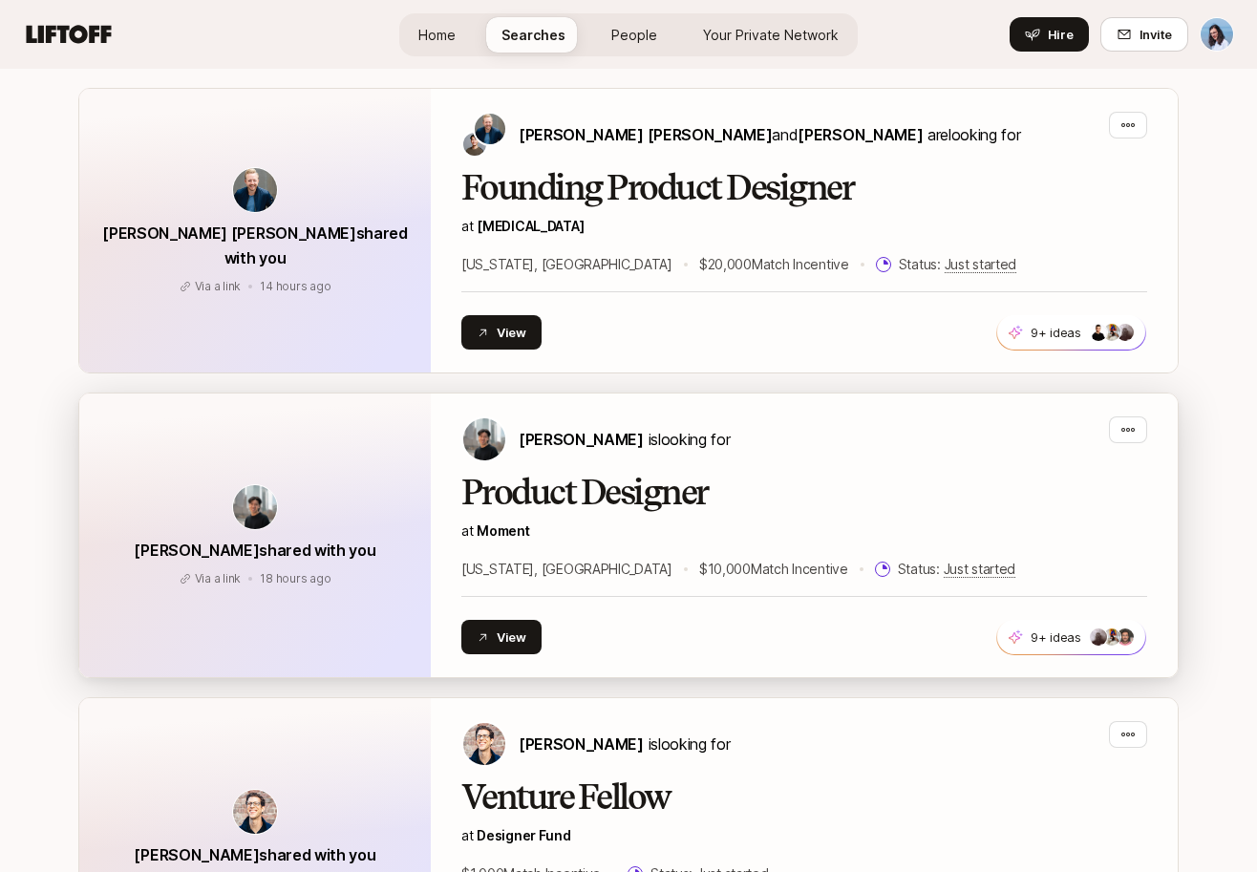
click at [790, 518] on div "Product Designer at Moment [US_STATE], [GEOGRAPHIC_DATA] $10,000 Match Incentiv…" at bounding box center [804, 527] width 686 height 107
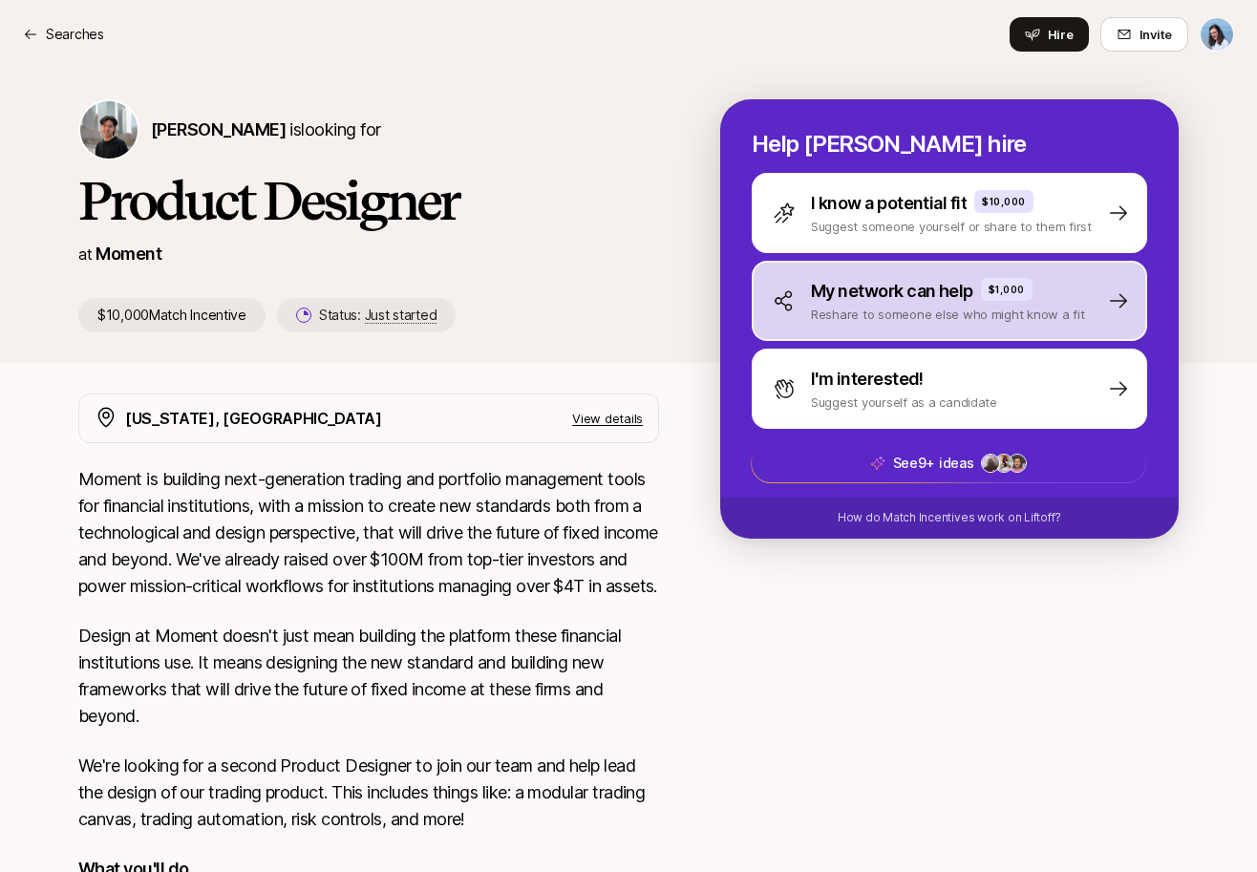
click at [928, 305] on p "Reshare to someone else who might know a fit" at bounding box center [948, 314] width 274 height 19
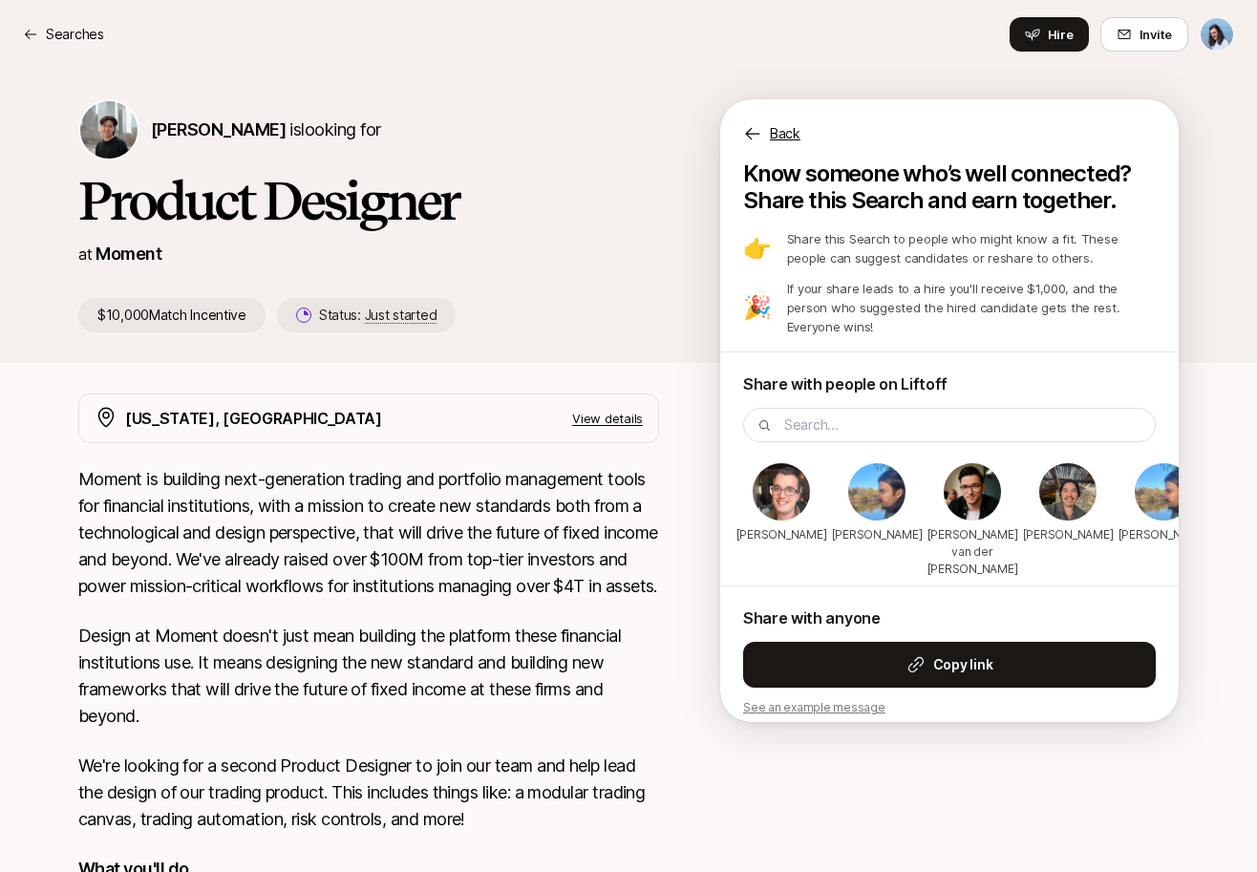
click at [38, 31] on div "Searches" at bounding box center [63, 34] width 81 height 23
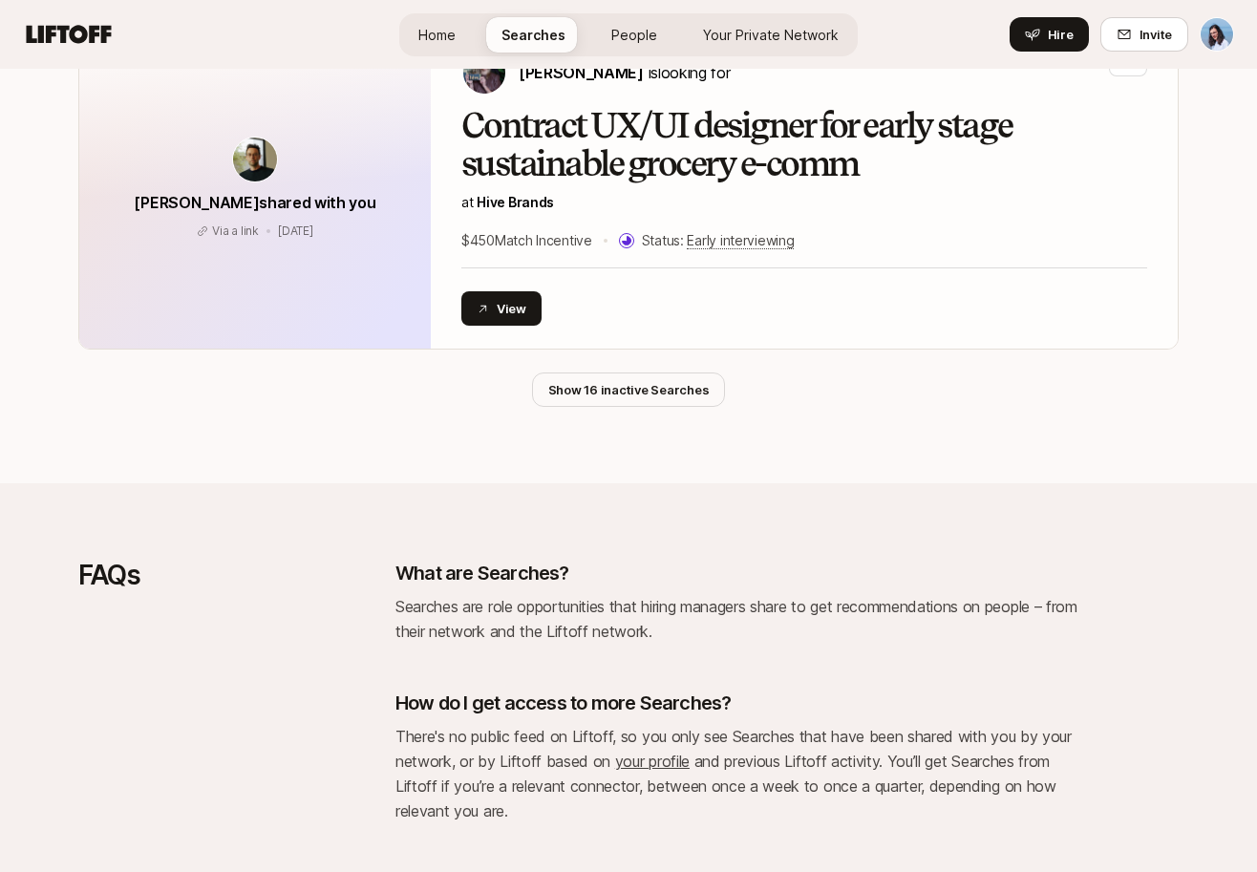
scroll to position [3835, 0]
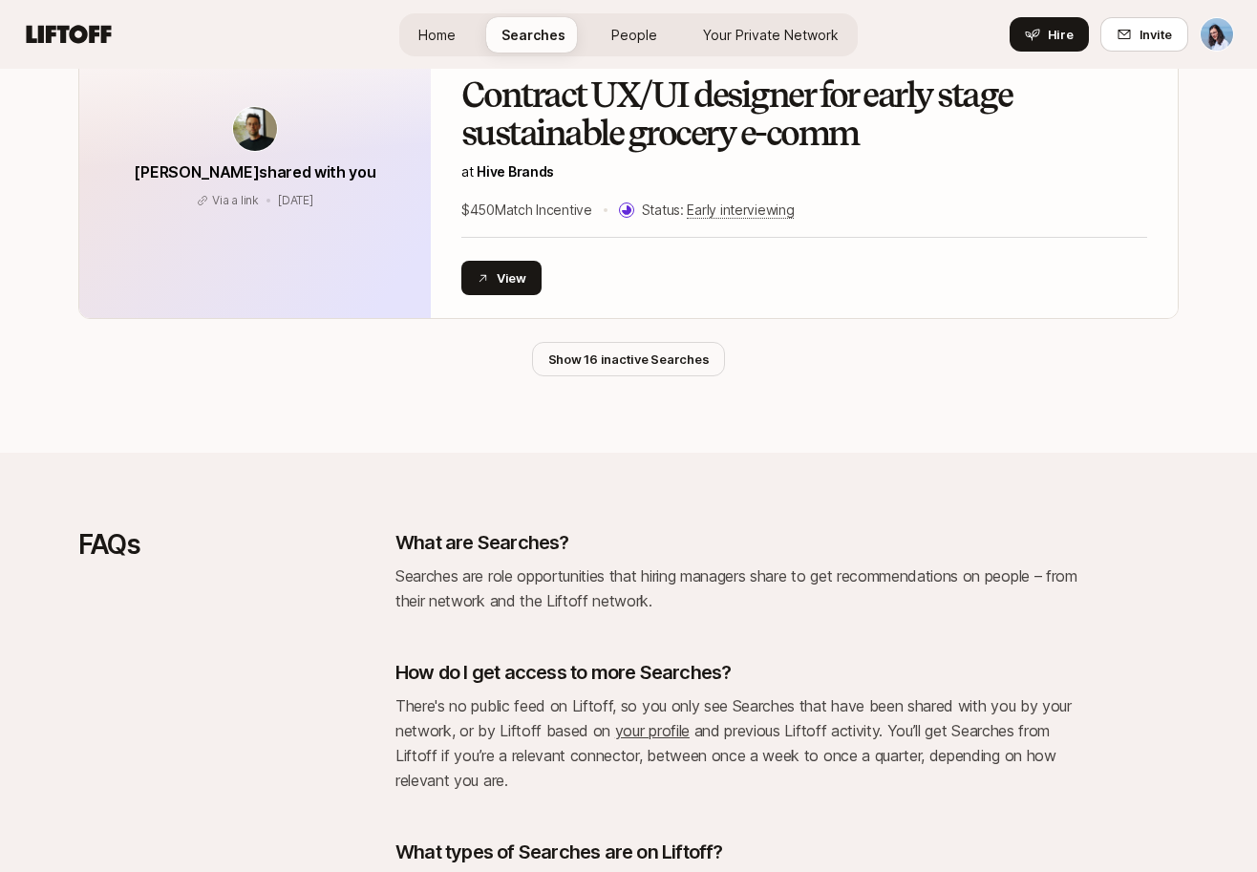
click at [620, 39] on span "People" at bounding box center [634, 35] width 46 height 20
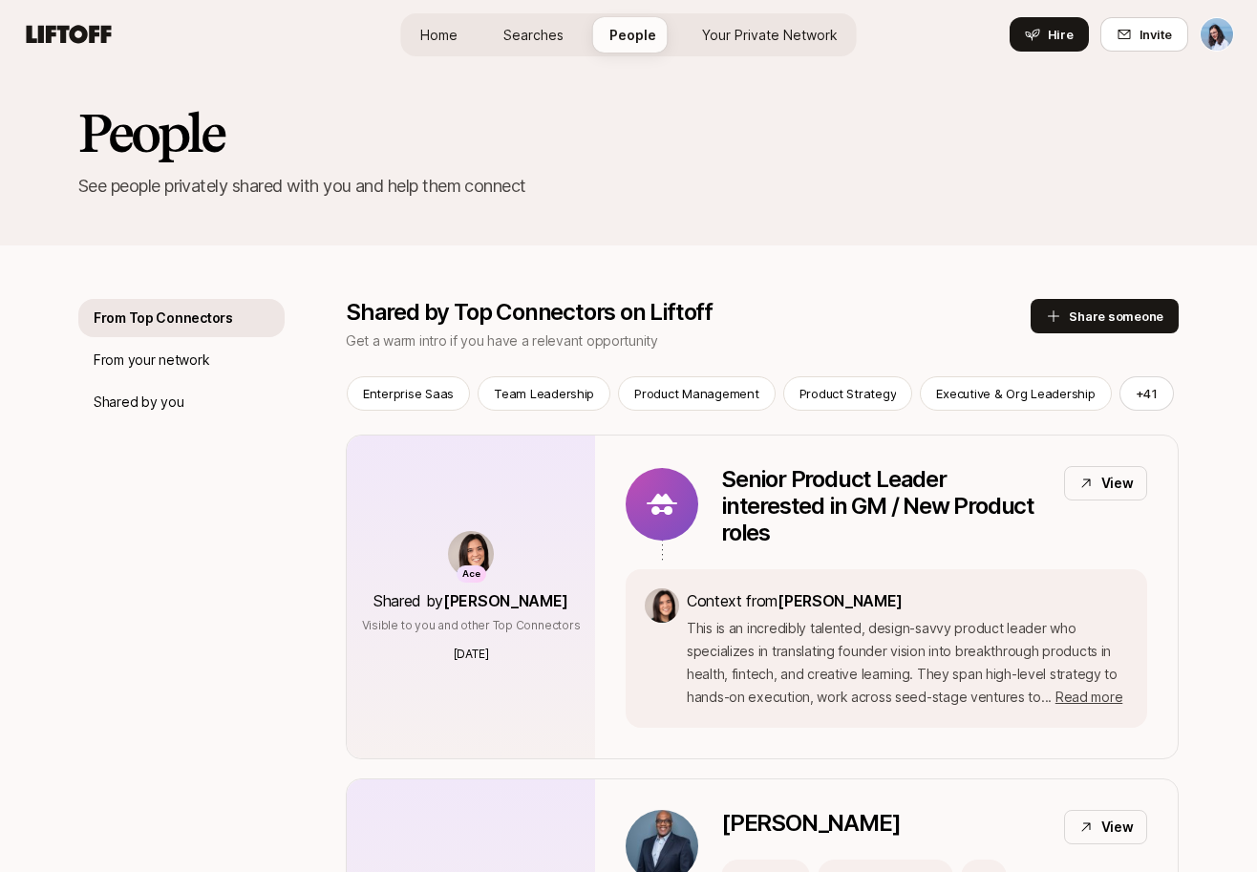
scroll to position [15, 0]
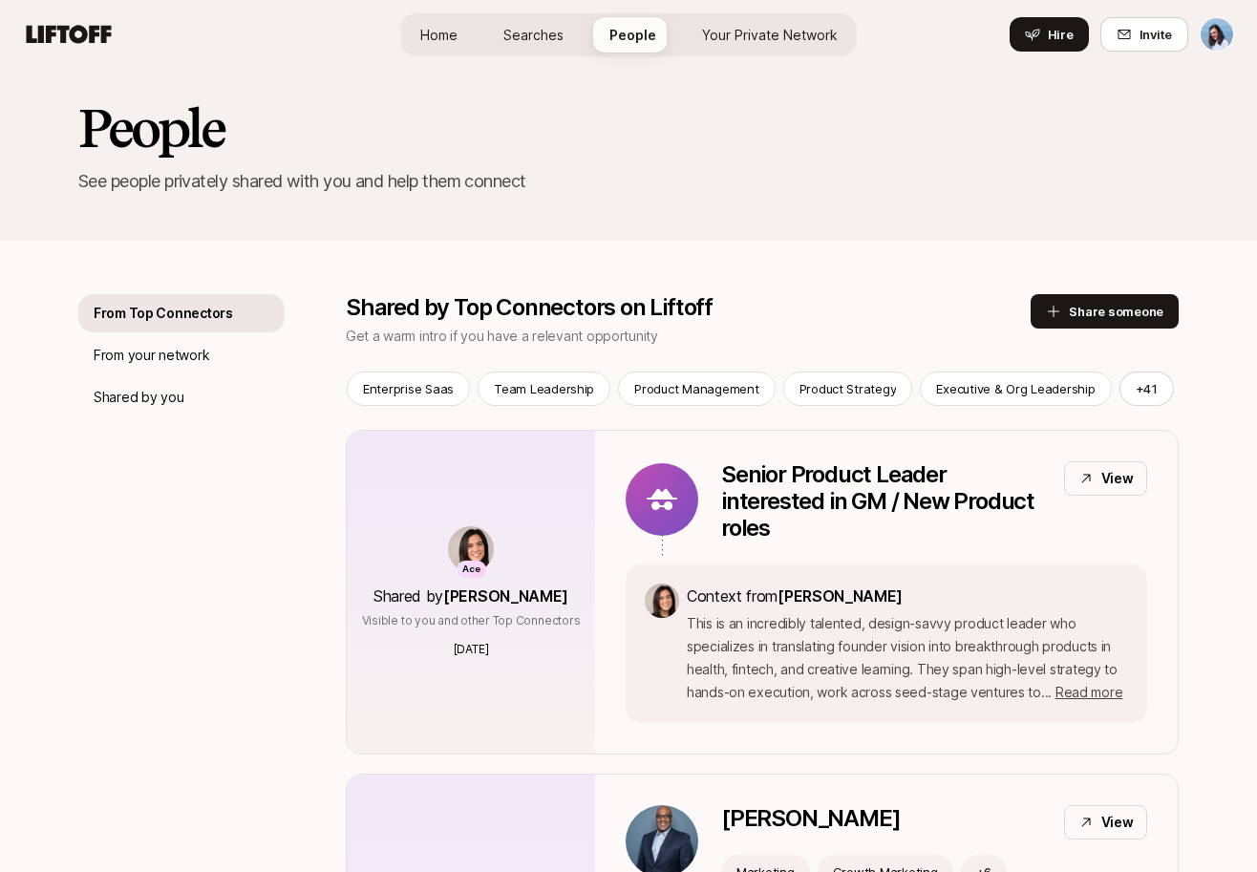
click at [458, 39] on span "Home" at bounding box center [438, 35] width 37 height 20
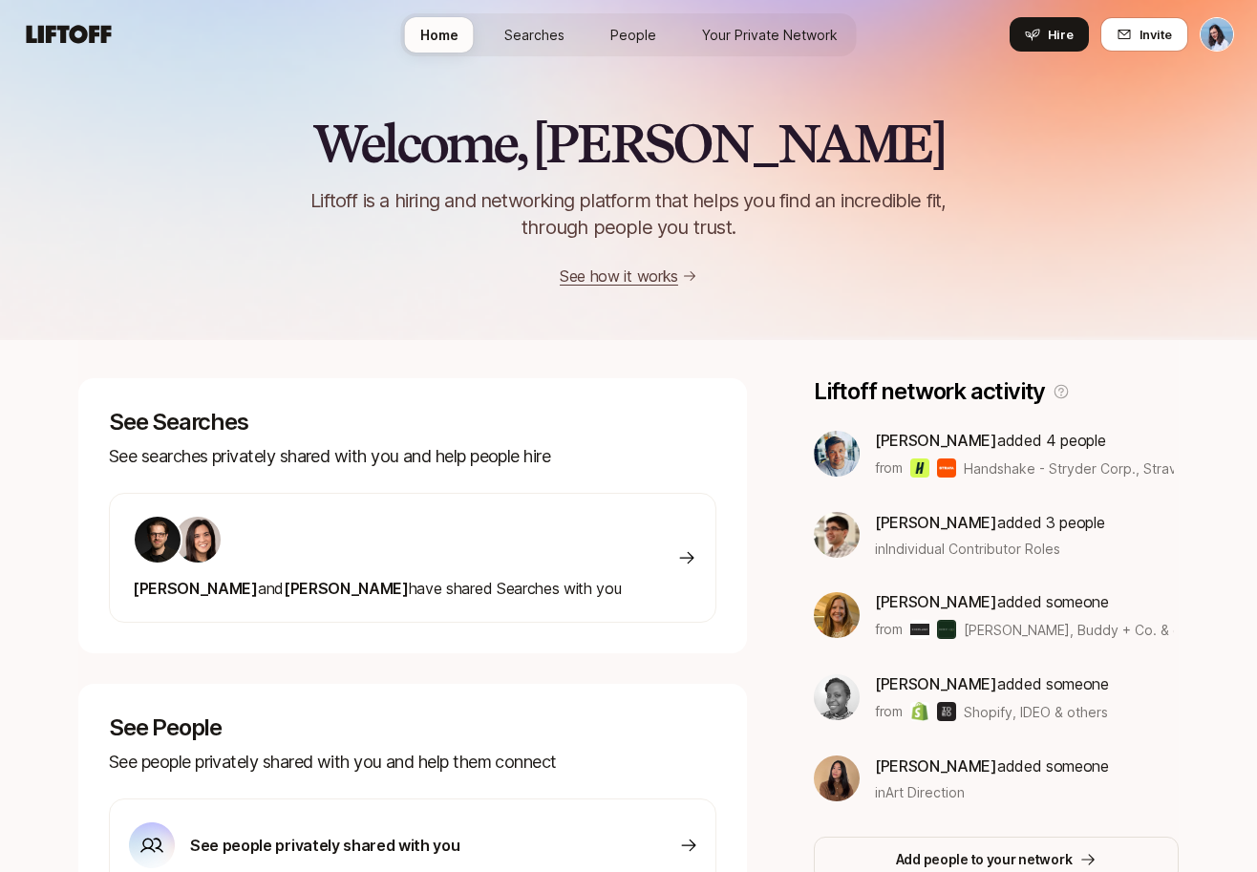
click at [523, 47] on link "Searches" at bounding box center [534, 34] width 91 height 35
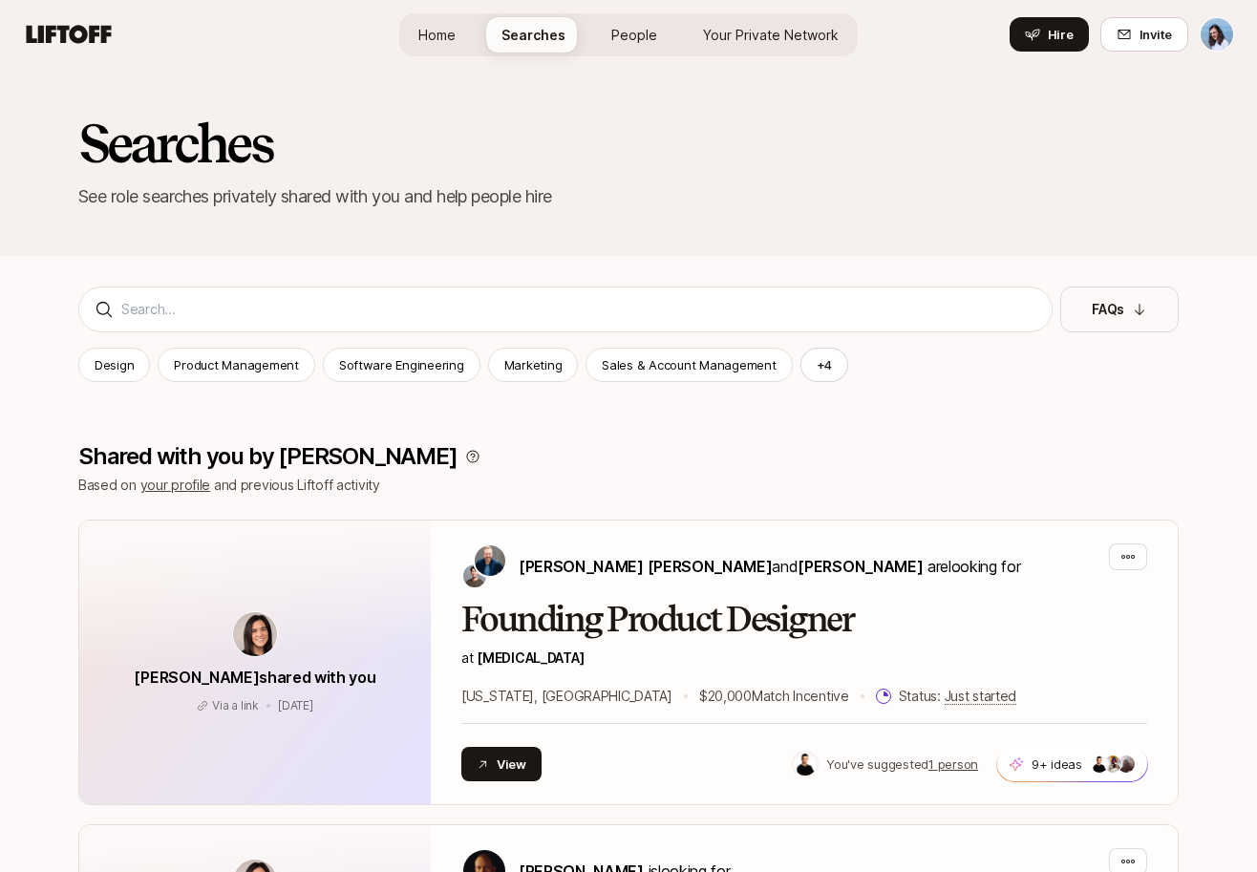
scroll to position [3835, 0]
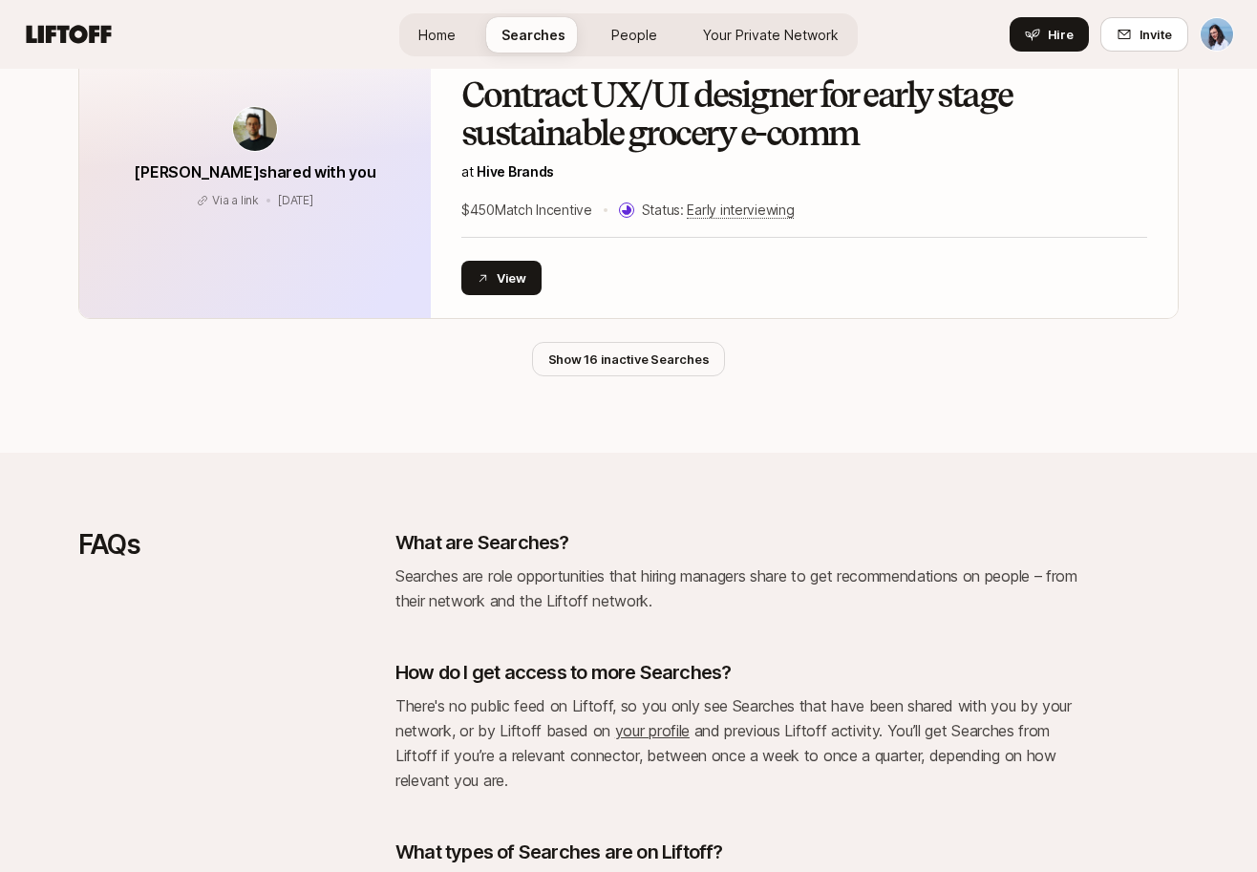
click at [468, 37] on link "Home" at bounding box center [437, 34] width 68 height 35
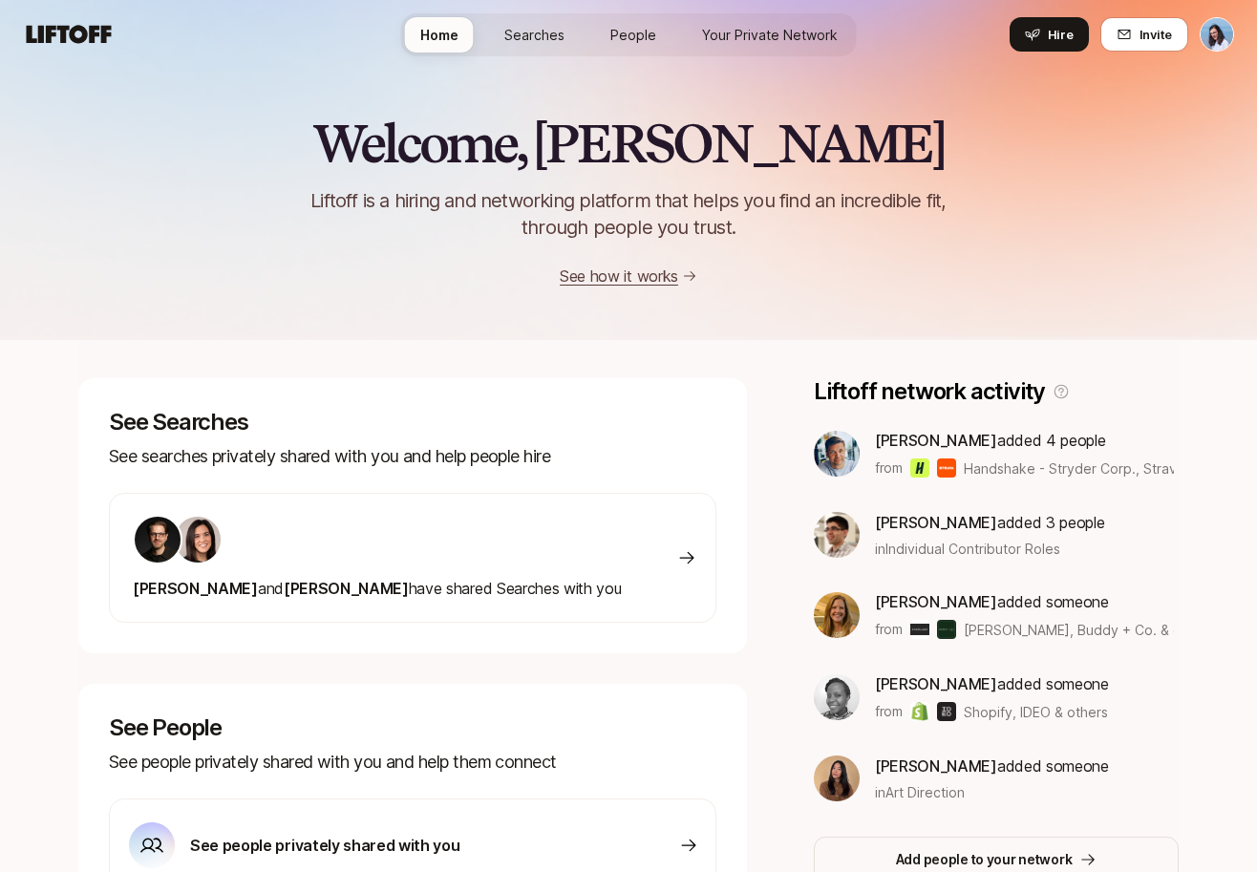
click at [541, 32] on span "Searches" at bounding box center [534, 35] width 60 height 20
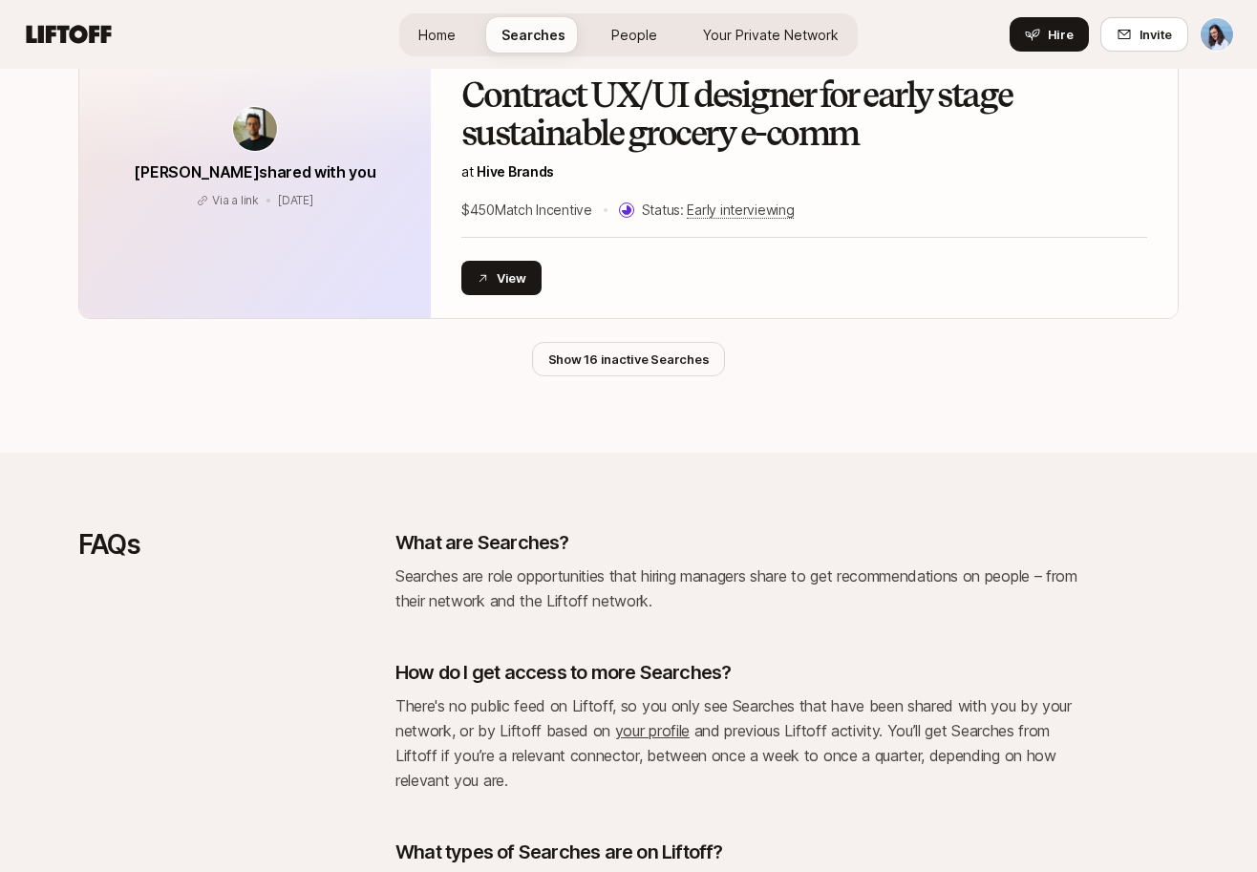
click at [642, 32] on span "People" at bounding box center [634, 35] width 46 height 20
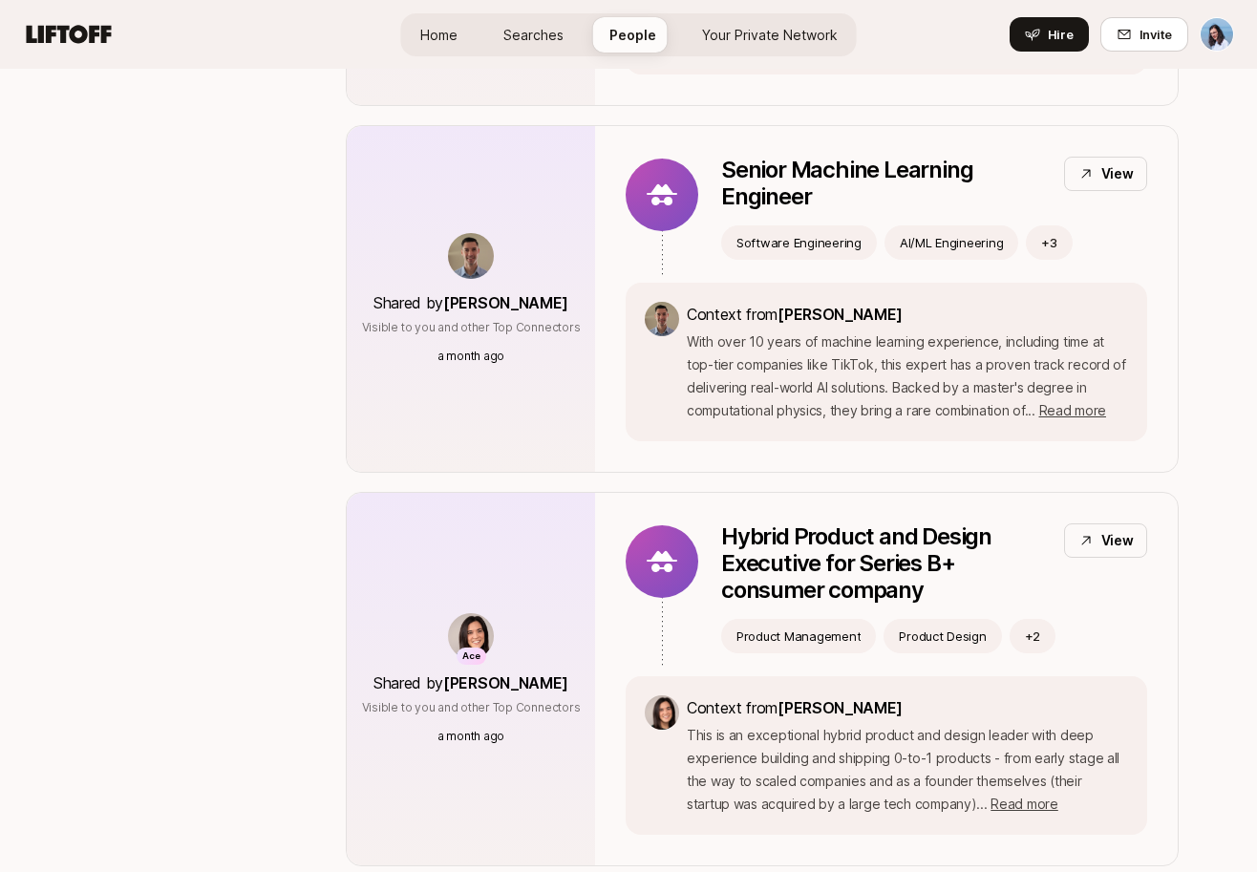
scroll to position [15, 0]
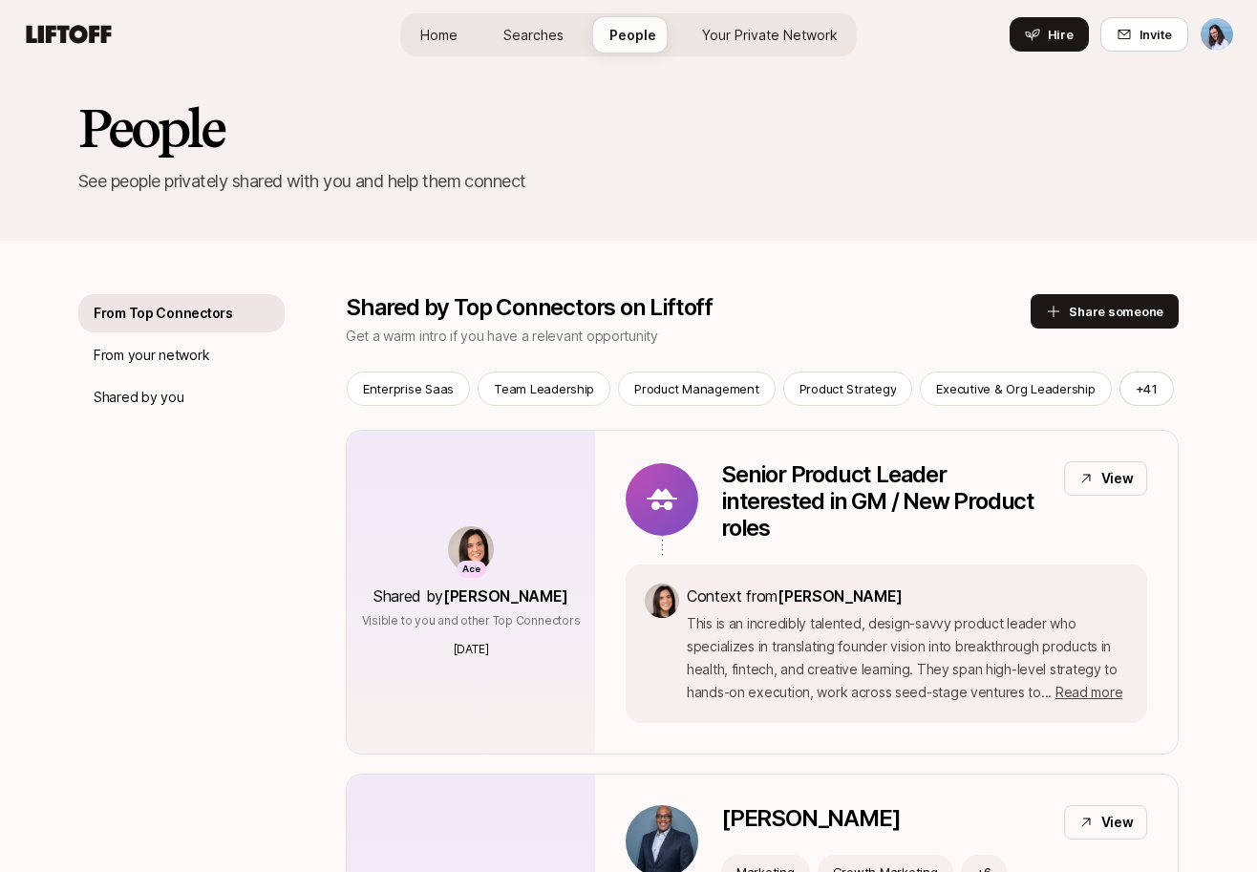
click at [733, 27] on span "Your Private Network" at bounding box center [770, 35] width 136 height 20
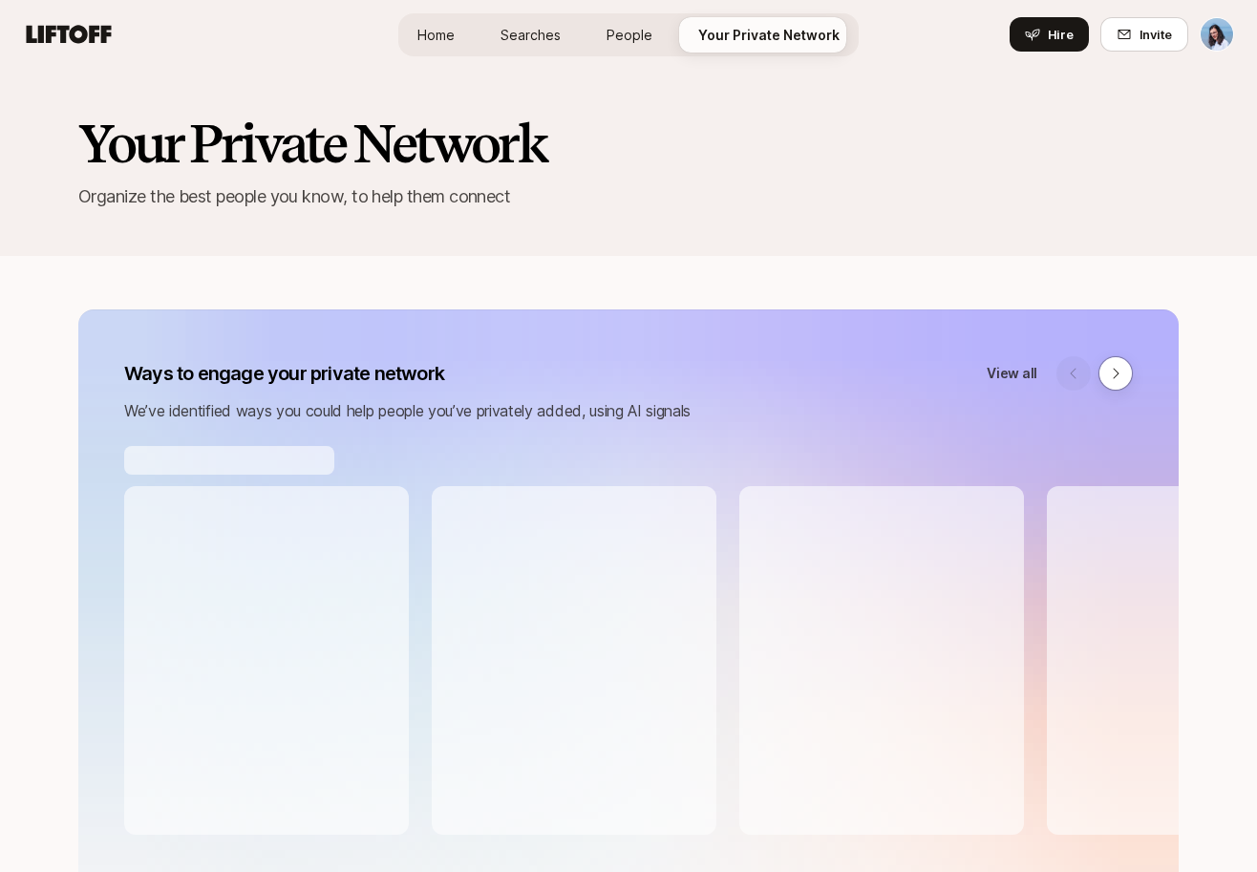
click at [550, 33] on span "Searches" at bounding box center [531, 35] width 60 height 20
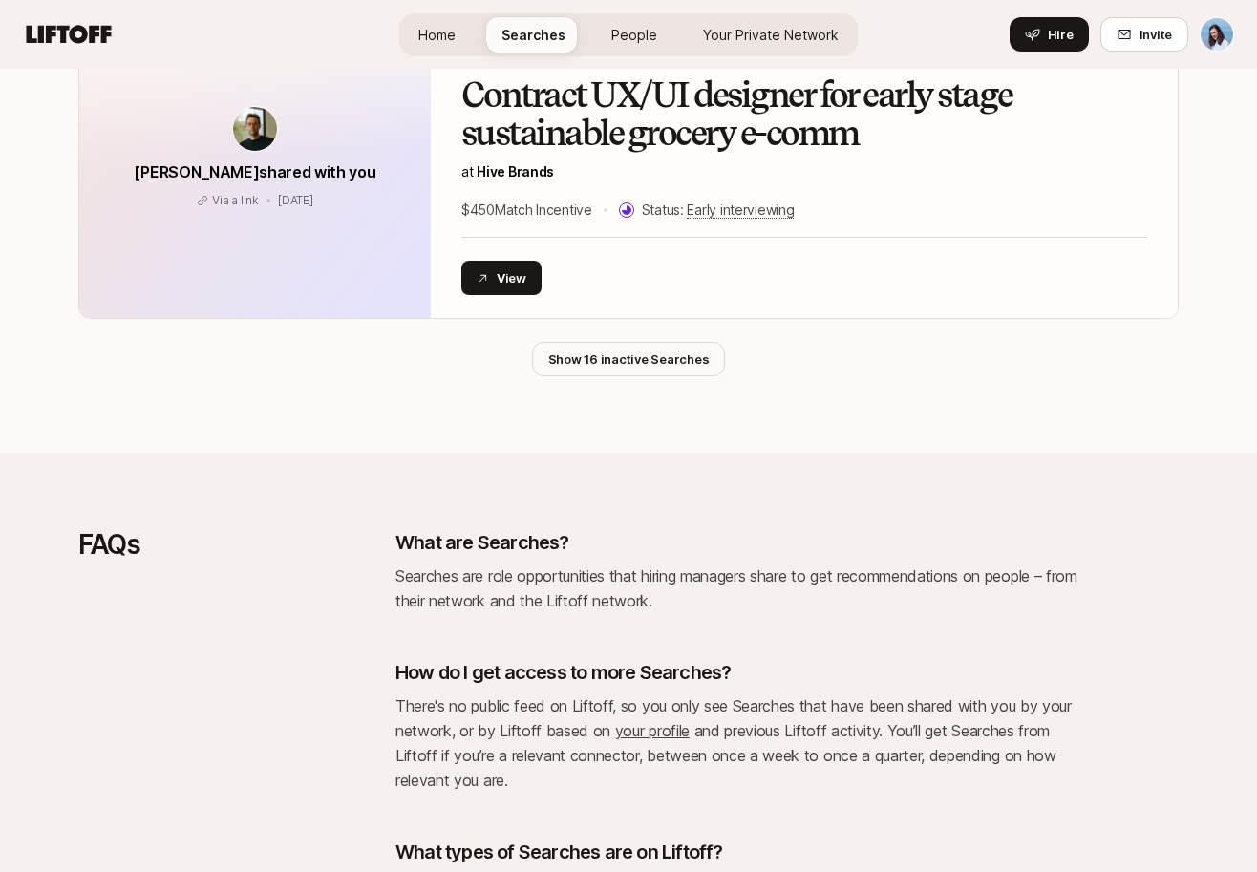
click at [453, 32] on span "Home" at bounding box center [436, 35] width 37 height 20
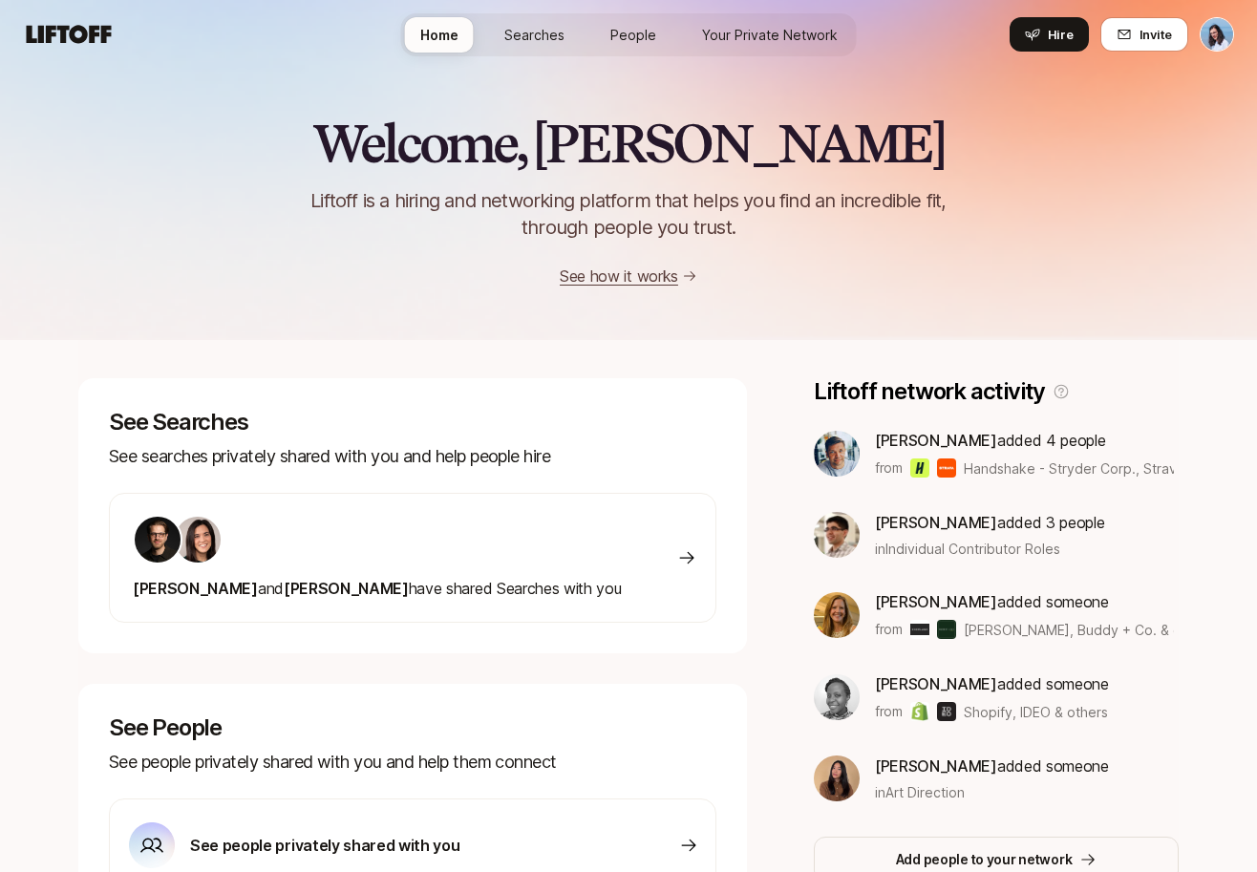
click at [540, 29] on span "Searches" at bounding box center [534, 35] width 60 height 20
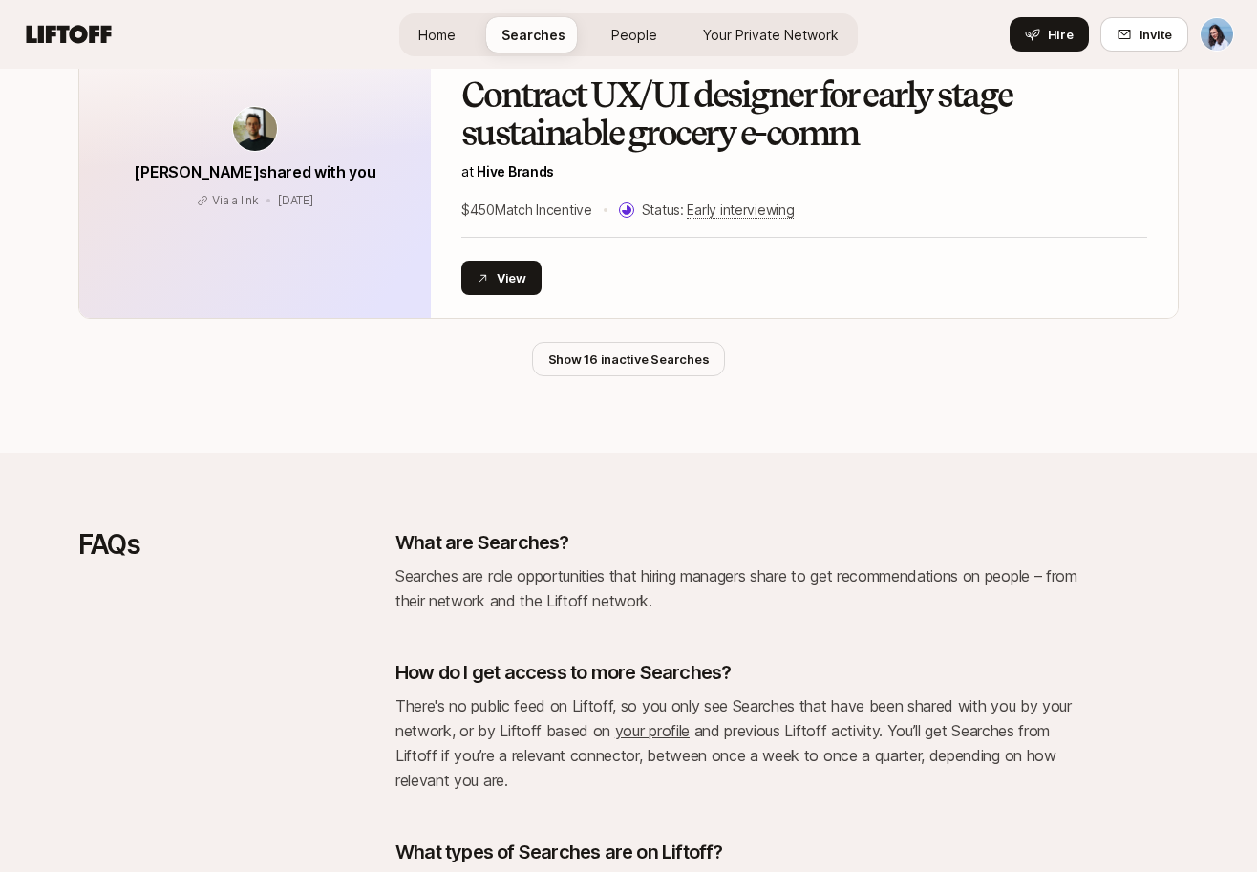
click at [642, 36] on span "People" at bounding box center [634, 35] width 46 height 20
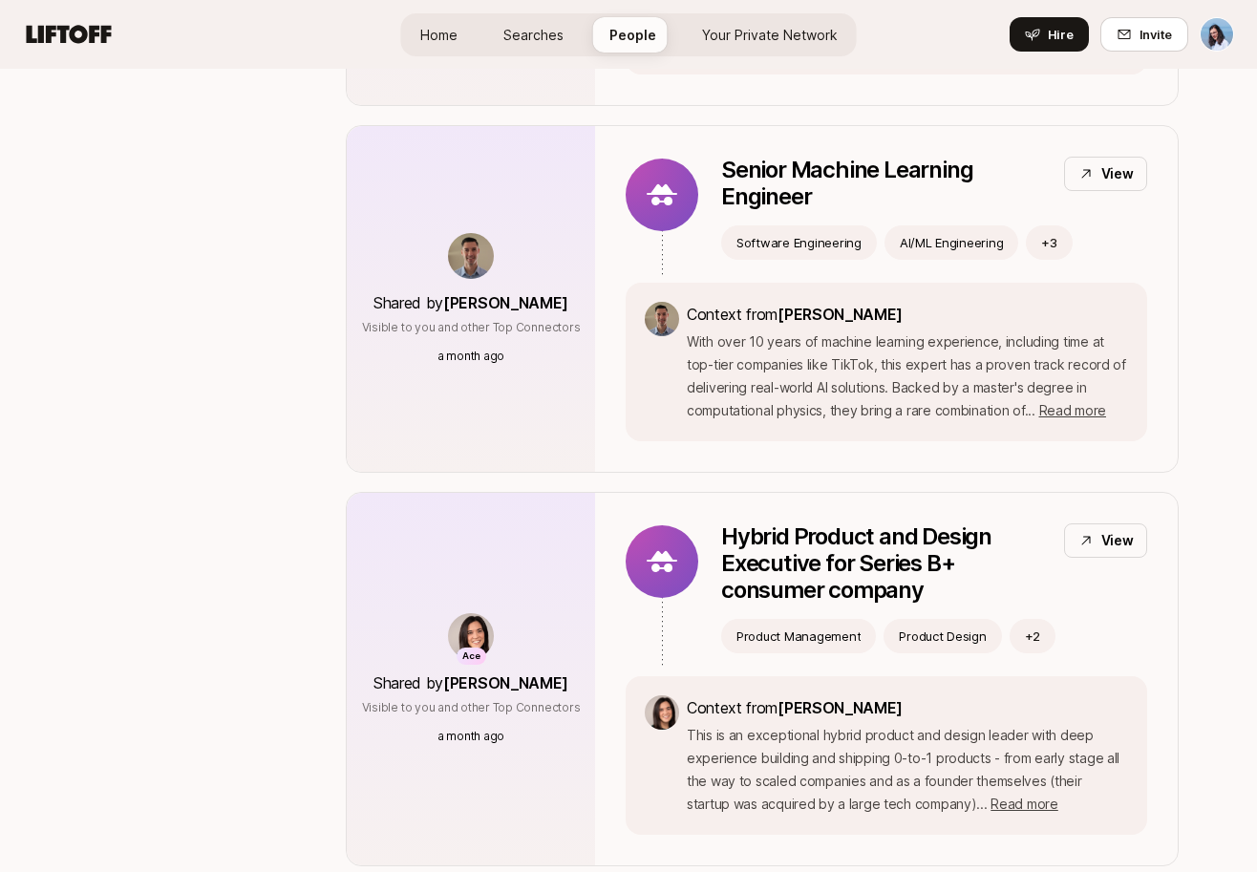
scroll to position [15, 0]
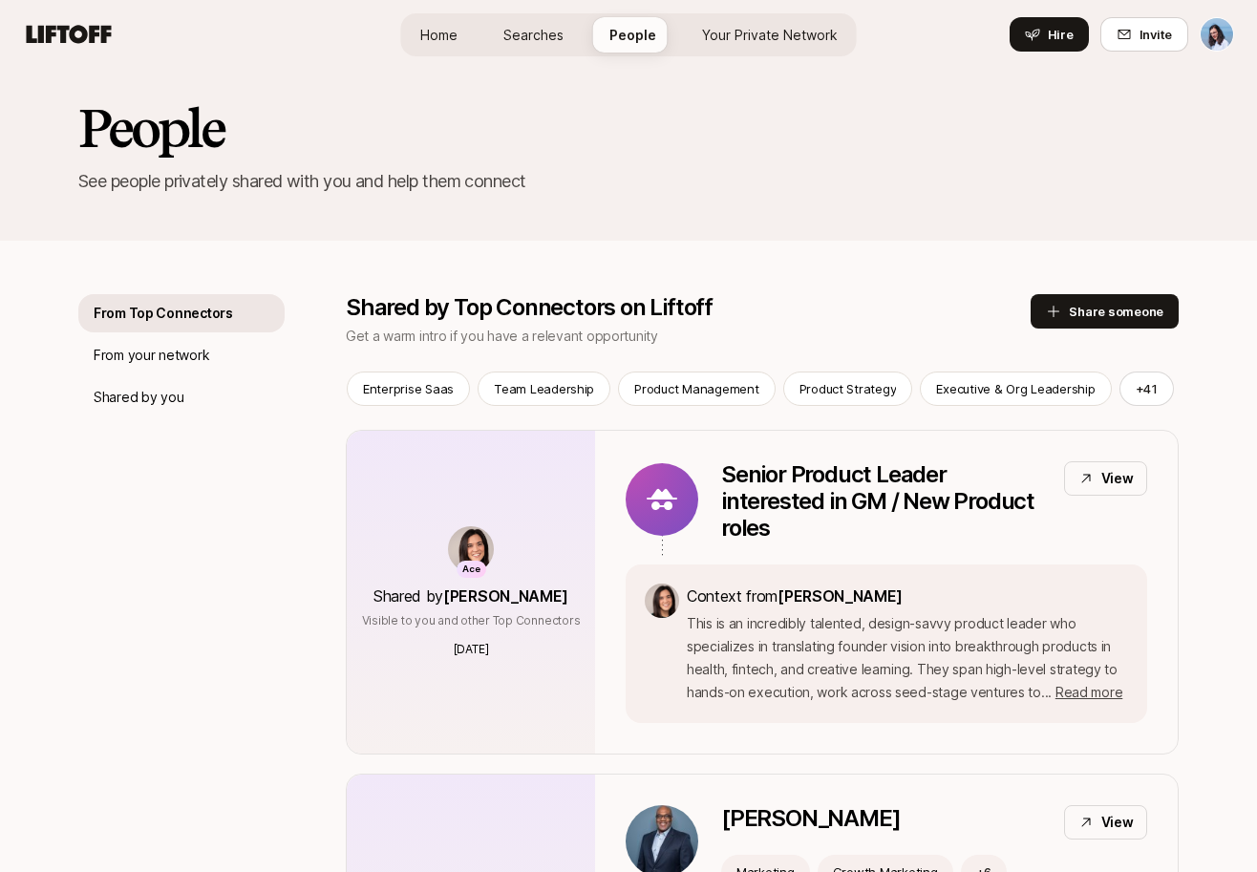
click at [738, 31] on span "Your Private Network" at bounding box center [770, 35] width 136 height 20
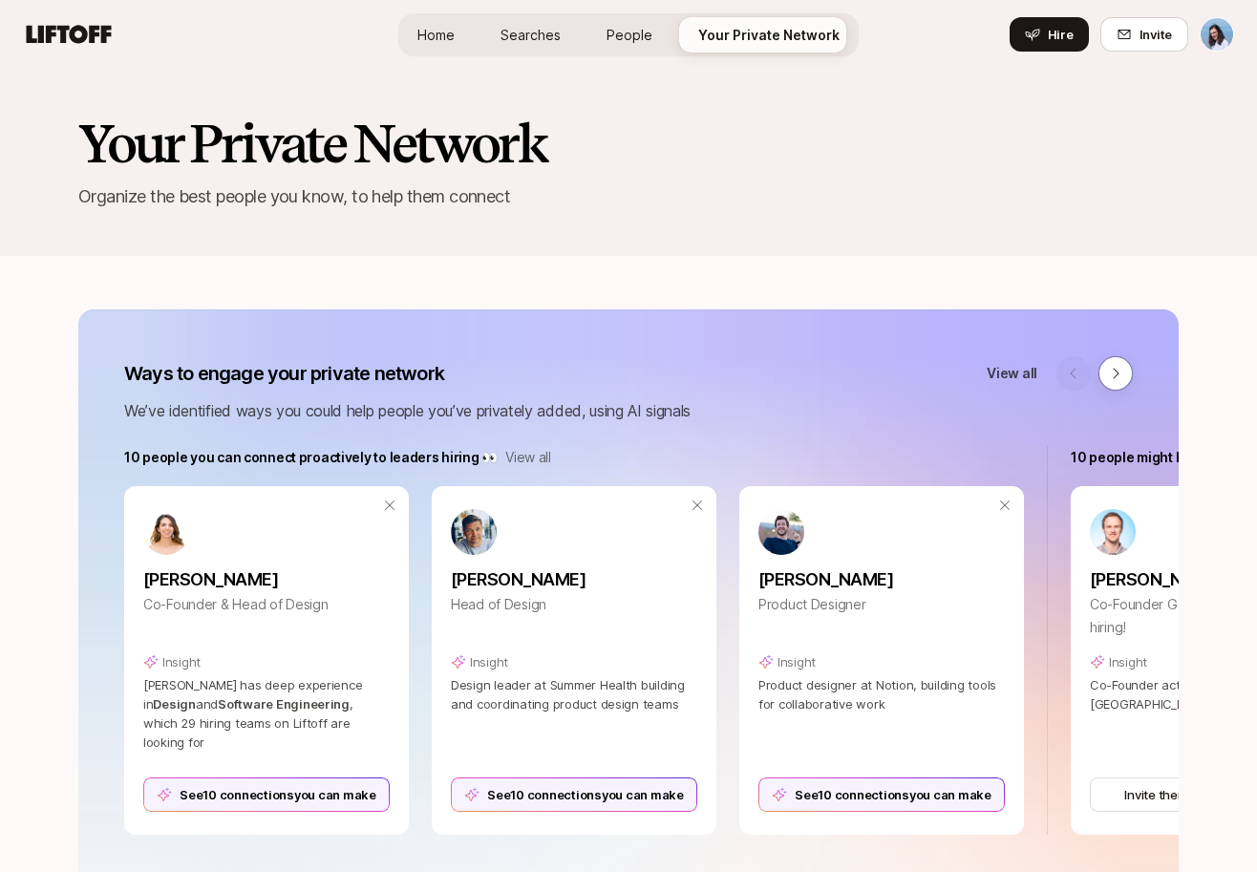
click at [566, 41] on link "Searches" at bounding box center [530, 34] width 91 height 35
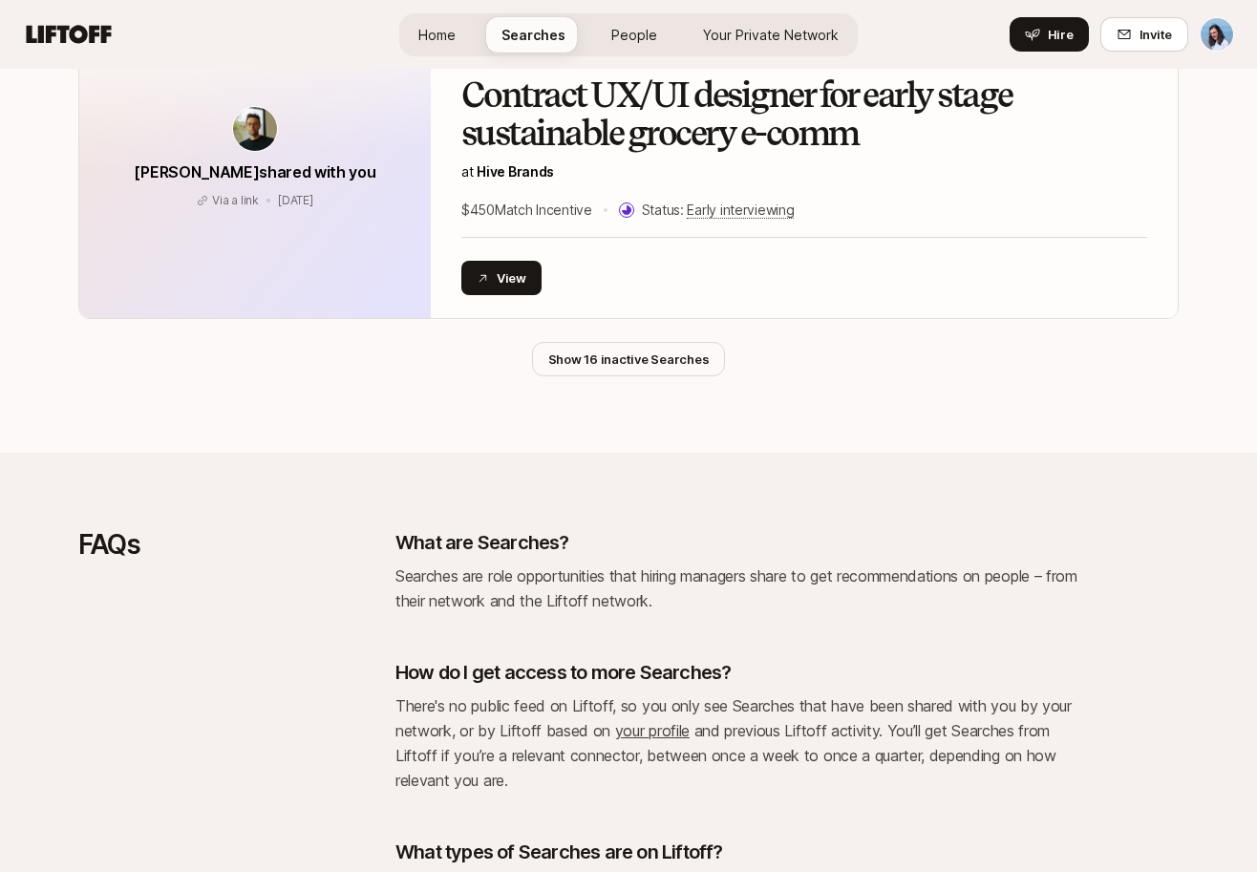
click at [628, 34] on span "People" at bounding box center [634, 35] width 46 height 20
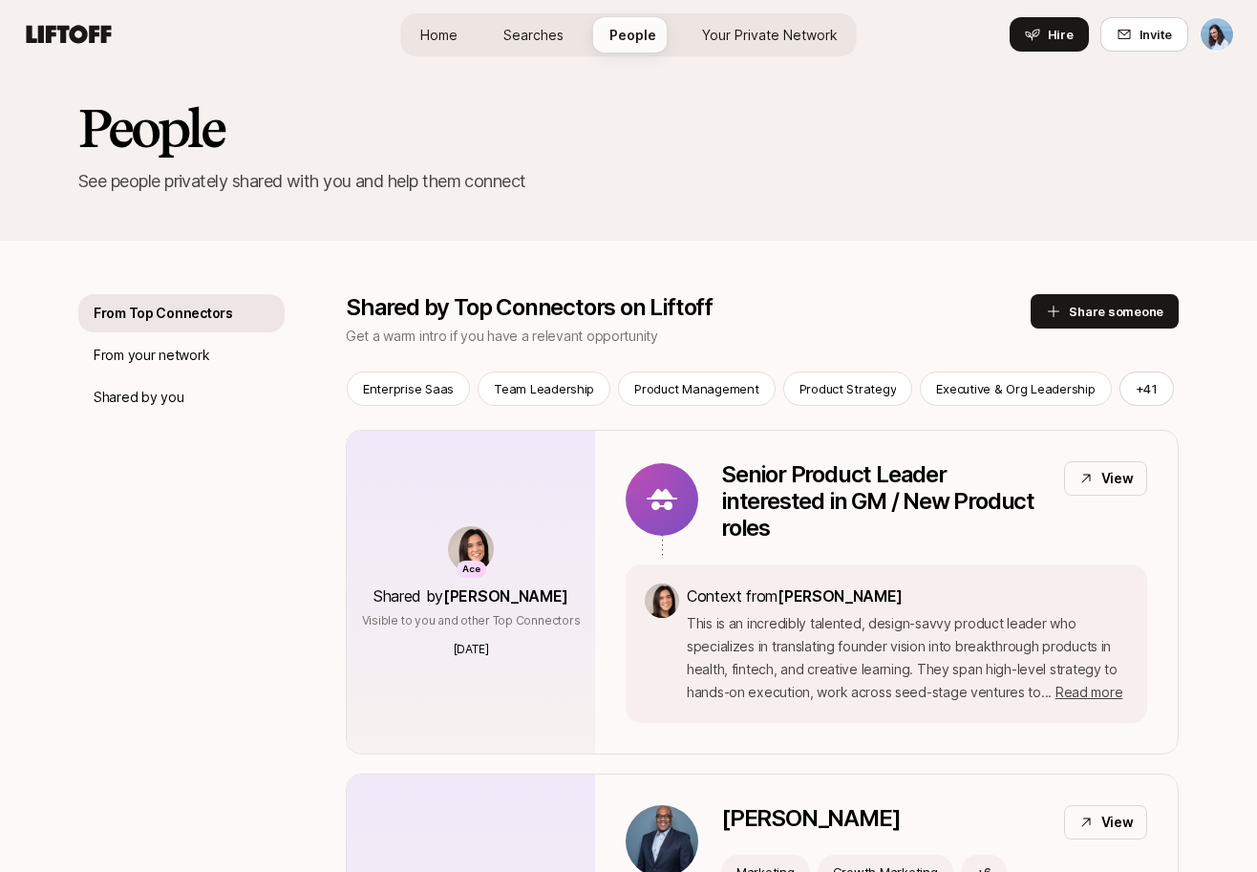
click at [446, 34] on span "Home" at bounding box center [438, 35] width 37 height 20
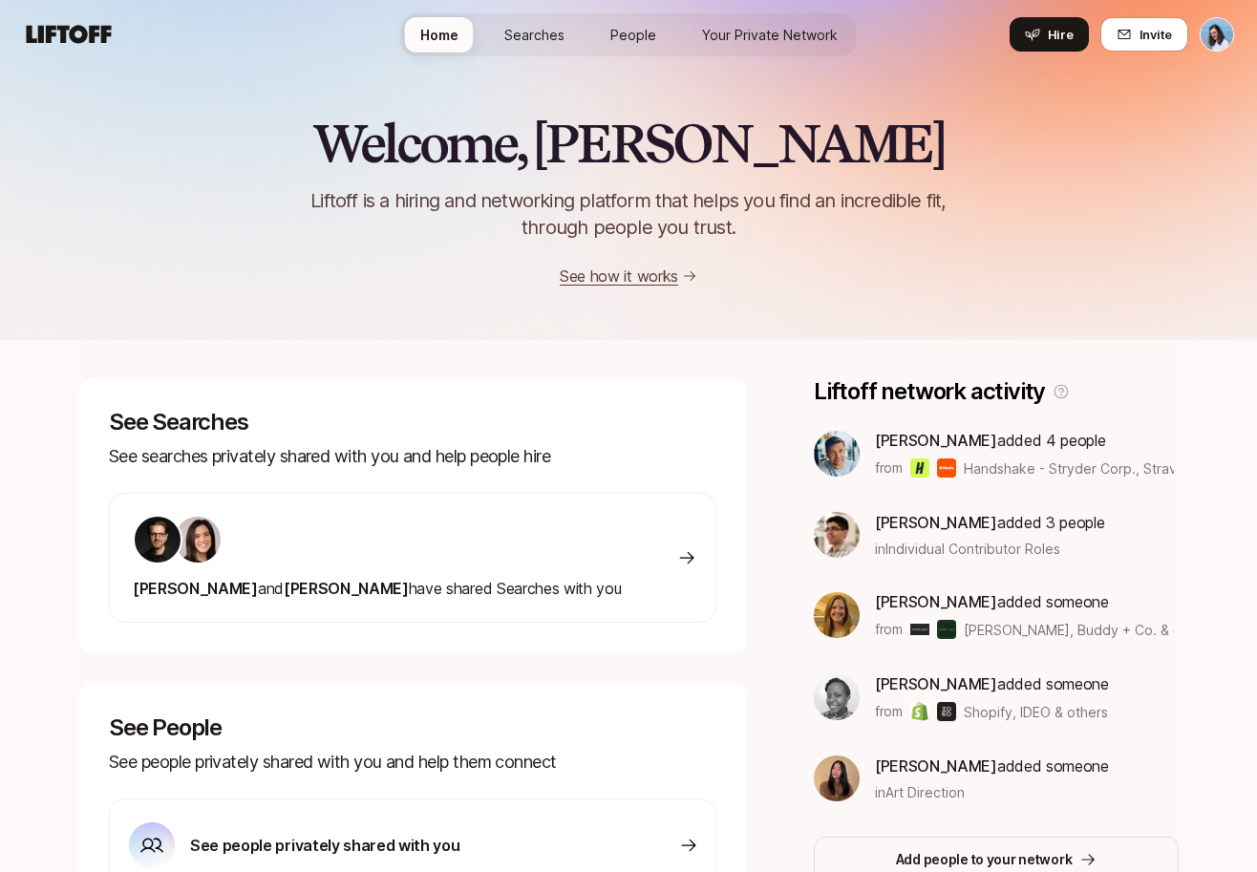
click at [651, 26] on span "People" at bounding box center [633, 35] width 46 height 20
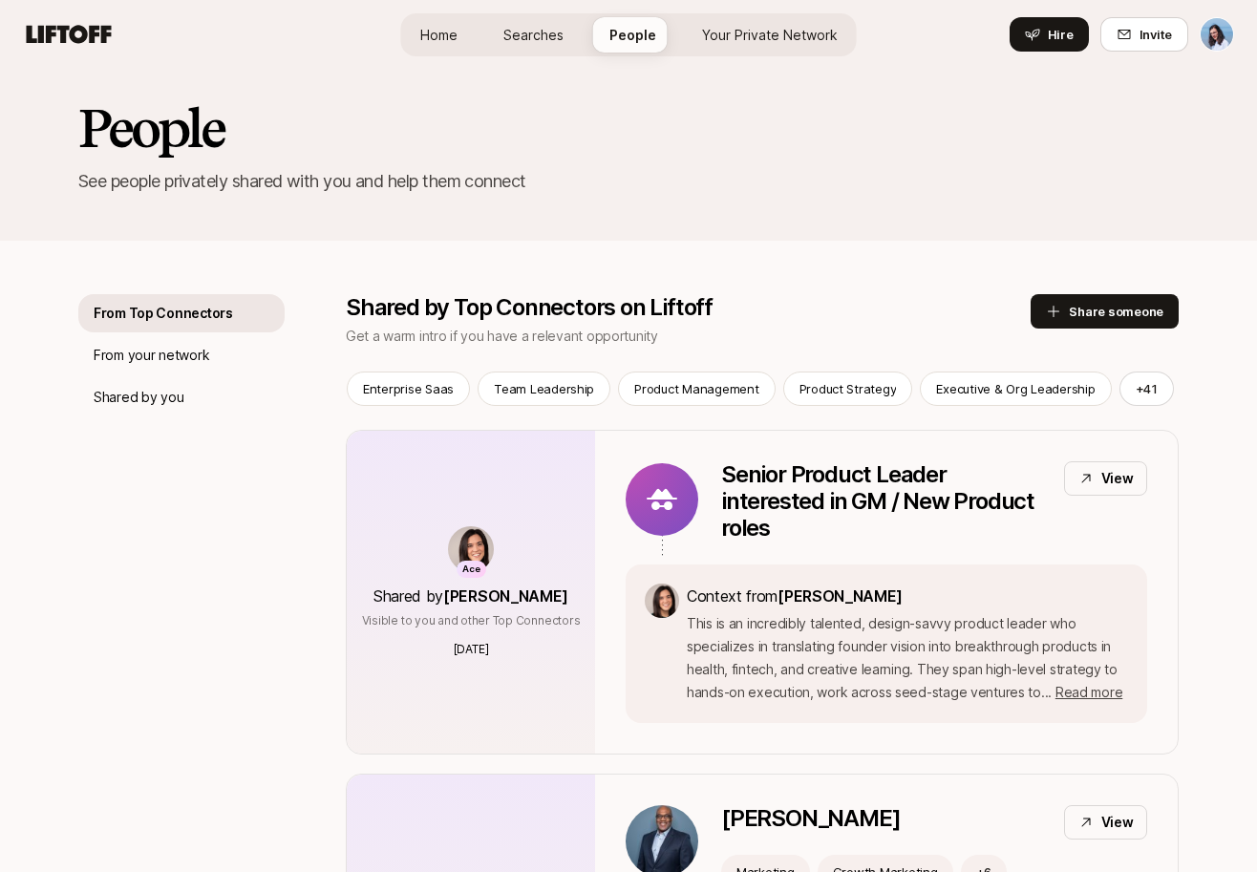
click at [444, 31] on span "Home" at bounding box center [438, 35] width 37 height 20
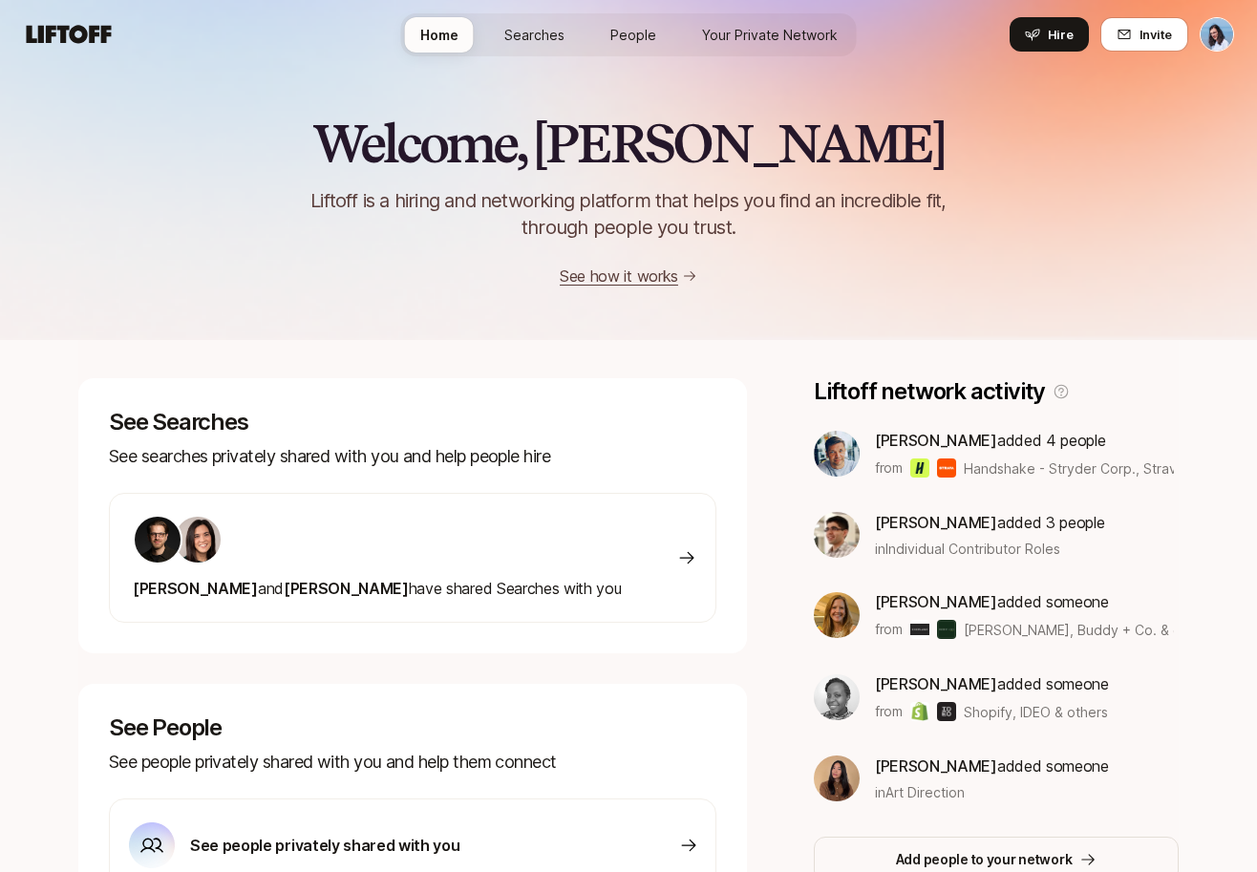
click at [539, 34] on span "Searches" at bounding box center [534, 35] width 60 height 20
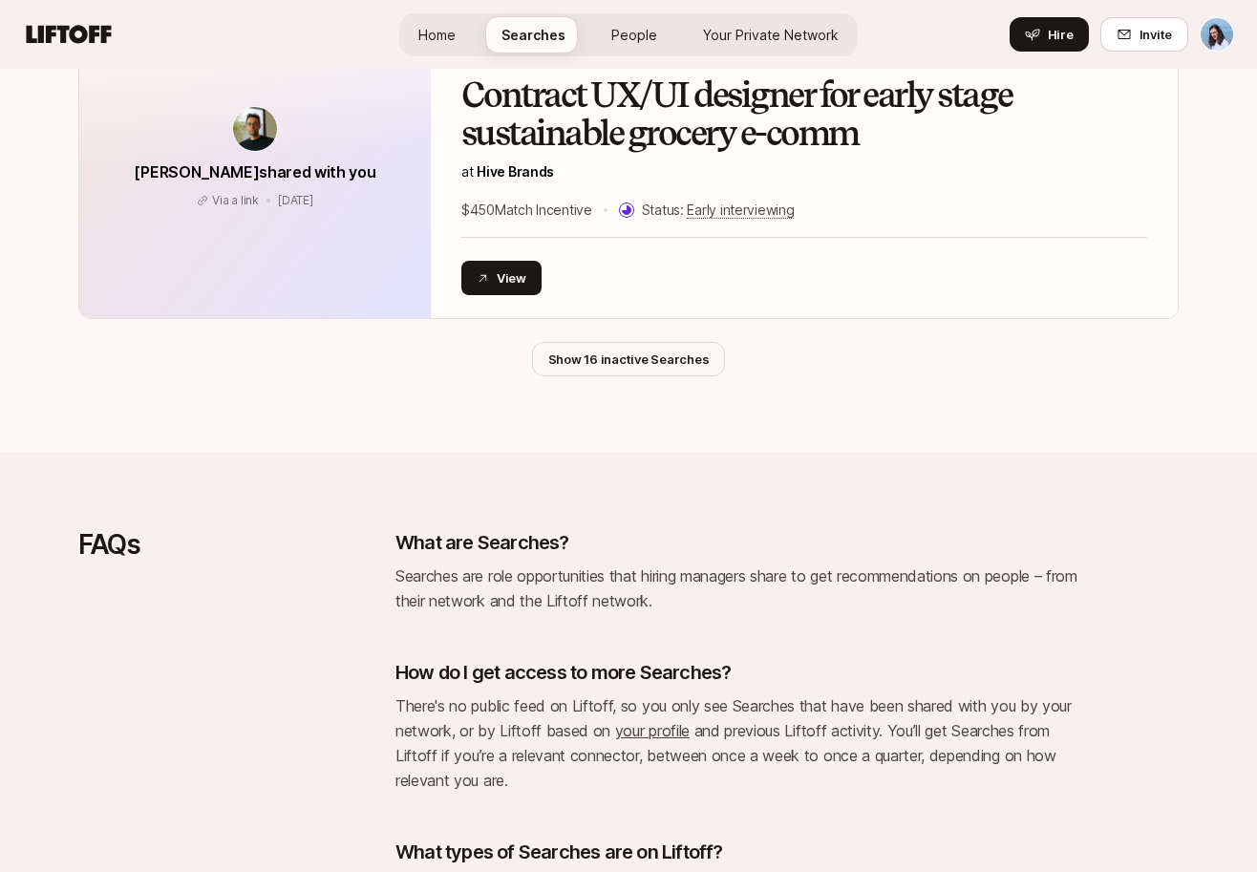
click at [767, 31] on span "Your Private Network" at bounding box center [771, 35] width 136 height 20
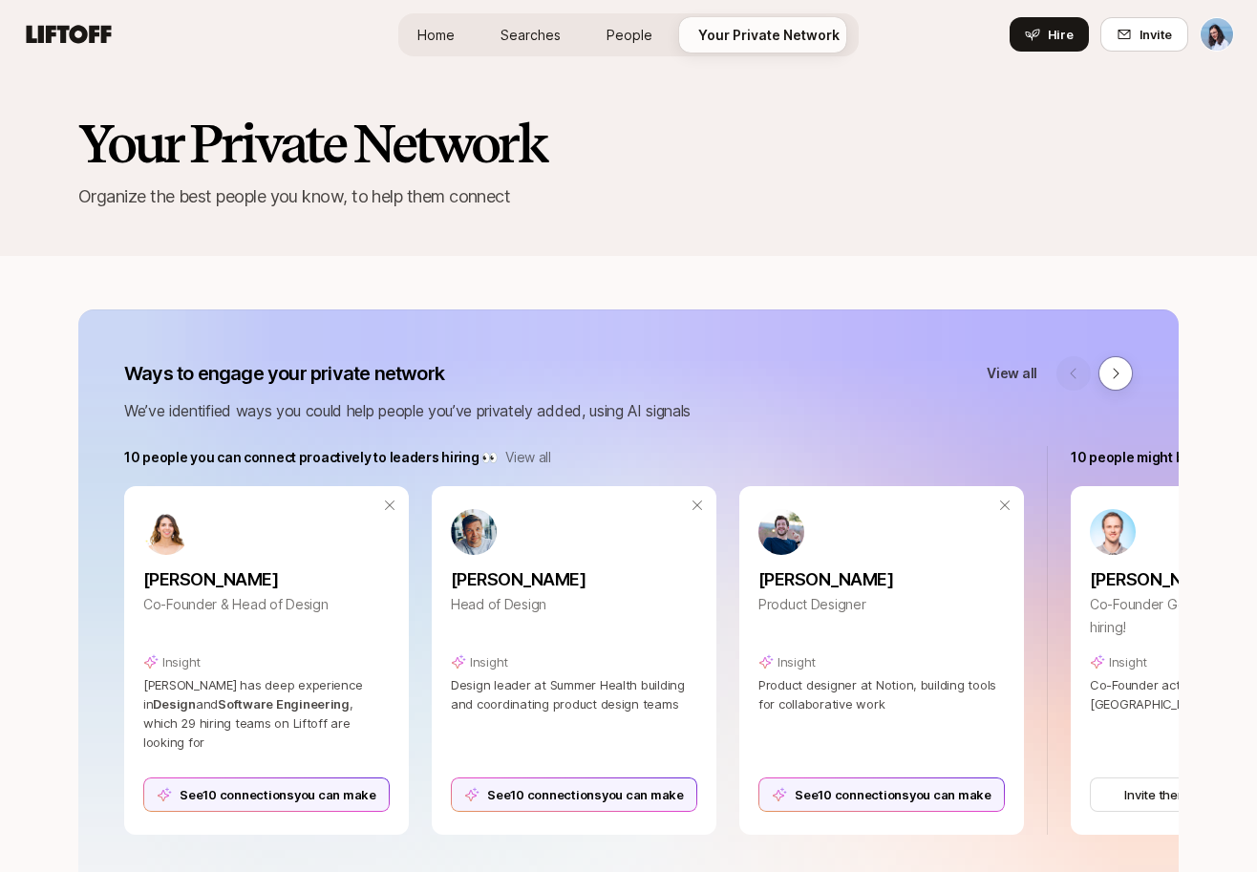
click at [433, 48] on link "Home" at bounding box center [436, 34] width 68 height 35
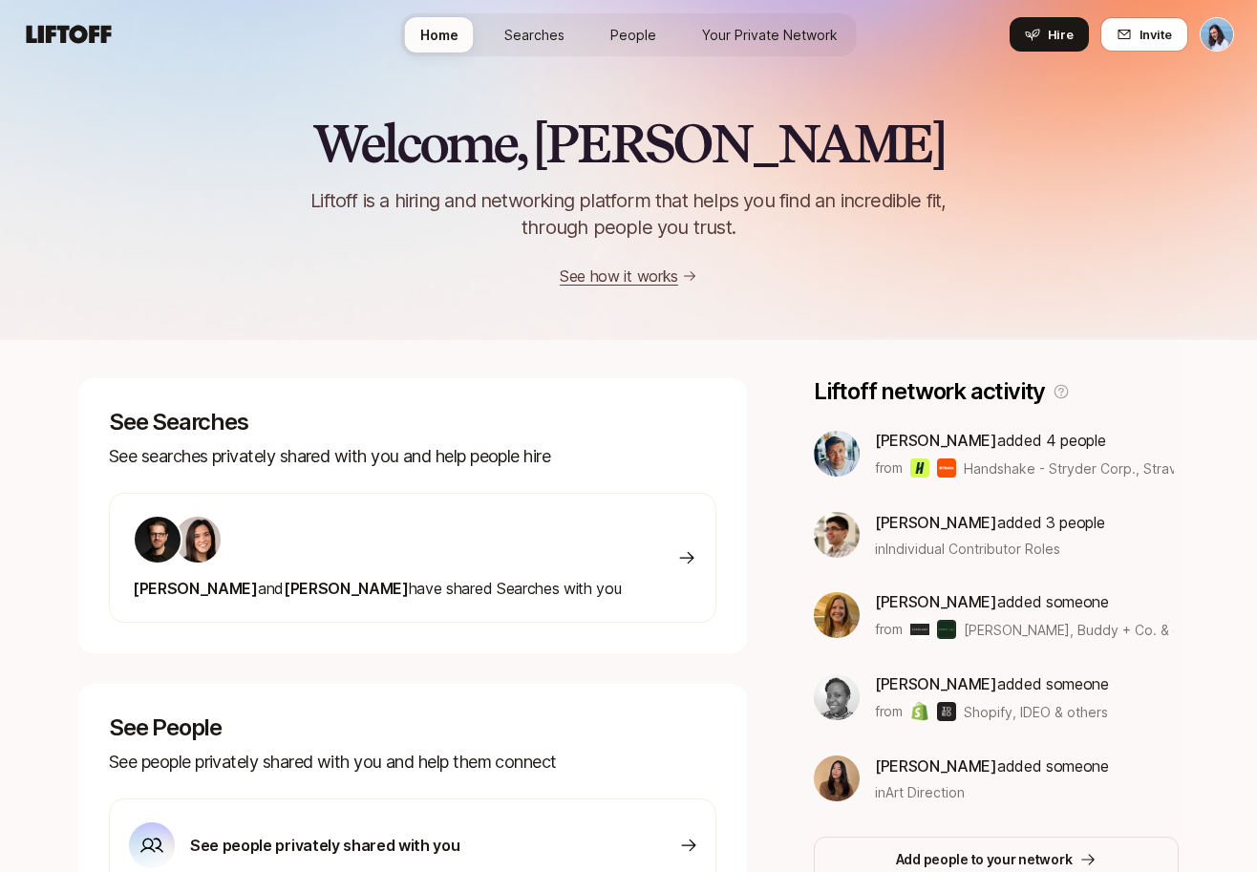
click at [541, 36] on span "Searches" at bounding box center [534, 35] width 60 height 20
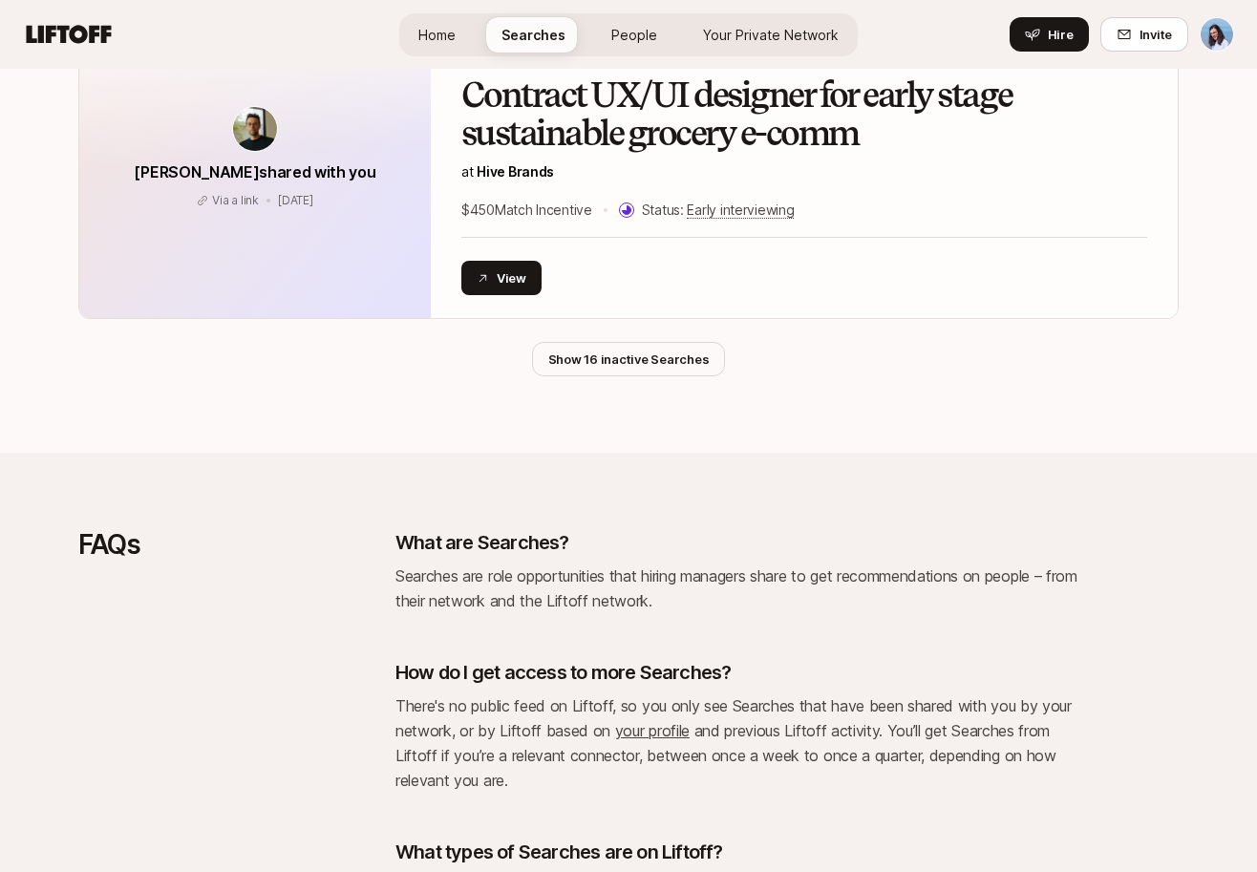
click at [617, 30] on span "People" at bounding box center [634, 35] width 46 height 20
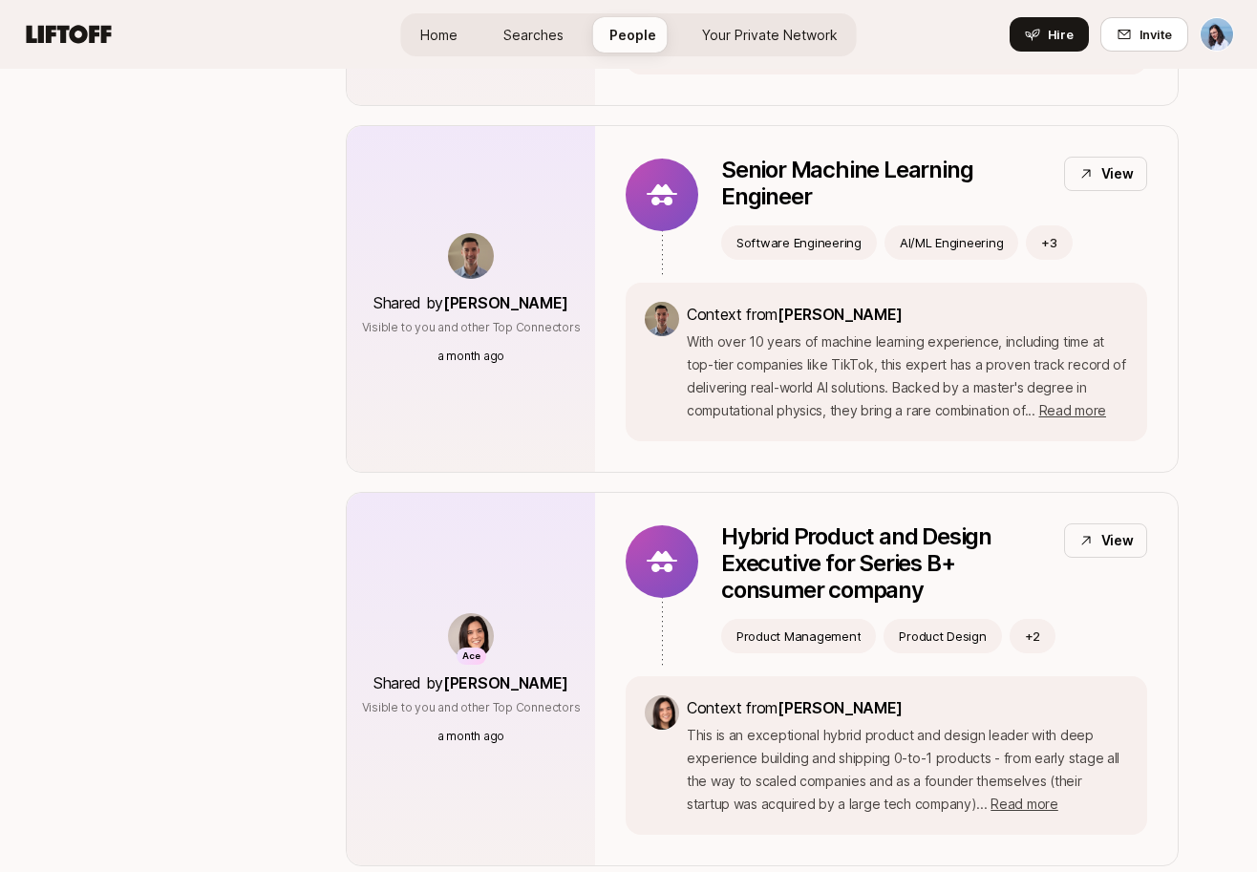
scroll to position [15, 0]
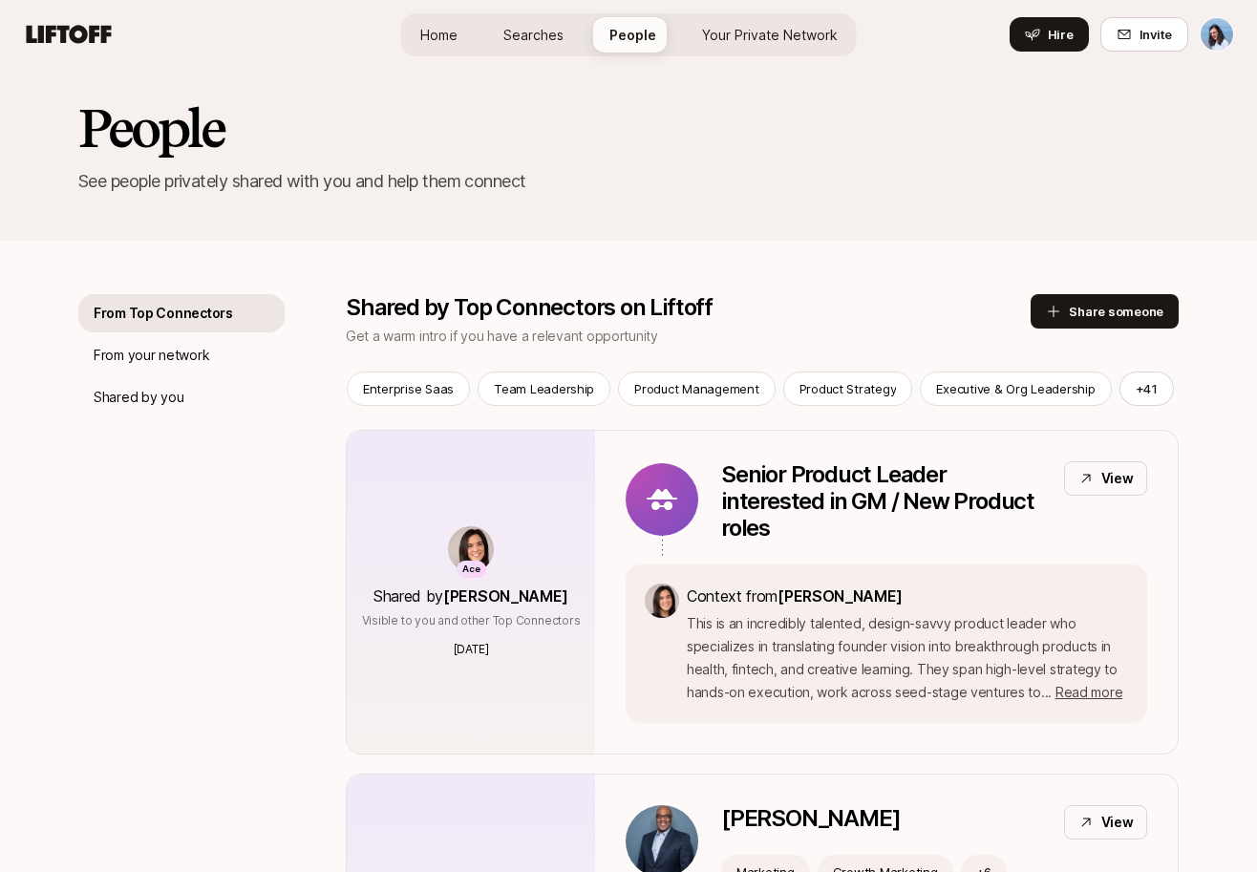
click at [740, 30] on span "Your Private Network" at bounding box center [770, 35] width 136 height 20
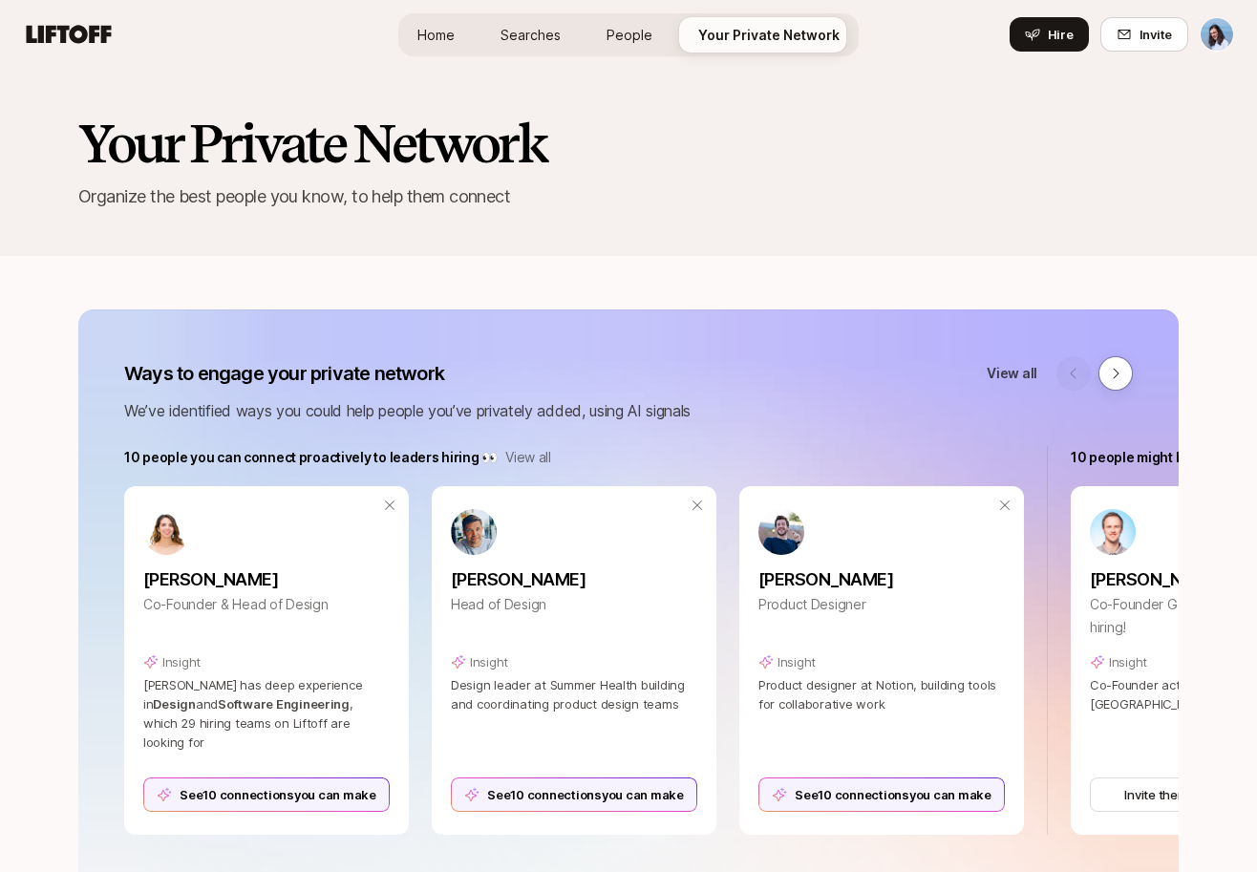
click at [561, 33] on span "Searches" at bounding box center [531, 35] width 60 height 20
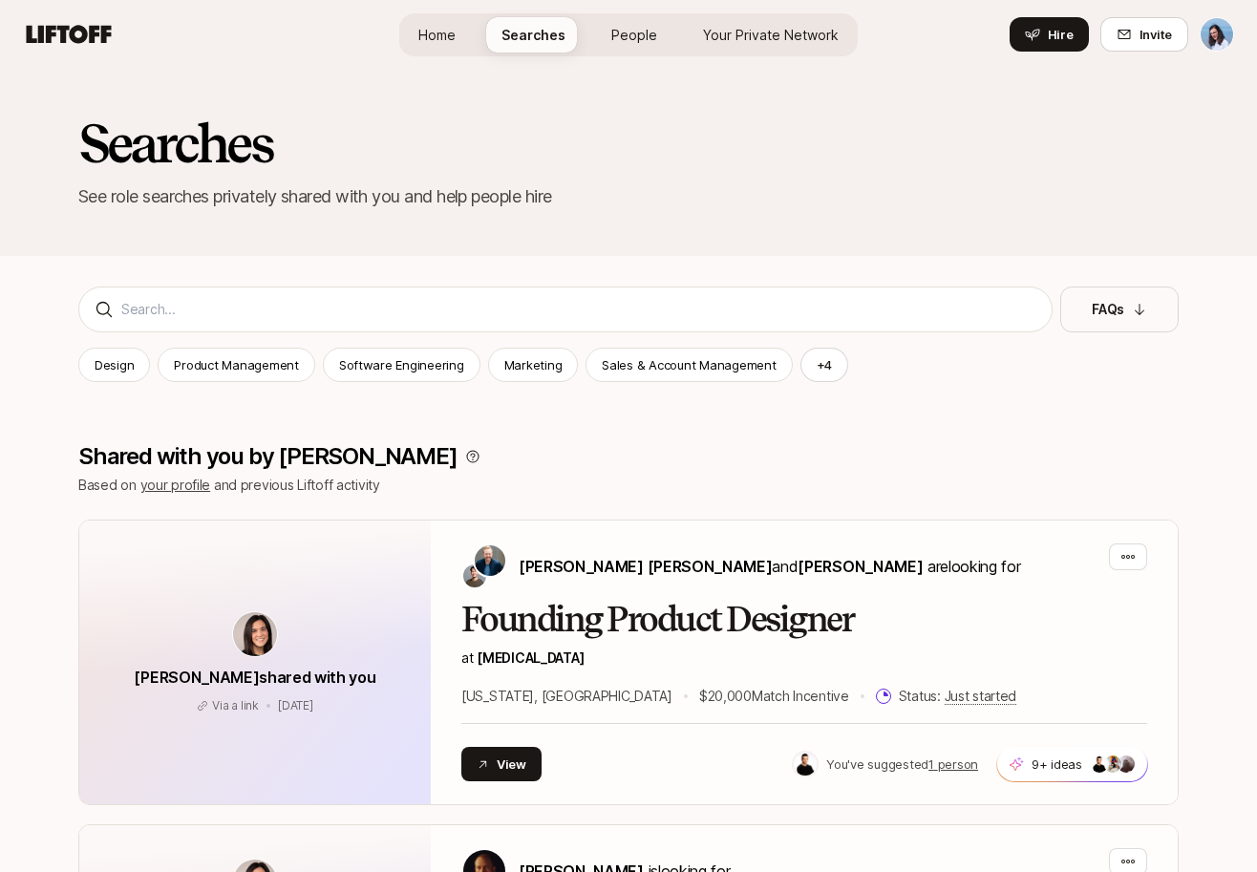
scroll to position [3835, 0]
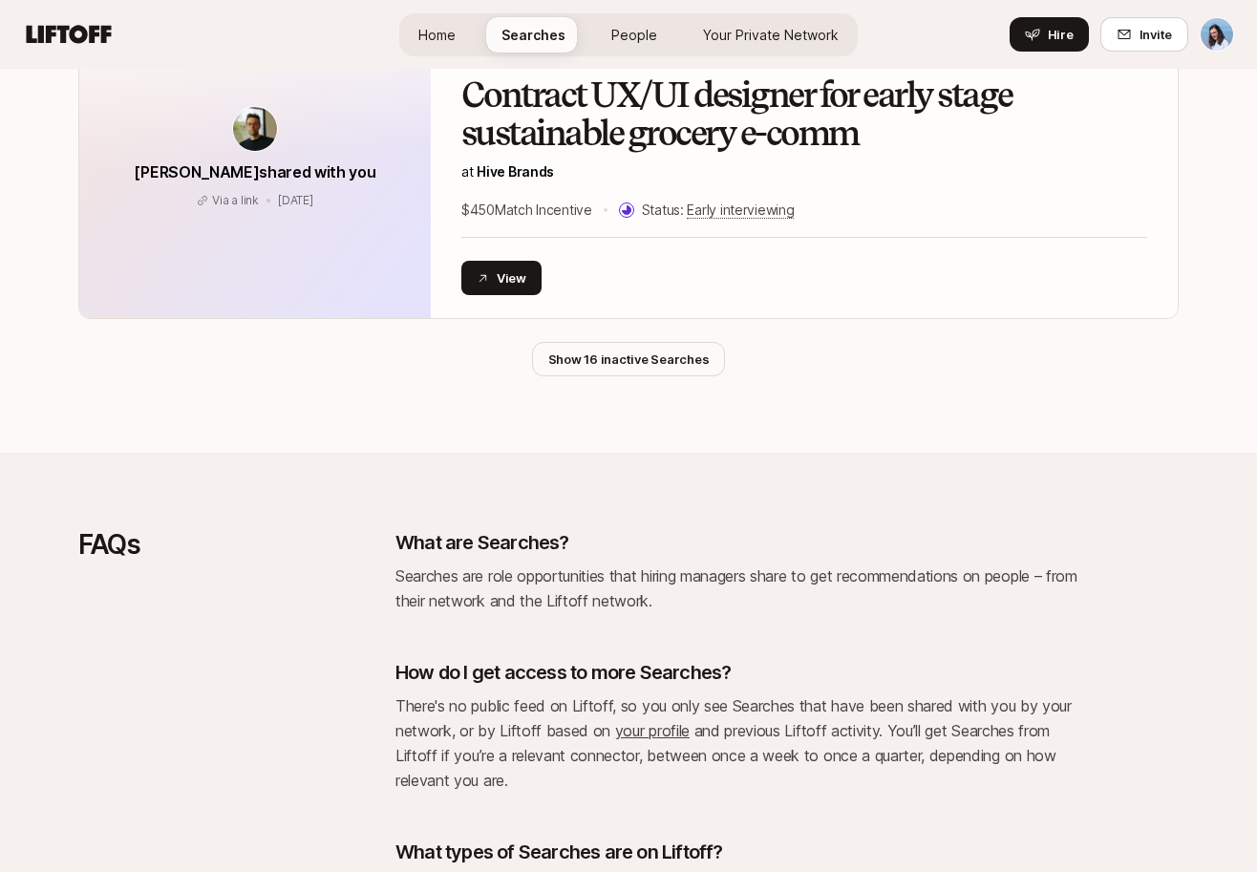
click at [622, 32] on span "People" at bounding box center [634, 35] width 46 height 20
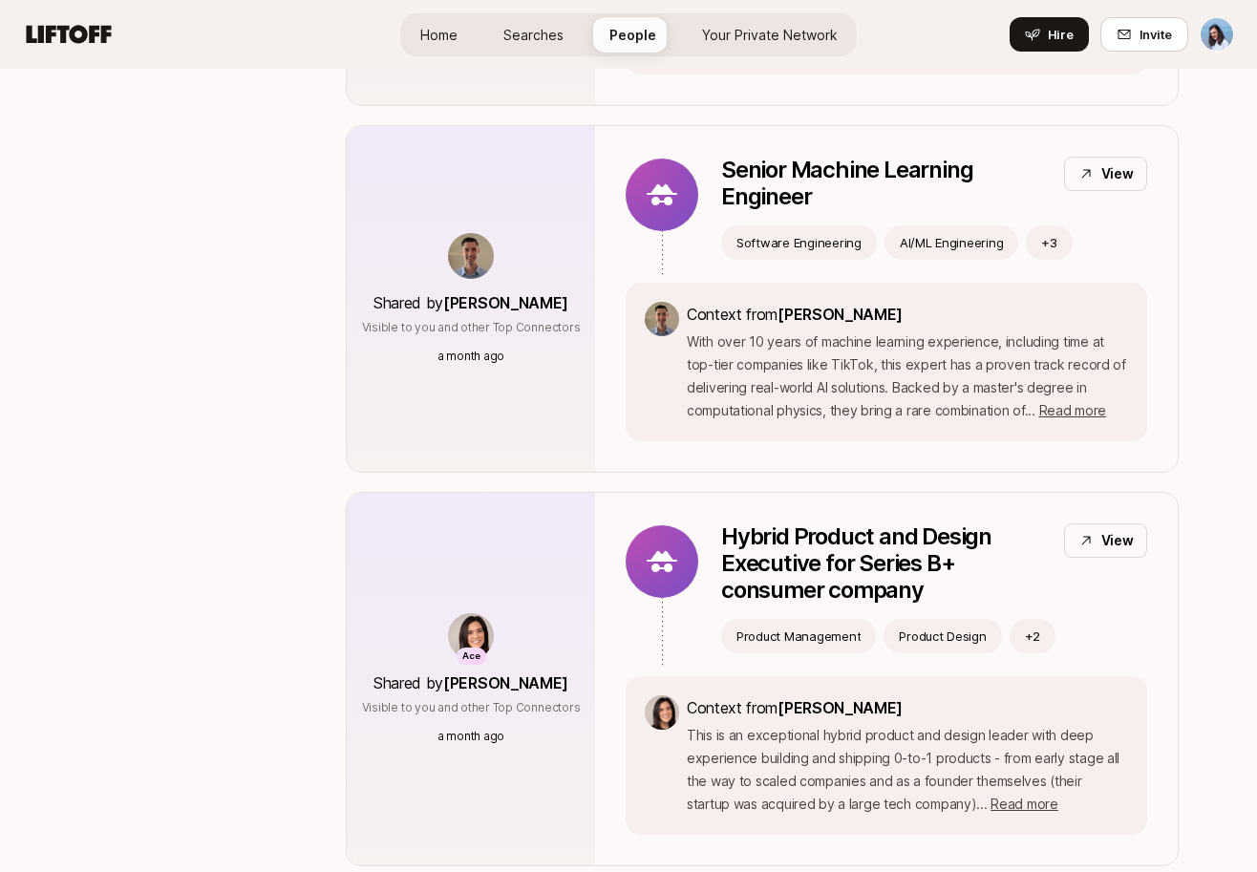
scroll to position [15, 0]
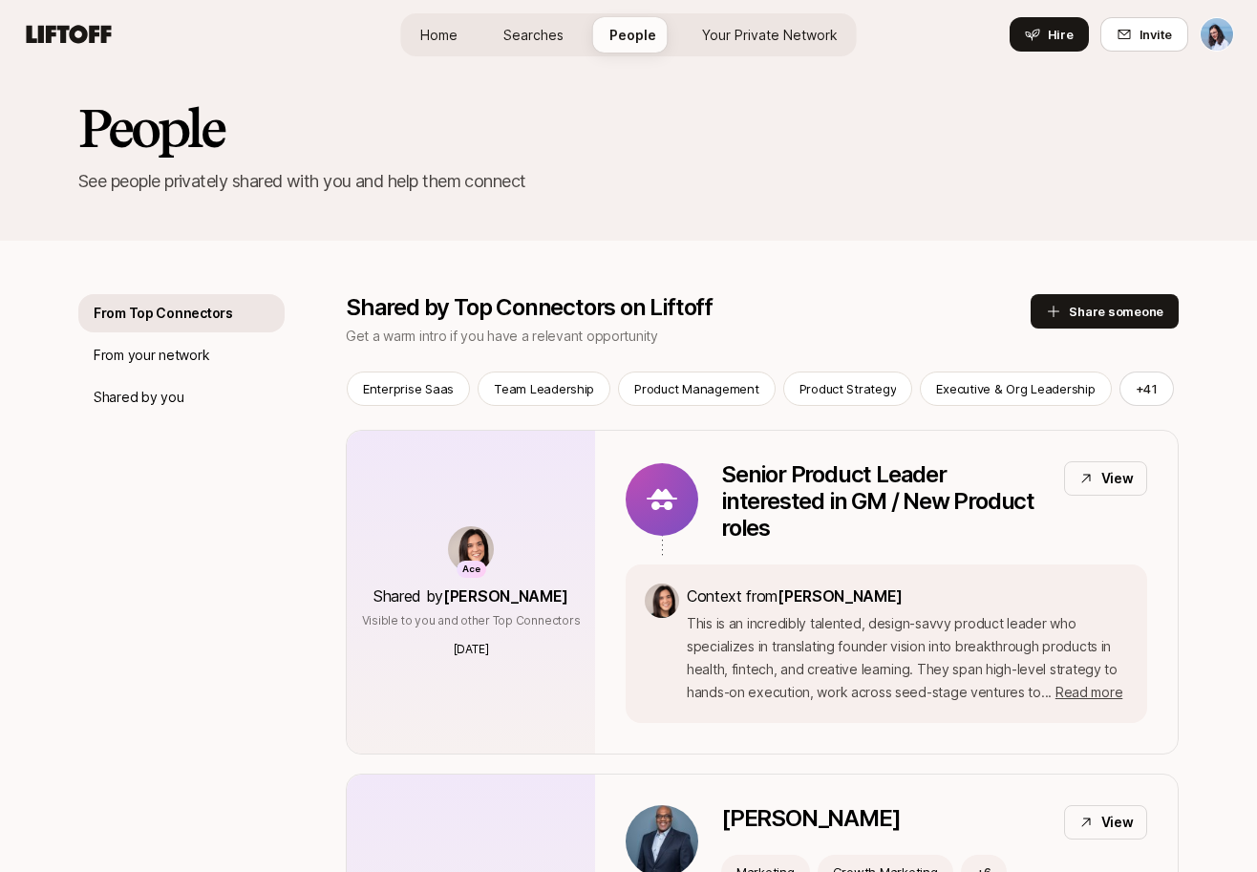
click at [462, 34] on link "Home" at bounding box center [439, 34] width 68 height 35
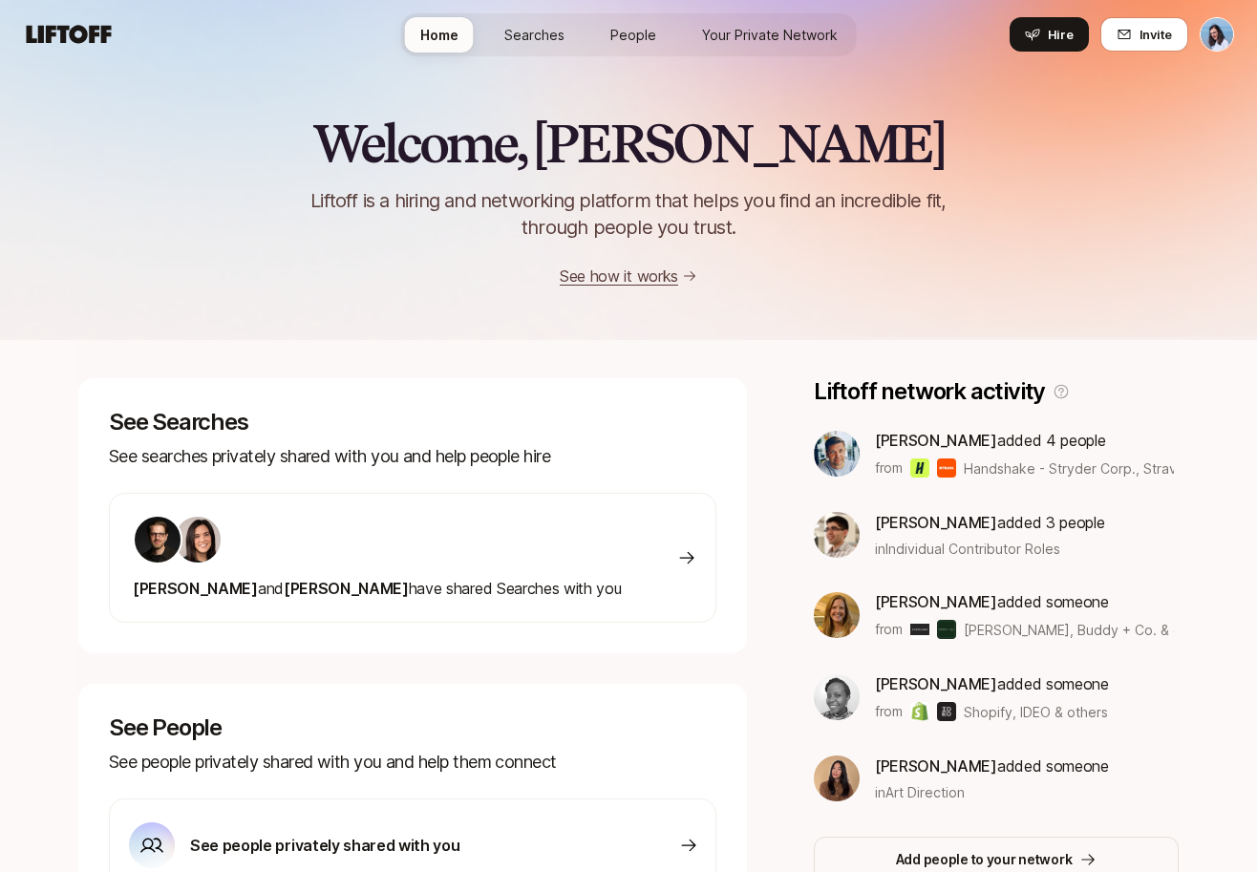
click at [559, 35] on span "Searches" at bounding box center [534, 35] width 60 height 20
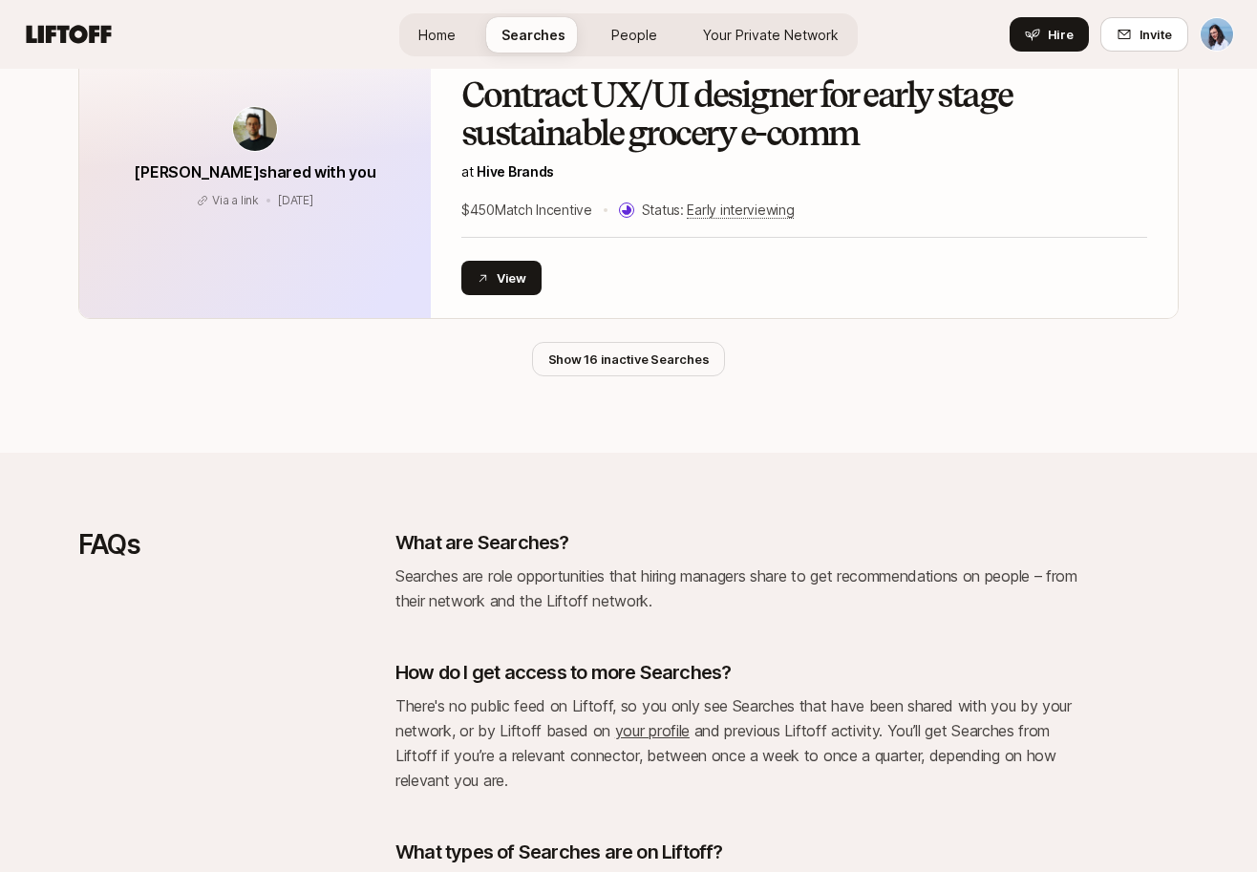
click at [631, 32] on span "People" at bounding box center [634, 35] width 46 height 20
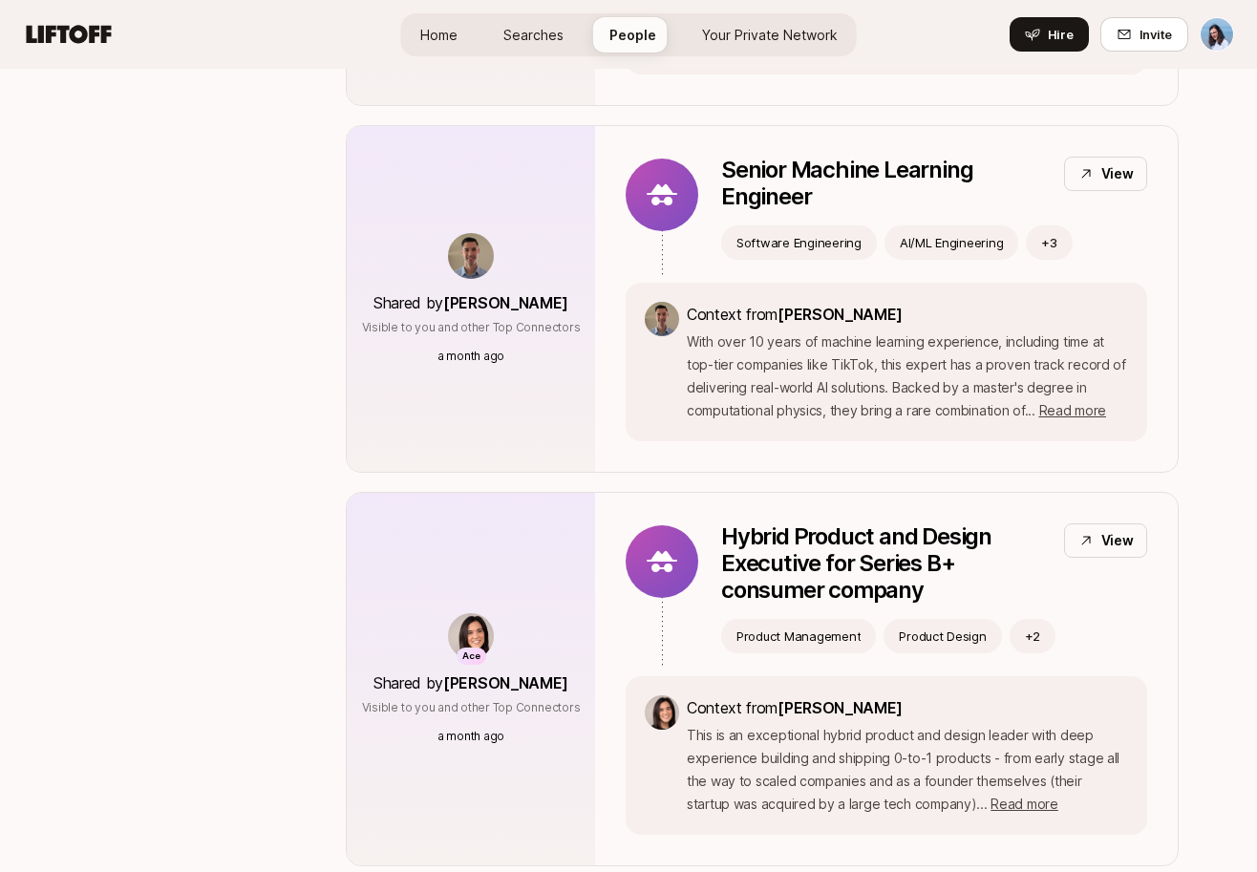
scroll to position [15, 0]
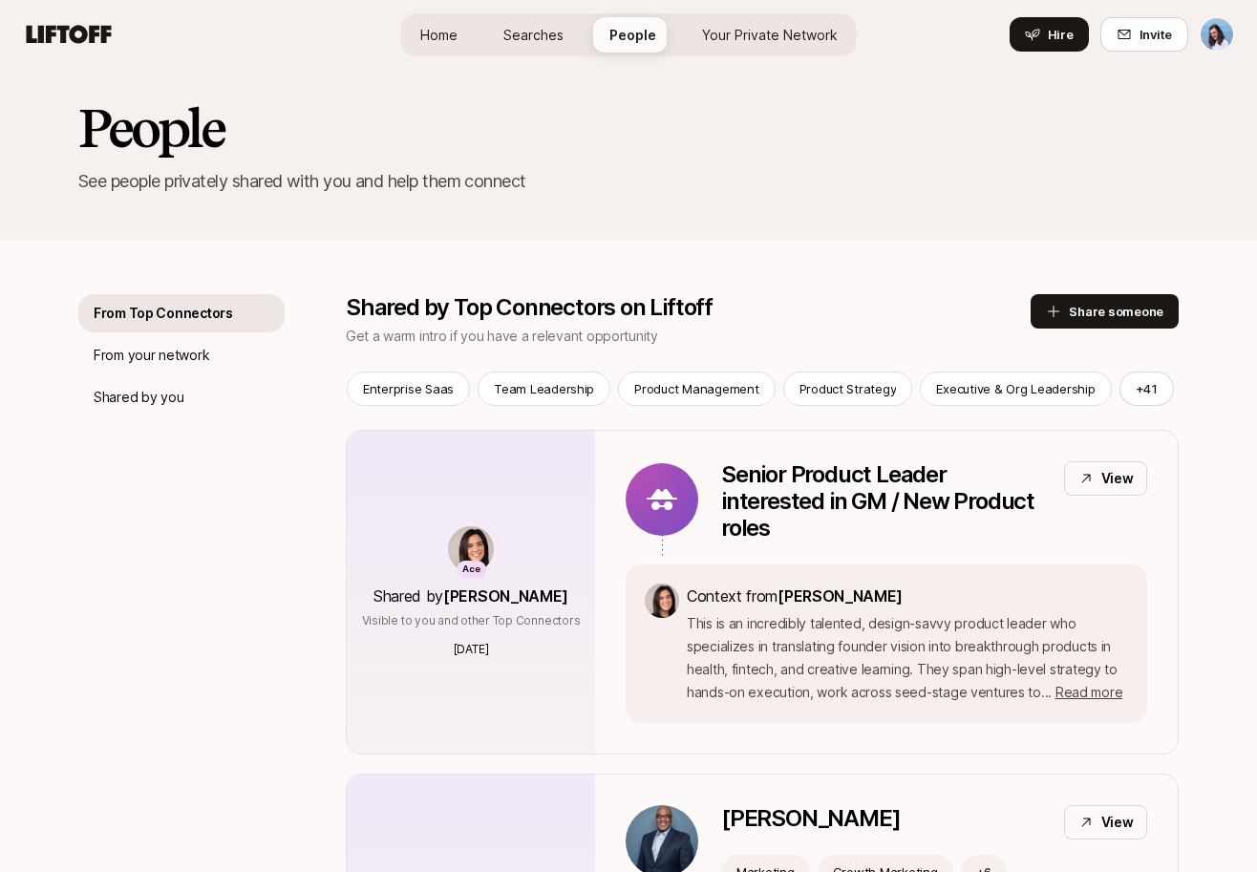
click at [464, 29] on link "Home" at bounding box center [439, 34] width 68 height 35
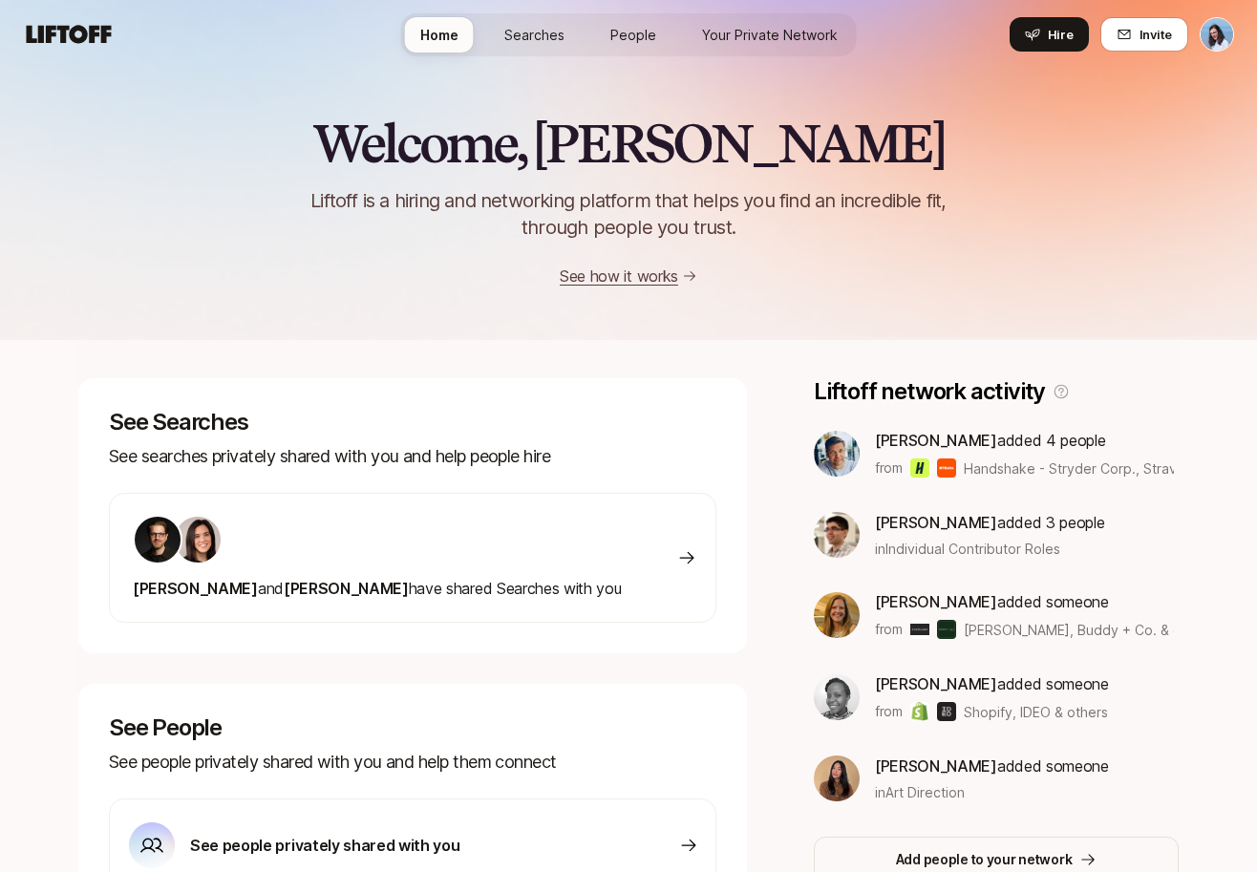
click at [635, 28] on span "People" at bounding box center [633, 35] width 46 height 20
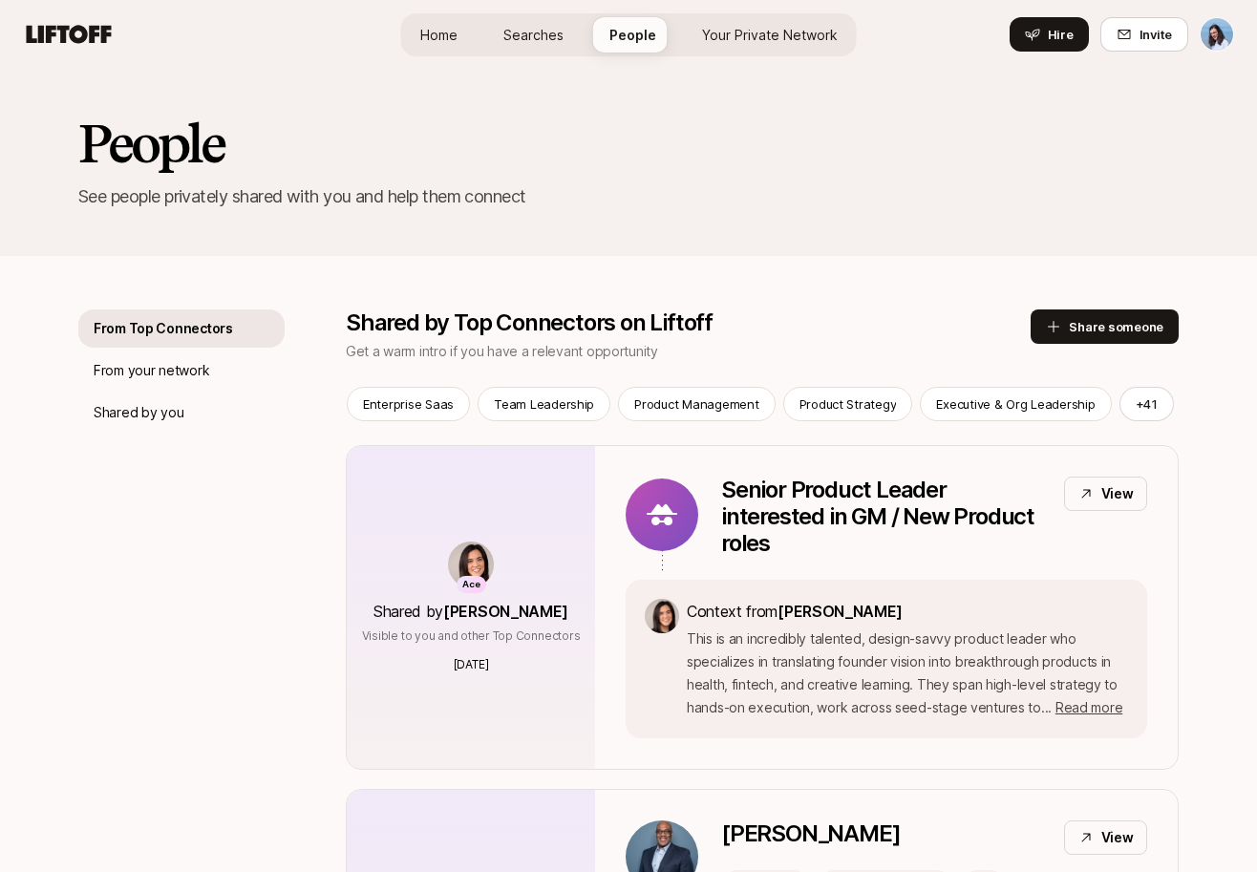
scroll to position [15, 0]
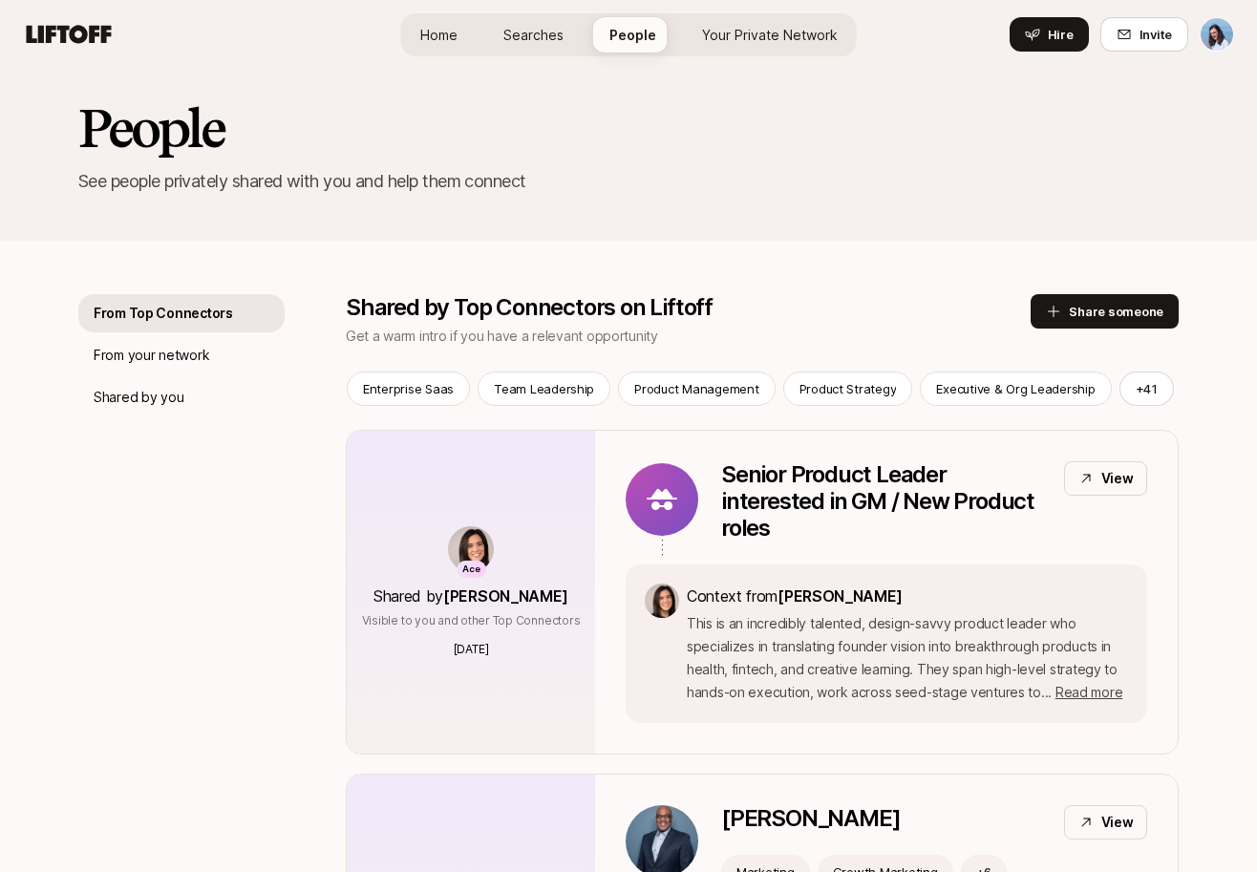
click at [765, 40] on span "Your Private Network" at bounding box center [770, 35] width 136 height 20
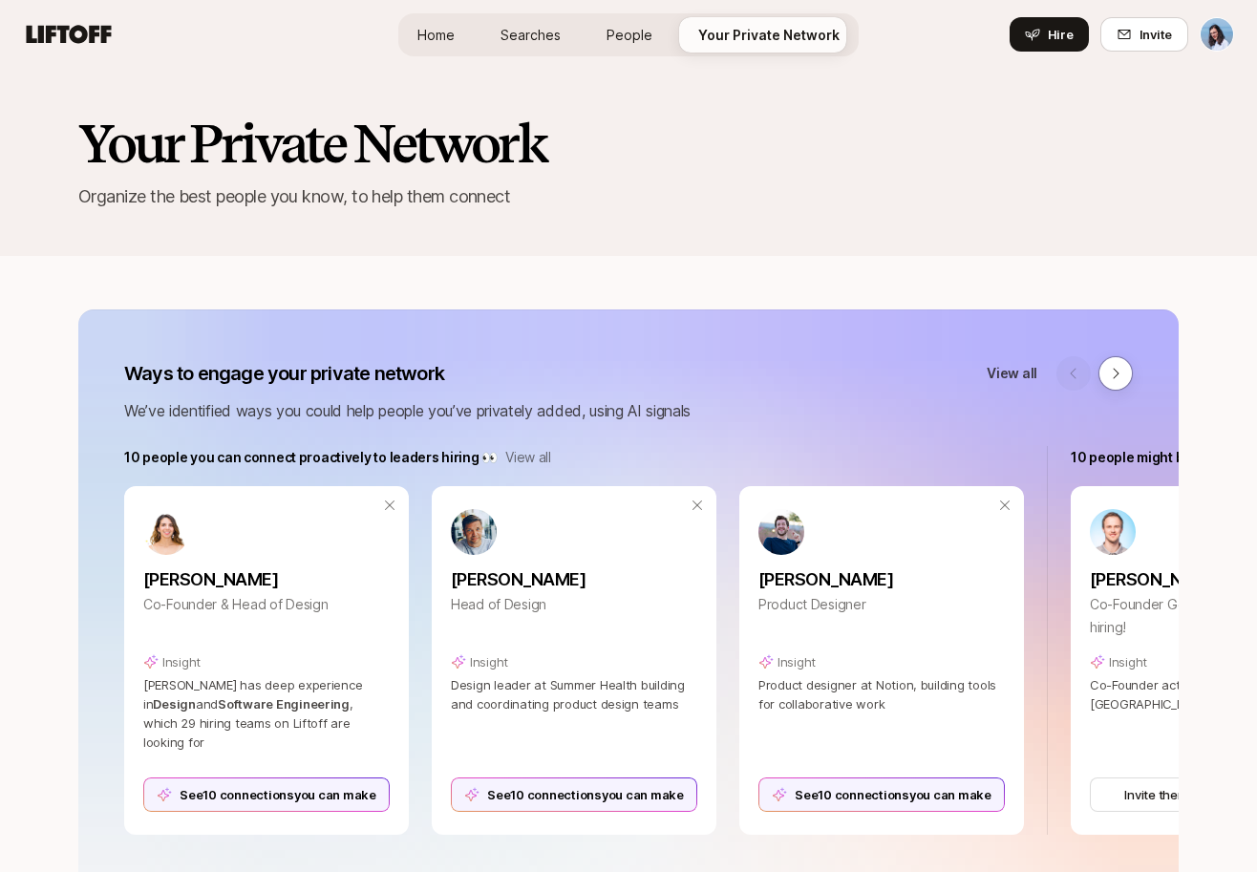
click at [443, 33] on span "Home" at bounding box center [435, 35] width 37 height 20
